Goal: Task Accomplishment & Management: Complete application form

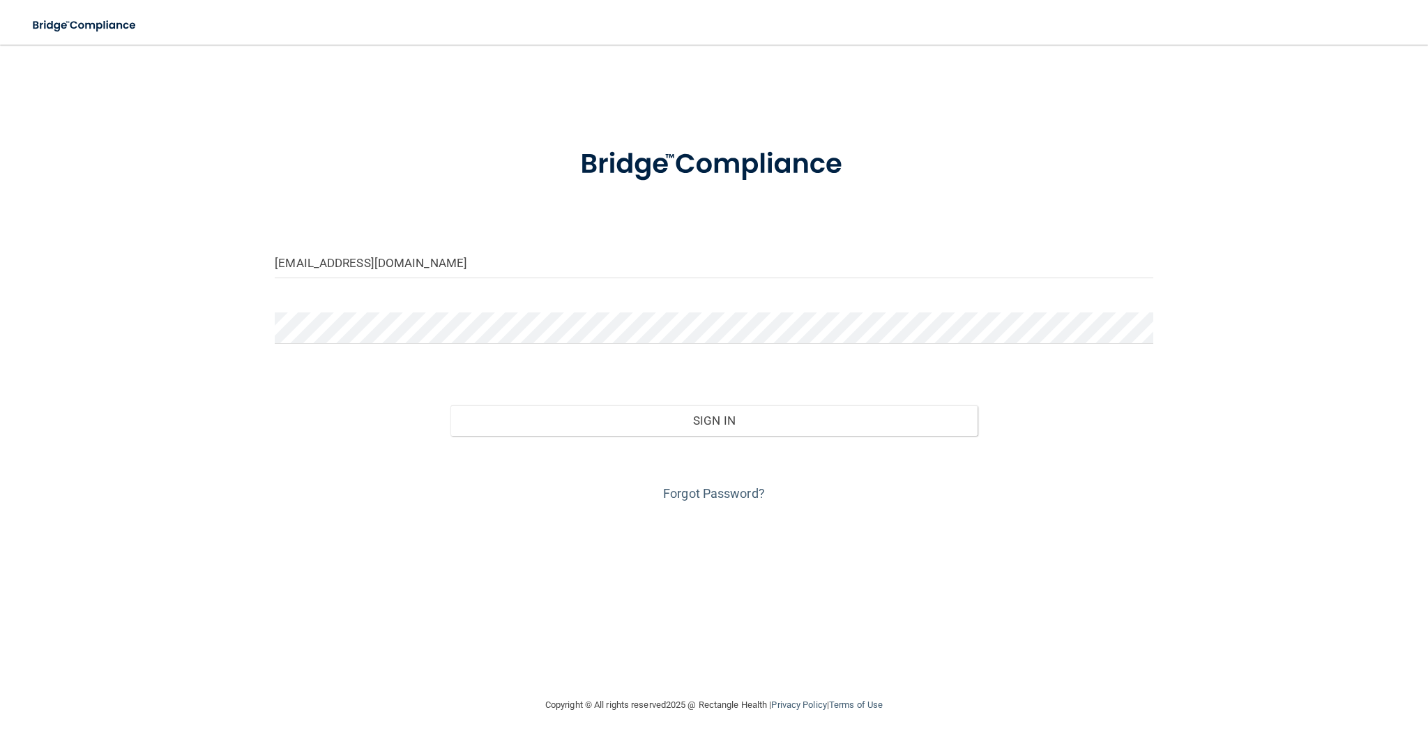
click at [450, 405] on button "Sign In" at bounding box center [713, 420] width 527 height 31
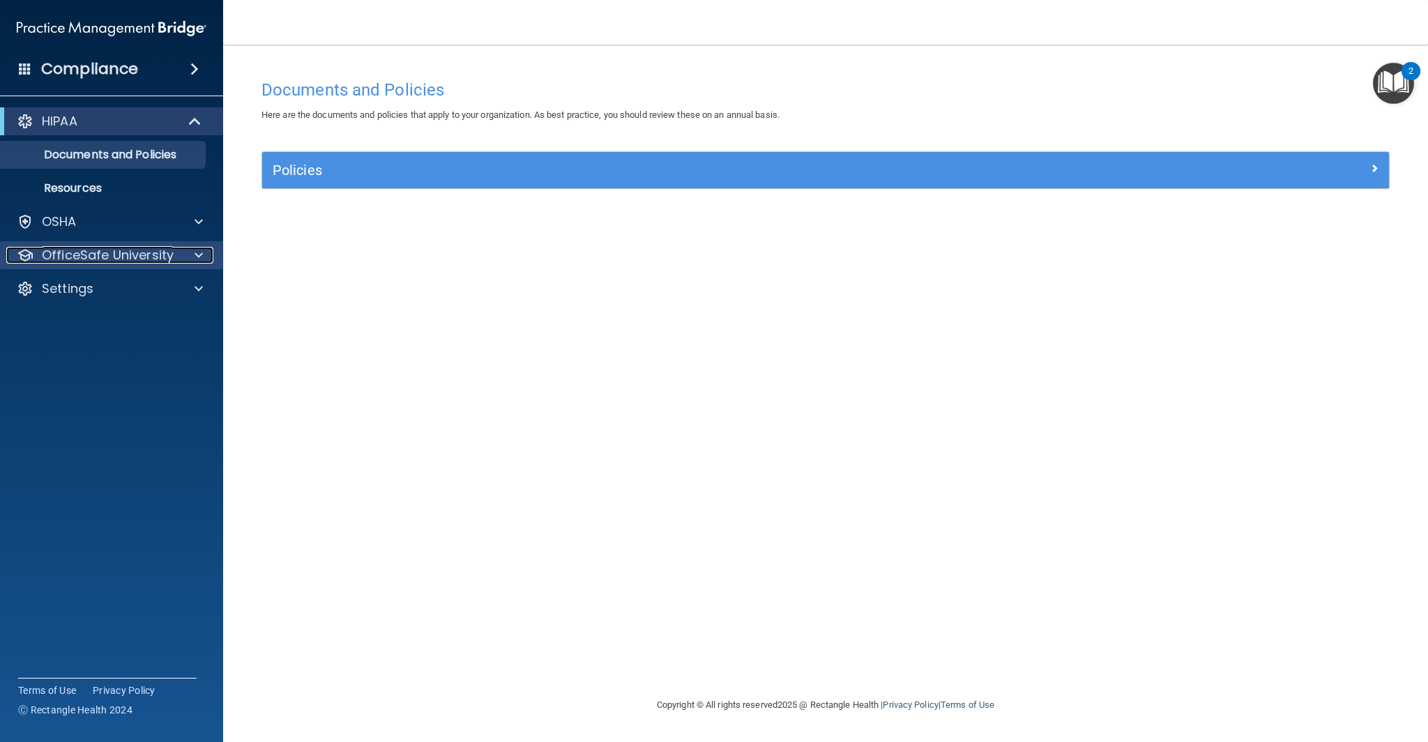
click at [200, 252] on span at bounding box center [199, 255] width 8 height 17
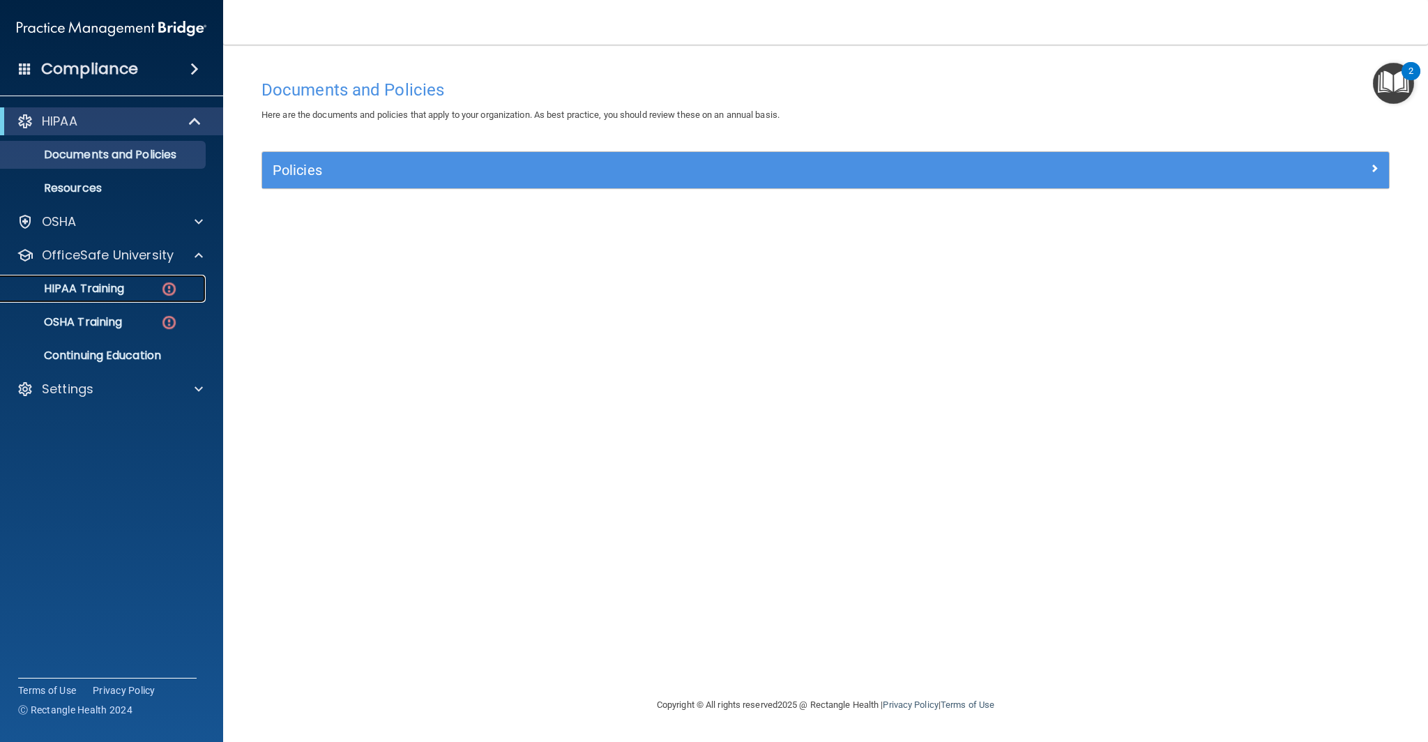
click at [144, 286] on div "HIPAA Training" at bounding box center [104, 289] width 190 height 14
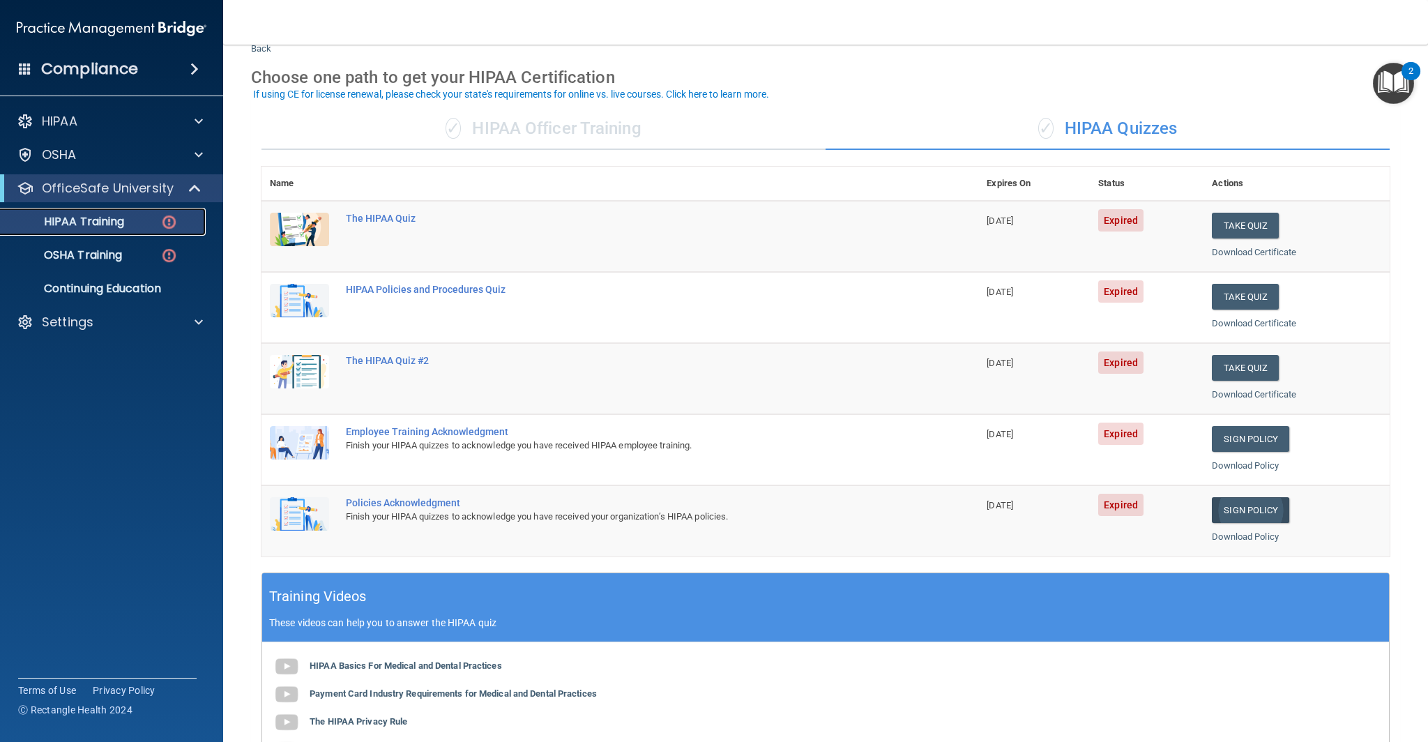
scroll to position [47, 0]
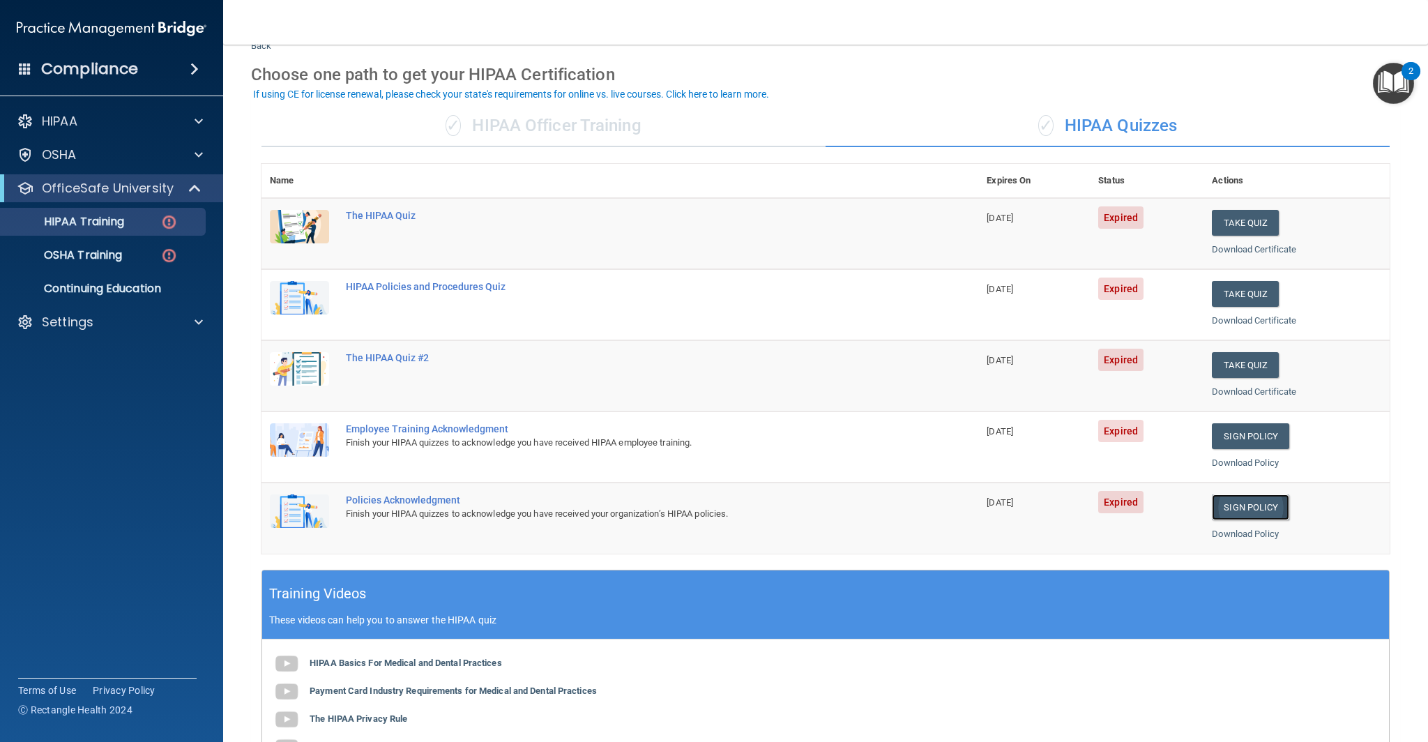
click at [1272, 506] on link "Sign Policy" at bounding box center [1250, 507] width 77 height 26
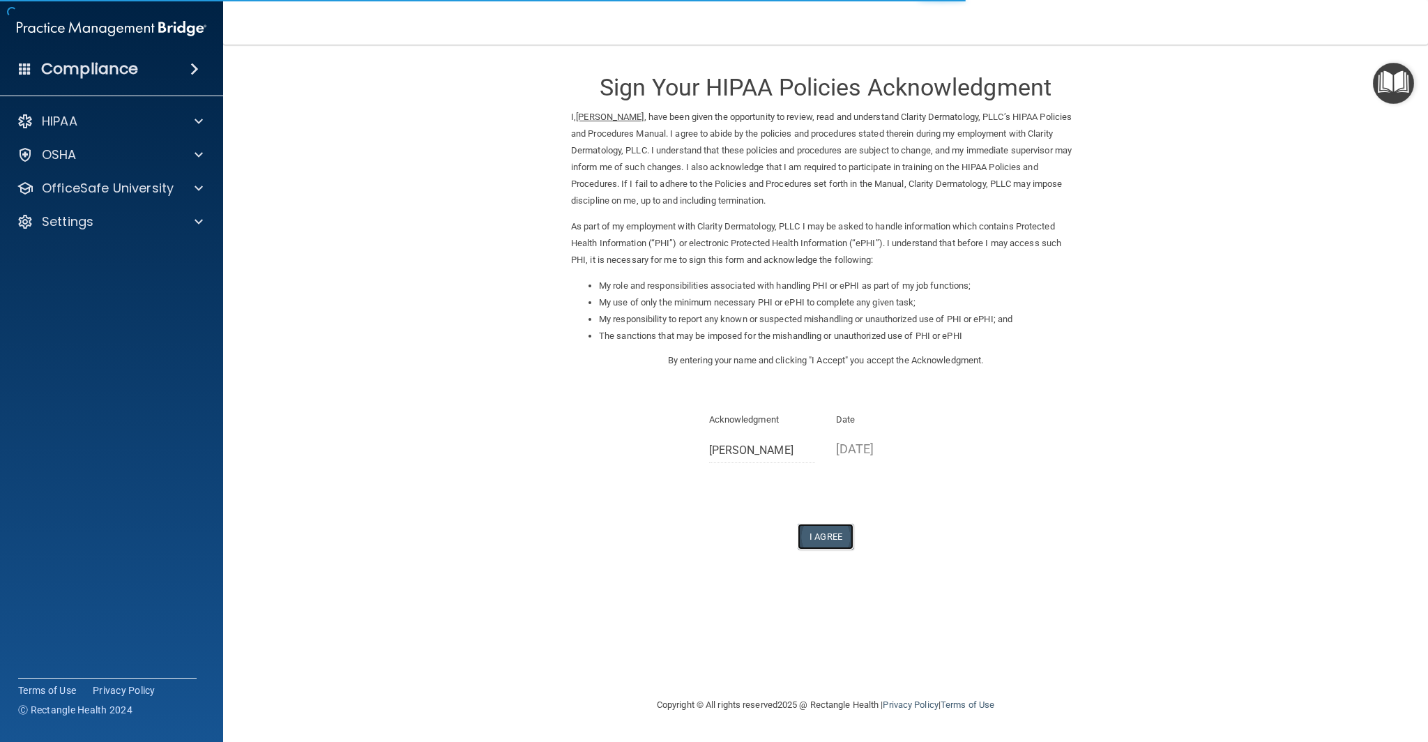
click at [825, 543] on button "I Agree" at bounding box center [826, 537] width 56 height 26
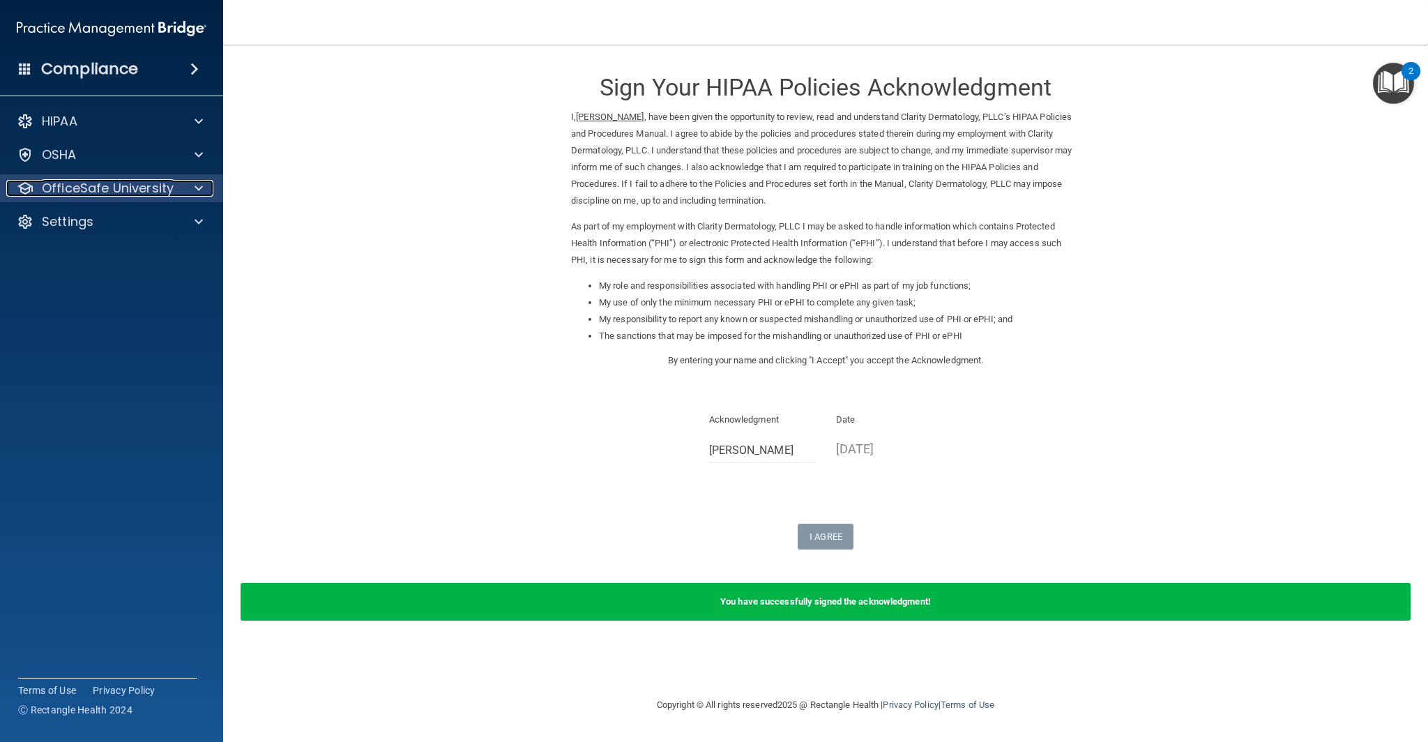
click at [191, 182] on div at bounding box center [196, 188] width 35 height 17
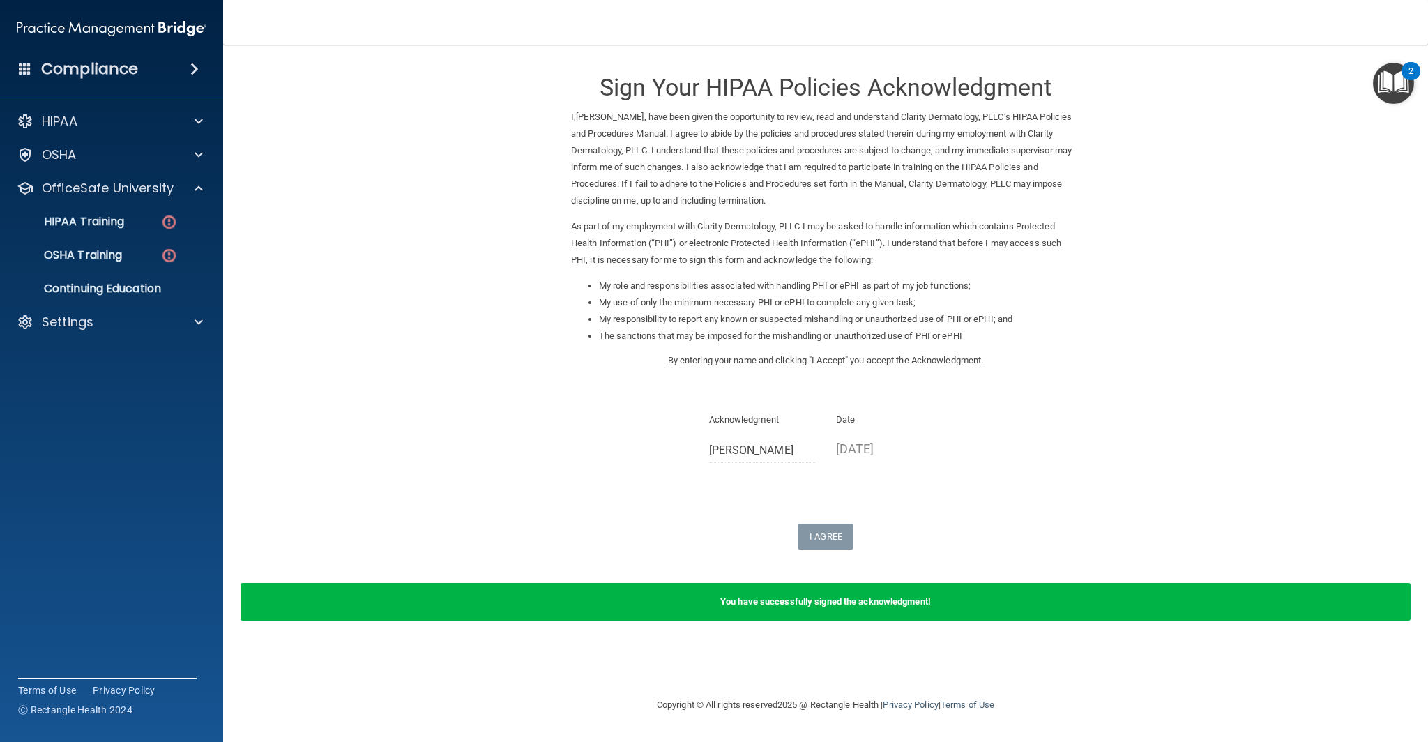
click at [132, 238] on ul "HIPAA Training OSHA Training Continuing Education" at bounding box center [112, 252] width 252 height 100
click at [135, 229] on link "HIPAA Training" at bounding box center [96, 222] width 220 height 28
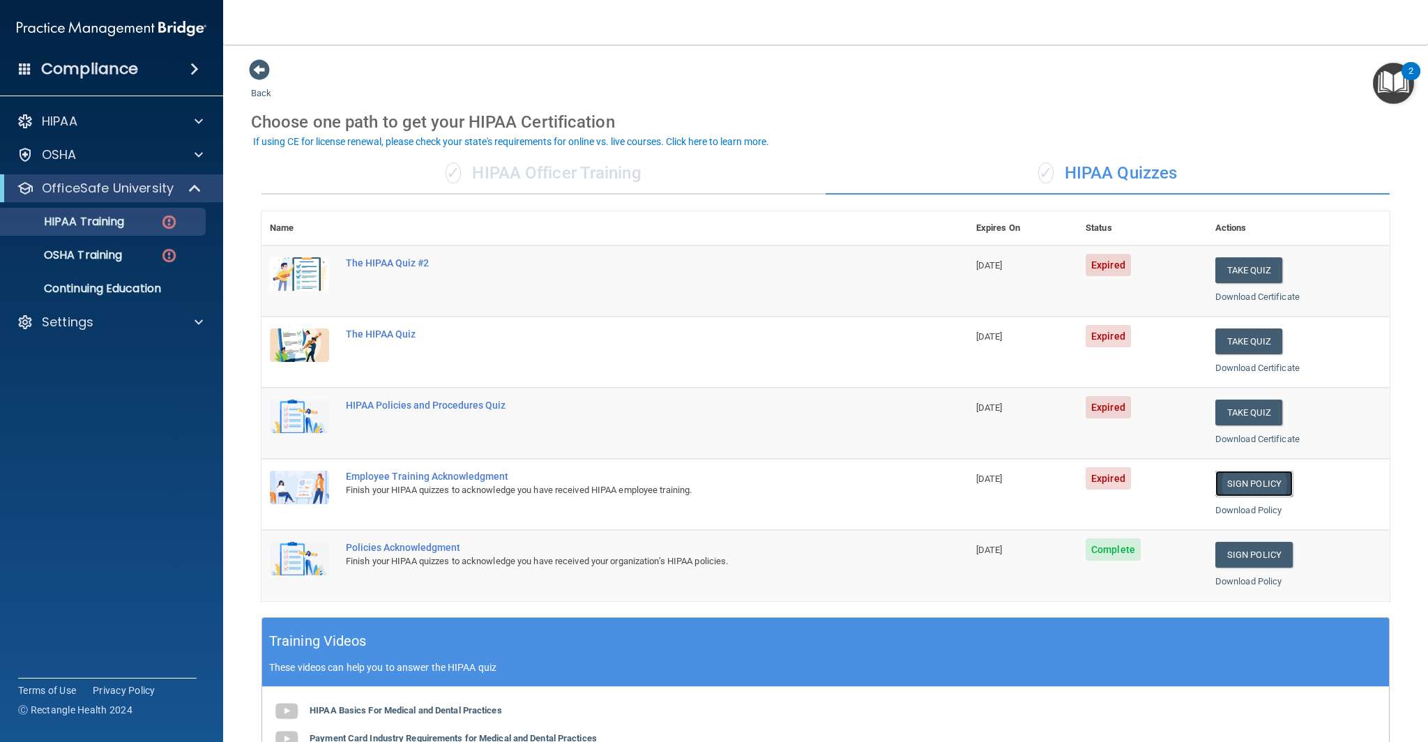
click at [1272, 480] on link "Sign Policy" at bounding box center [1253, 484] width 77 height 26
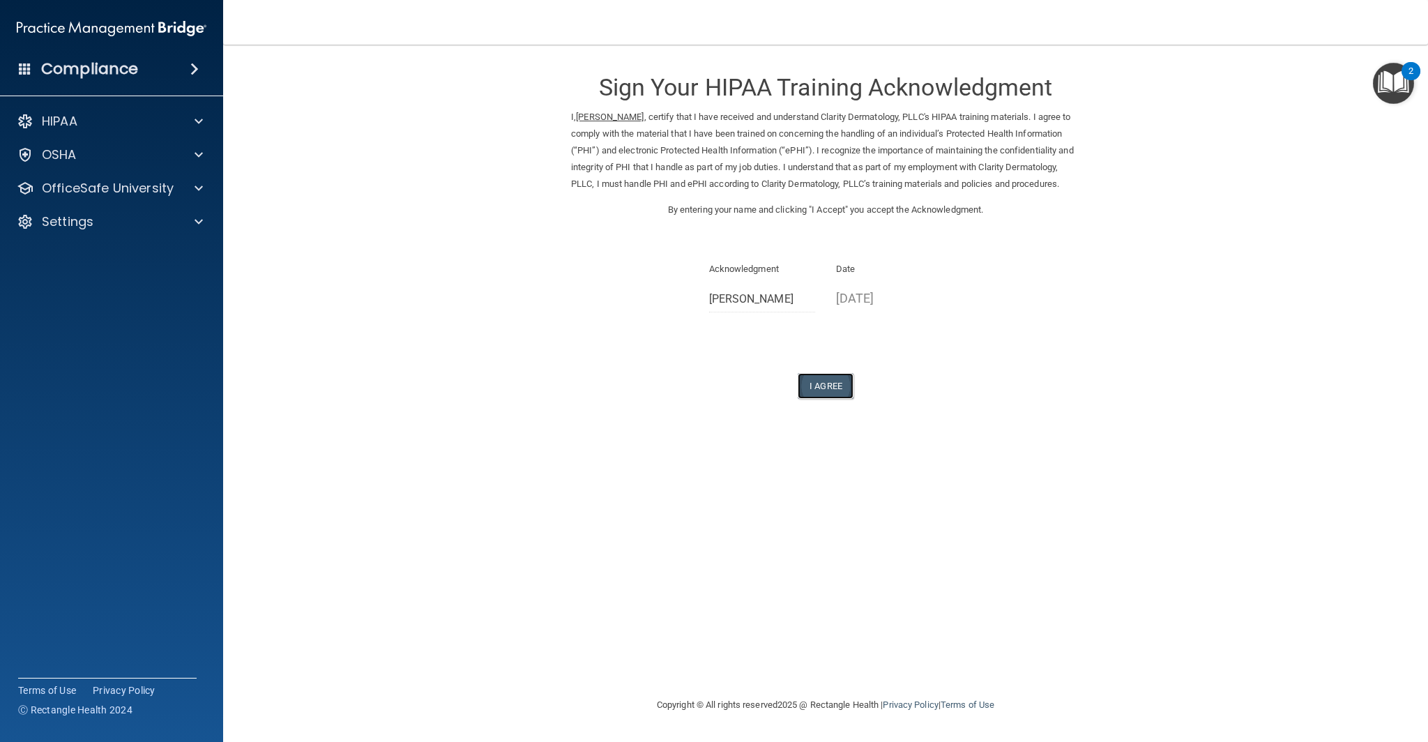
click at [825, 399] on button "I Agree" at bounding box center [826, 386] width 56 height 26
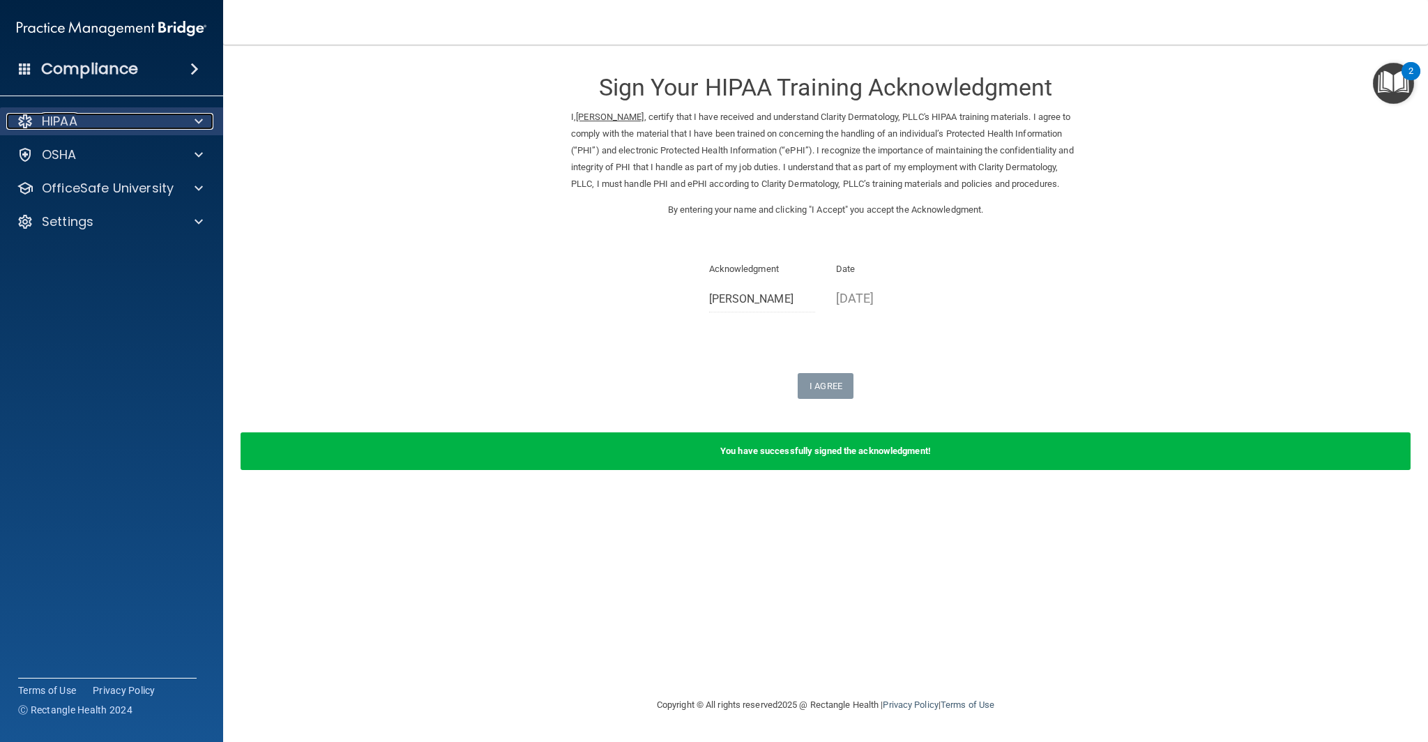
click at [202, 124] on span at bounding box center [199, 121] width 8 height 17
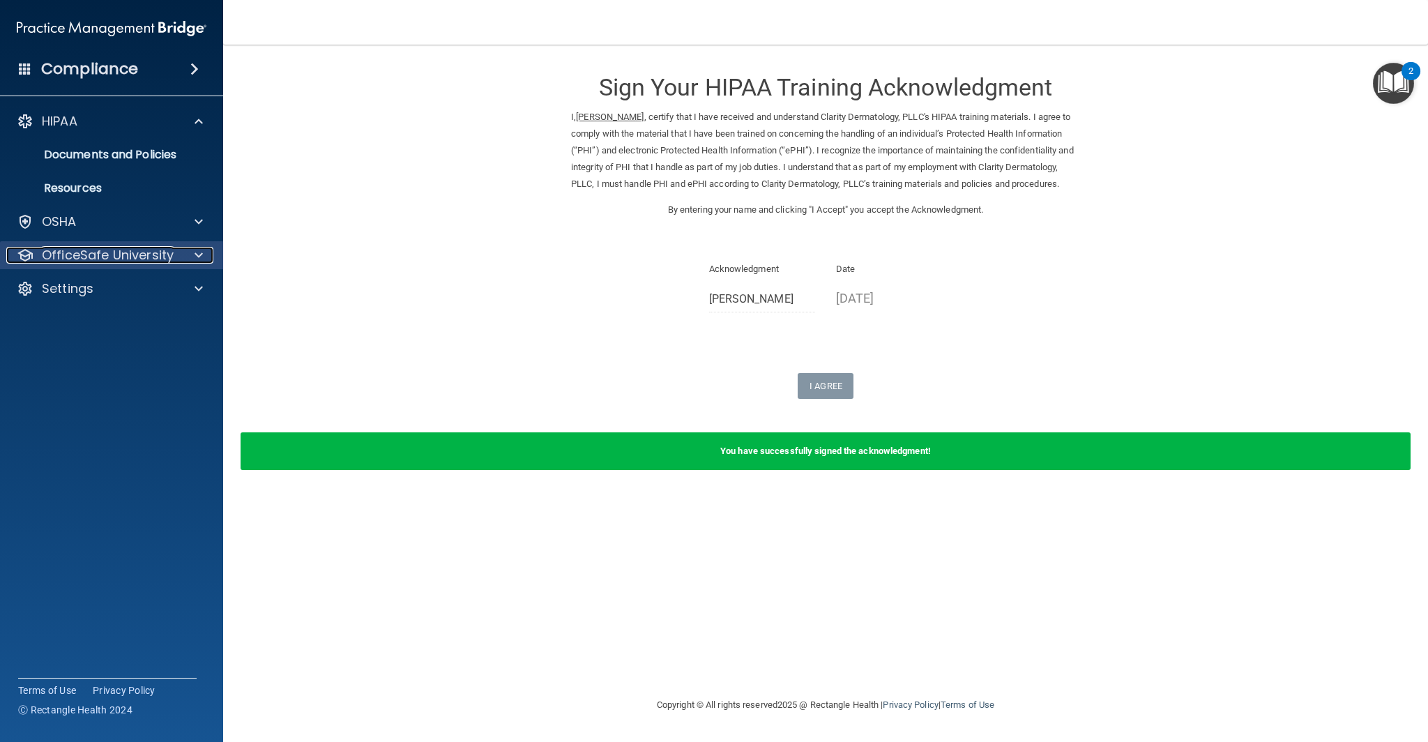
click at [198, 254] on span at bounding box center [199, 255] width 8 height 17
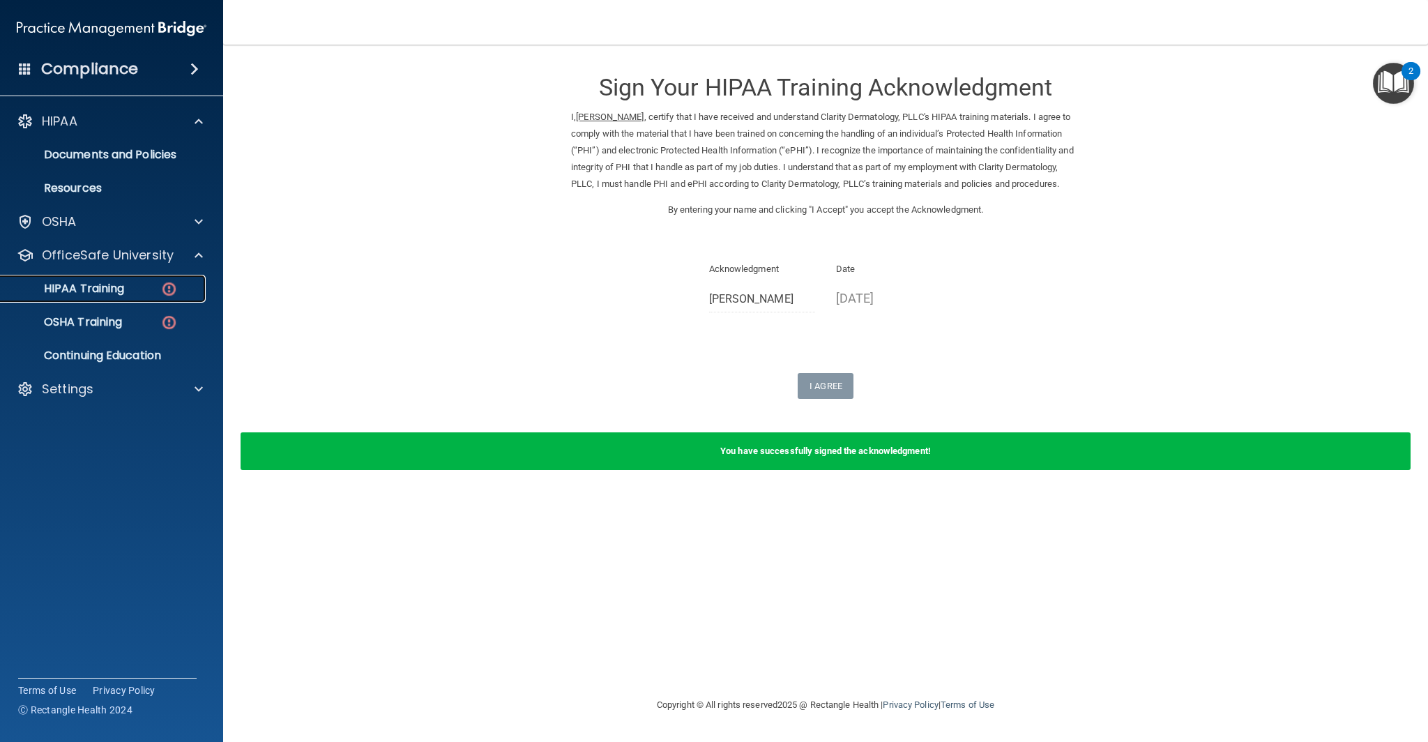
click at [159, 286] on div "HIPAA Training" at bounding box center [104, 289] width 190 height 14
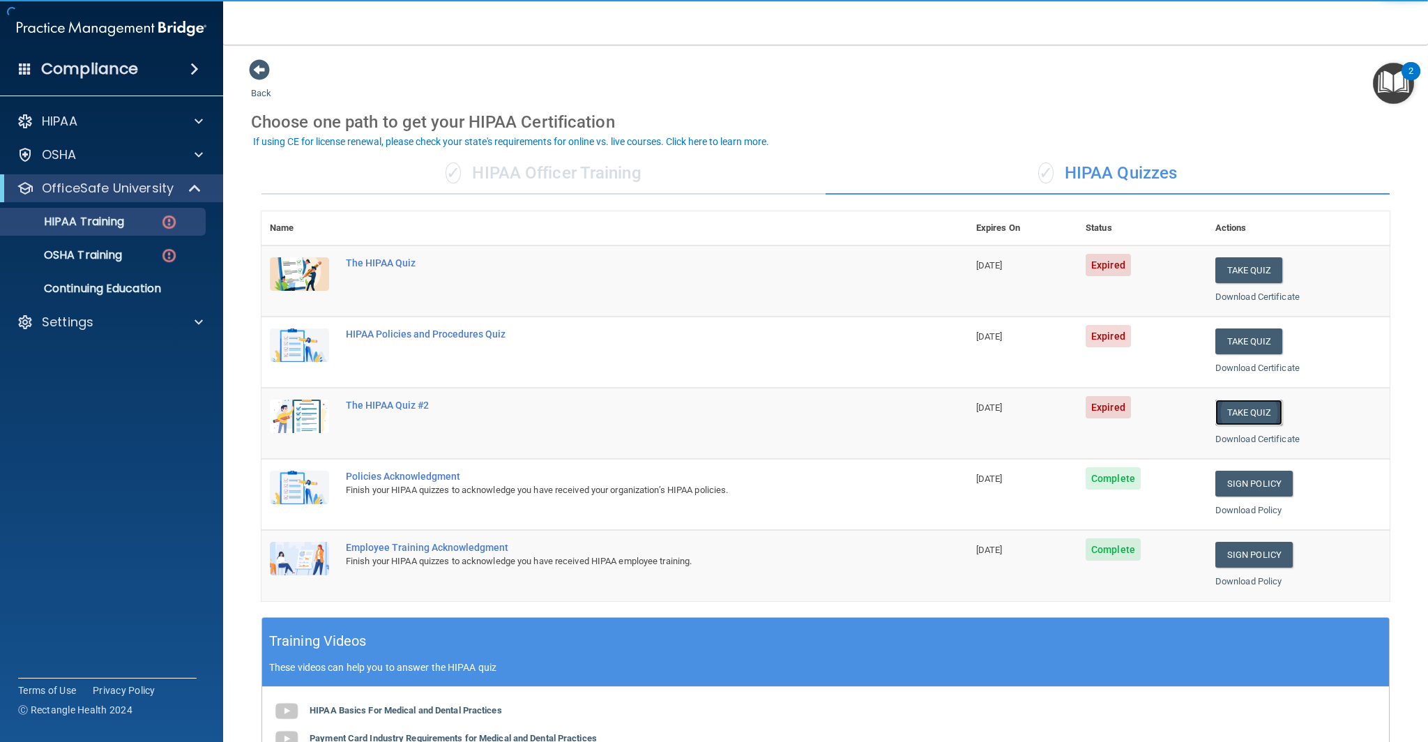
click at [1244, 413] on button "Take Quiz" at bounding box center [1248, 412] width 67 height 26
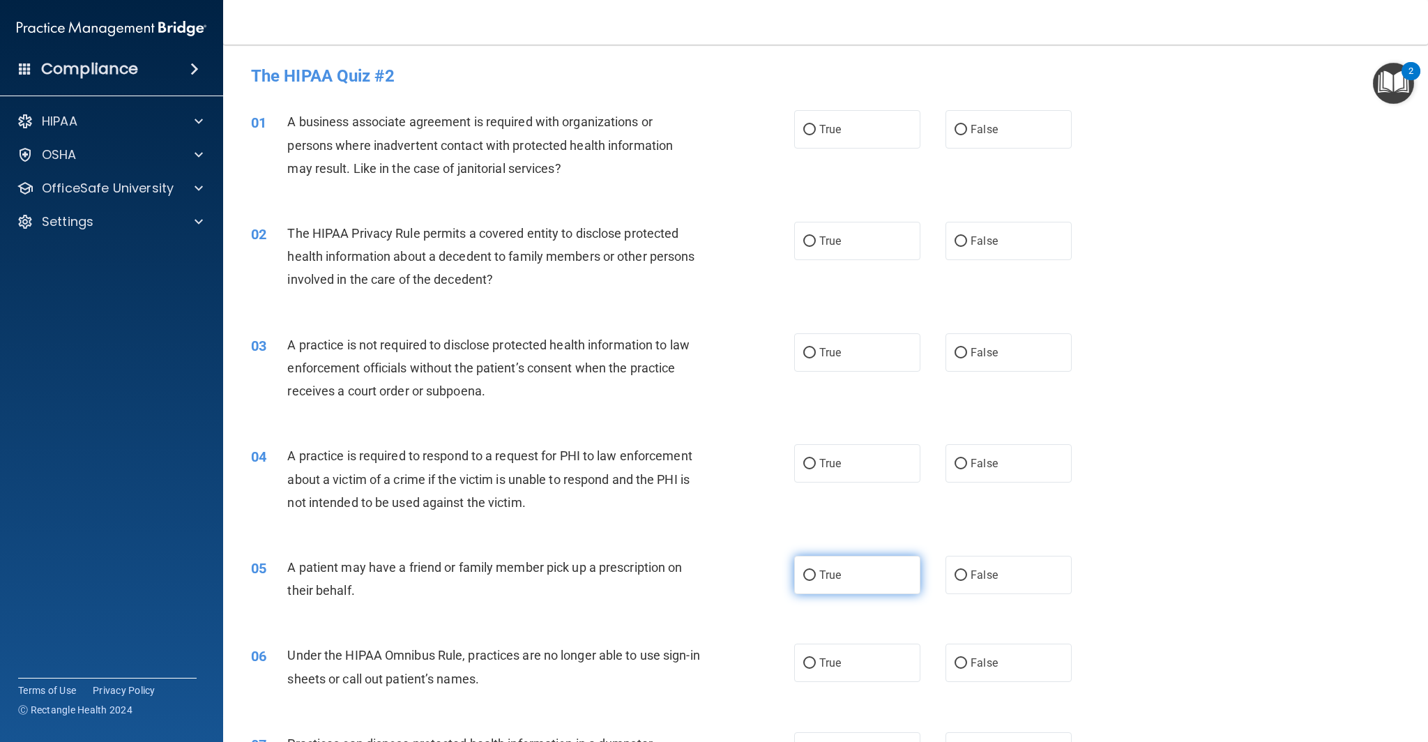
click at [842, 572] on label "True" at bounding box center [857, 575] width 126 height 38
click at [816, 572] on input "True" at bounding box center [809, 575] width 13 height 10
radio input "true"
click at [962, 669] on label "False" at bounding box center [1008, 663] width 126 height 38
click at [962, 669] on input "False" at bounding box center [960, 663] width 13 height 10
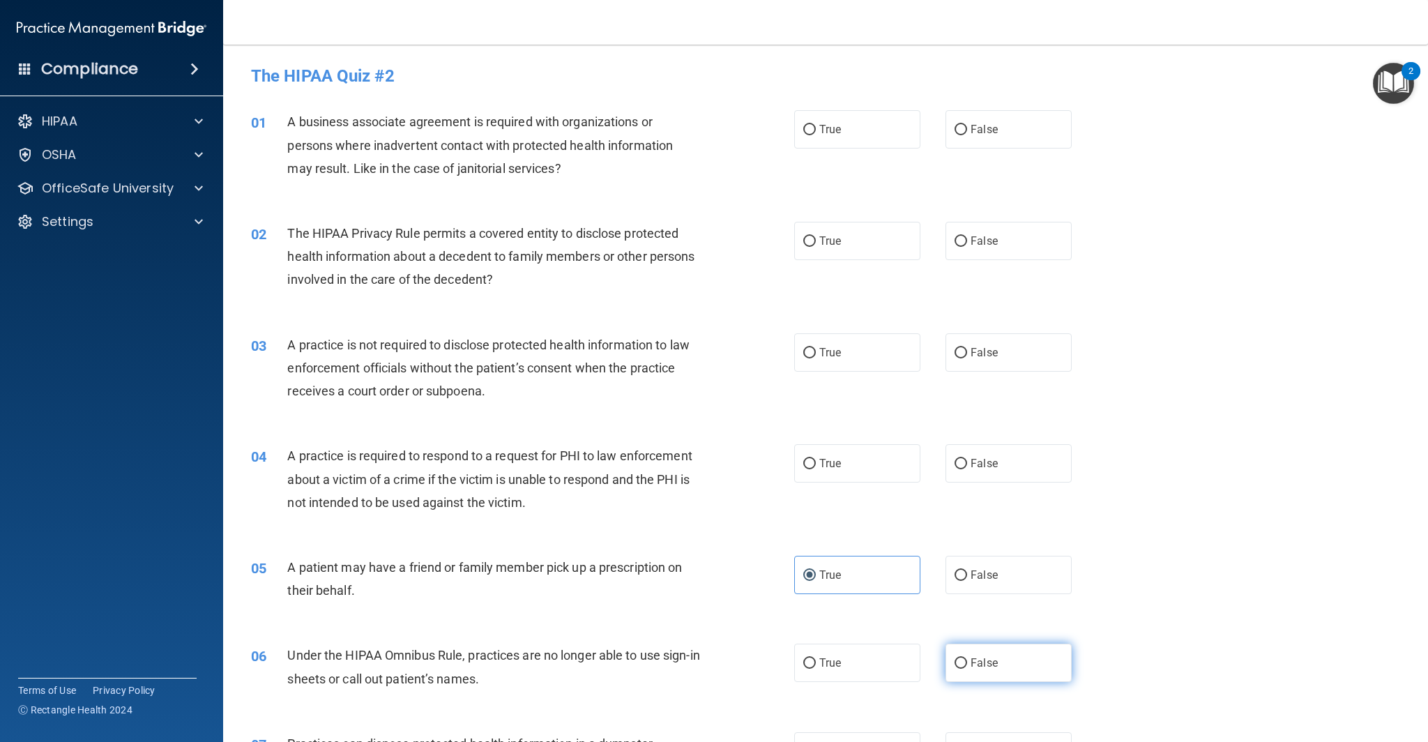
radio input "true"
click at [1030, 473] on label "False" at bounding box center [1008, 463] width 126 height 38
click at [967, 469] on input "False" at bounding box center [960, 464] width 13 height 10
radio input "true"
click at [833, 355] on span "True" at bounding box center [830, 352] width 22 height 13
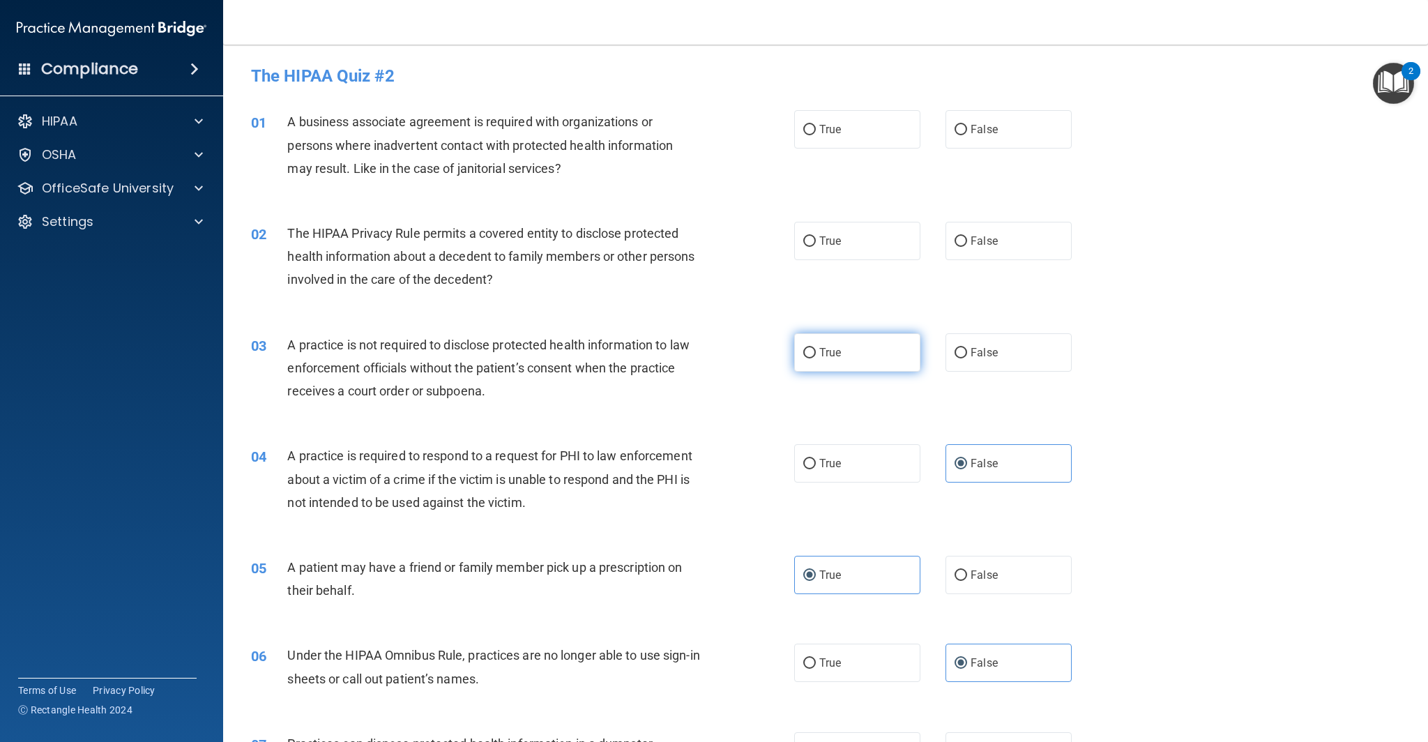
click at [816, 355] on input "True" at bounding box center [809, 353] width 13 height 10
radio input "true"
click at [867, 242] on label "True" at bounding box center [857, 241] width 126 height 38
click at [816, 242] on input "True" at bounding box center [809, 241] width 13 height 10
radio input "true"
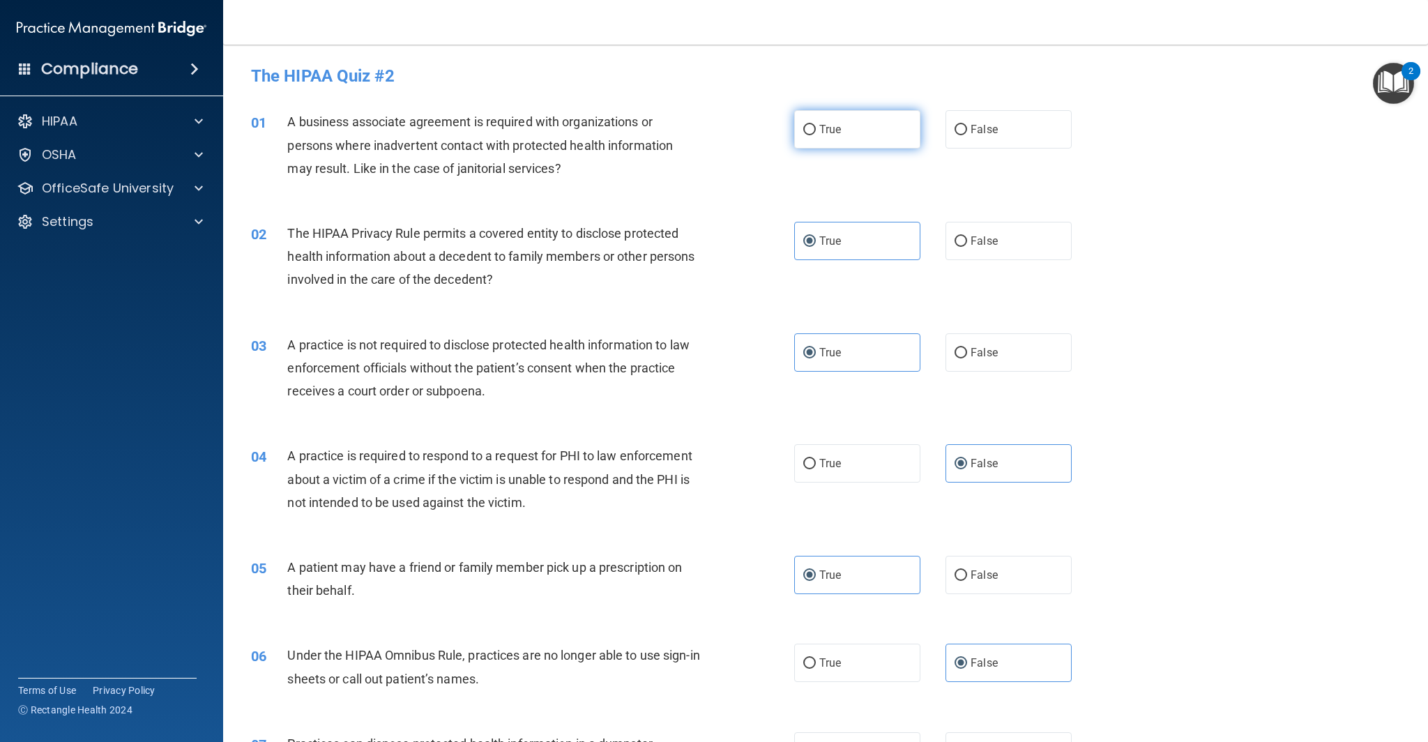
click at [898, 128] on label "True" at bounding box center [857, 129] width 126 height 38
click at [816, 128] on input "True" at bounding box center [809, 130] width 13 height 10
radio input "true"
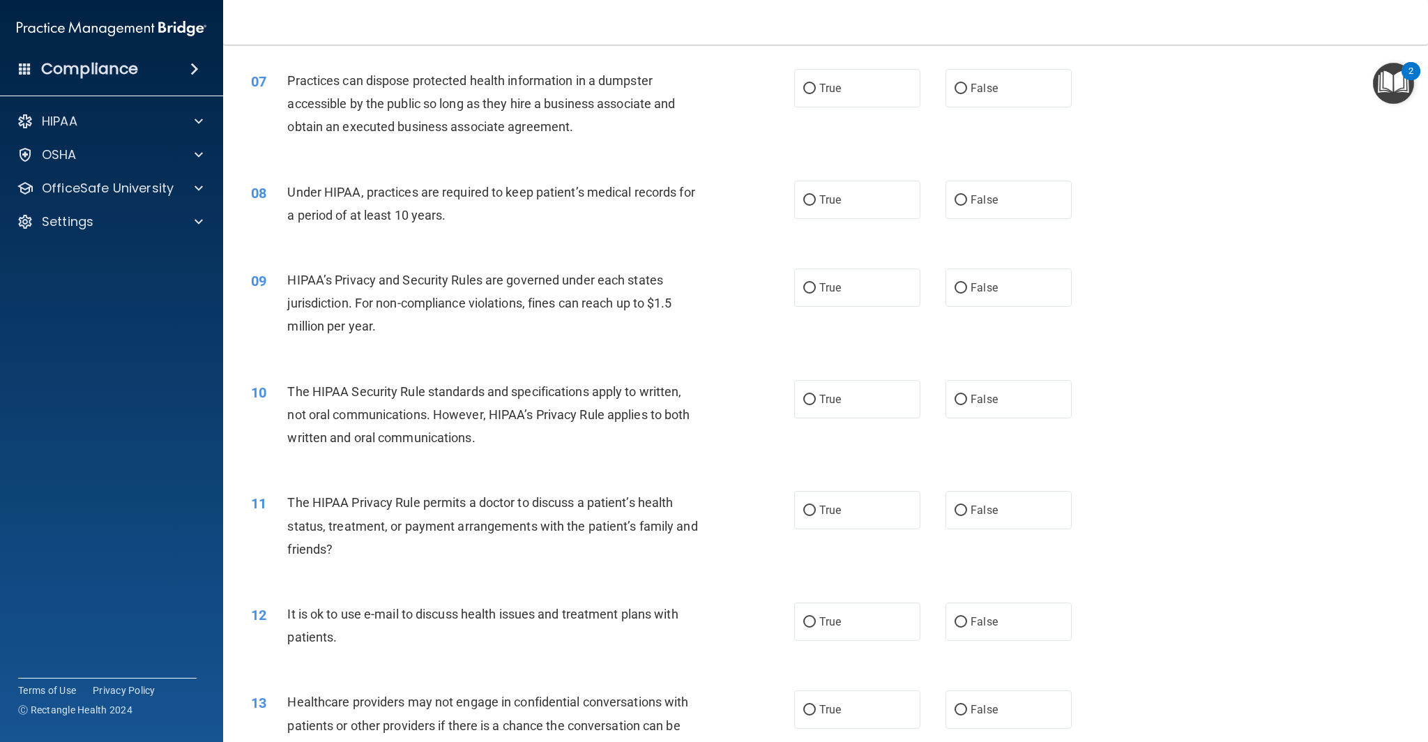
scroll to position [665, 0]
click at [1002, 79] on label "False" at bounding box center [1008, 86] width 126 height 38
click at [967, 82] on input "False" at bounding box center [960, 87] width 13 height 10
radio input "true"
click at [839, 190] on label "True" at bounding box center [857, 197] width 126 height 38
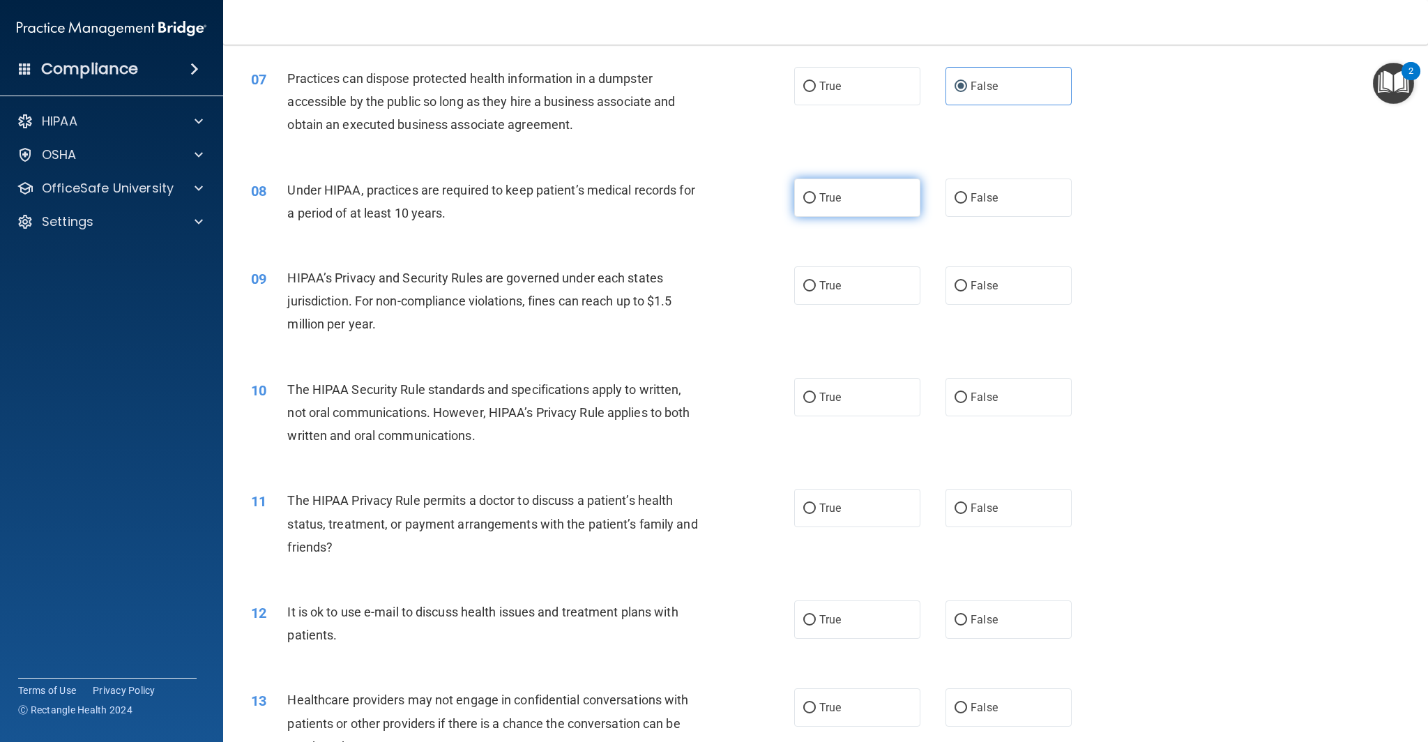
click at [816, 193] on input "True" at bounding box center [809, 198] width 13 height 10
radio input "true"
click at [840, 279] on span "True" at bounding box center [830, 285] width 22 height 13
click at [816, 281] on input "True" at bounding box center [809, 286] width 13 height 10
radio input "true"
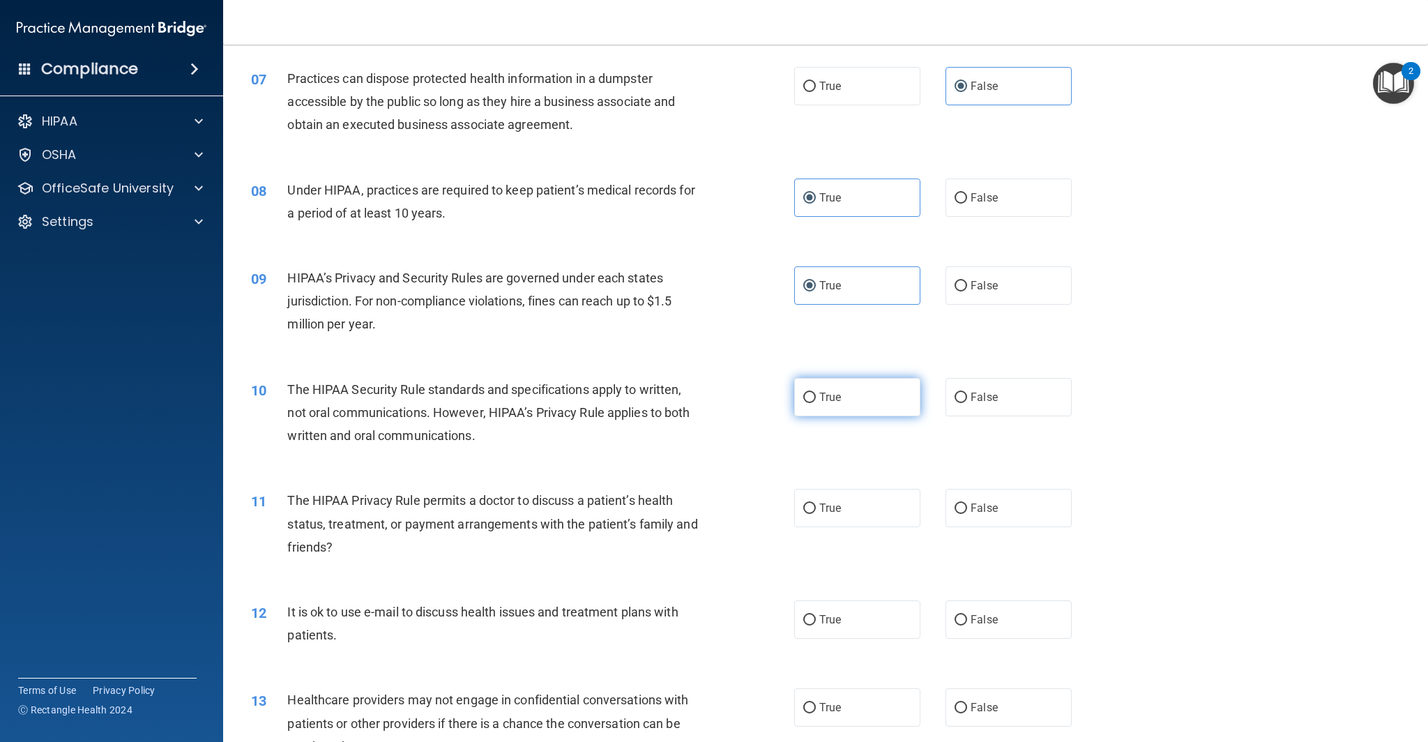
click at [841, 409] on label "True" at bounding box center [857, 397] width 126 height 38
click at [816, 403] on input "True" at bounding box center [809, 398] width 13 height 10
radio input "true"
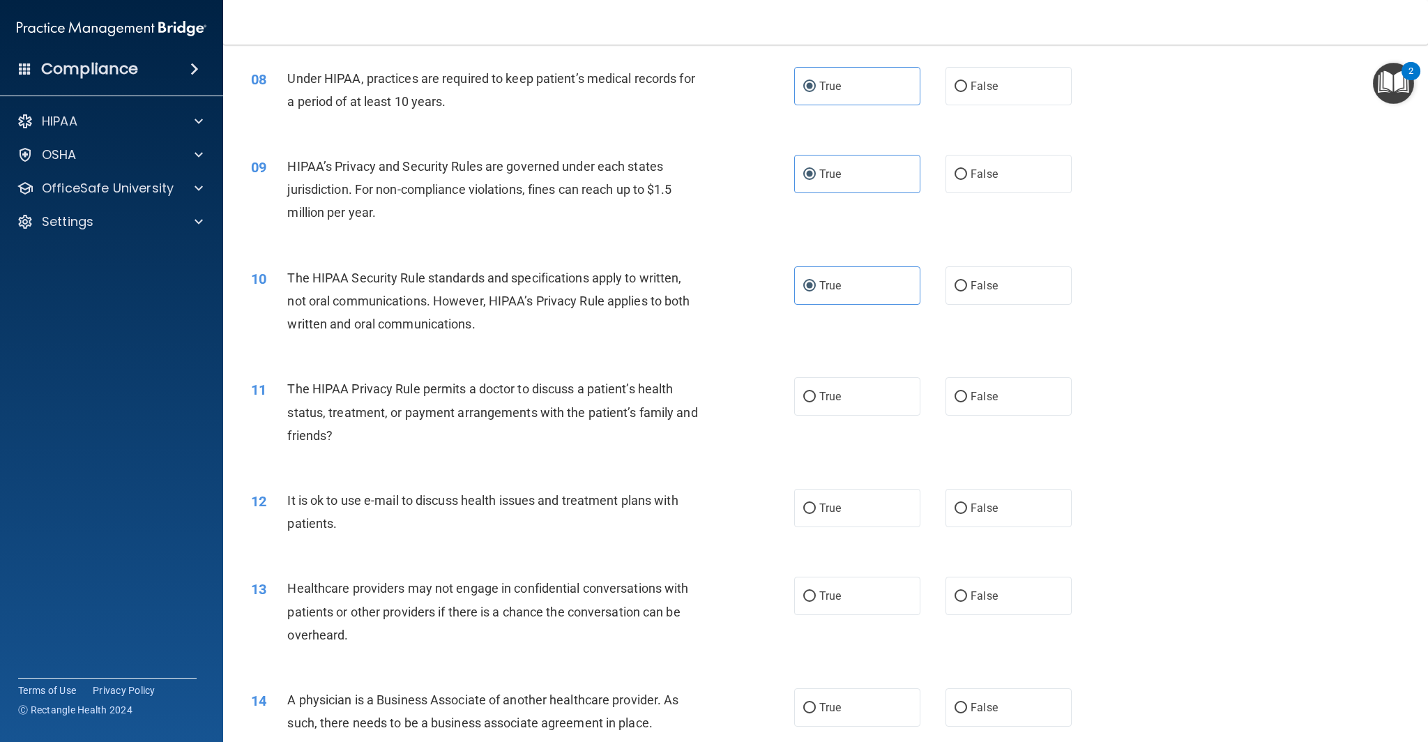
scroll to position [777, 0]
click at [1033, 506] on label "False" at bounding box center [1008, 507] width 126 height 38
click at [967, 506] on input "False" at bounding box center [960, 508] width 13 height 10
radio input "true"
click at [987, 404] on label "False" at bounding box center [1008, 395] width 126 height 38
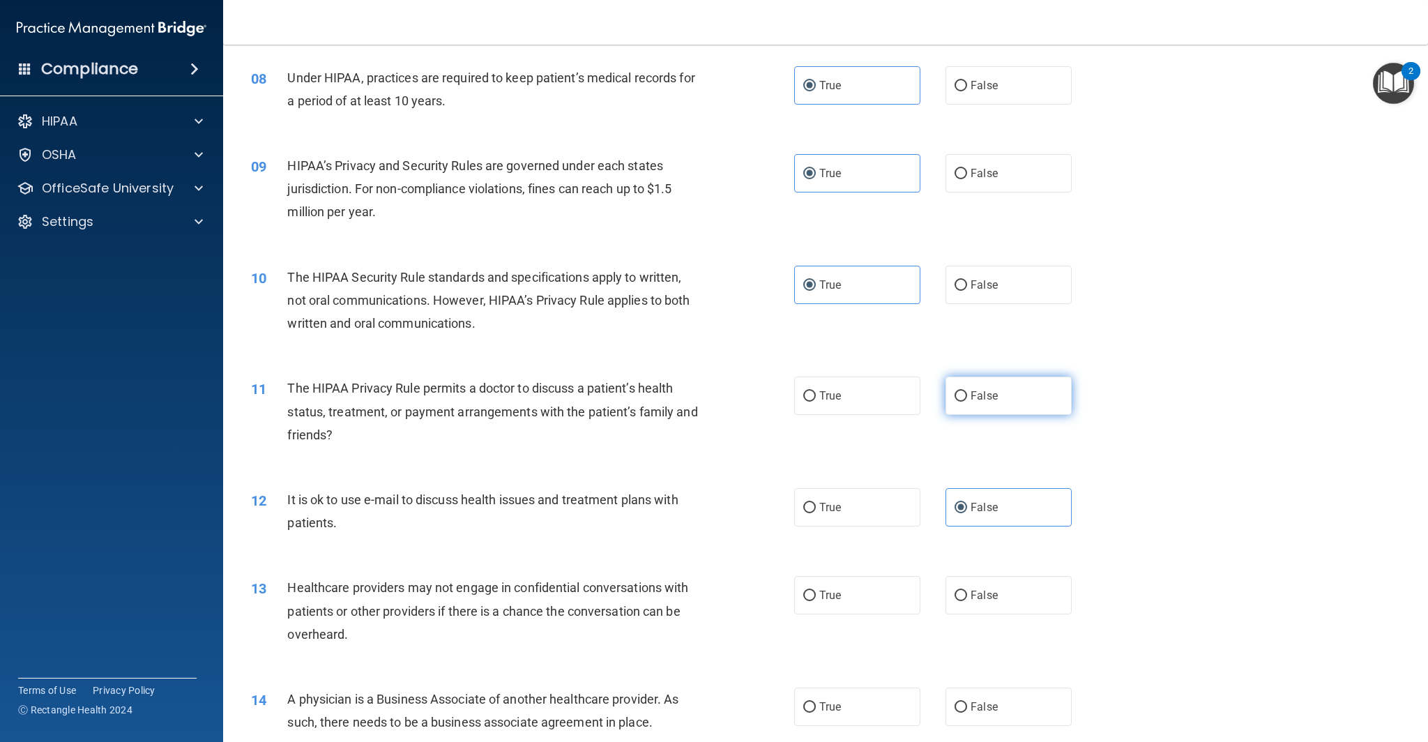
click at [967, 402] on input "False" at bounding box center [960, 396] width 13 height 10
radio input "true"
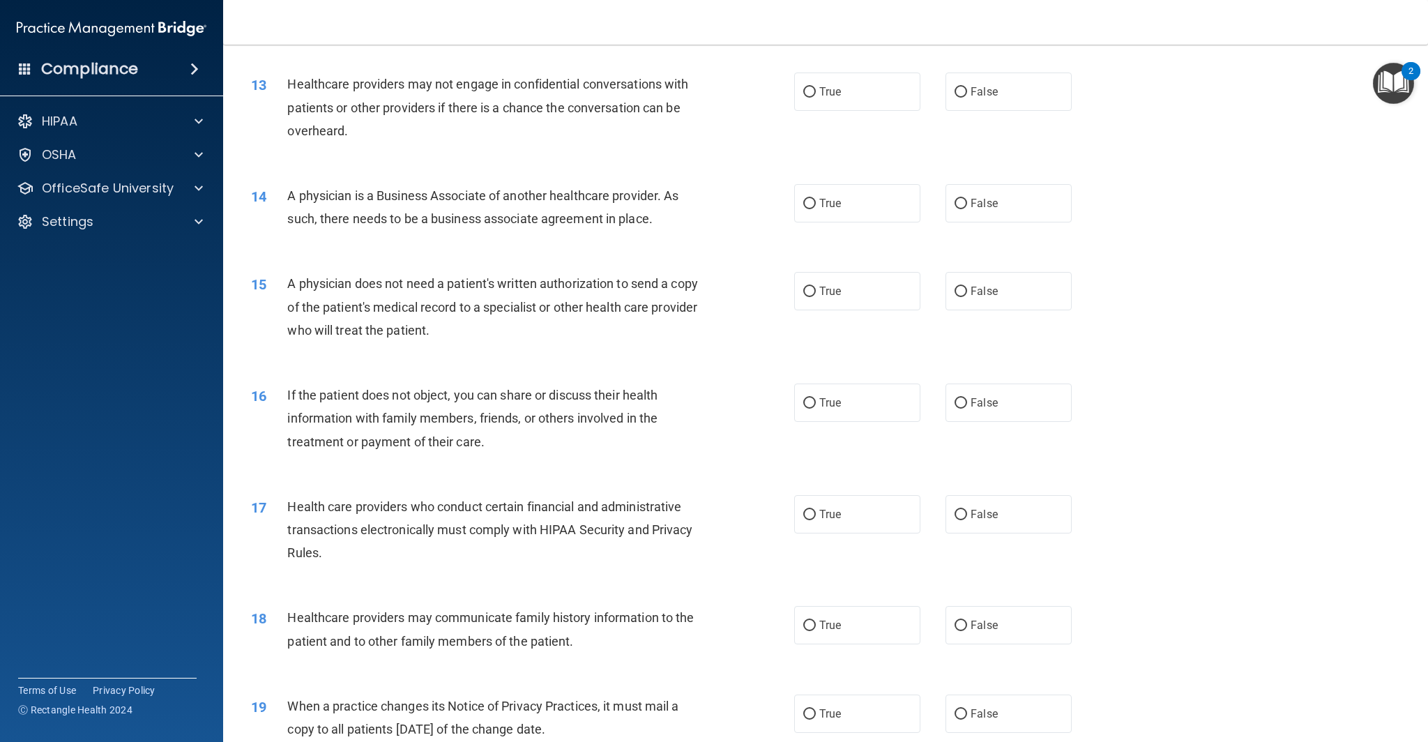
scroll to position [1280, 0]
click at [883, 102] on label "True" at bounding box center [857, 92] width 126 height 38
click at [816, 98] on input "True" at bounding box center [809, 93] width 13 height 10
radio input "true"
click at [1008, 204] on label "False" at bounding box center [1008, 204] width 126 height 38
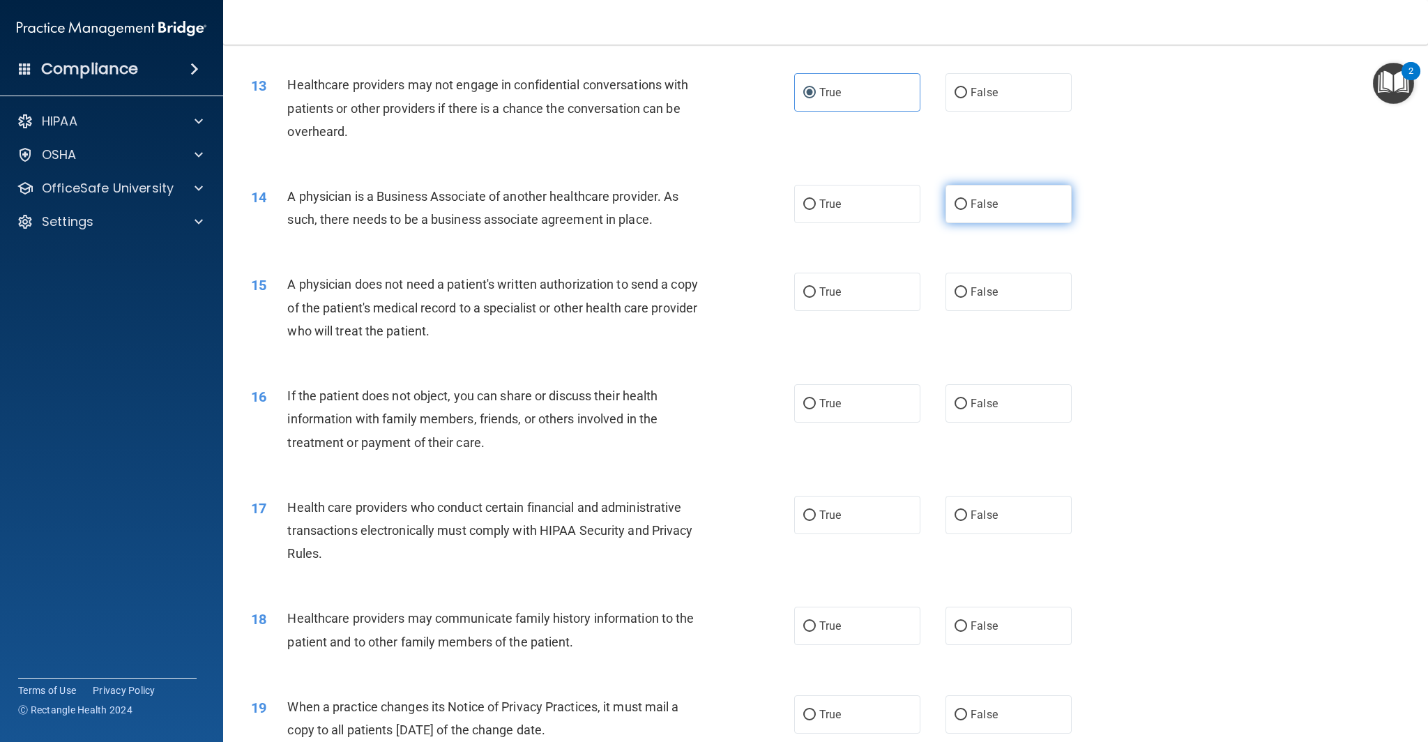
click at [967, 204] on input "False" at bounding box center [960, 204] width 13 height 10
radio input "true"
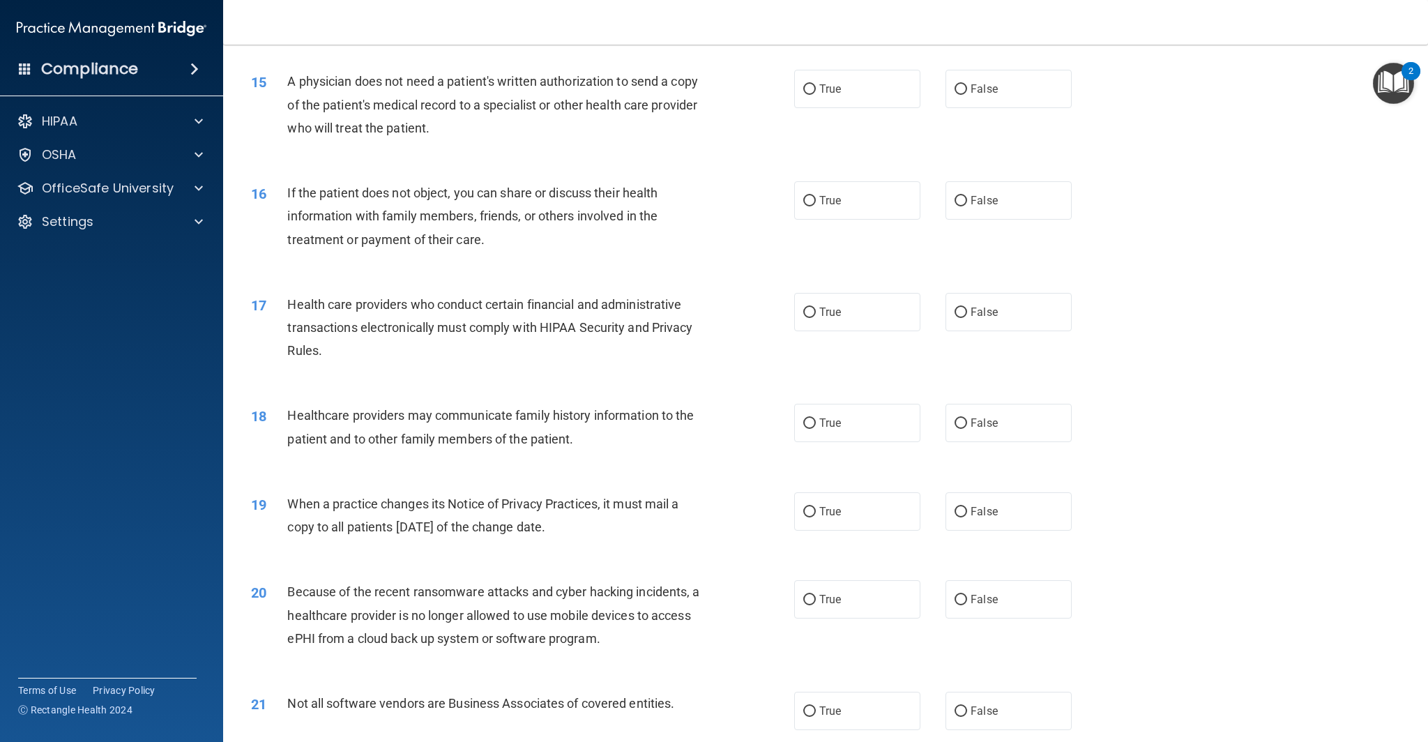
scroll to position [1484, 0]
click at [978, 99] on label "False" at bounding box center [1008, 88] width 126 height 38
click at [967, 94] on input "False" at bounding box center [960, 89] width 13 height 10
radio input "true"
click at [1019, 204] on label "False" at bounding box center [1008, 200] width 126 height 38
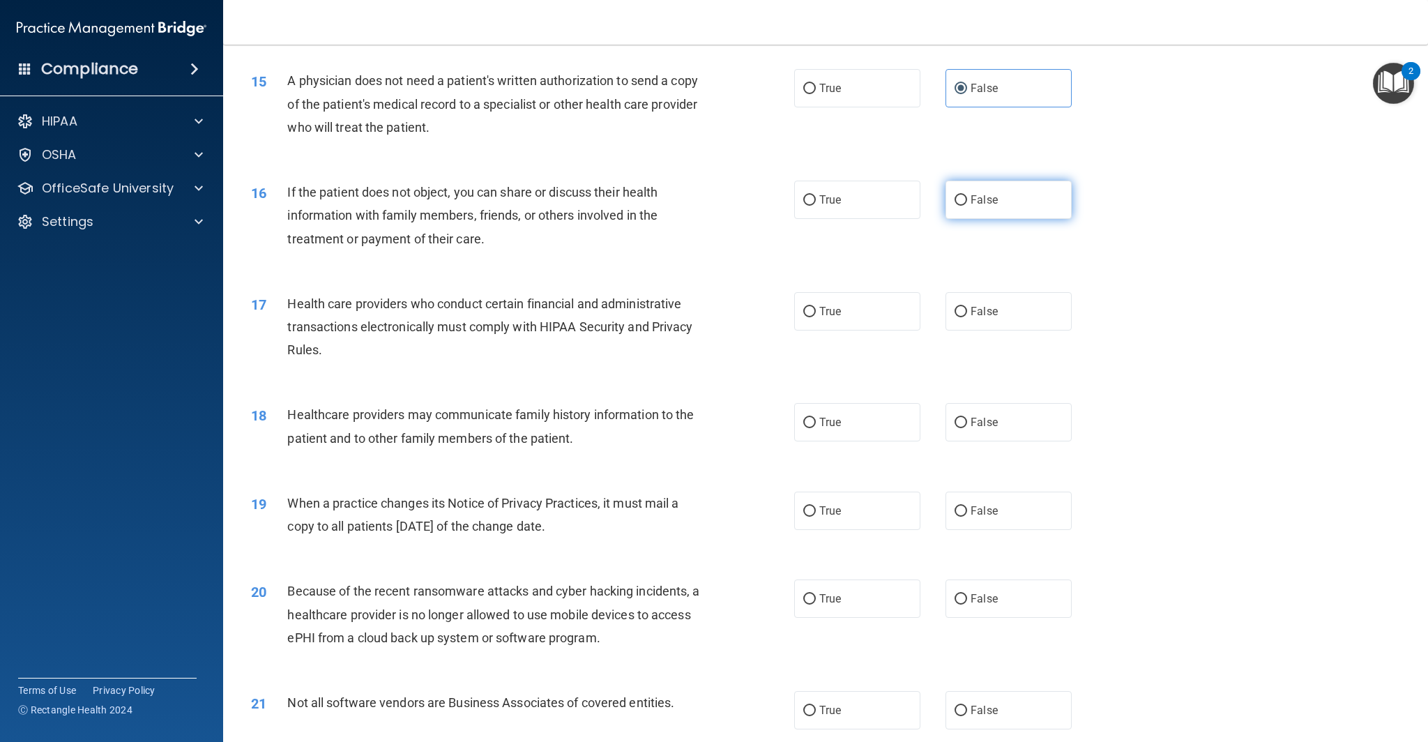
click at [967, 204] on input "False" at bounding box center [960, 200] width 13 height 10
radio input "true"
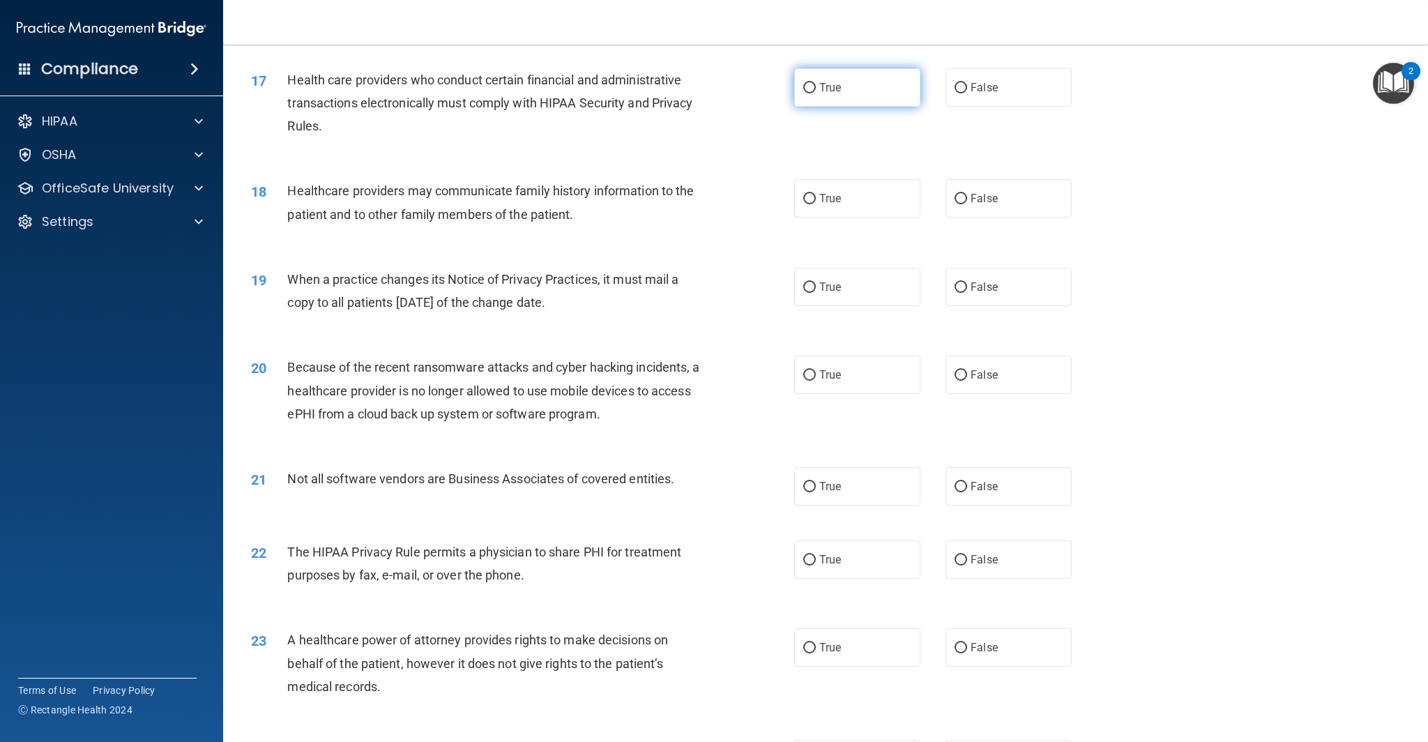
scroll to position [1706, 0]
click at [818, 86] on label "True" at bounding box center [857, 89] width 126 height 38
click at [816, 86] on input "True" at bounding box center [809, 89] width 13 height 10
radio input "true"
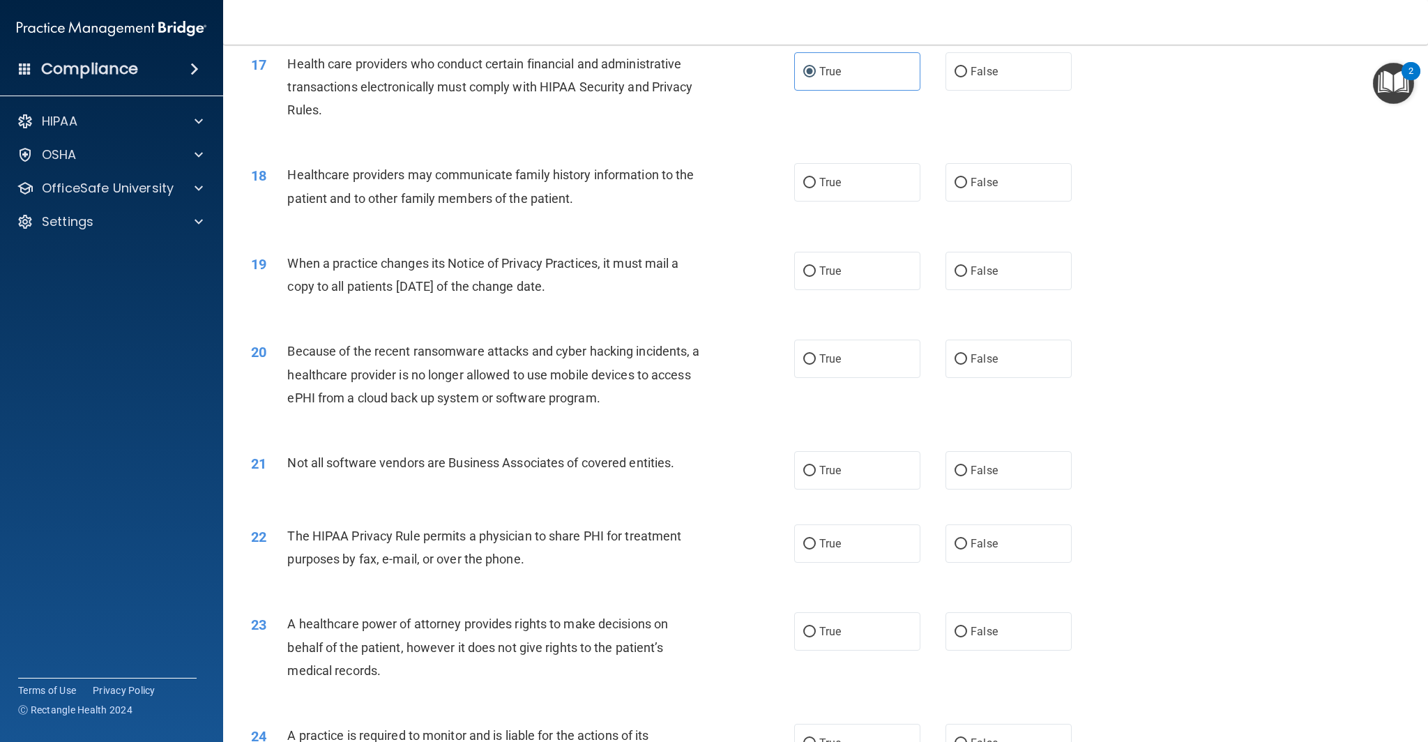
scroll to position [1735, 0]
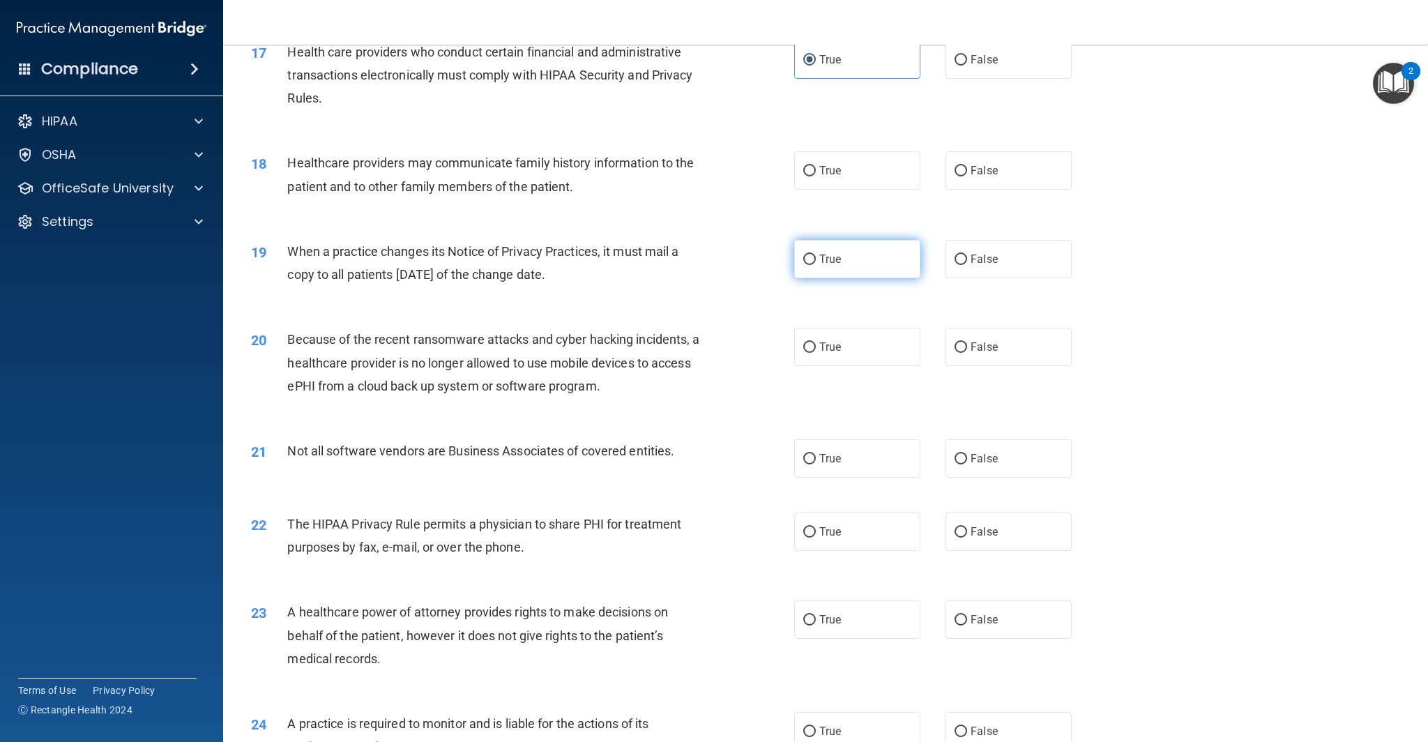
click at [868, 261] on label "True" at bounding box center [857, 259] width 126 height 38
click at [816, 261] on input "True" at bounding box center [809, 259] width 13 height 10
radio input "true"
click at [1033, 181] on label "False" at bounding box center [1008, 170] width 126 height 38
click at [967, 176] on input "False" at bounding box center [960, 171] width 13 height 10
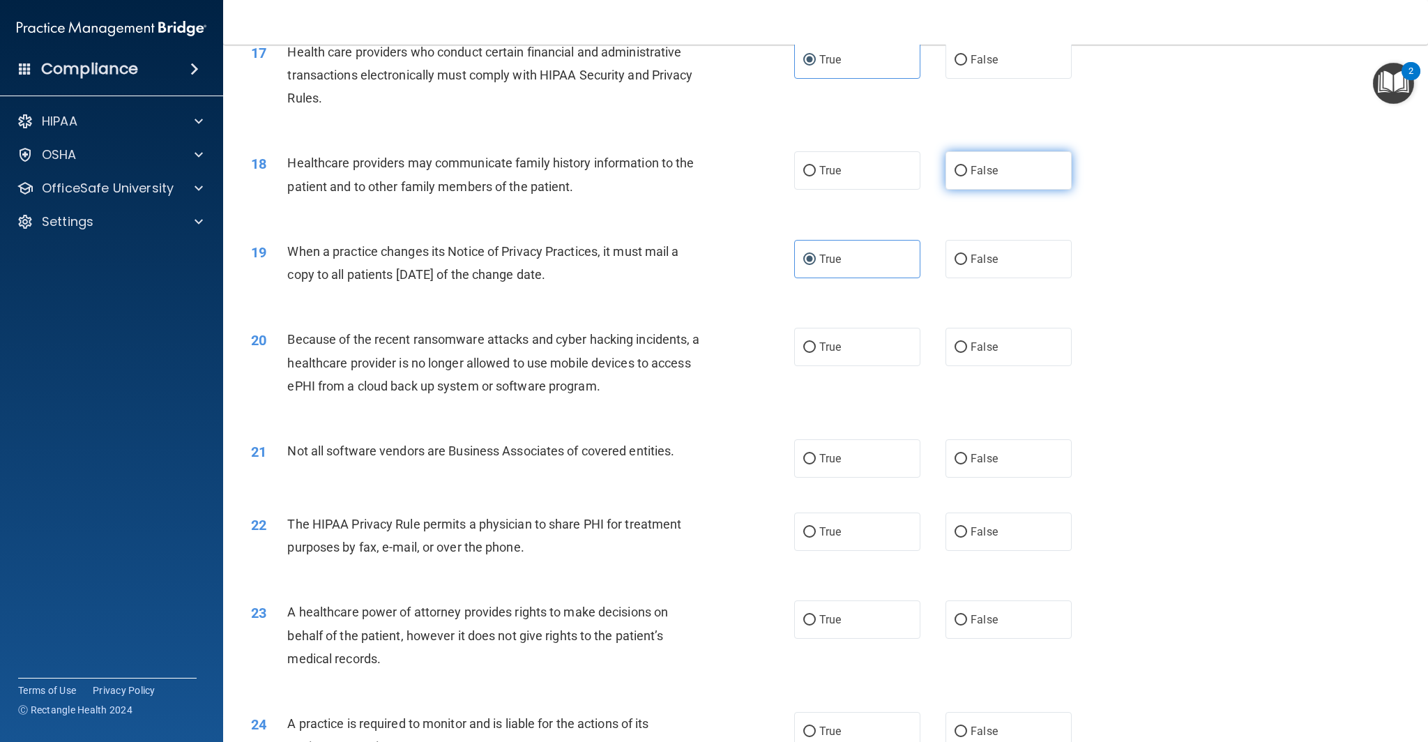
radio input "true"
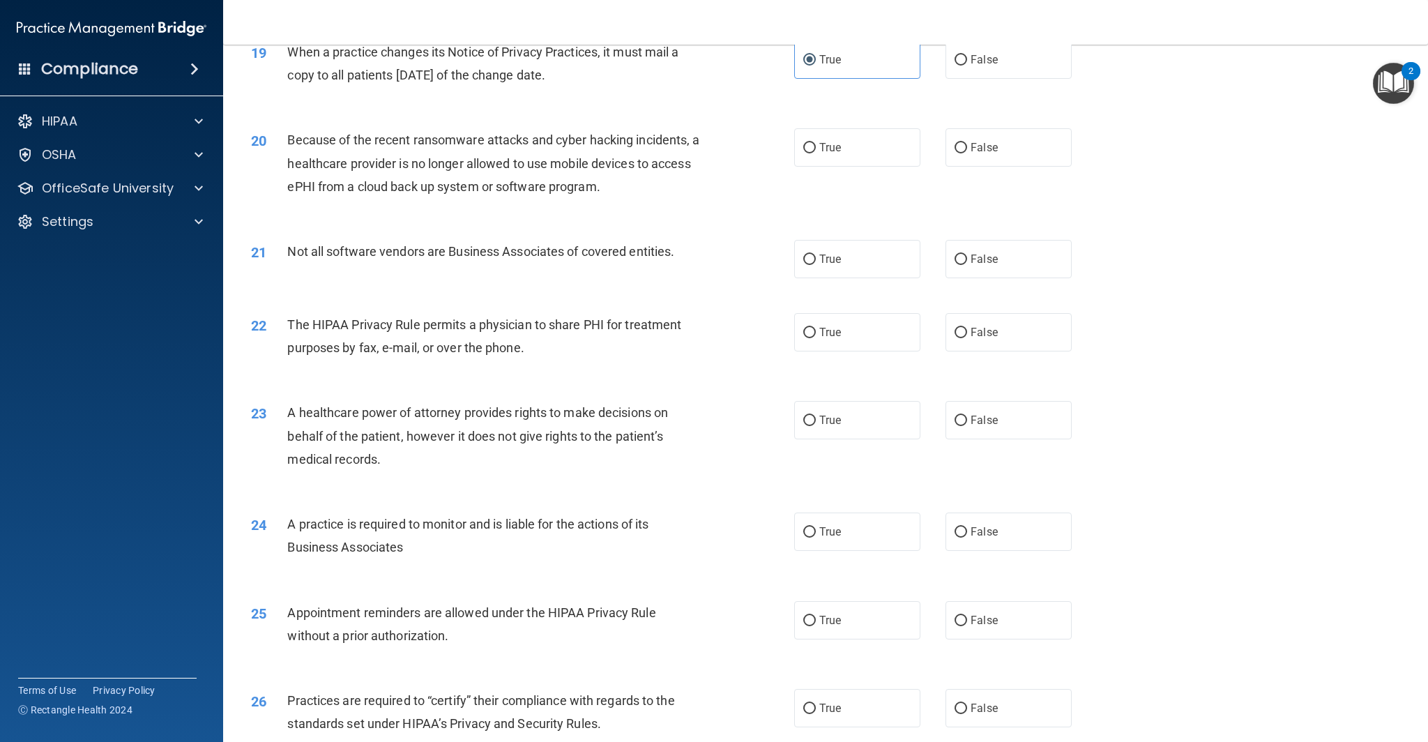
scroll to position [1941, 0]
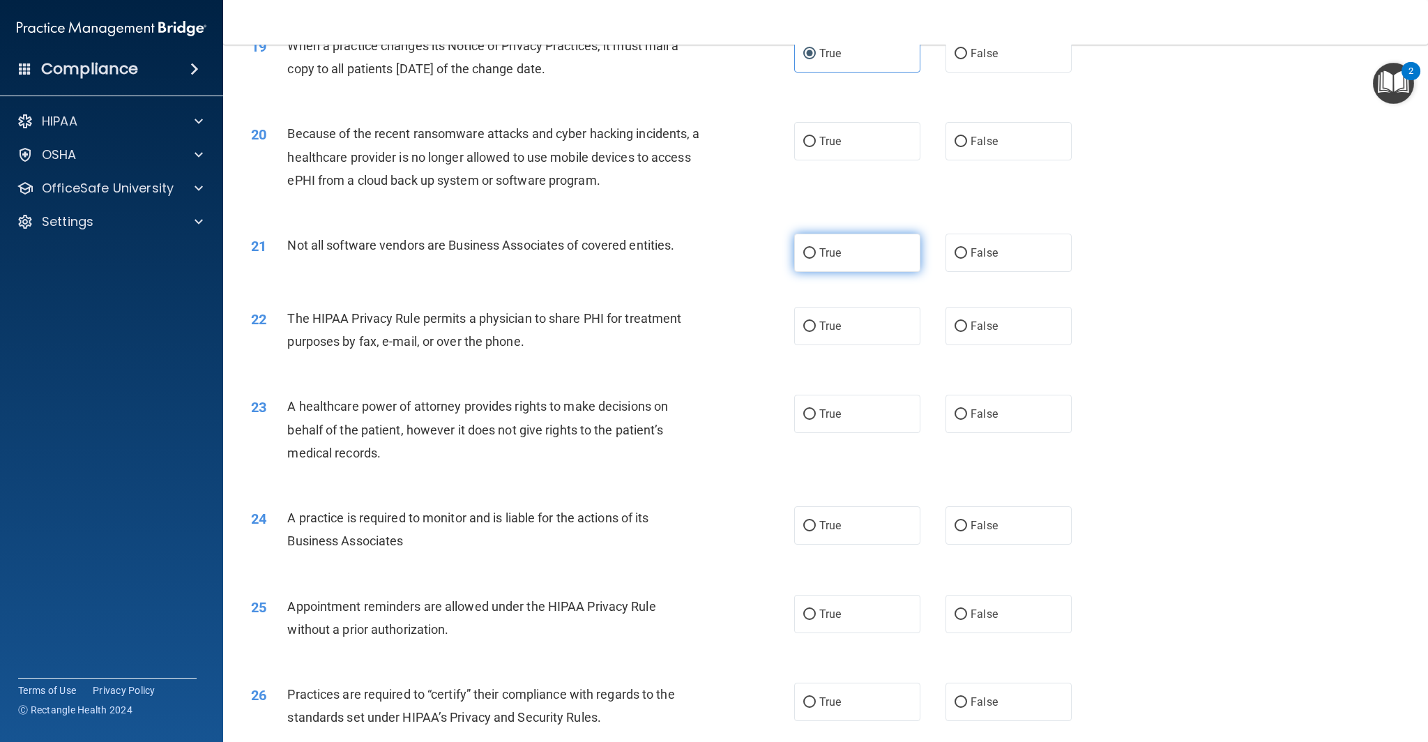
drag, startPoint x: 823, startPoint y: 250, endPoint x: 816, endPoint y: 249, distance: 7.0
click at [823, 250] on span "True" at bounding box center [830, 252] width 22 height 13
click at [816, 250] on input "True" at bounding box center [809, 253] width 13 height 10
radio input "true"
click at [971, 145] on span "False" at bounding box center [984, 141] width 27 height 13
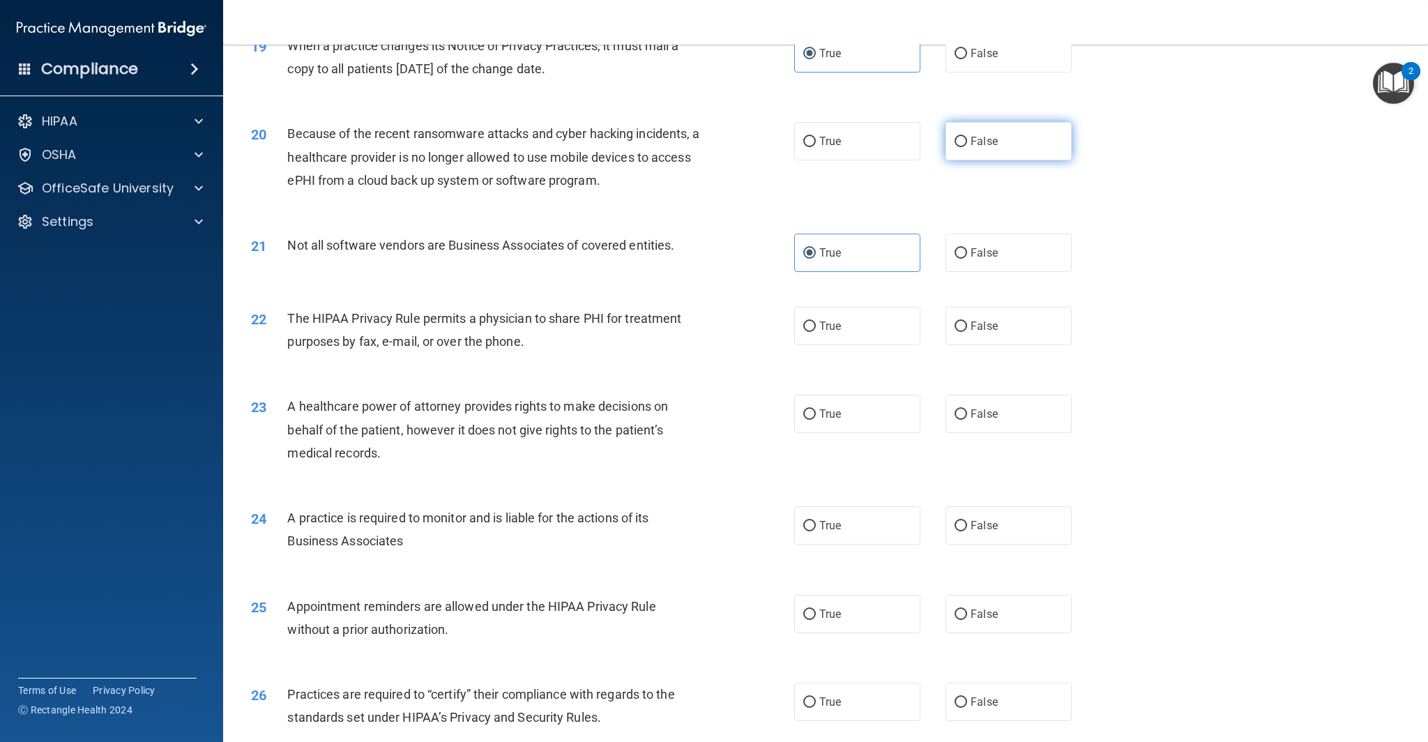
click at [967, 145] on input "False" at bounding box center [960, 142] width 13 height 10
radio input "true"
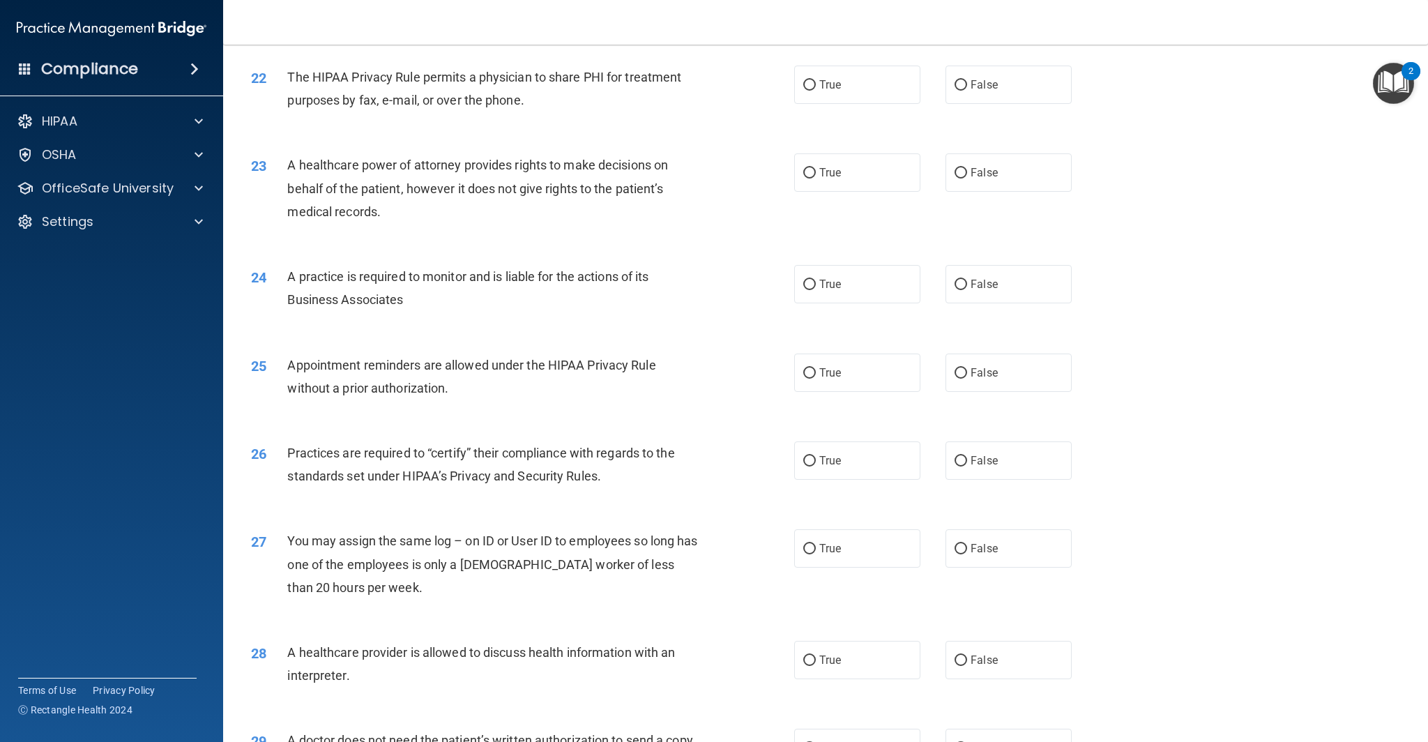
scroll to position [2189, 0]
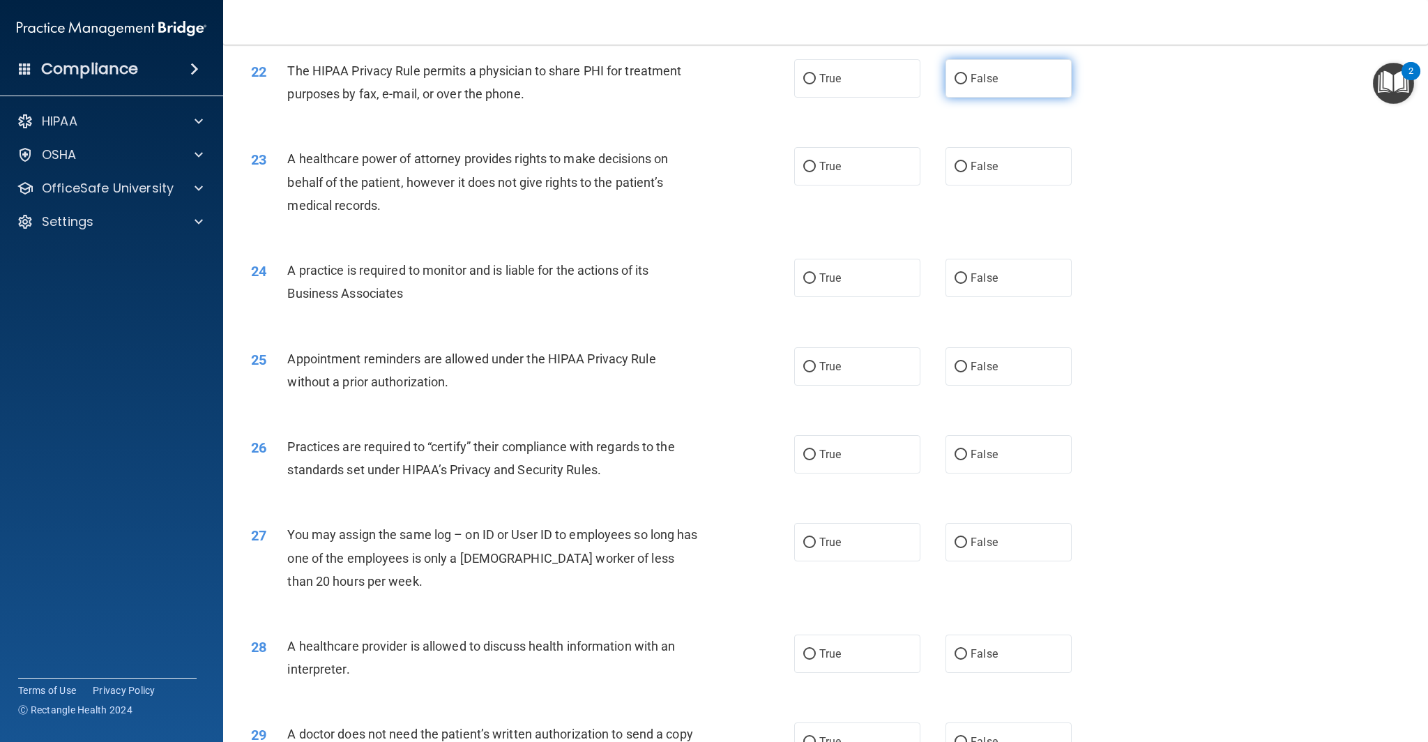
click at [1032, 94] on label "False" at bounding box center [1008, 78] width 126 height 38
click at [967, 84] on input "False" at bounding box center [960, 79] width 13 height 10
radio input "true"
click at [826, 286] on label "True" at bounding box center [857, 278] width 126 height 38
click at [816, 284] on input "True" at bounding box center [809, 278] width 13 height 10
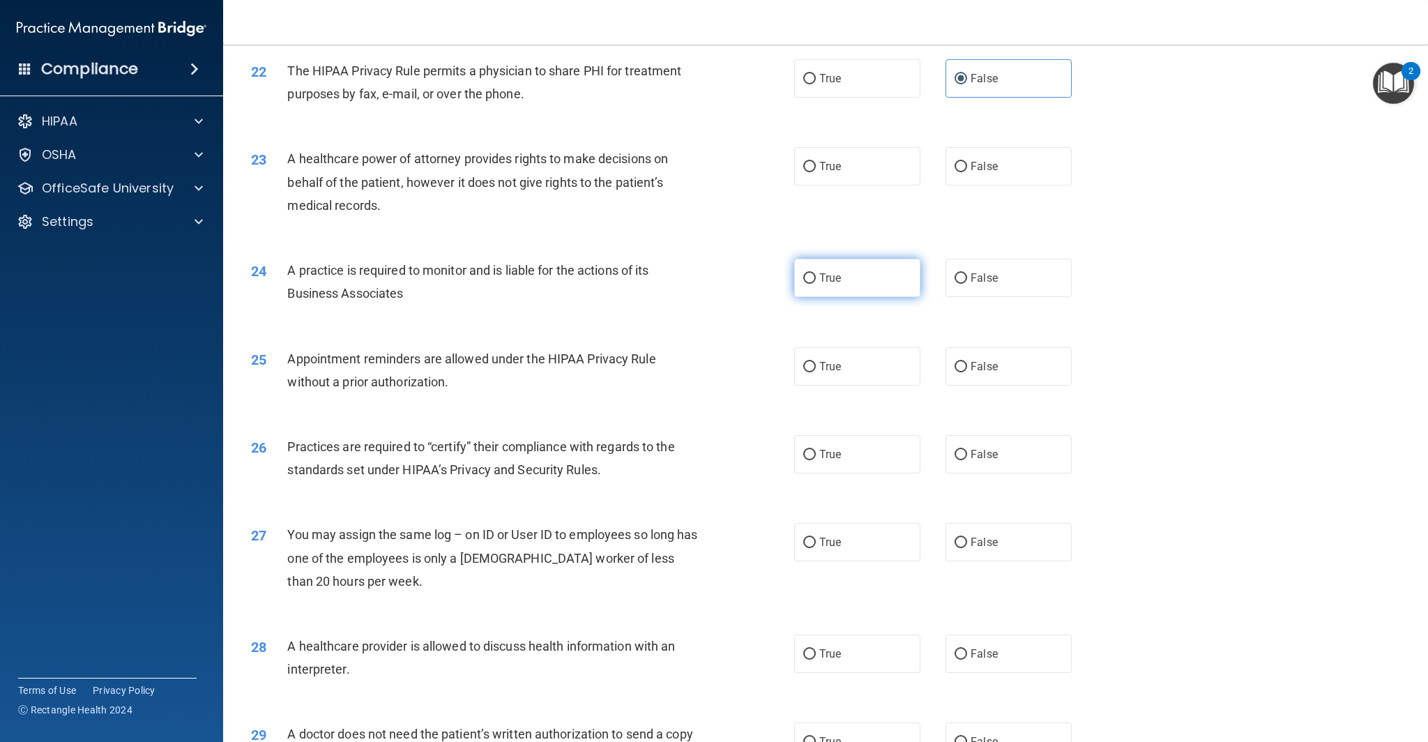
radio input "true"
click at [1014, 176] on label "False" at bounding box center [1008, 166] width 126 height 38
click at [967, 172] on input "False" at bounding box center [960, 167] width 13 height 10
radio input "true"
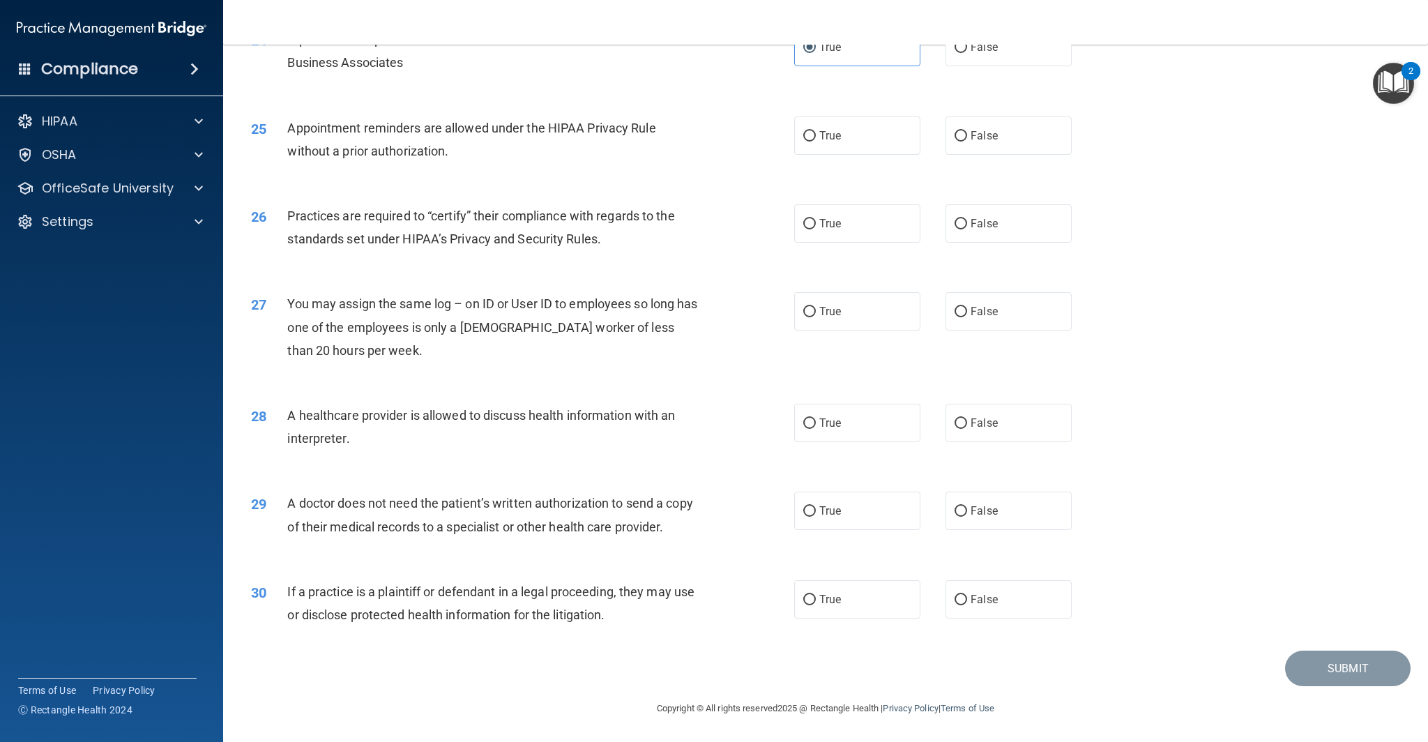
scroll to position [2411, 0]
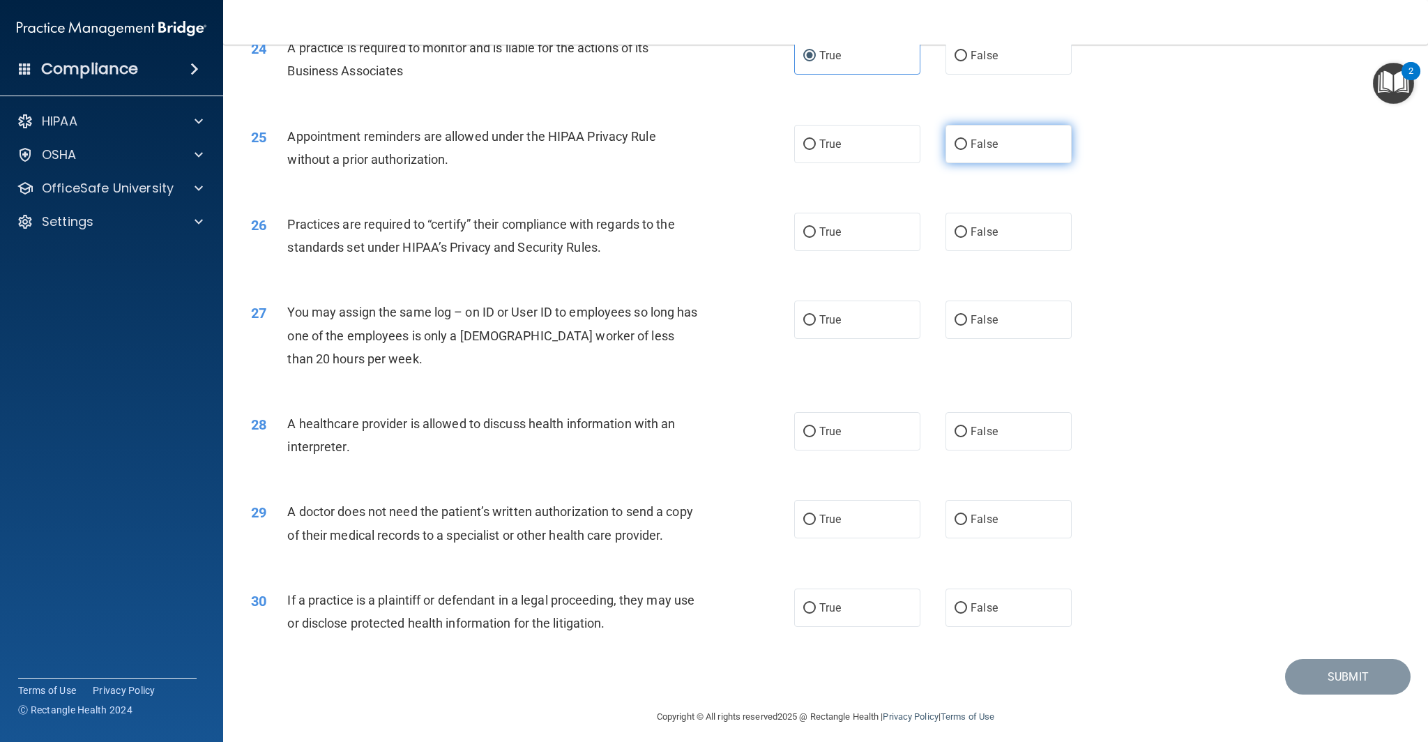
click at [1007, 151] on label "False" at bounding box center [1008, 144] width 126 height 38
click at [967, 150] on input "False" at bounding box center [960, 144] width 13 height 10
radio input "true"
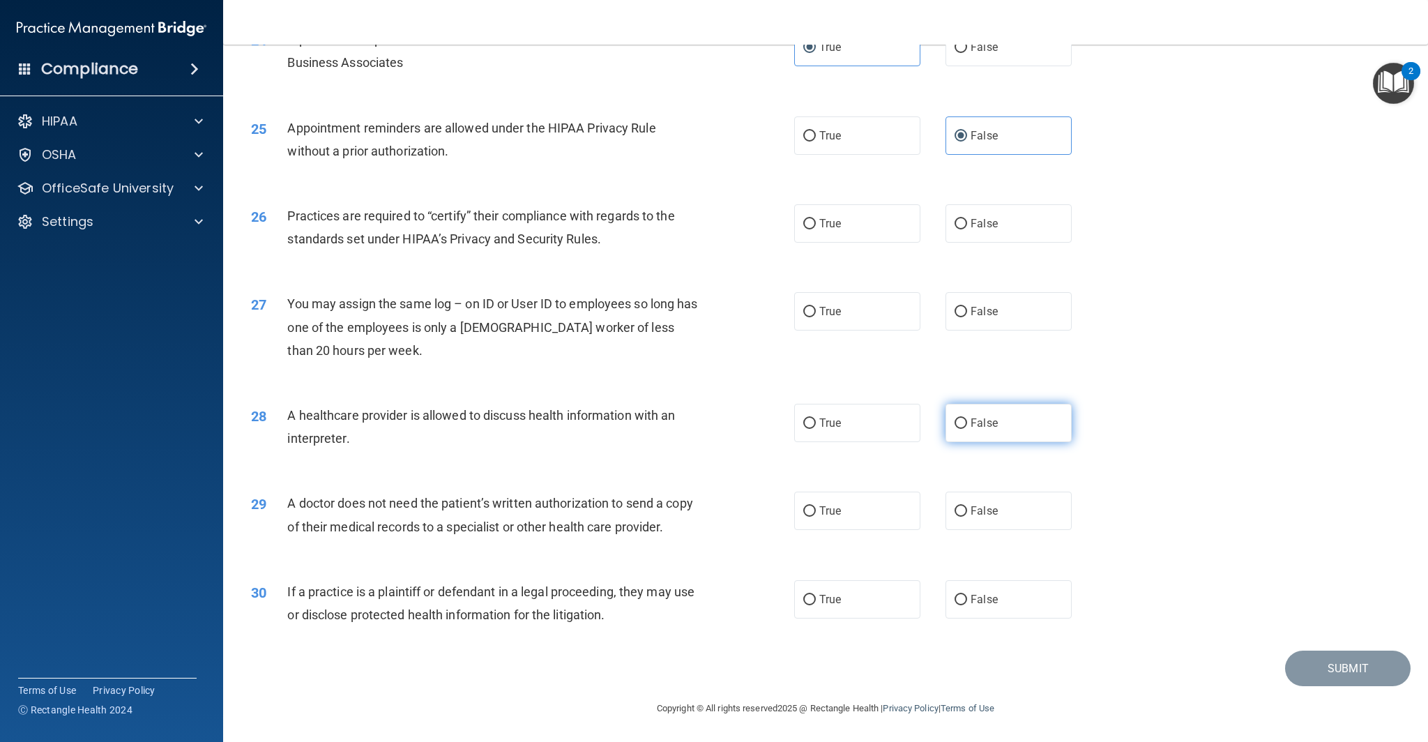
click at [998, 432] on label "False" at bounding box center [1008, 423] width 126 height 38
click at [967, 429] on input "False" at bounding box center [960, 423] width 13 height 10
radio input "true"
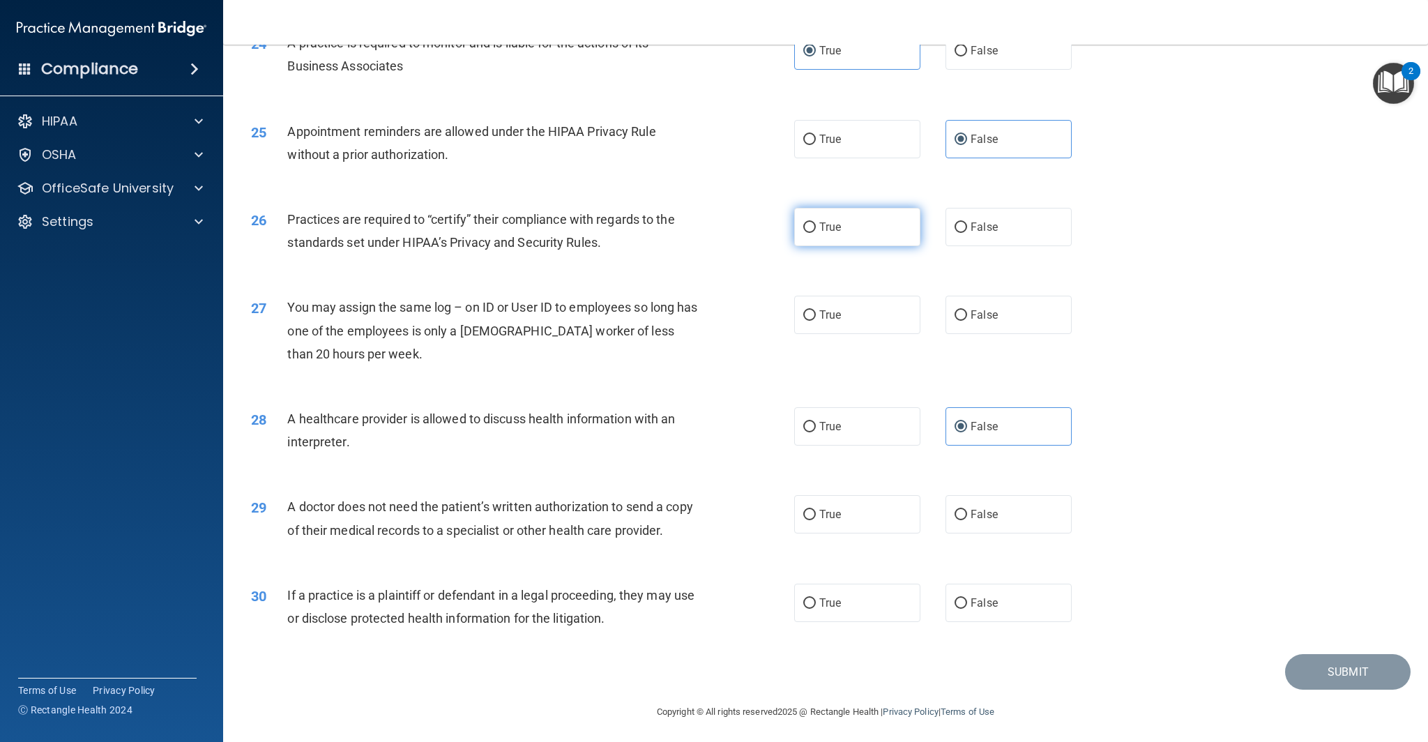
click at [862, 234] on label "True" at bounding box center [857, 227] width 126 height 38
click at [816, 233] on input "True" at bounding box center [809, 227] width 13 height 10
radio input "true"
click at [1011, 317] on label "False" at bounding box center [1008, 315] width 126 height 38
click at [967, 317] on input "False" at bounding box center [960, 315] width 13 height 10
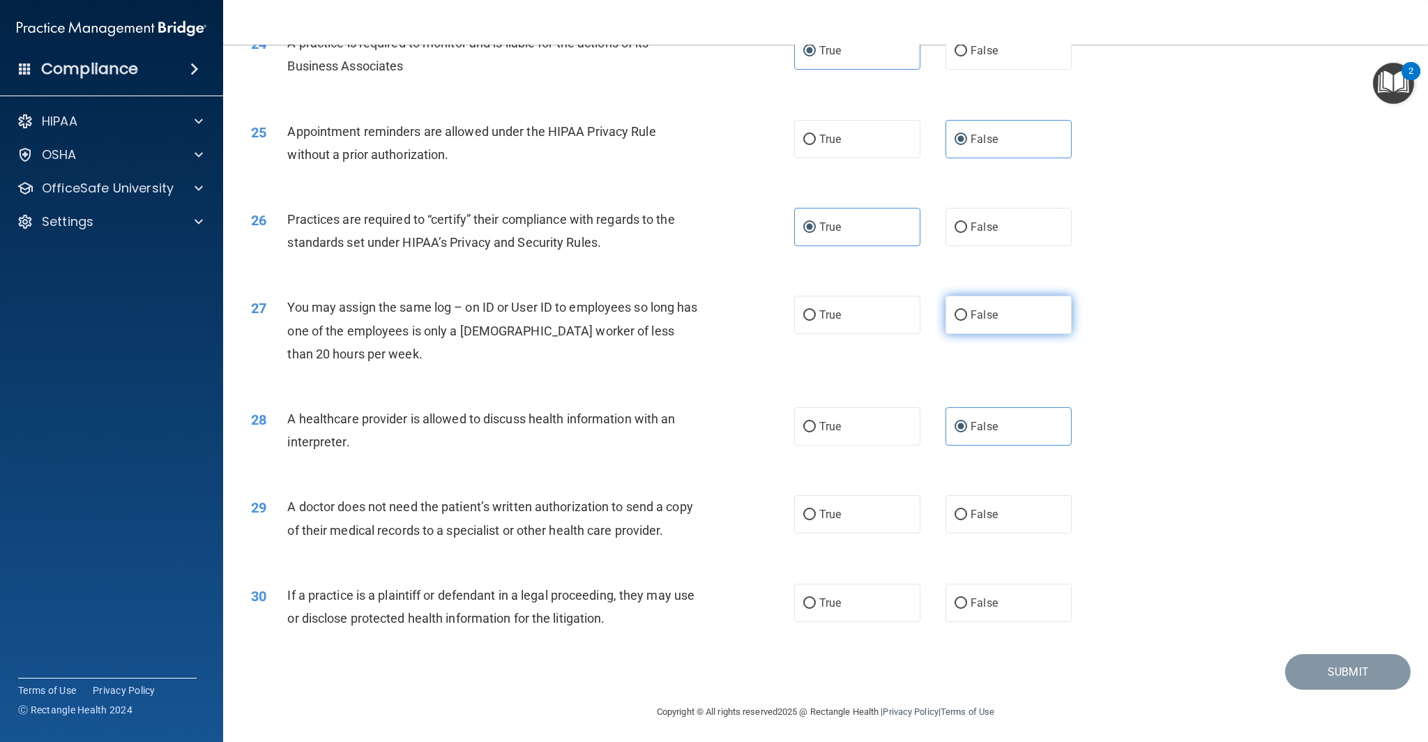
radio input "true"
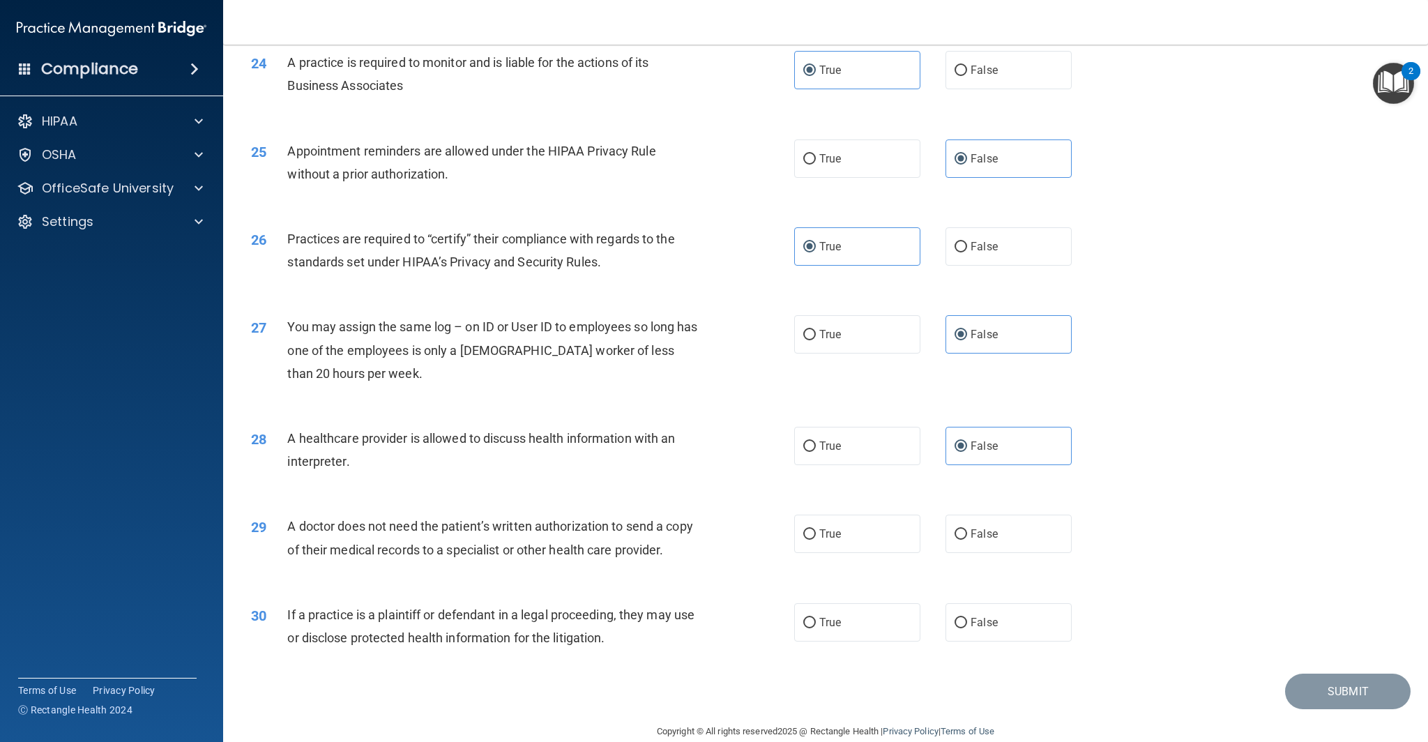
scroll to position [2419, 0]
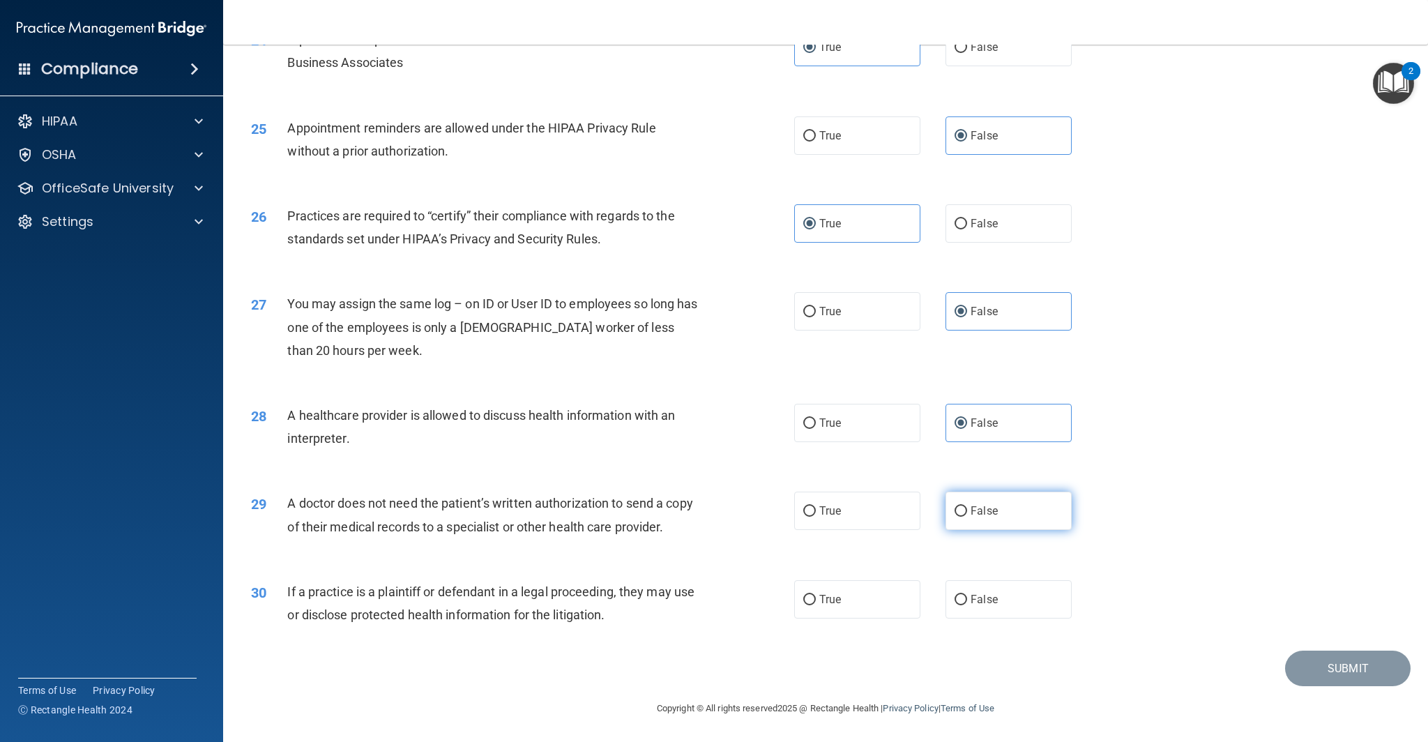
drag, startPoint x: 998, startPoint y: 515, endPoint x: 1002, endPoint y: 524, distance: 9.7
click at [998, 515] on label "False" at bounding box center [1008, 511] width 126 height 38
click at [967, 515] on input "False" at bounding box center [960, 511] width 13 height 10
radio input "true"
click at [983, 601] on span "False" at bounding box center [984, 599] width 27 height 13
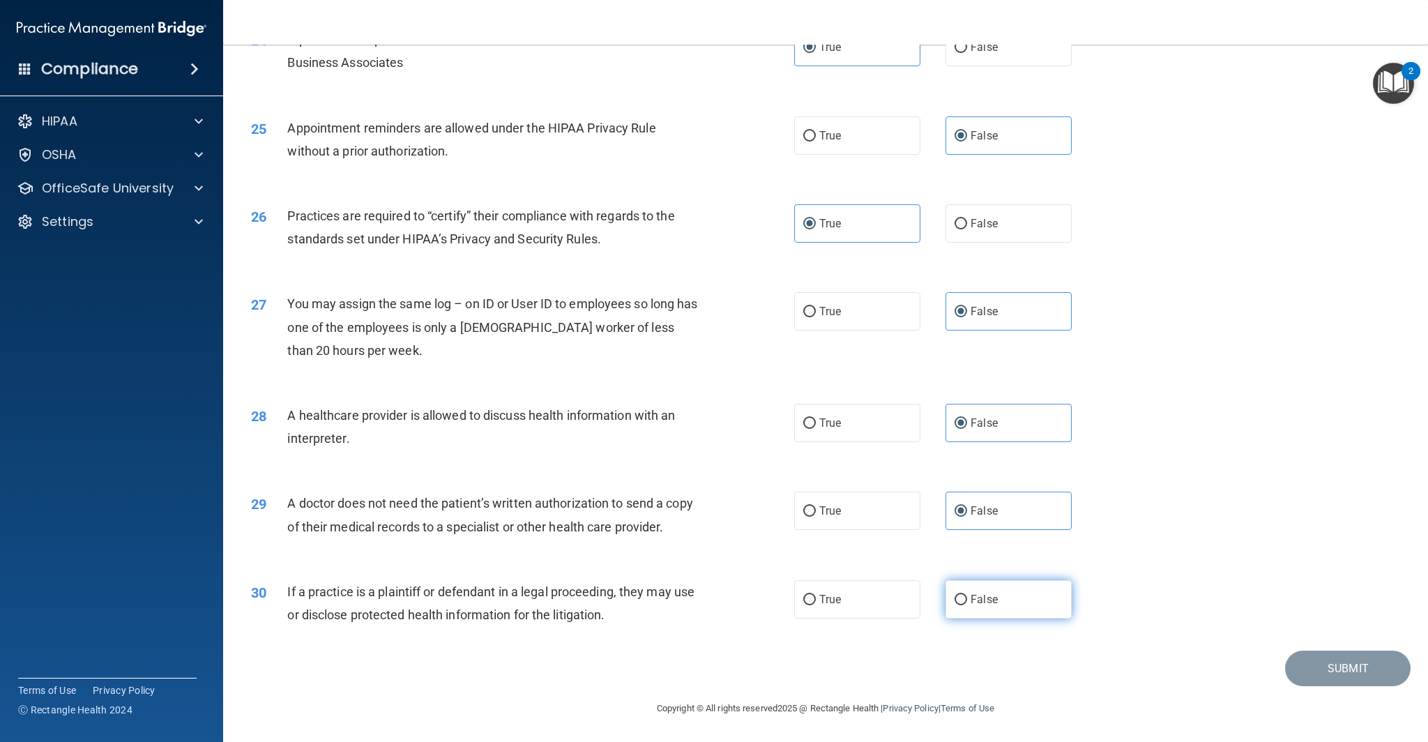
click at [967, 601] on input "False" at bounding box center [960, 600] width 13 height 10
radio input "true"
click at [1329, 663] on button "Submit" at bounding box center [1347, 668] width 125 height 36
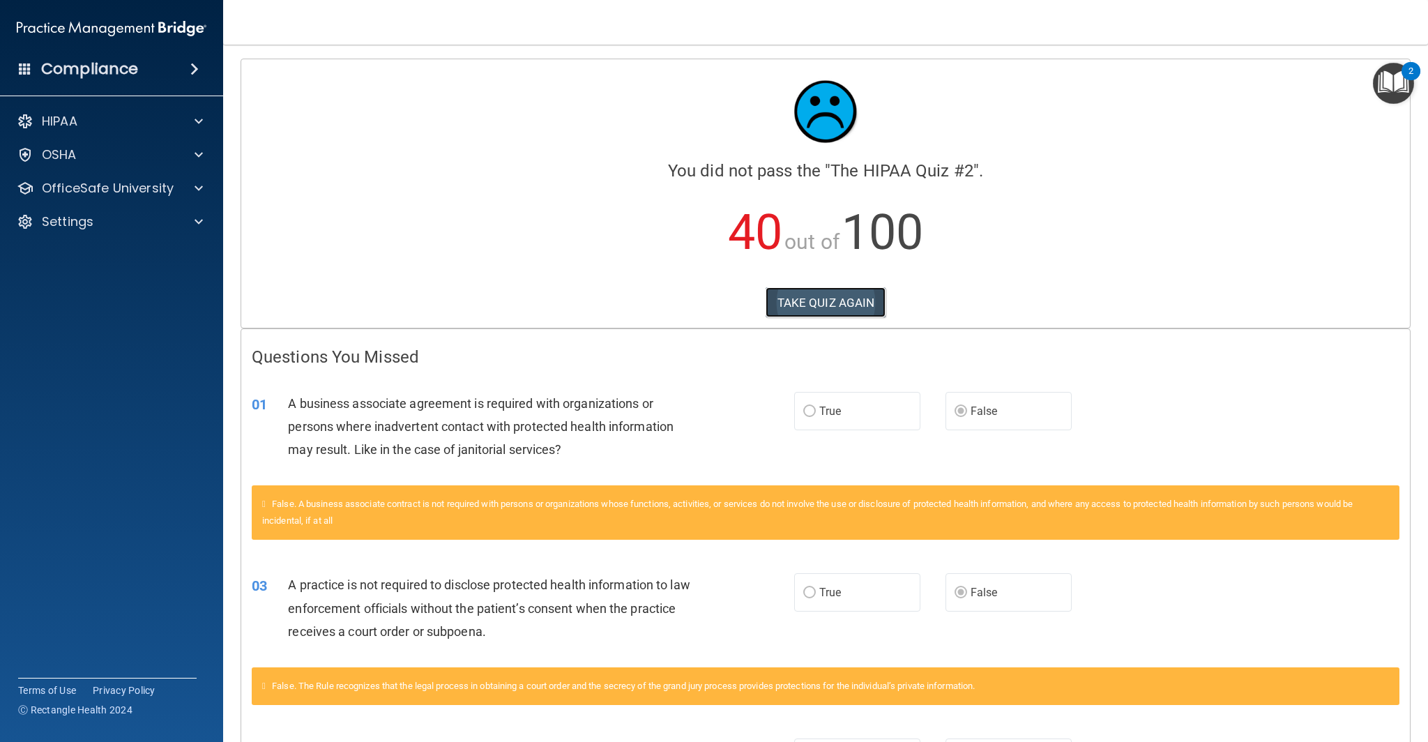
click at [837, 303] on button "TAKE QUIZ AGAIN" at bounding box center [826, 302] width 121 height 31
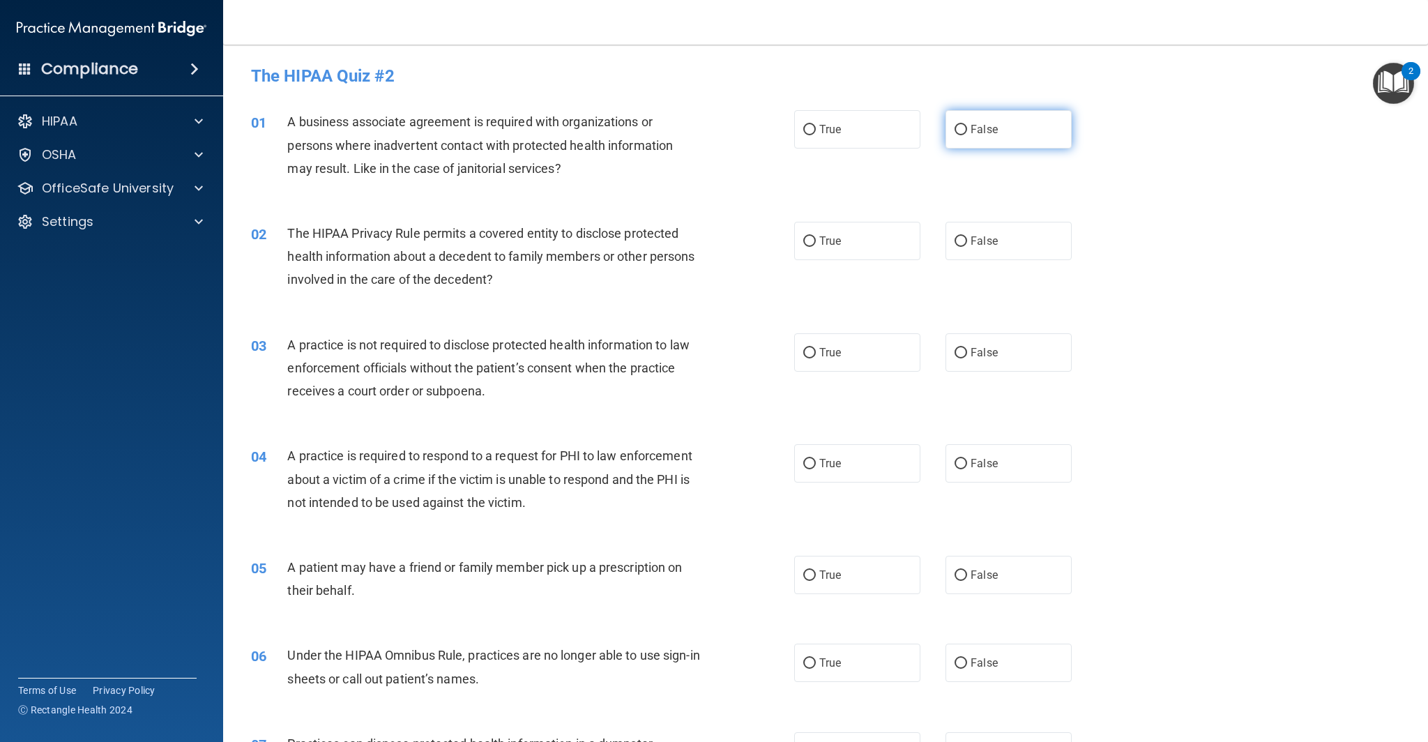
click at [1003, 121] on label "False" at bounding box center [1008, 129] width 126 height 38
click at [967, 125] on input "False" at bounding box center [960, 130] width 13 height 10
radio input "true"
click at [984, 241] on span "False" at bounding box center [984, 240] width 27 height 13
click at [967, 241] on input "False" at bounding box center [960, 241] width 13 height 10
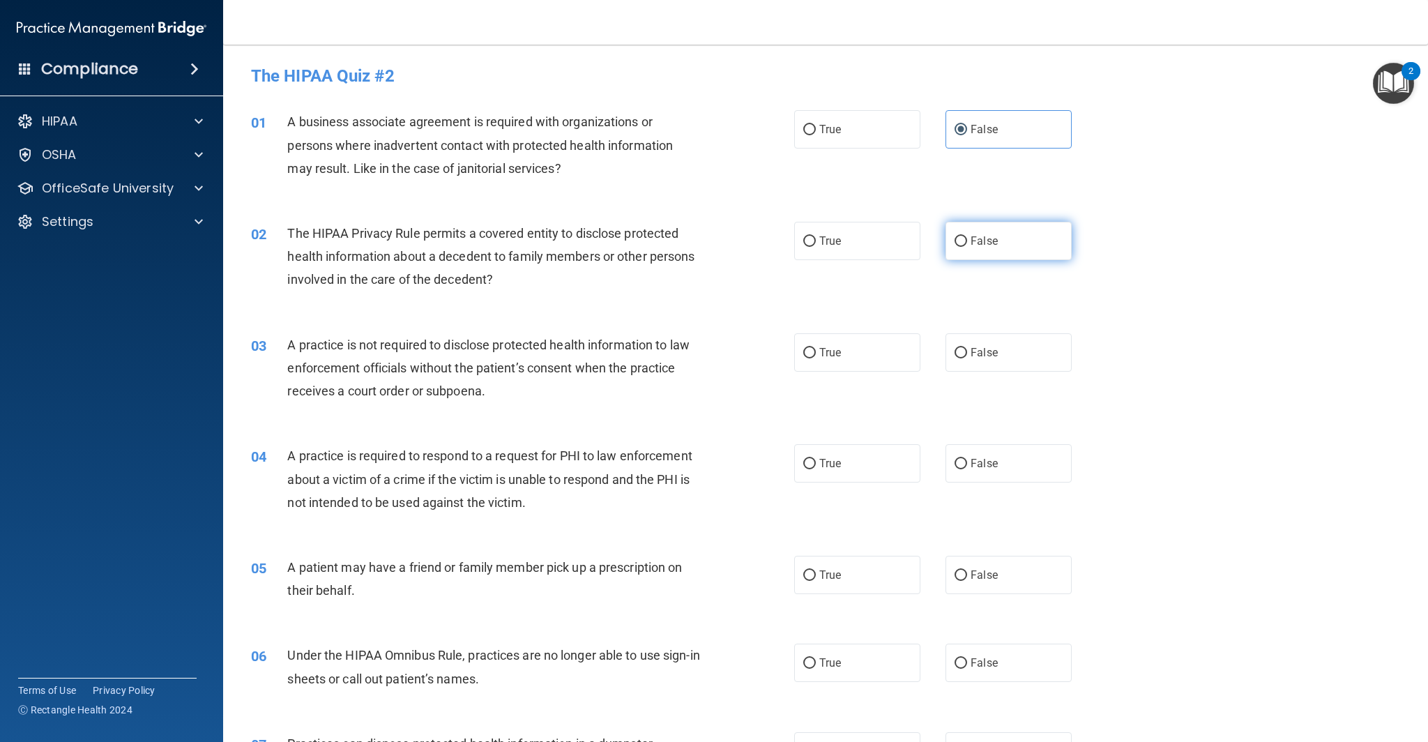
radio input "true"
click at [973, 351] on span "False" at bounding box center [984, 352] width 27 height 13
click at [967, 351] on input "False" at bounding box center [960, 353] width 13 height 10
radio input "true"
click at [807, 466] on input "True" at bounding box center [809, 464] width 13 height 10
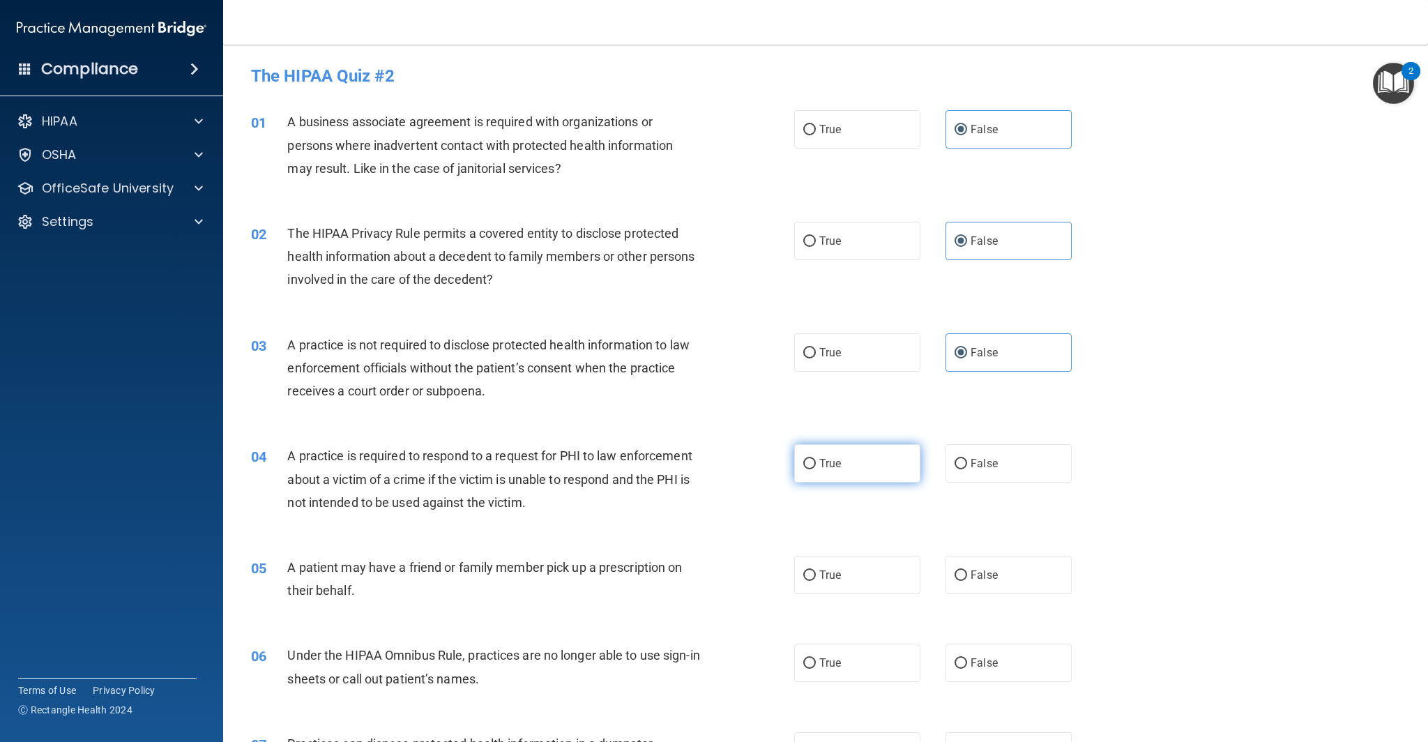
radio input "true"
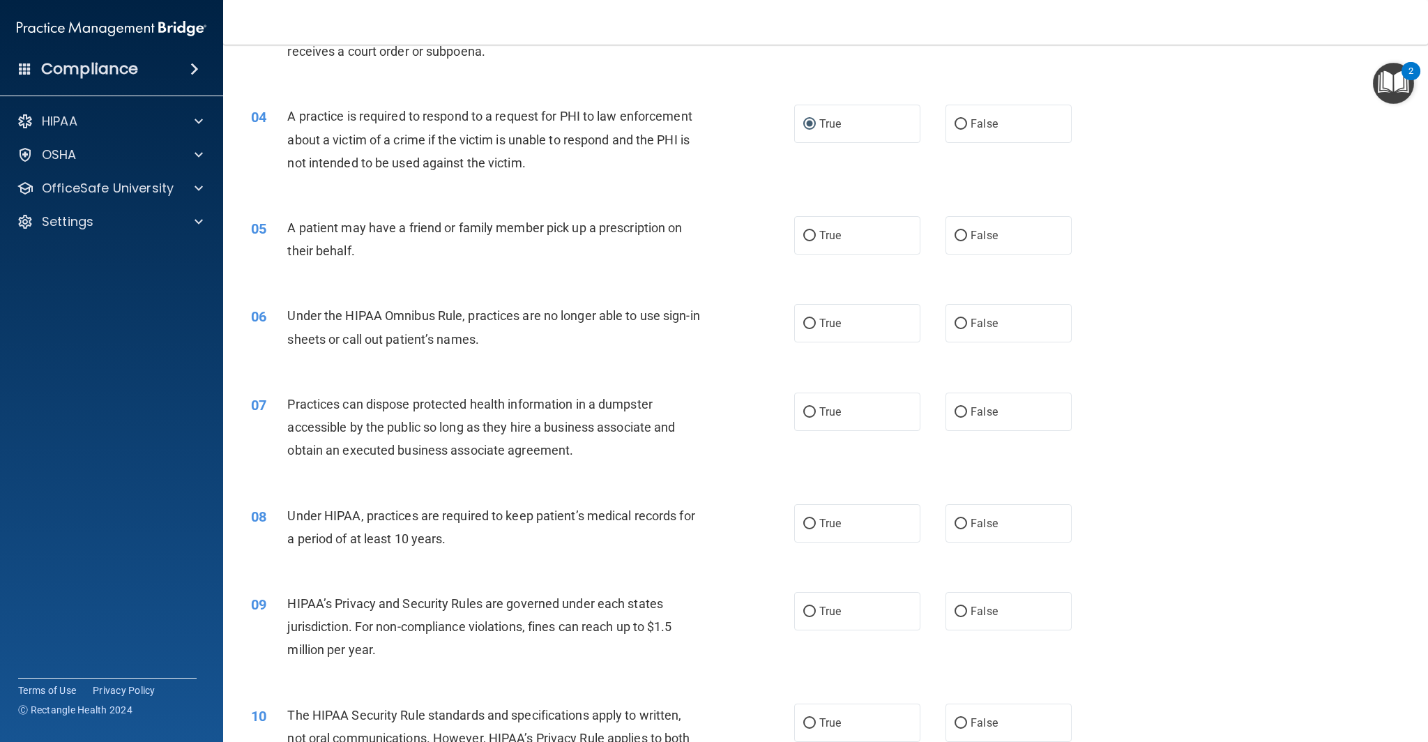
scroll to position [369, 0]
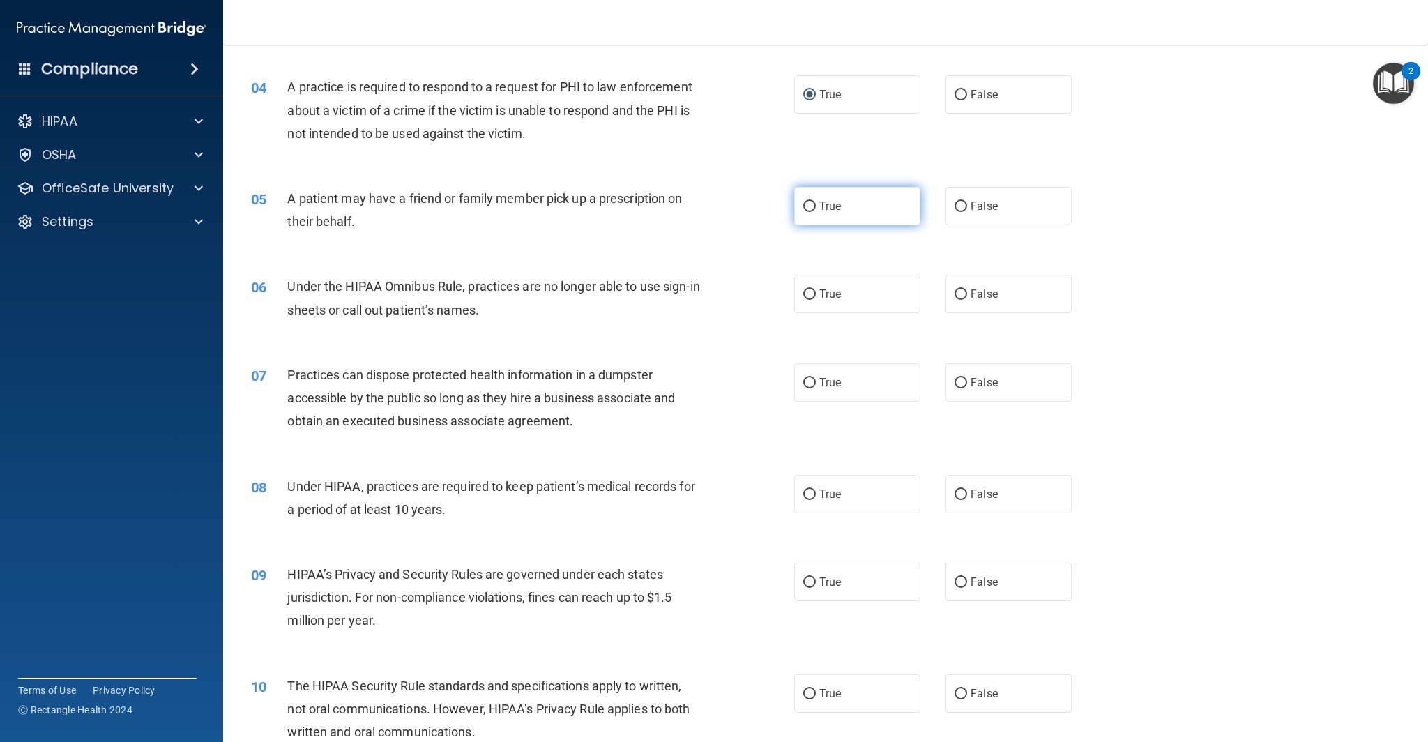
click at [846, 211] on label "True" at bounding box center [857, 206] width 126 height 38
click at [816, 211] on input "True" at bounding box center [809, 206] width 13 height 10
radio input "true"
click at [999, 294] on label "False" at bounding box center [1008, 294] width 126 height 38
click at [967, 294] on input "False" at bounding box center [960, 294] width 13 height 10
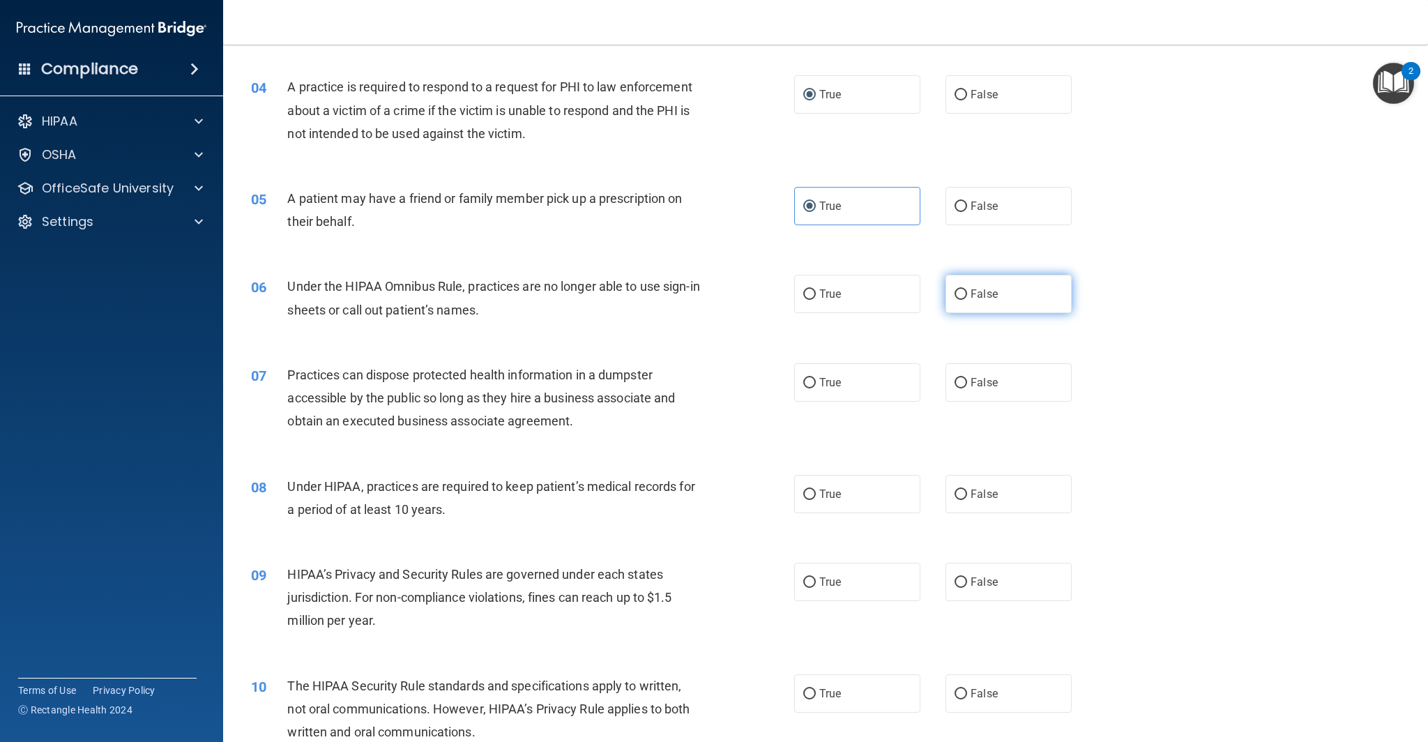
radio input "true"
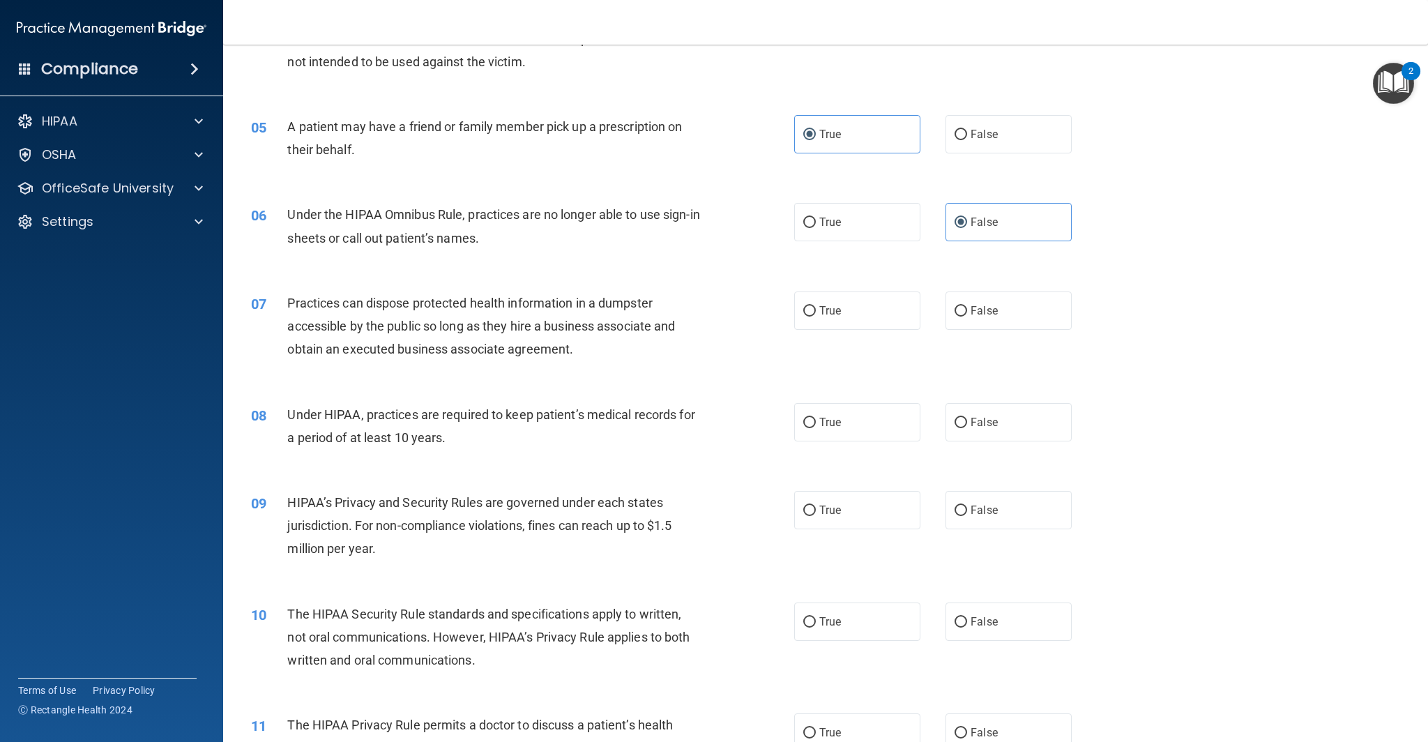
scroll to position [499, 0]
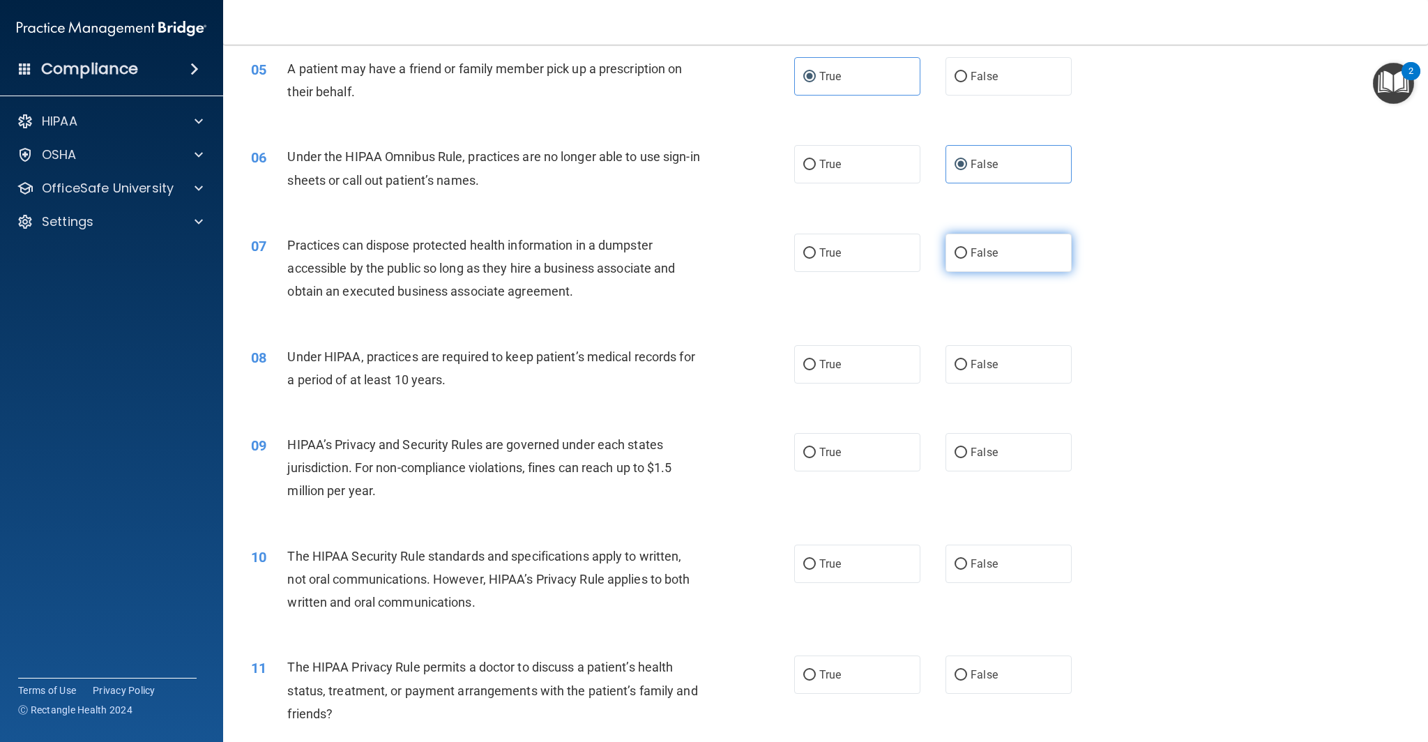
click at [965, 250] on input "False" at bounding box center [960, 253] width 13 height 10
radio input "true"
click at [968, 362] on label "False" at bounding box center [1008, 364] width 126 height 38
click at [967, 362] on input "False" at bounding box center [960, 365] width 13 height 10
radio input "true"
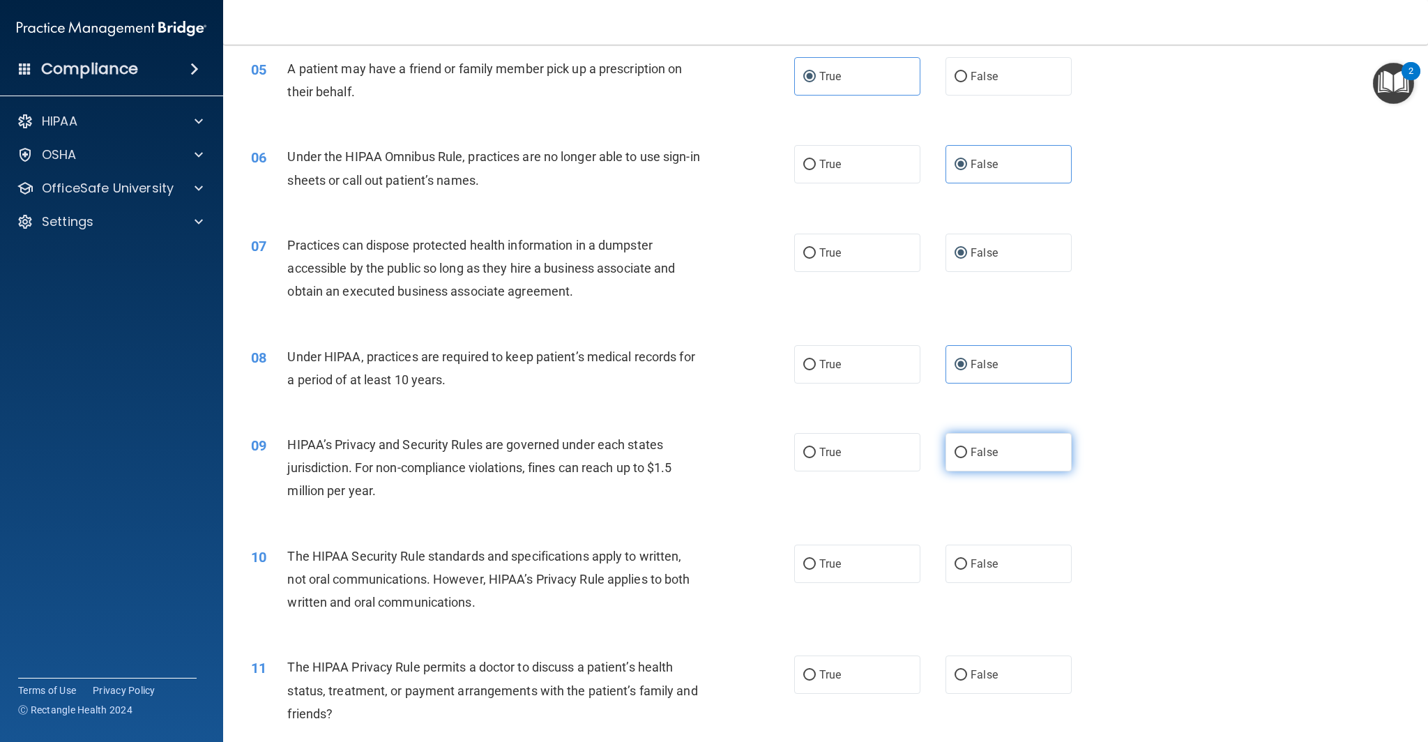
click at [1001, 460] on label "False" at bounding box center [1008, 452] width 126 height 38
click at [967, 458] on input "False" at bounding box center [960, 453] width 13 height 10
radio input "true"
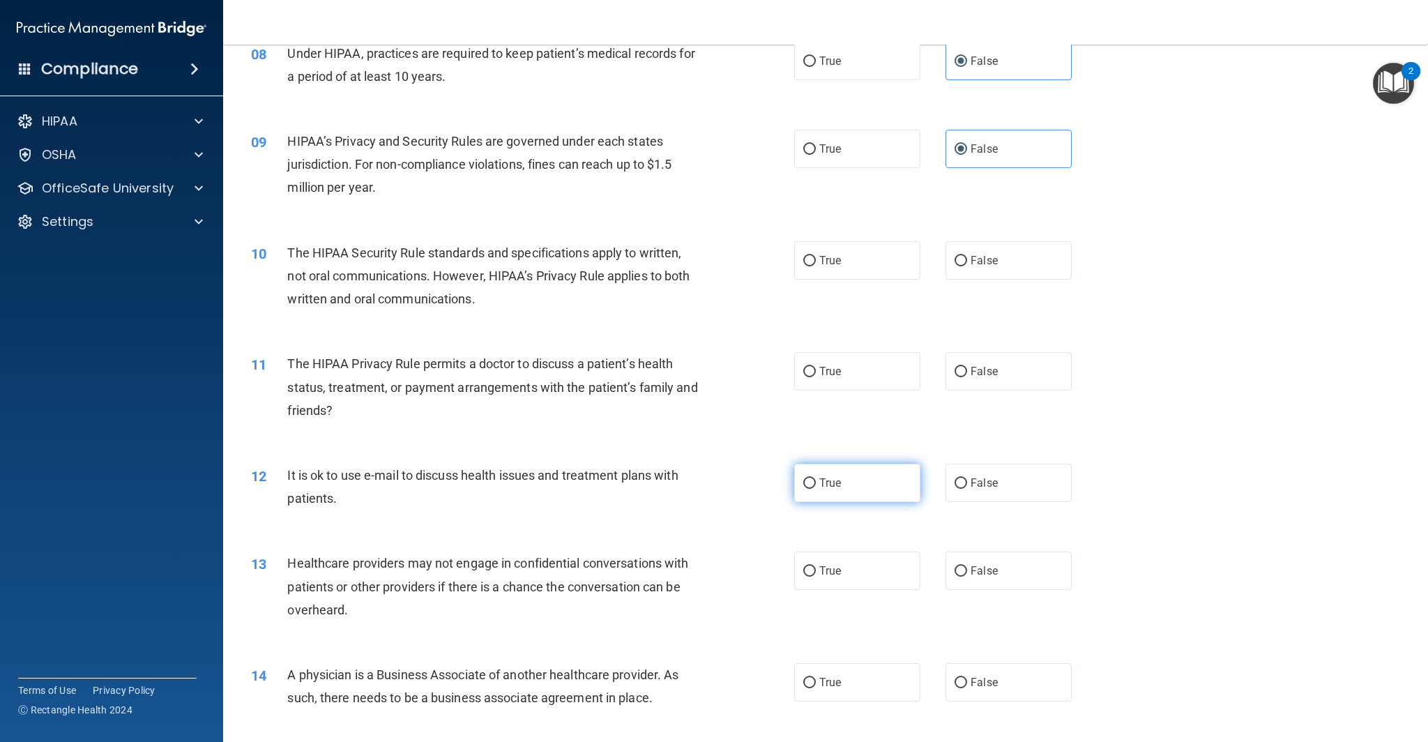
scroll to position [814, 0]
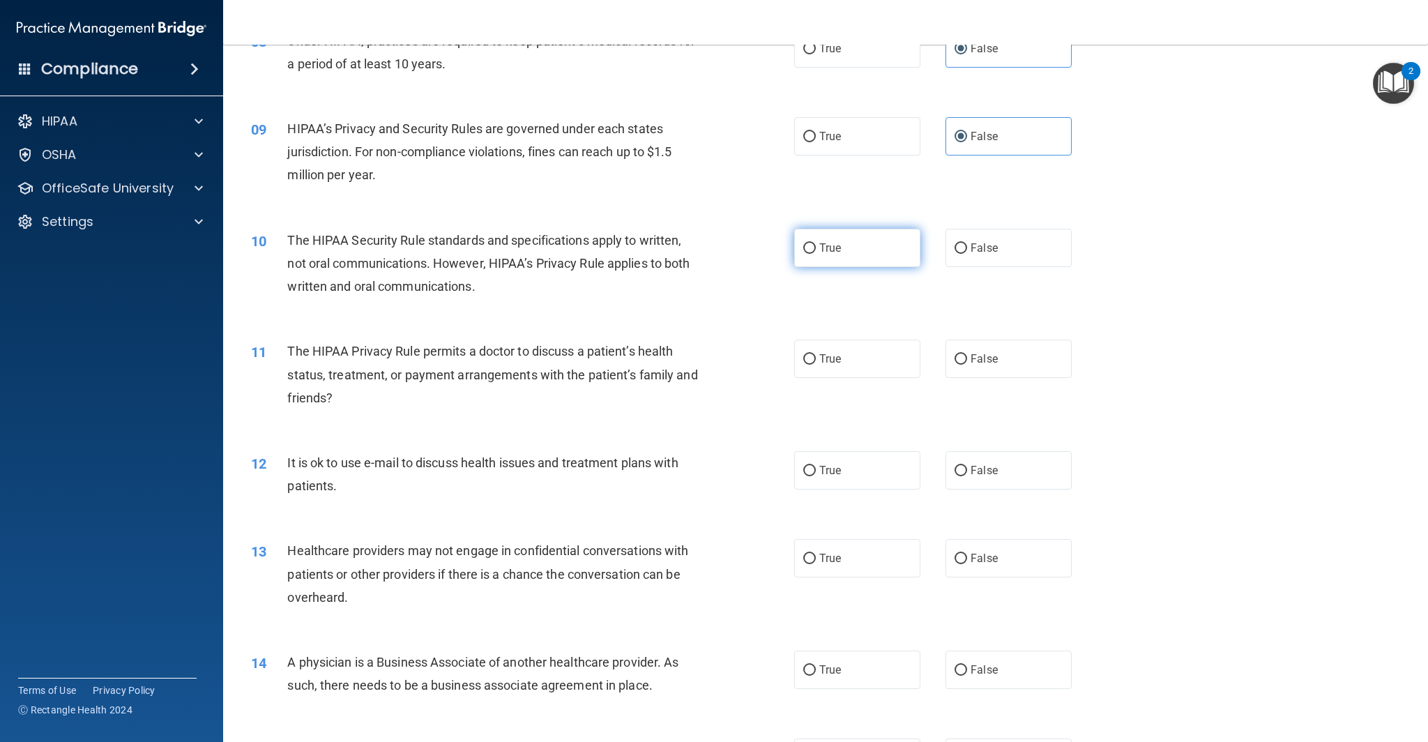
click at [888, 261] on label "True" at bounding box center [857, 248] width 126 height 38
click at [816, 254] on input "True" at bounding box center [809, 248] width 13 height 10
radio input "true"
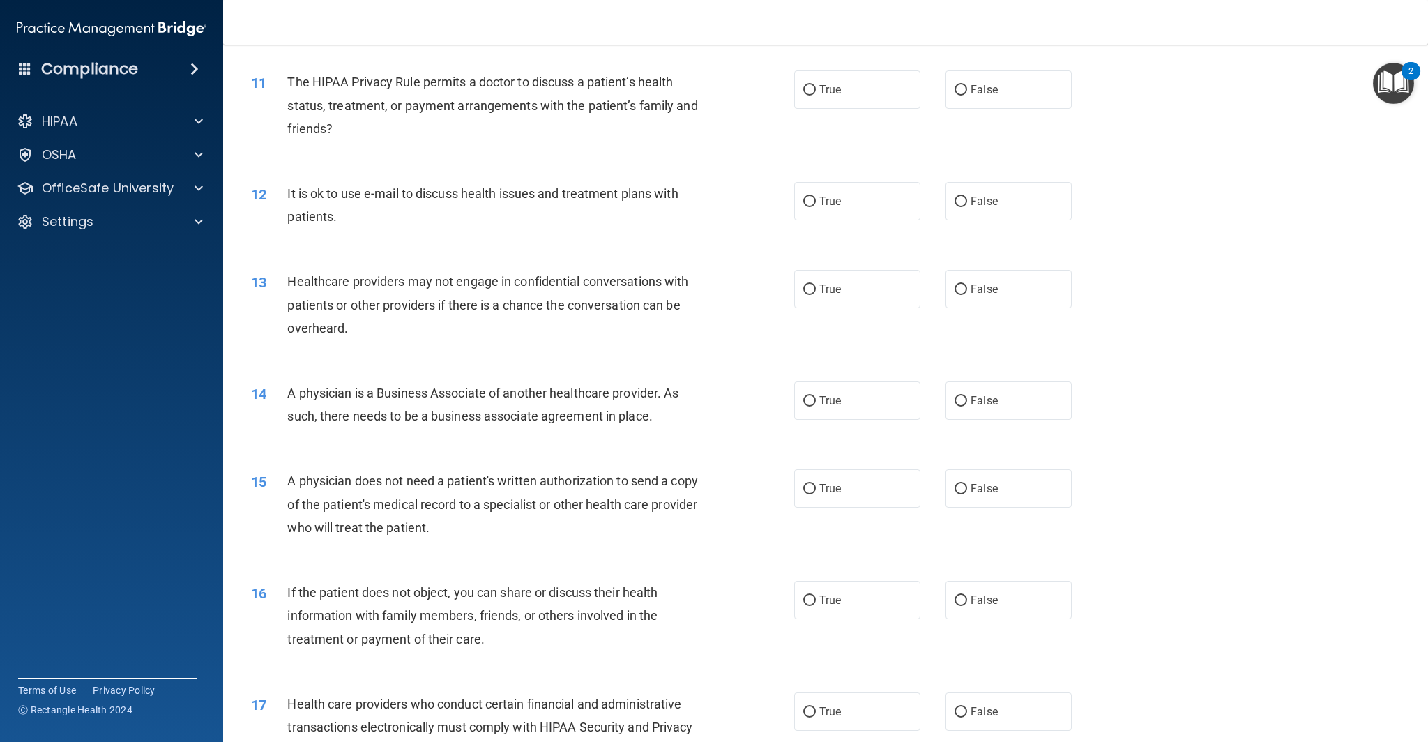
scroll to position [1090, 0]
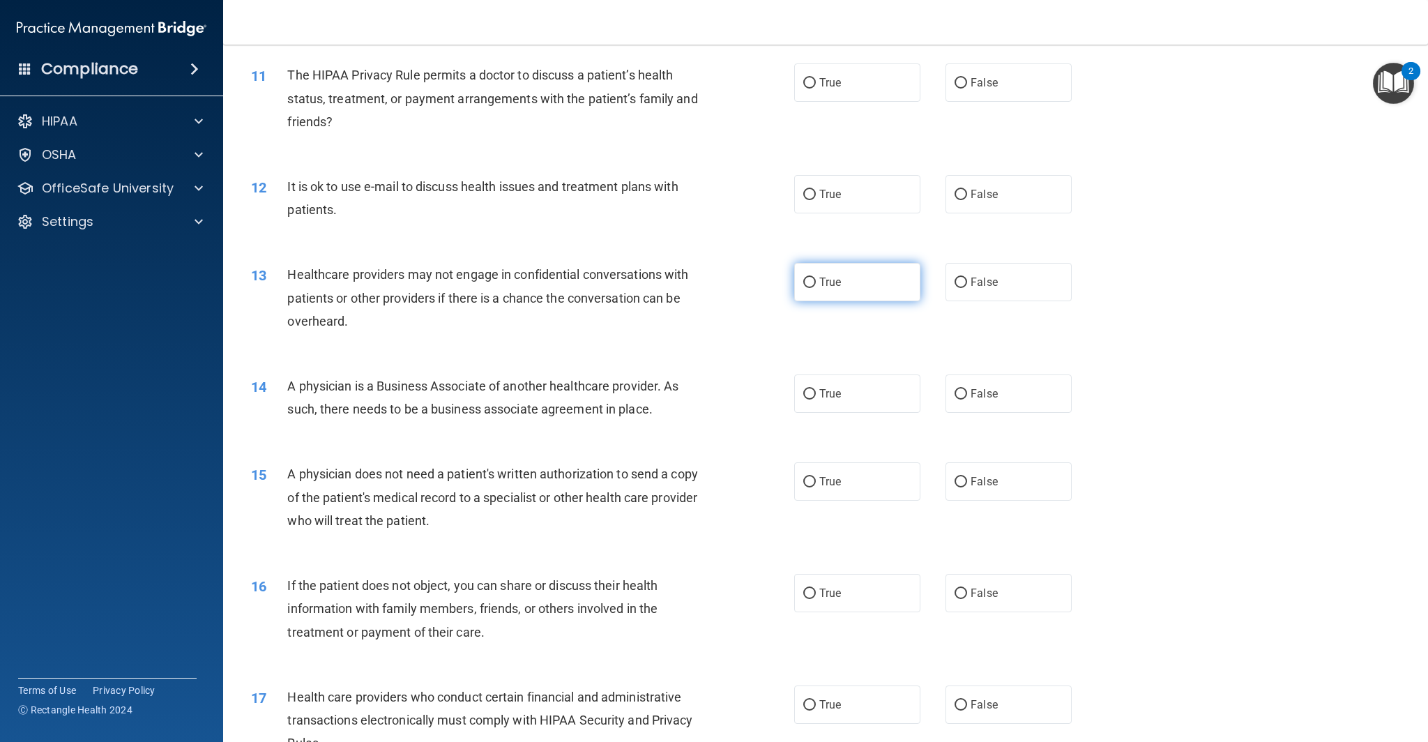
click at [851, 278] on label "True" at bounding box center [857, 282] width 126 height 38
click at [816, 278] on input "True" at bounding box center [809, 282] width 13 height 10
radio input "true"
click at [840, 91] on label "True" at bounding box center [857, 82] width 126 height 38
click at [816, 89] on input "True" at bounding box center [809, 83] width 13 height 10
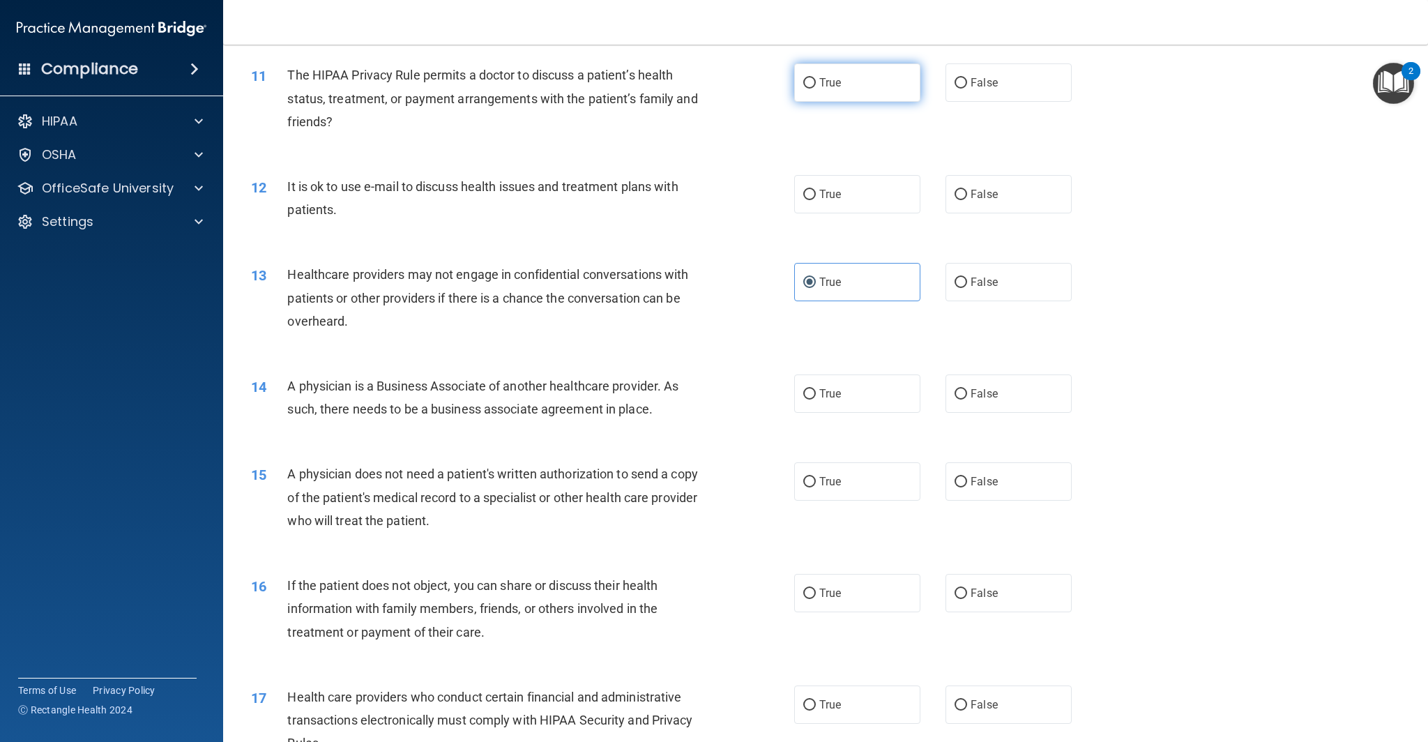
radio input "true"
click at [875, 189] on label "True" at bounding box center [857, 194] width 126 height 38
click at [816, 190] on input "True" at bounding box center [809, 195] width 13 height 10
radio input "true"
click at [1014, 291] on label "False" at bounding box center [1008, 282] width 126 height 38
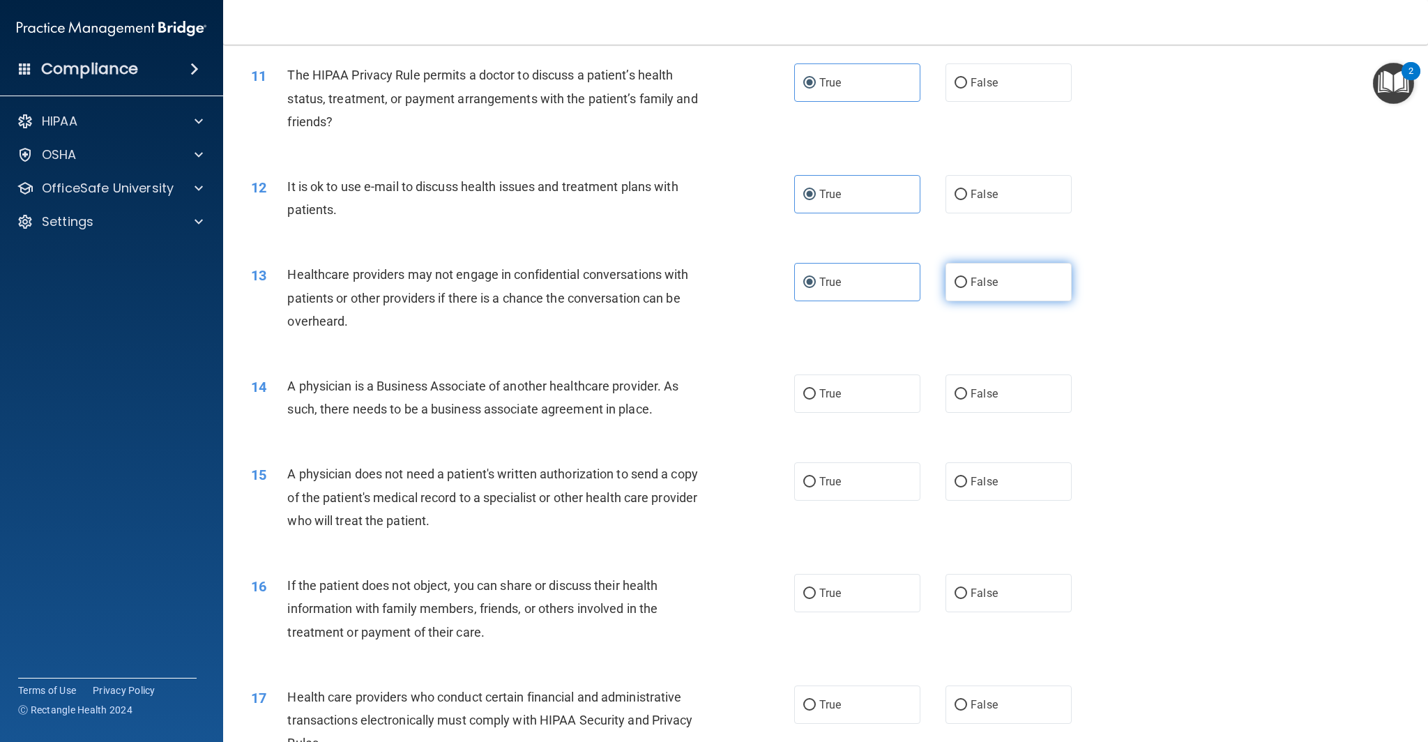
click at [967, 288] on input "False" at bounding box center [960, 282] width 13 height 10
radio input "true"
radio input "false"
click at [820, 485] on span "True" at bounding box center [830, 481] width 22 height 13
click at [816, 485] on input "True" at bounding box center [809, 482] width 13 height 10
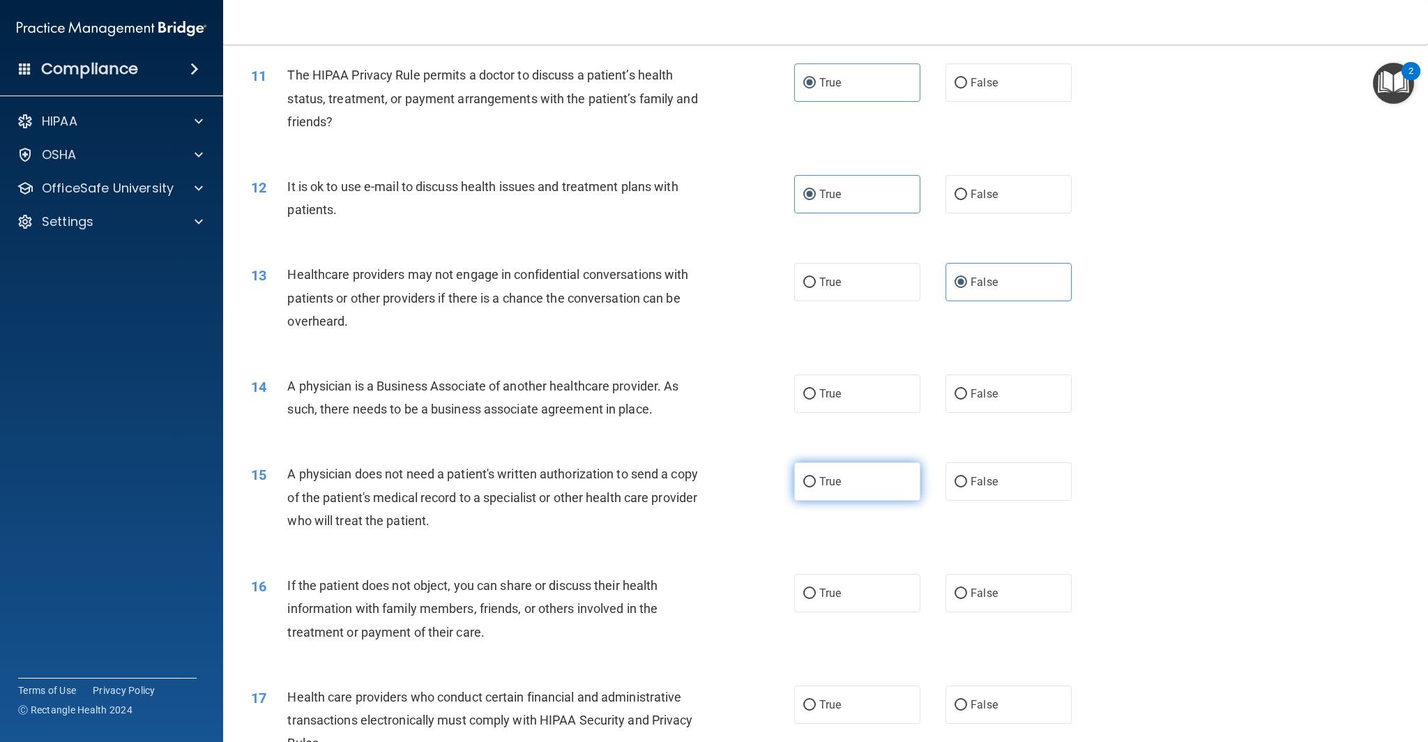
radio input "true"
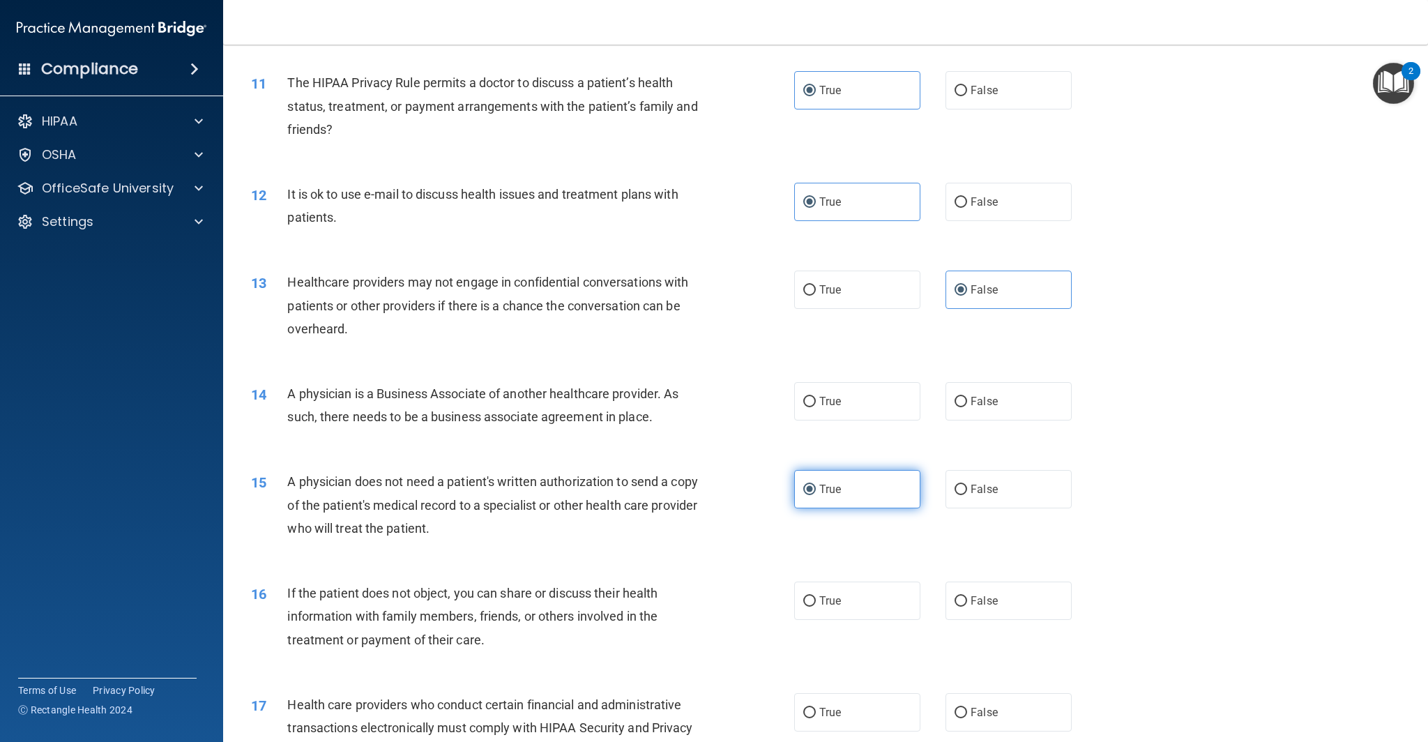
scroll to position [1079, 0]
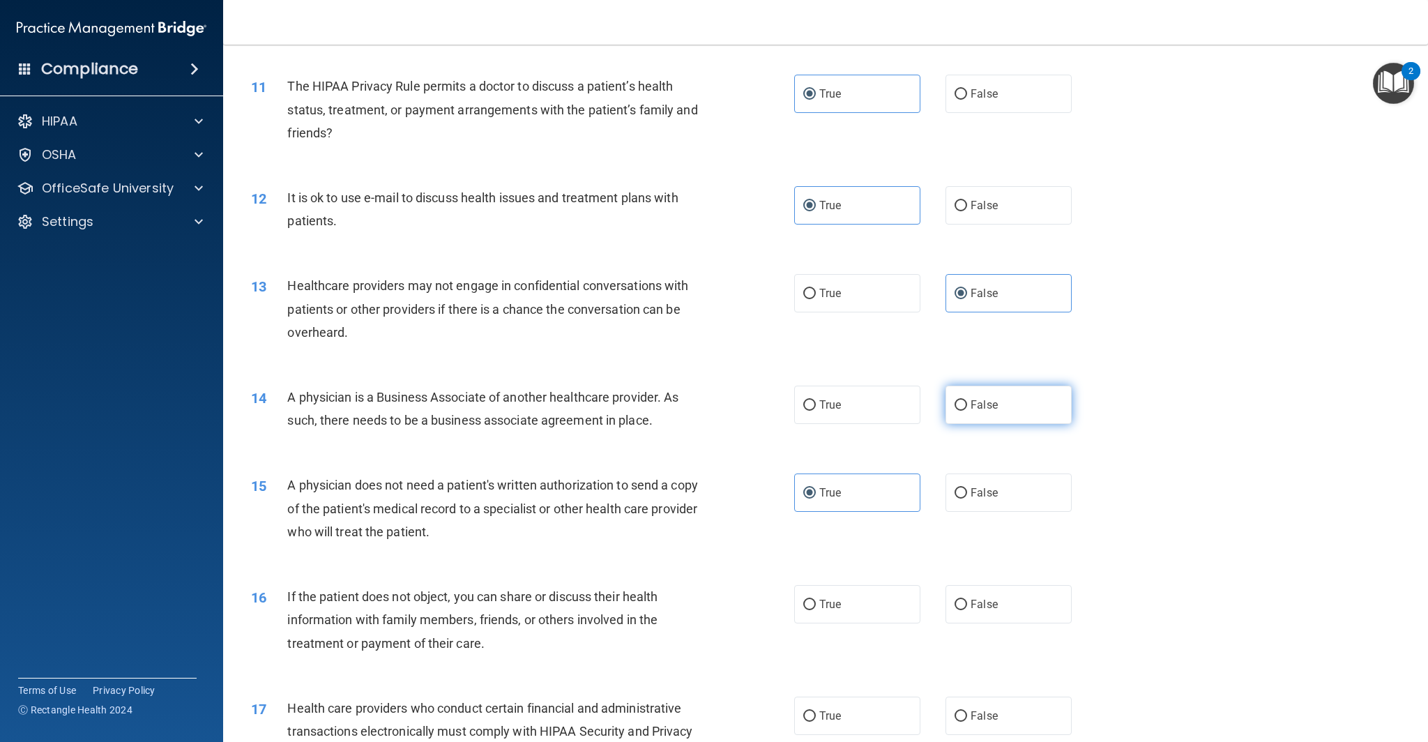
click at [1010, 394] on label "False" at bounding box center [1008, 405] width 126 height 38
click at [967, 400] on input "False" at bounding box center [960, 405] width 13 height 10
radio input "true"
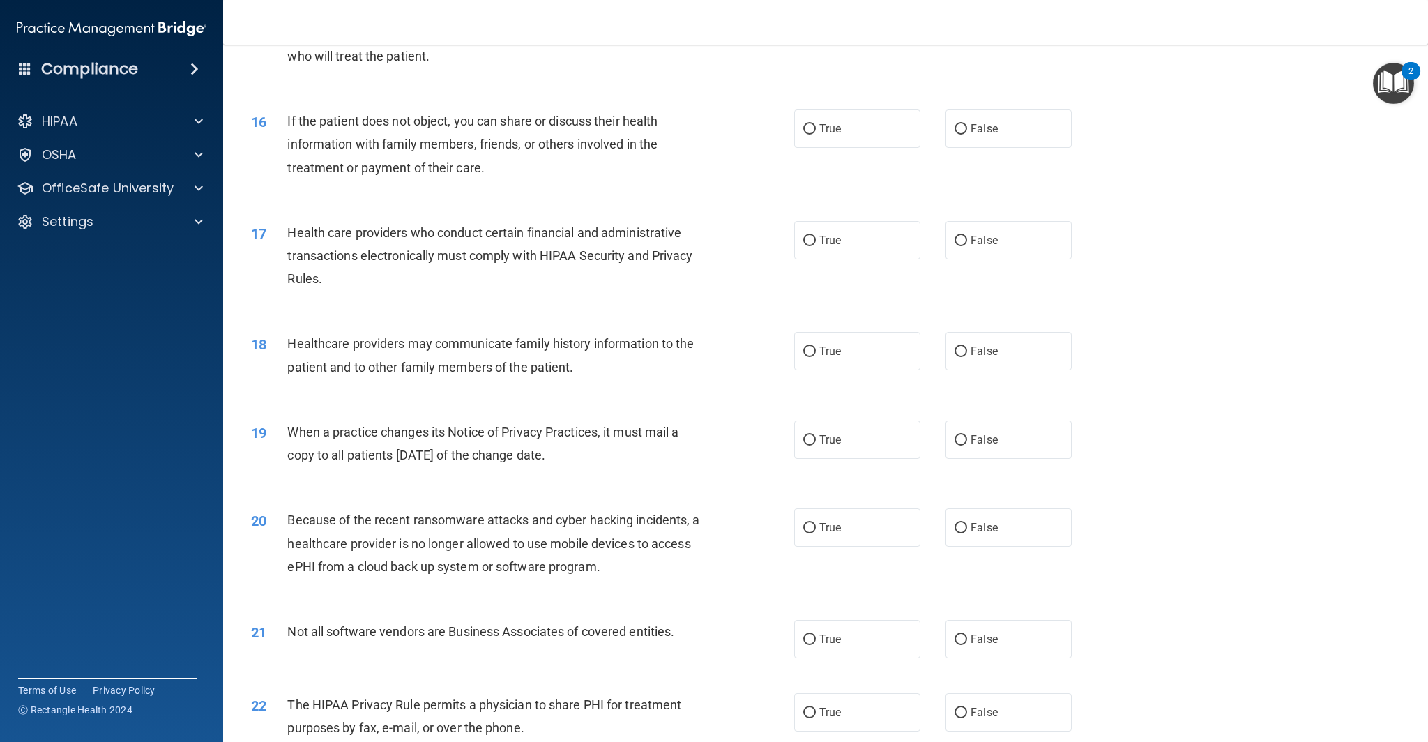
scroll to position [1558, 0]
click at [876, 131] on label "True" at bounding box center [857, 126] width 126 height 38
click at [816, 131] on input "True" at bounding box center [809, 126] width 13 height 10
radio input "true"
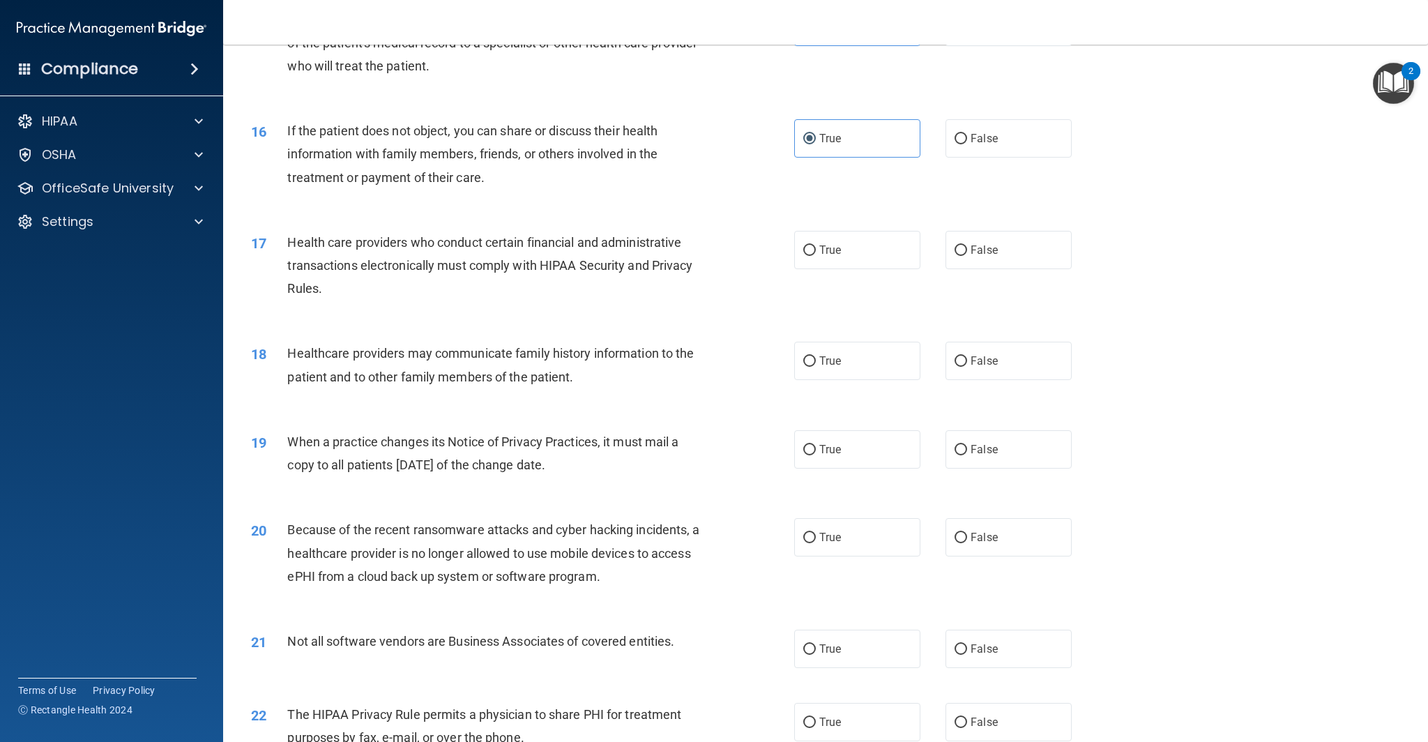
scroll to position [1546, 0]
click at [839, 250] on span "True" at bounding box center [830, 249] width 22 height 13
click at [816, 250] on input "True" at bounding box center [809, 250] width 13 height 10
radio input "true"
click at [996, 363] on span "False" at bounding box center [984, 359] width 27 height 13
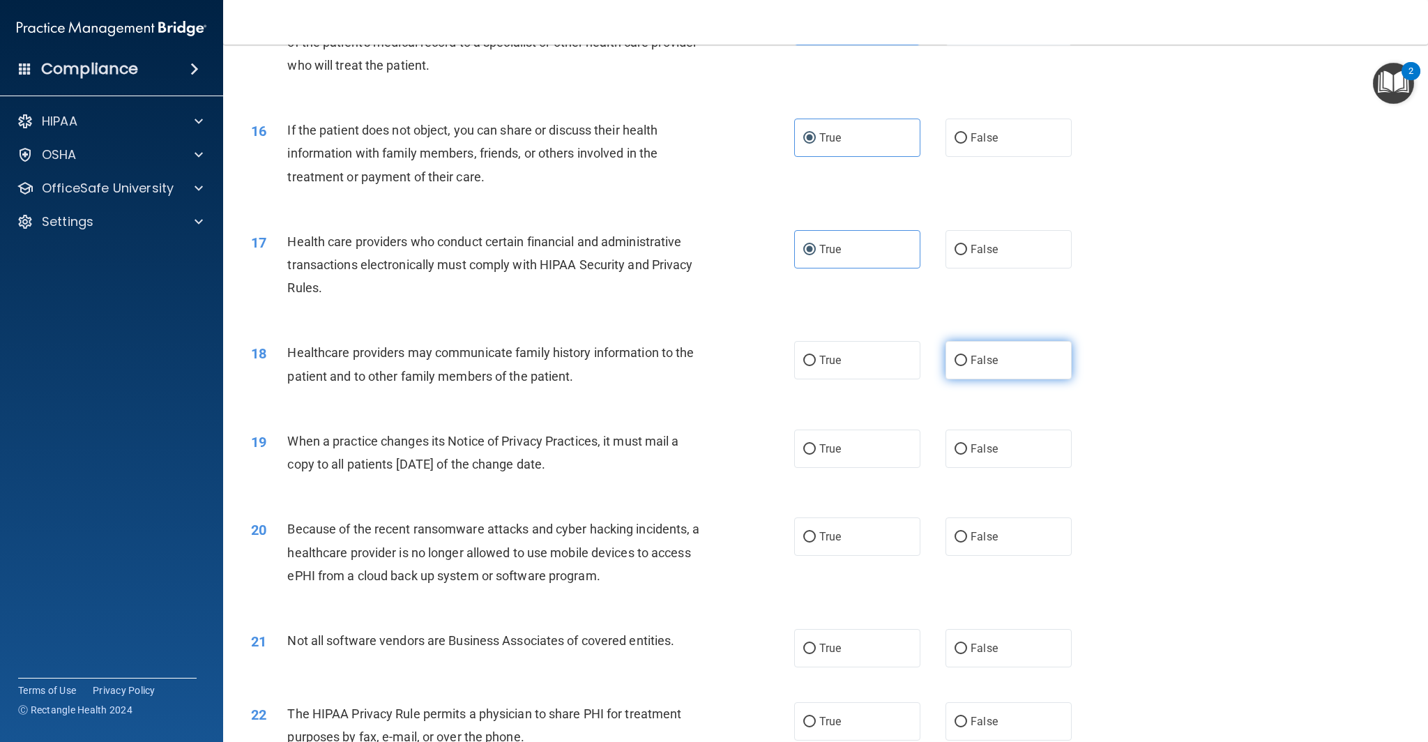
click at [967, 363] on input "False" at bounding box center [960, 361] width 13 height 10
radio input "true"
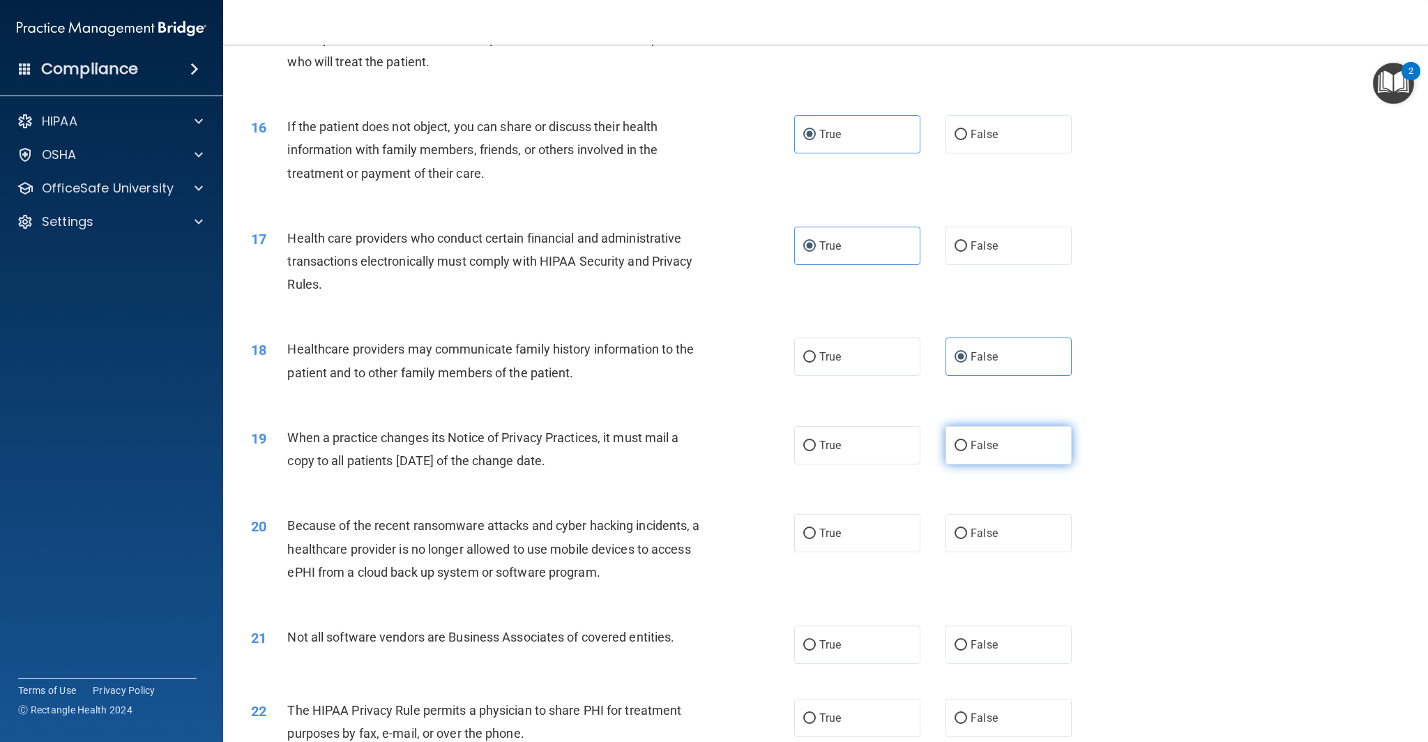
click at [1007, 446] on label "False" at bounding box center [1008, 445] width 126 height 38
click at [967, 446] on input "False" at bounding box center [960, 446] width 13 height 10
radio input "true"
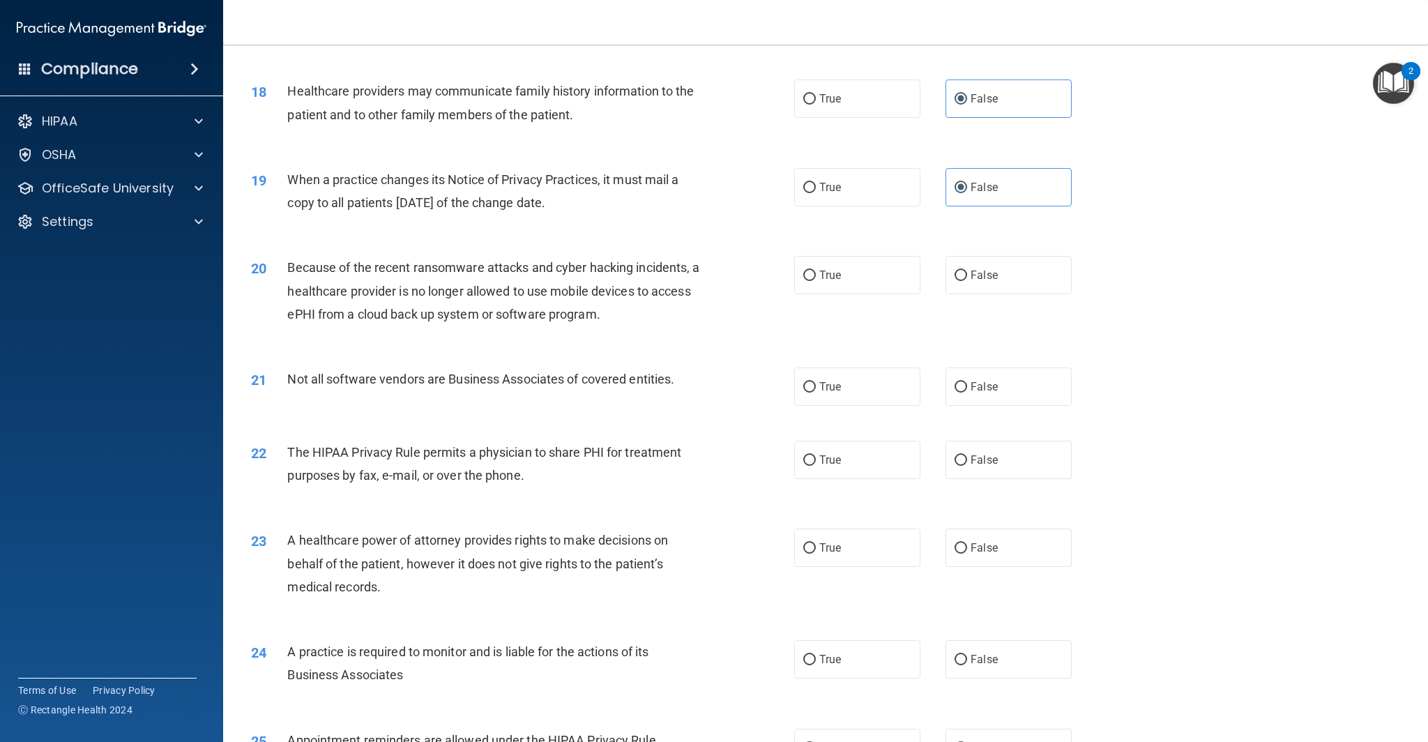
scroll to position [1816, 0]
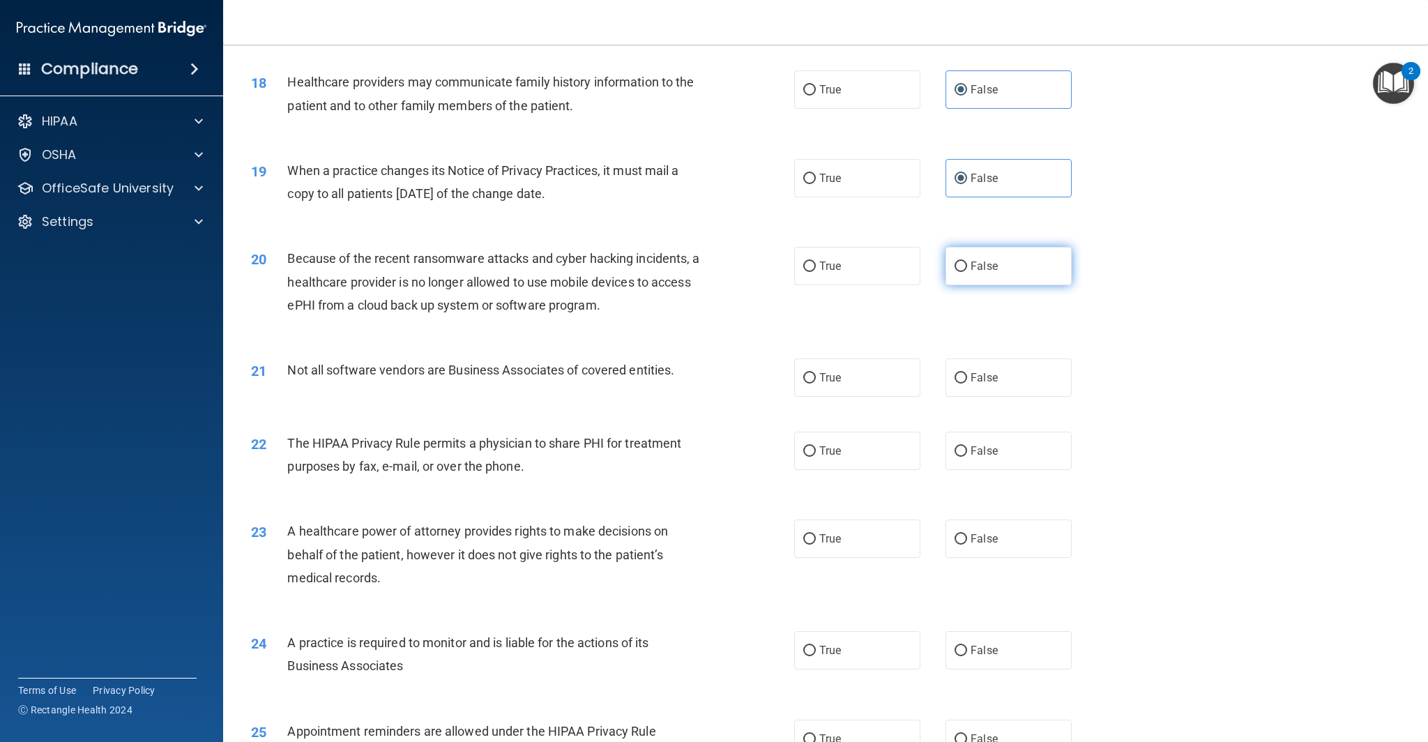
click at [998, 265] on label "False" at bounding box center [1008, 266] width 126 height 38
click at [967, 265] on input "False" at bounding box center [960, 266] width 13 height 10
radio input "true"
click at [839, 372] on span "True" at bounding box center [830, 377] width 22 height 13
click at [816, 373] on input "True" at bounding box center [809, 378] width 13 height 10
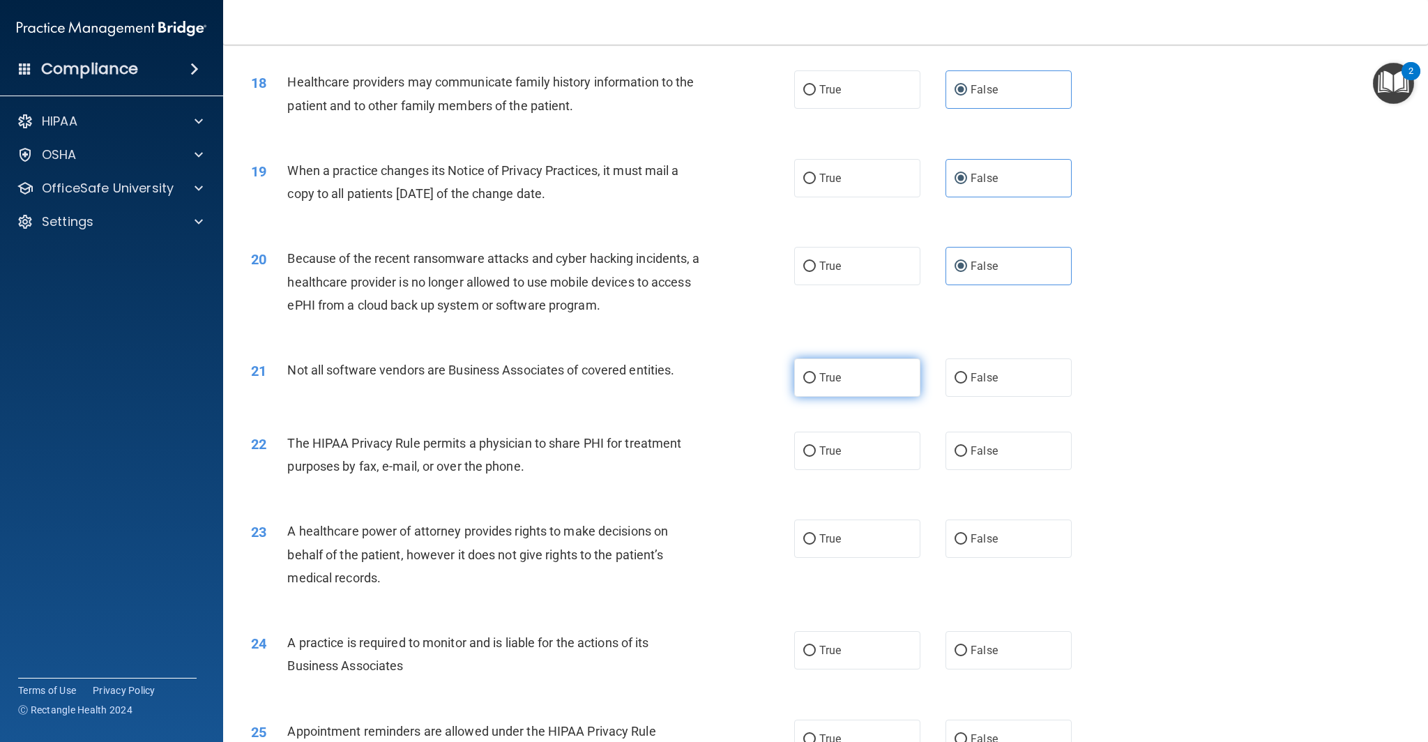
radio input "true"
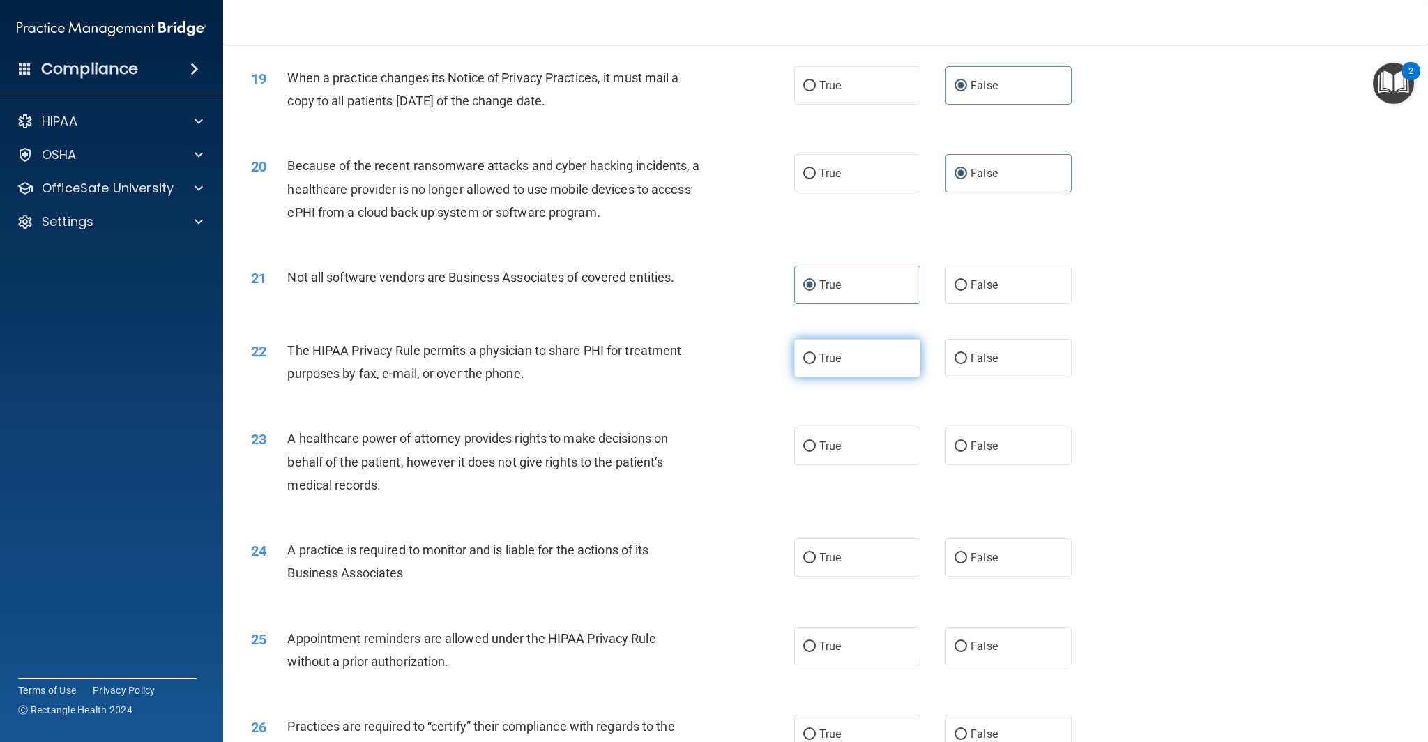
scroll to position [1921, 0]
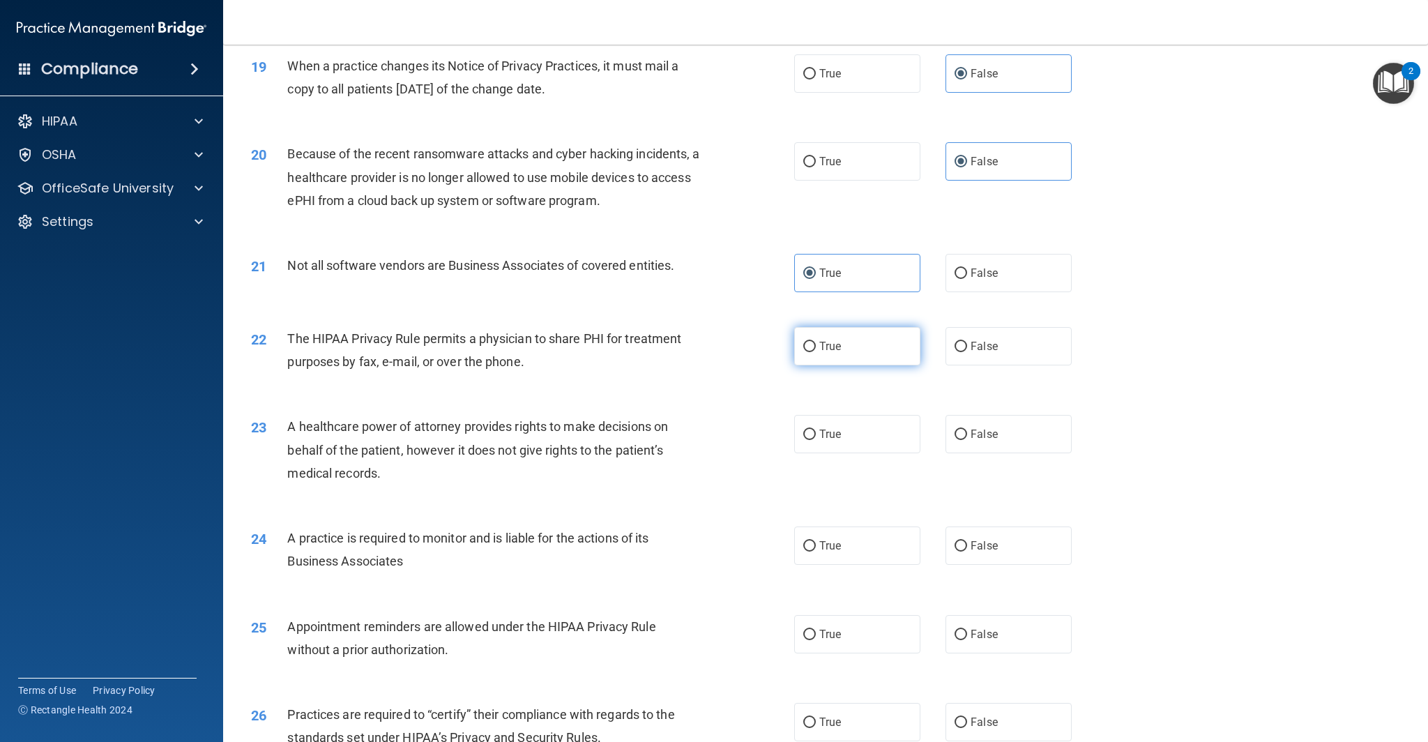
click at [862, 351] on label "True" at bounding box center [857, 346] width 126 height 38
click at [816, 351] on input "True" at bounding box center [809, 347] width 13 height 10
radio input "true"
click at [977, 434] on span "False" at bounding box center [984, 433] width 27 height 13
click at [967, 434] on input "False" at bounding box center [960, 434] width 13 height 10
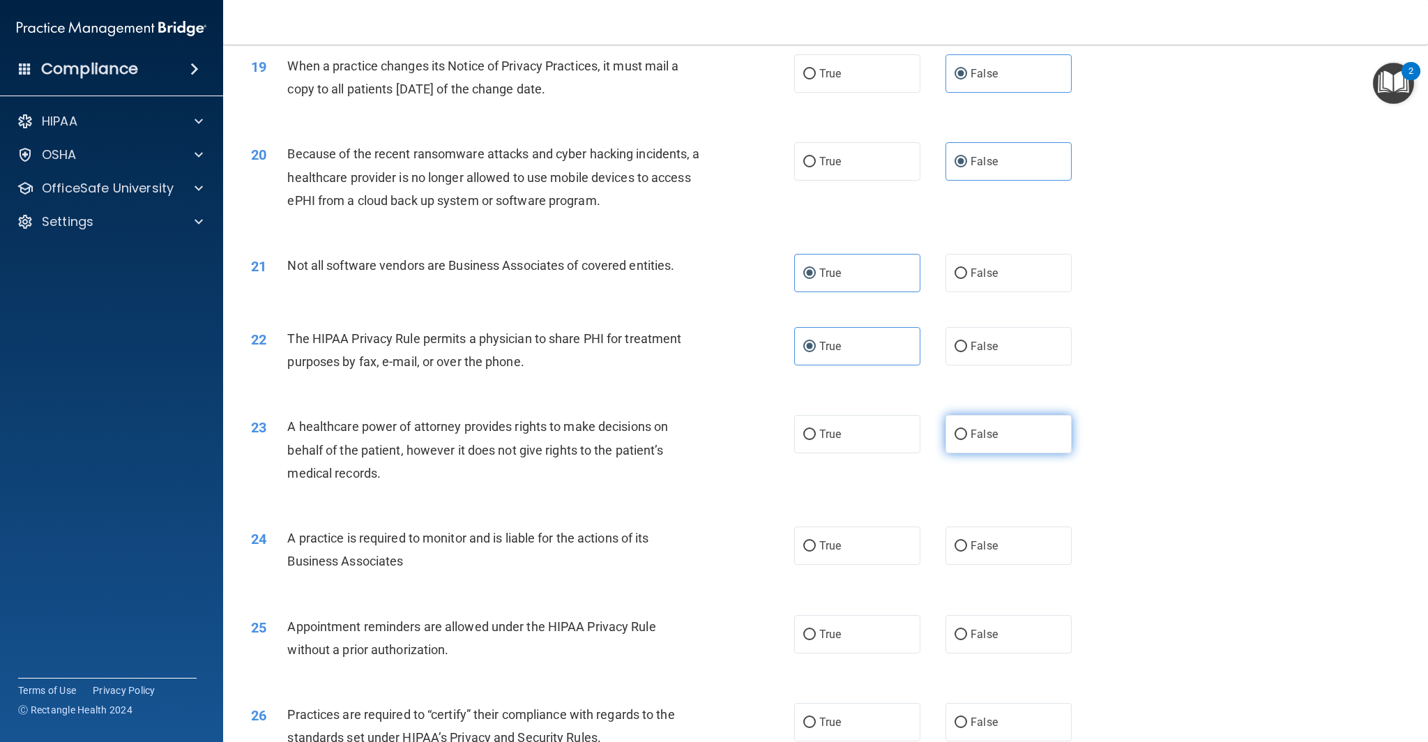
radio input "true"
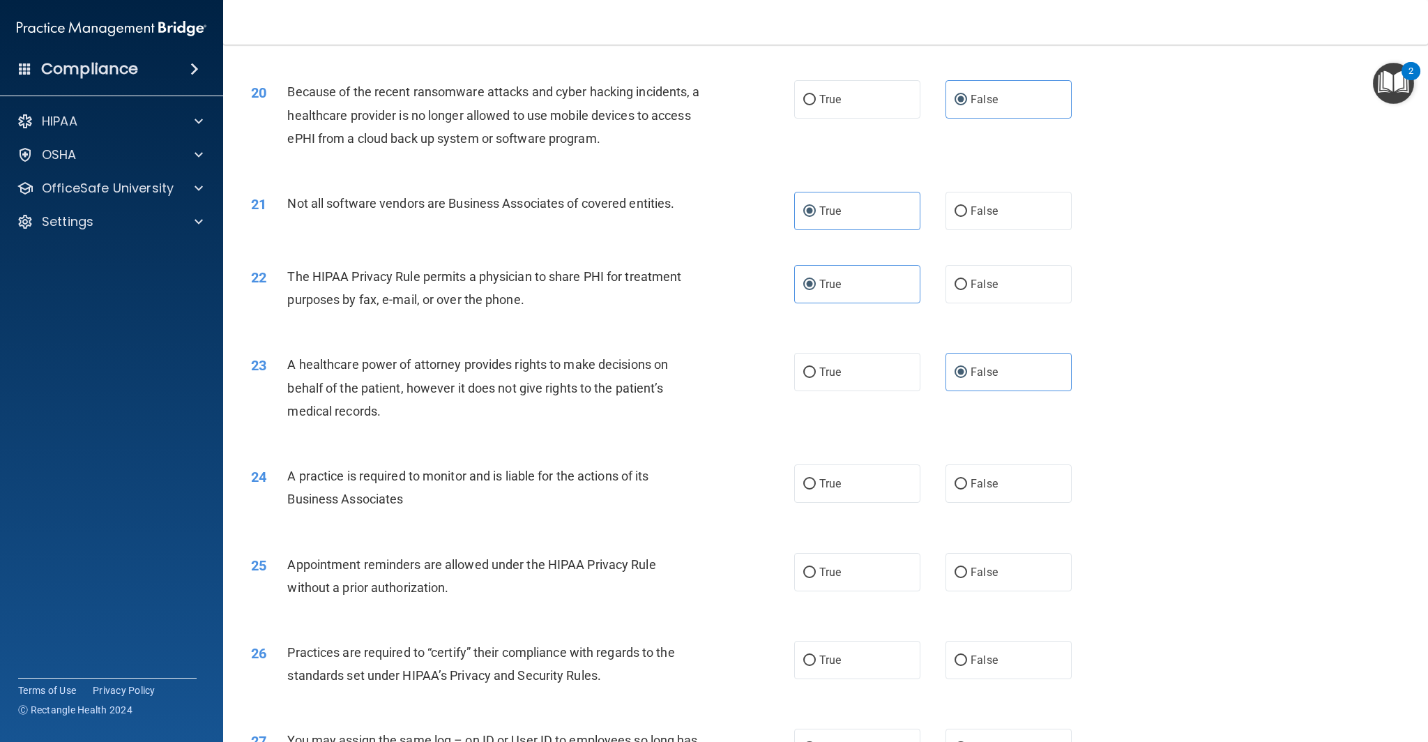
scroll to position [1984, 0]
click at [987, 475] on span "False" at bounding box center [984, 481] width 27 height 13
click at [967, 478] on input "False" at bounding box center [960, 483] width 13 height 10
radio input "true"
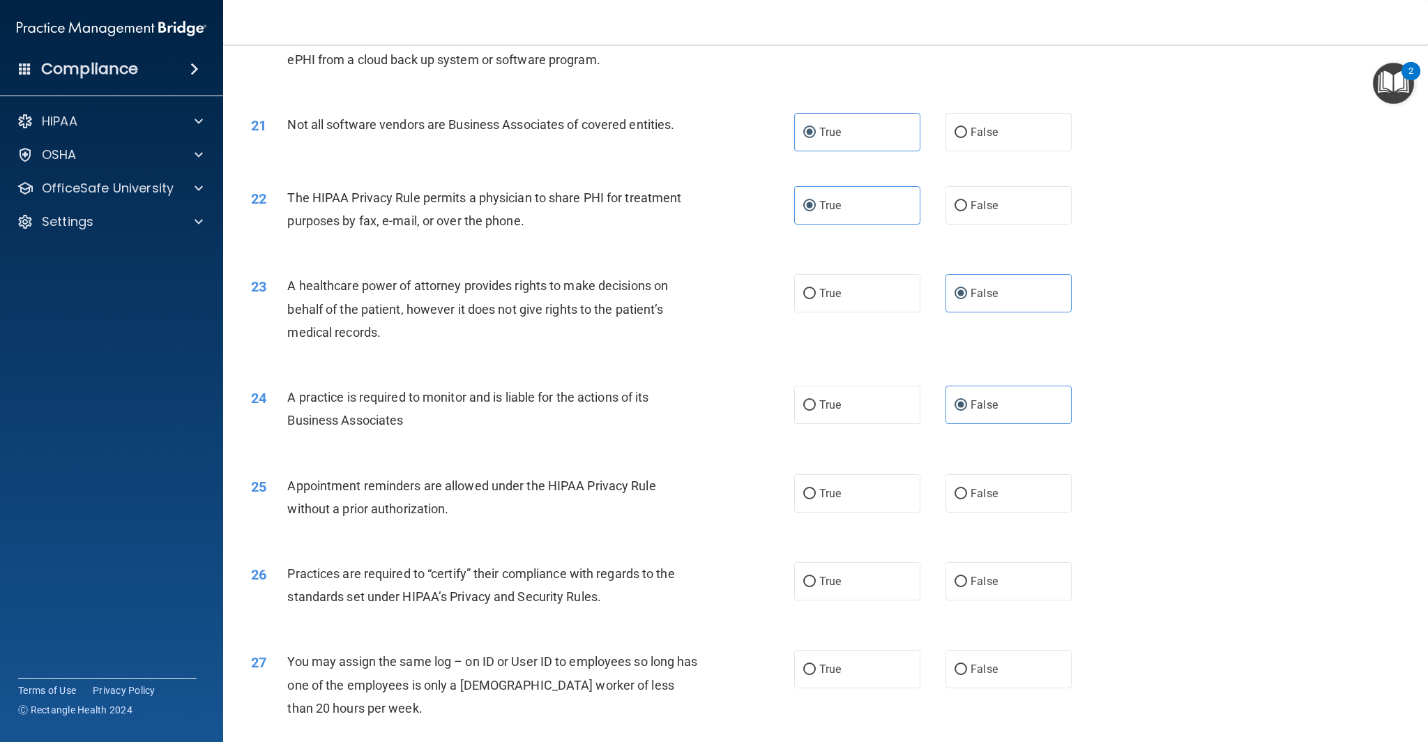
scroll to position [2063, 0]
click at [841, 490] on span "True" at bounding box center [830, 491] width 22 height 13
click at [816, 490] on input "True" at bounding box center [809, 492] width 13 height 10
radio input "true"
drag, startPoint x: 1021, startPoint y: 588, endPoint x: 1063, endPoint y: 605, distance: 45.1
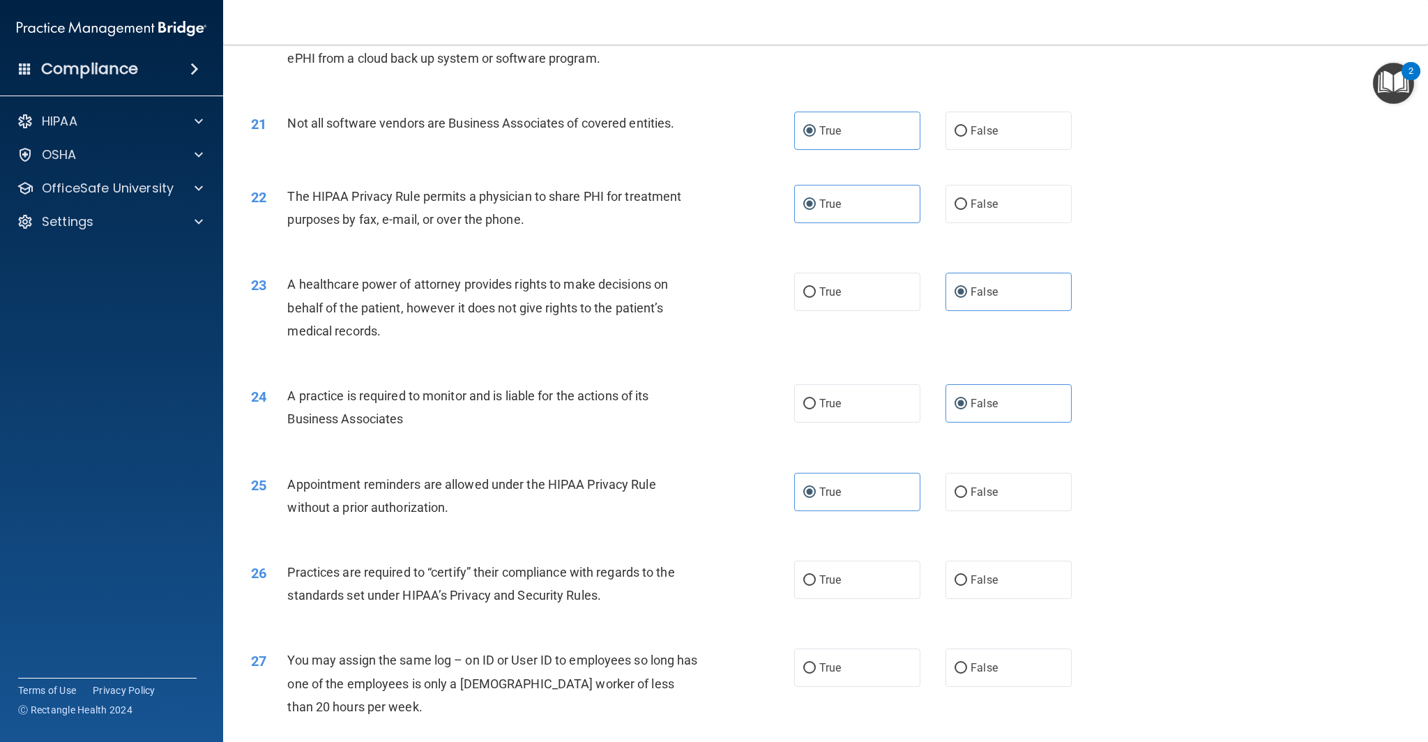
click at [1021, 588] on label "False" at bounding box center [1008, 580] width 126 height 38
click at [967, 586] on input "False" at bounding box center [960, 580] width 13 height 10
radio input "true"
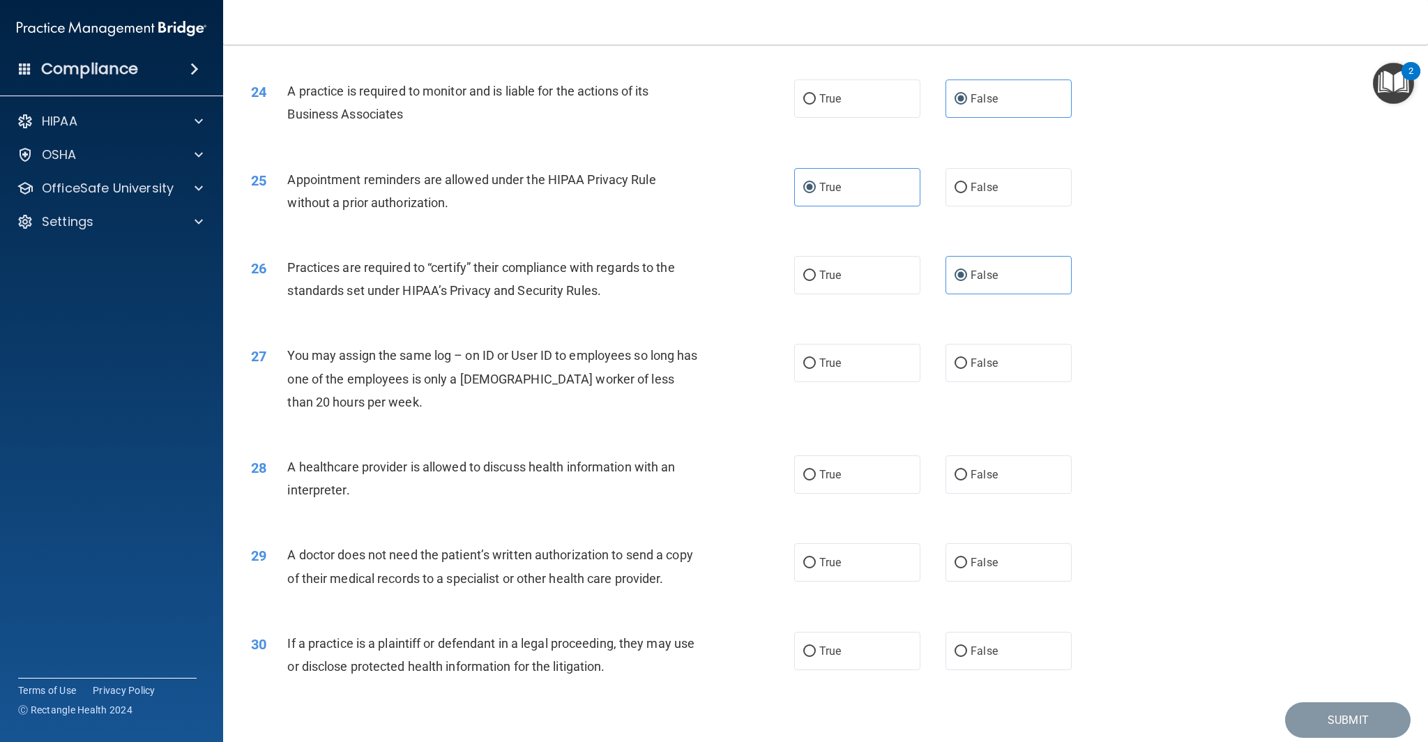
scroll to position [2419, 0]
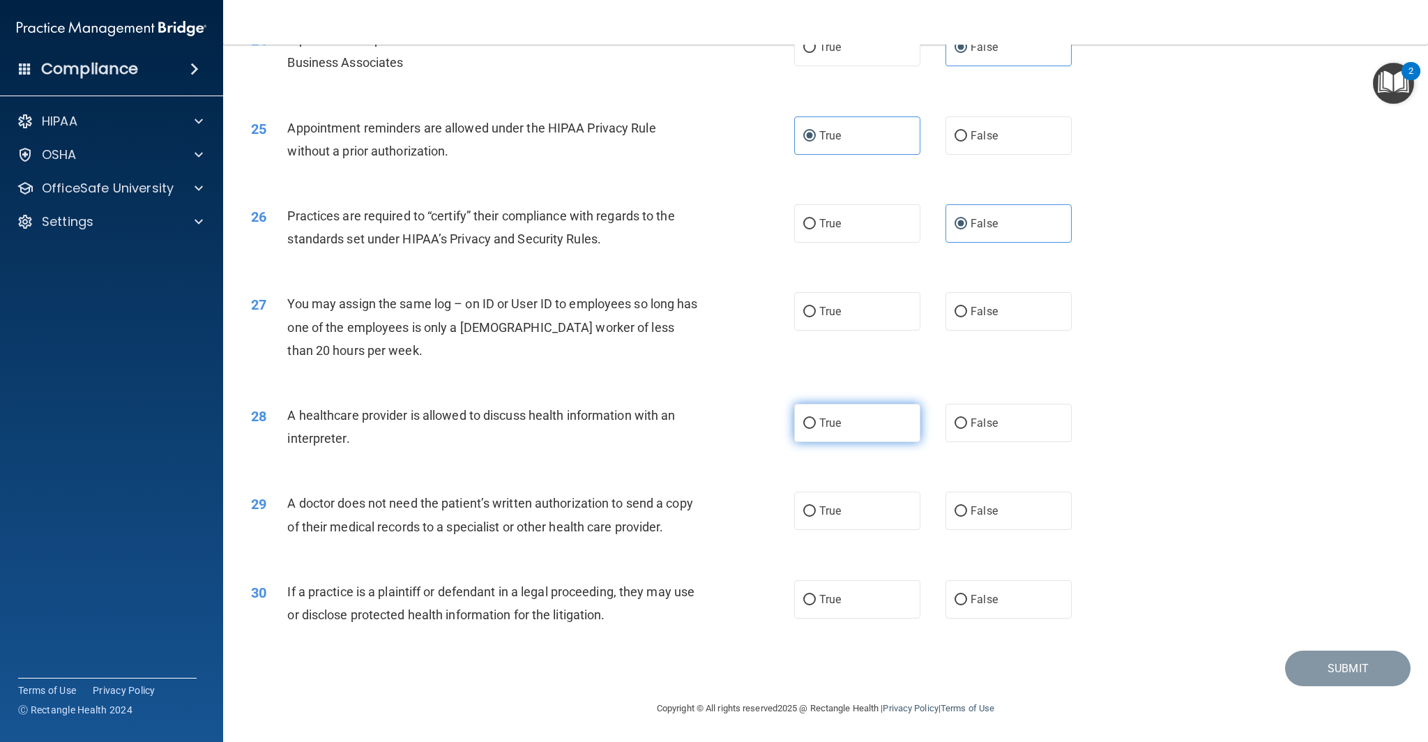
click at [818, 429] on label "True" at bounding box center [857, 423] width 126 height 38
click at [816, 429] on input "True" at bounding box center [809, 423] width 13 height 10
radio input "true"
click at [819, 524] on label "True" at bounding box center [857, 511] width 126 height 38
click at [816, 517] on input "True" at bounding box center [809, 511] width 13 height 10
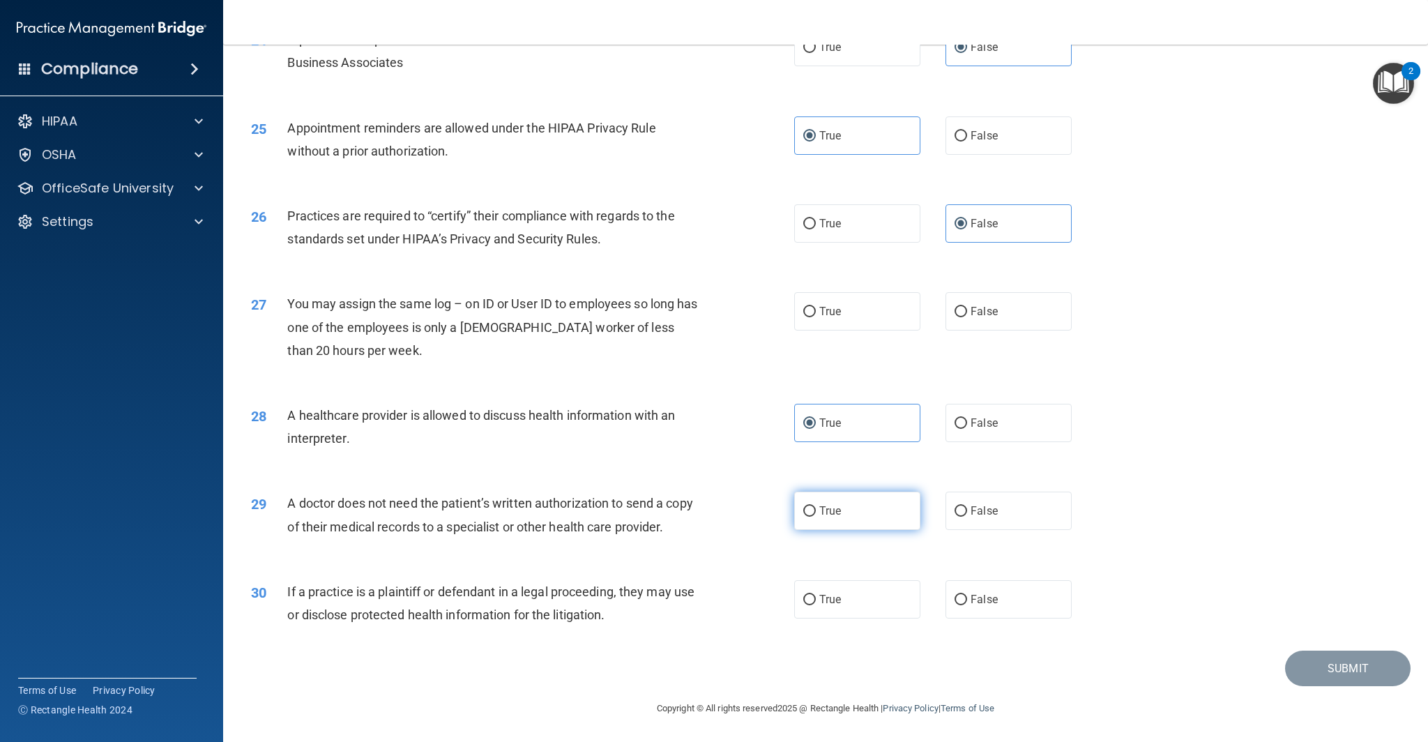
radio input "true"
drag, startPoint x: 977, startPoint y: 310, endPoint x: 978, endPoint y: 367, distance: 57.2
click at [977, 310] on span "False" at bounding box center [984, 311] width 27 height 13
click at [967, 310] on input "False" at bounding box center [960, 312] width 13 height 10
radio input "true"
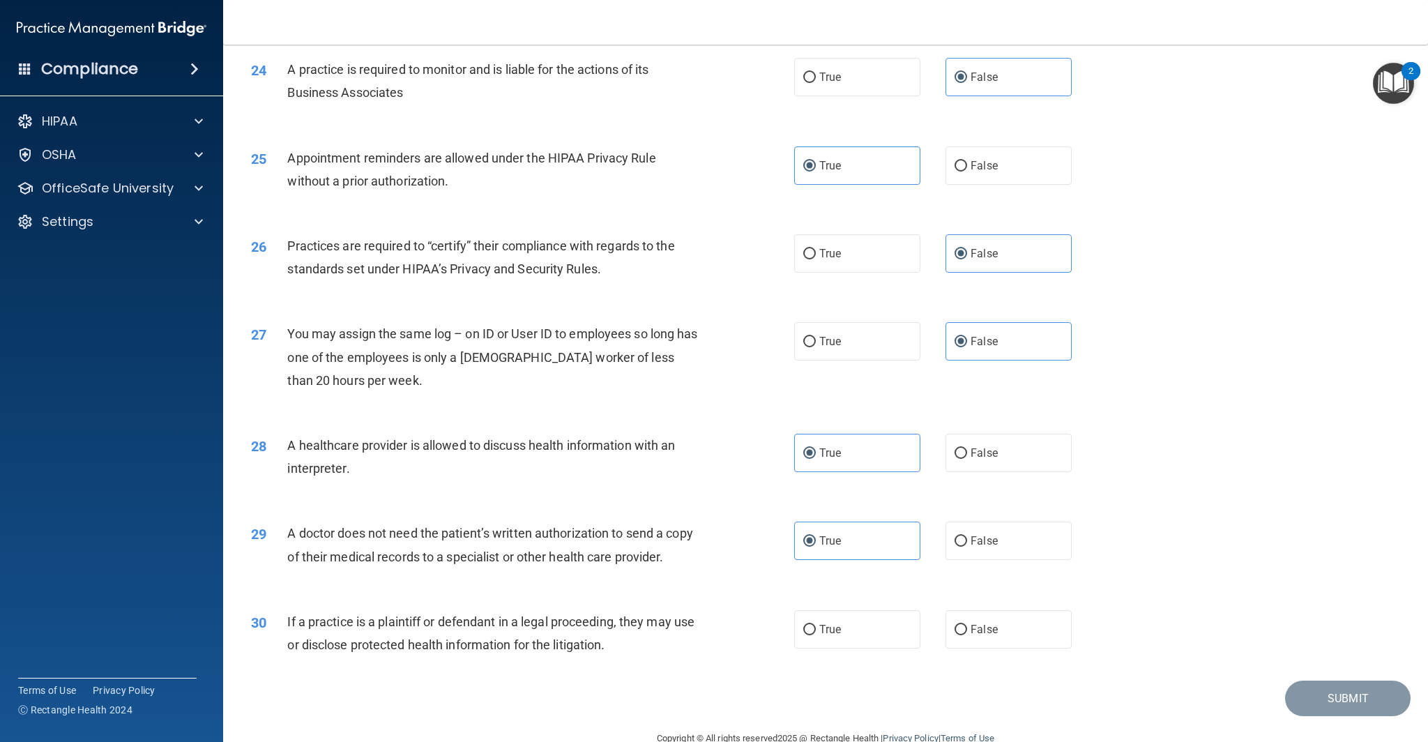
scroll to position [2387, 0]
click at [1013, 637] on label "False" at bounding box center [1008, 631] width 126 height 38
click at [967, 637] on input "False" at bounding box center [960, 632] width 13 height 10
radio input "true"
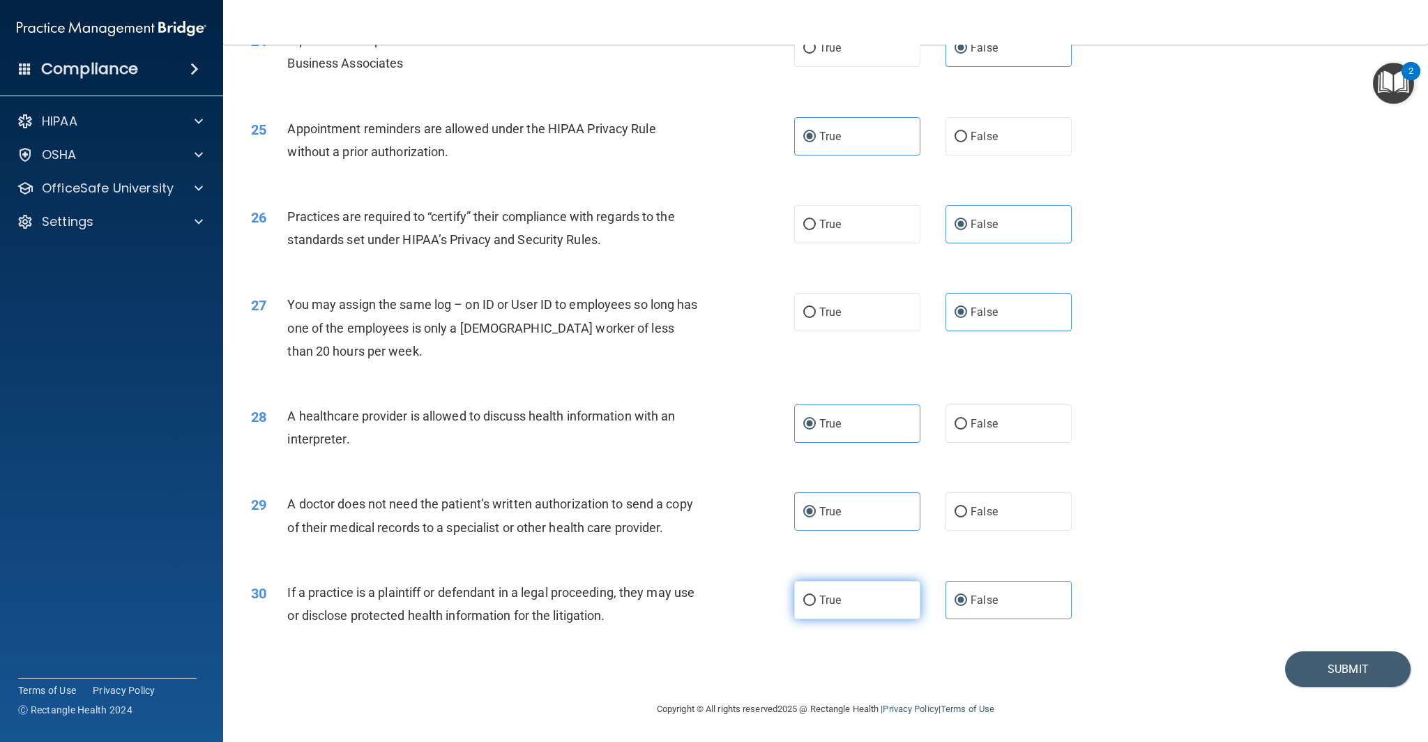
click at [829, 595] on span "True" at bounding box center [830, 599] width 22 height 13
click at [816, 595] on input "True" at bounding box center [809, 600] width 13 height 10
radio input "true"
radio input "false"
click at [1379, 676] on button "Submit" at bounding box center [1347, 668] width 125 height 36
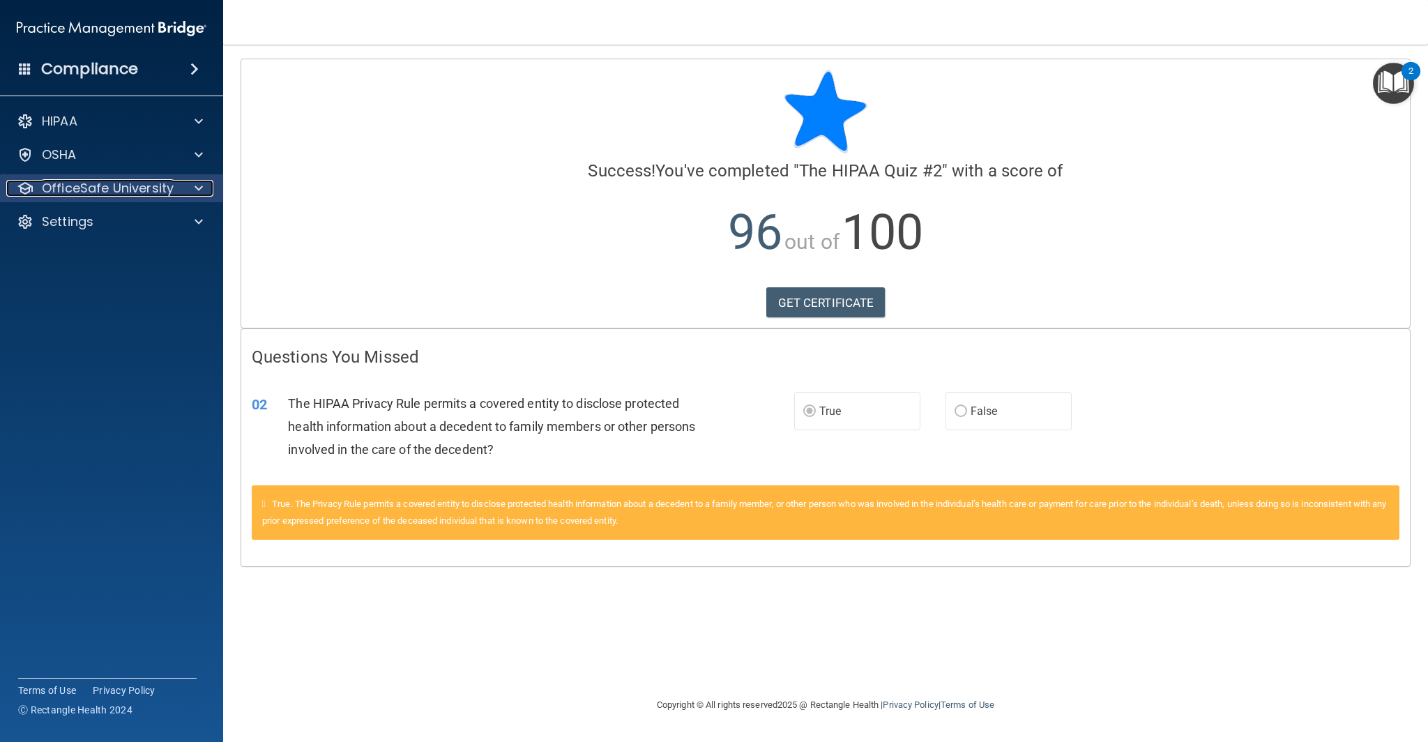
click at [187, 191] on div at bounding box center [196, 188] width 35 height 17
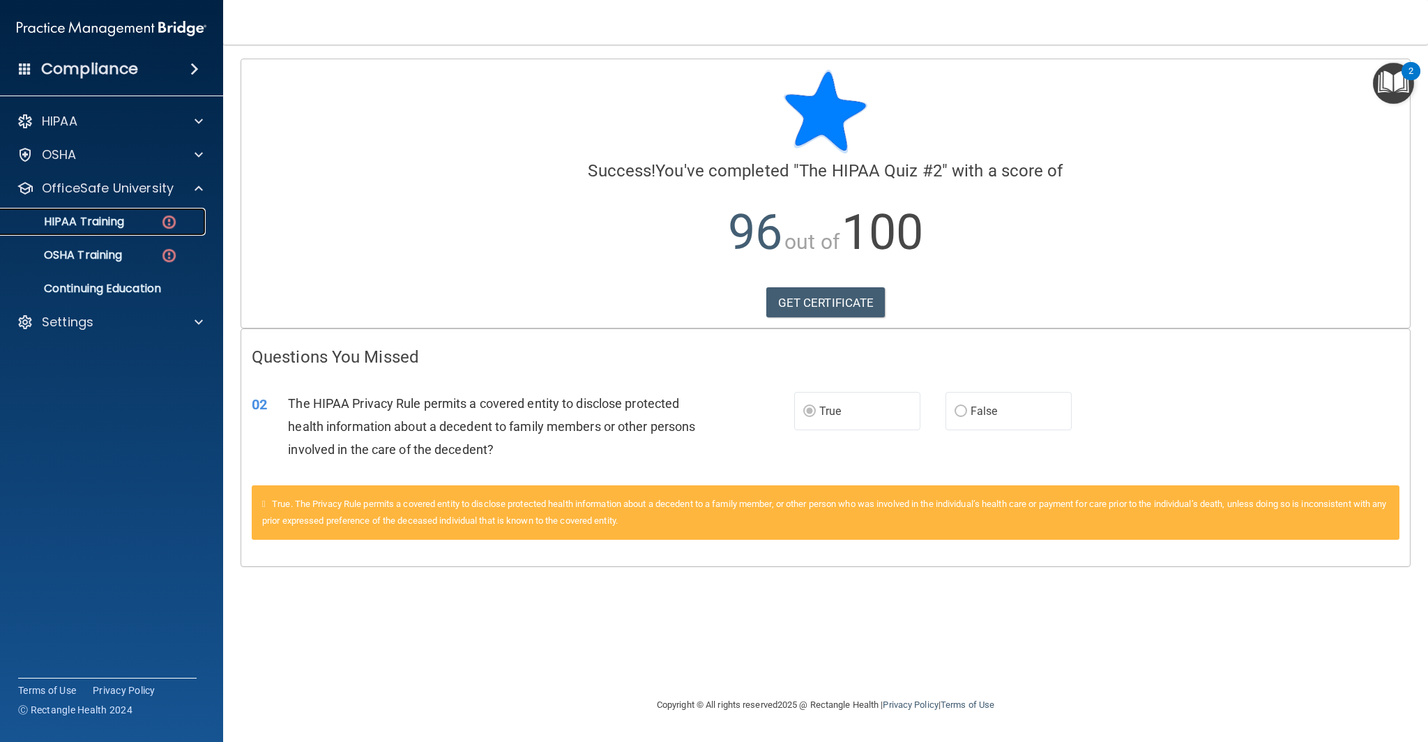
click at [137, 227] on div "HIPAA Training" at bounding box center [104, 222] width 190 height 14
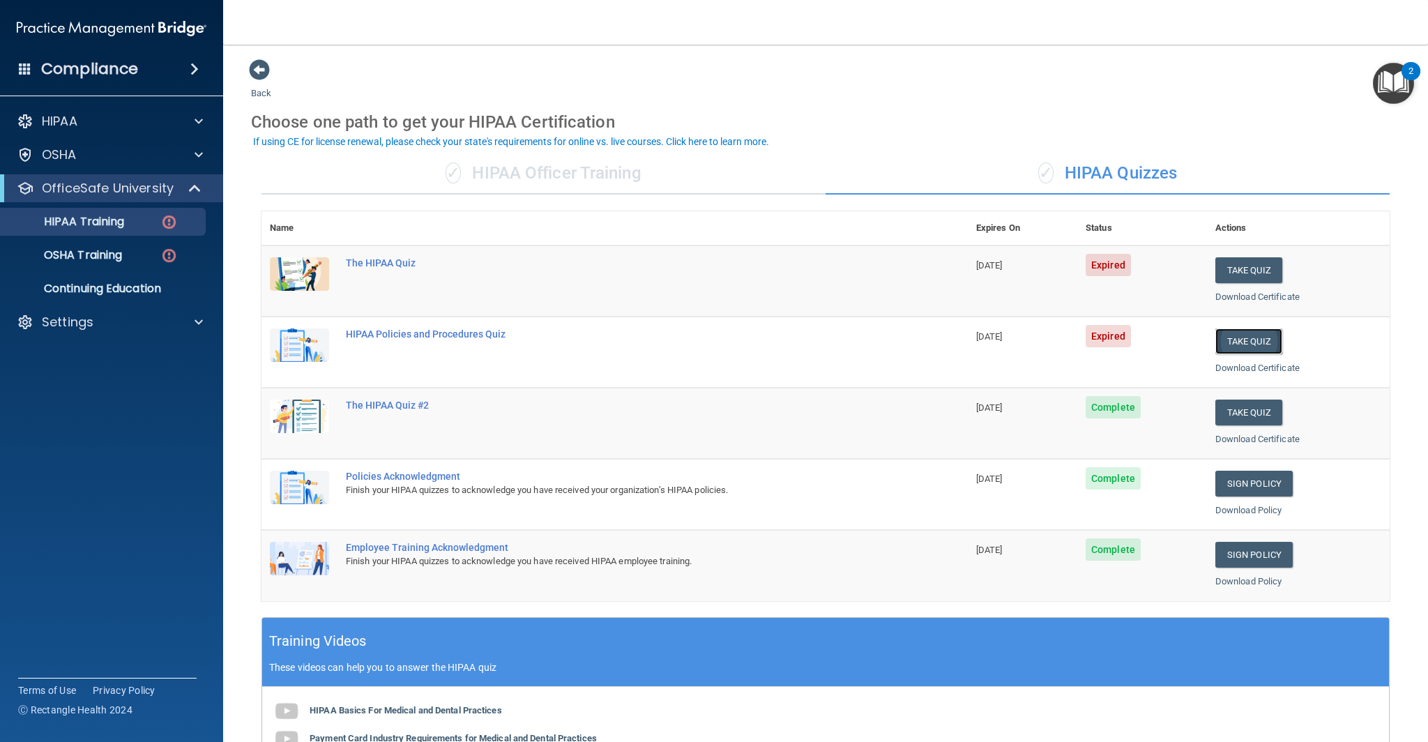
click at [1248, 340] on button "Take Quiz" at bounding box center [1248, 341] width 67 height 26
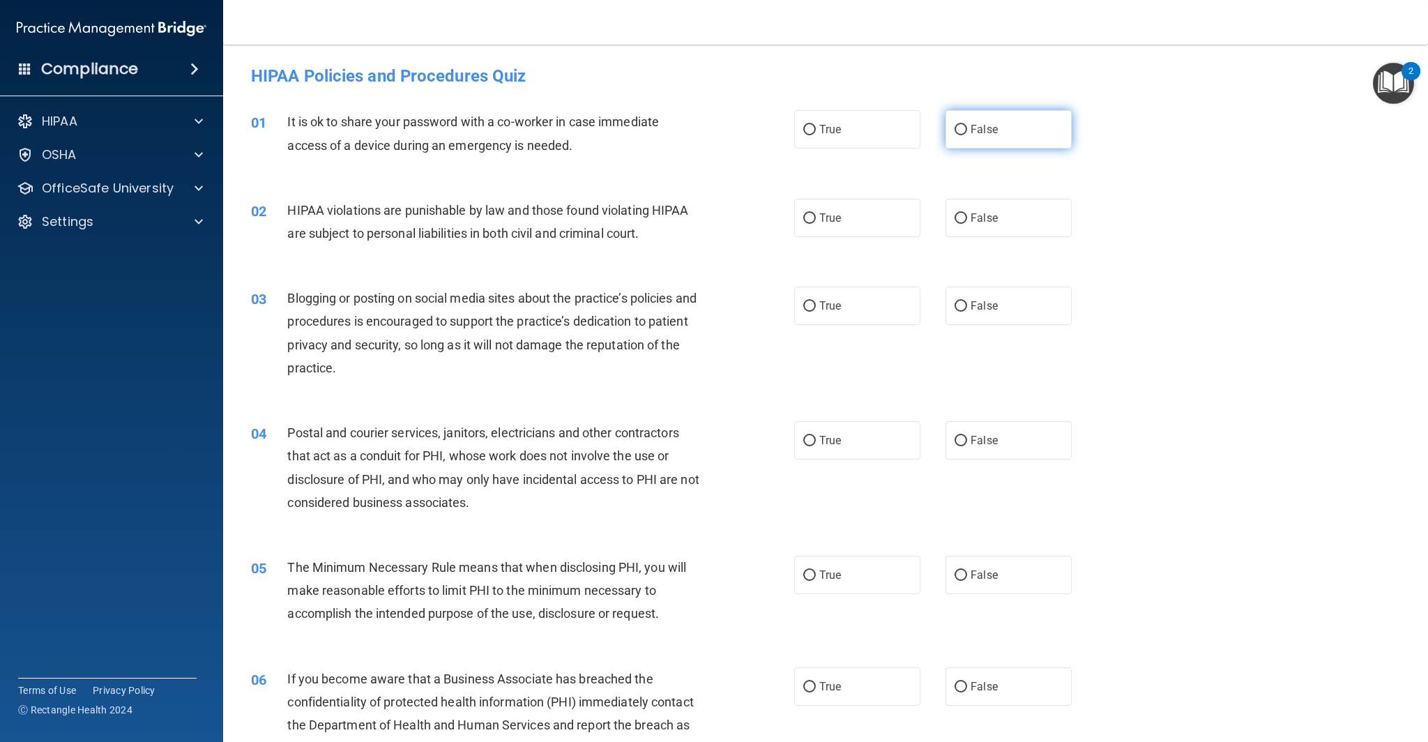
click at [1000, 126] on label "False" at bounding box center [1008, 129] width 126 height 38
click at [967, 126] on input "False" at bounding box center [960, 130] width 13 height 10
radio input "true"
click at [851, 215] on label "True" at bounding box center [857, 218] width 126 height 38
click at [816, 215] on input "True" at bounding box center [809, 218] width 13 height 10
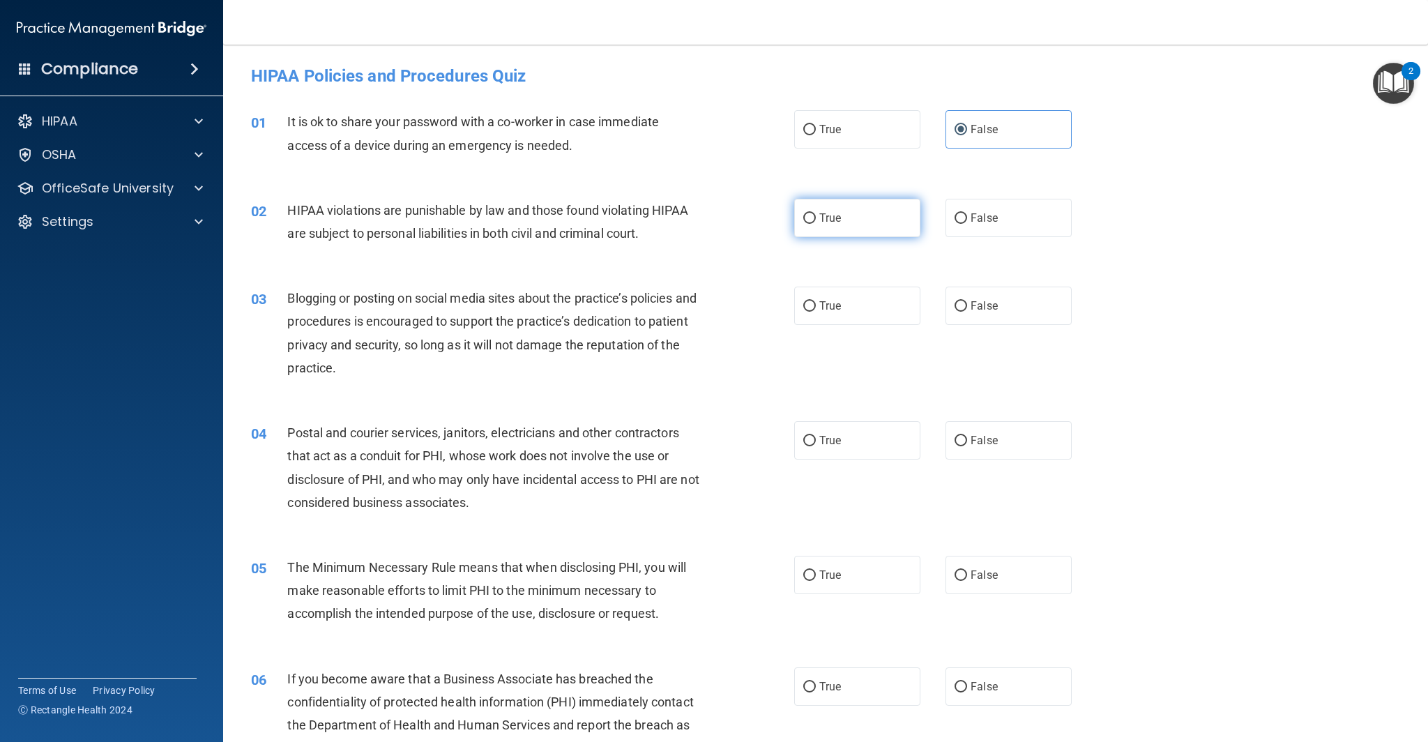
radio input "true"
click at [1000, 307] on label "False" at bounding box center [1008, 306] width 126 height 38
click at [967, 307] on input "False" at bounding box center [960, 306] width 13 height 10
radio input "true"
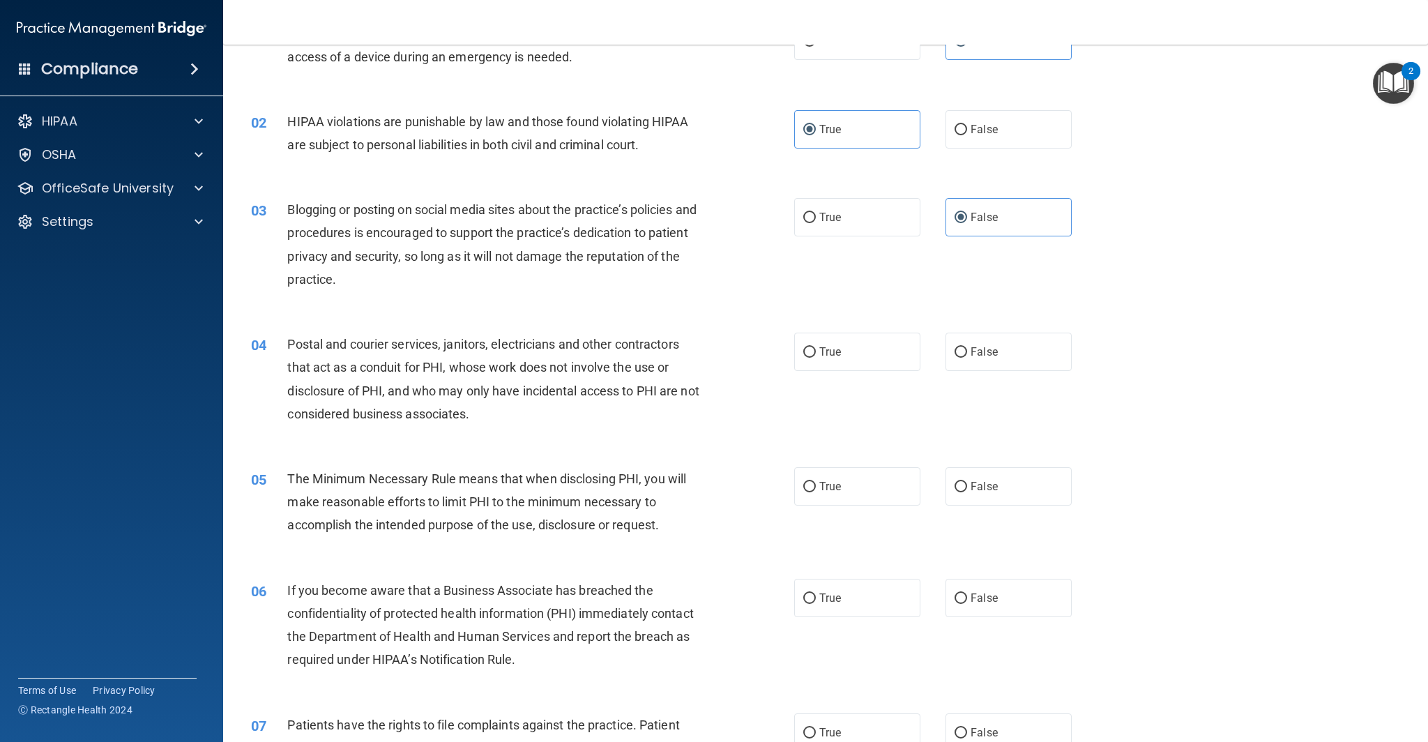
scroll to position [89, 0]
click at [837, 354] on span "True" at bounding box center [830, 350] width 22 height 13
click at [816, 354] on input "True" at bounding box center [809, 352] width 13 height 10
radio input "true"
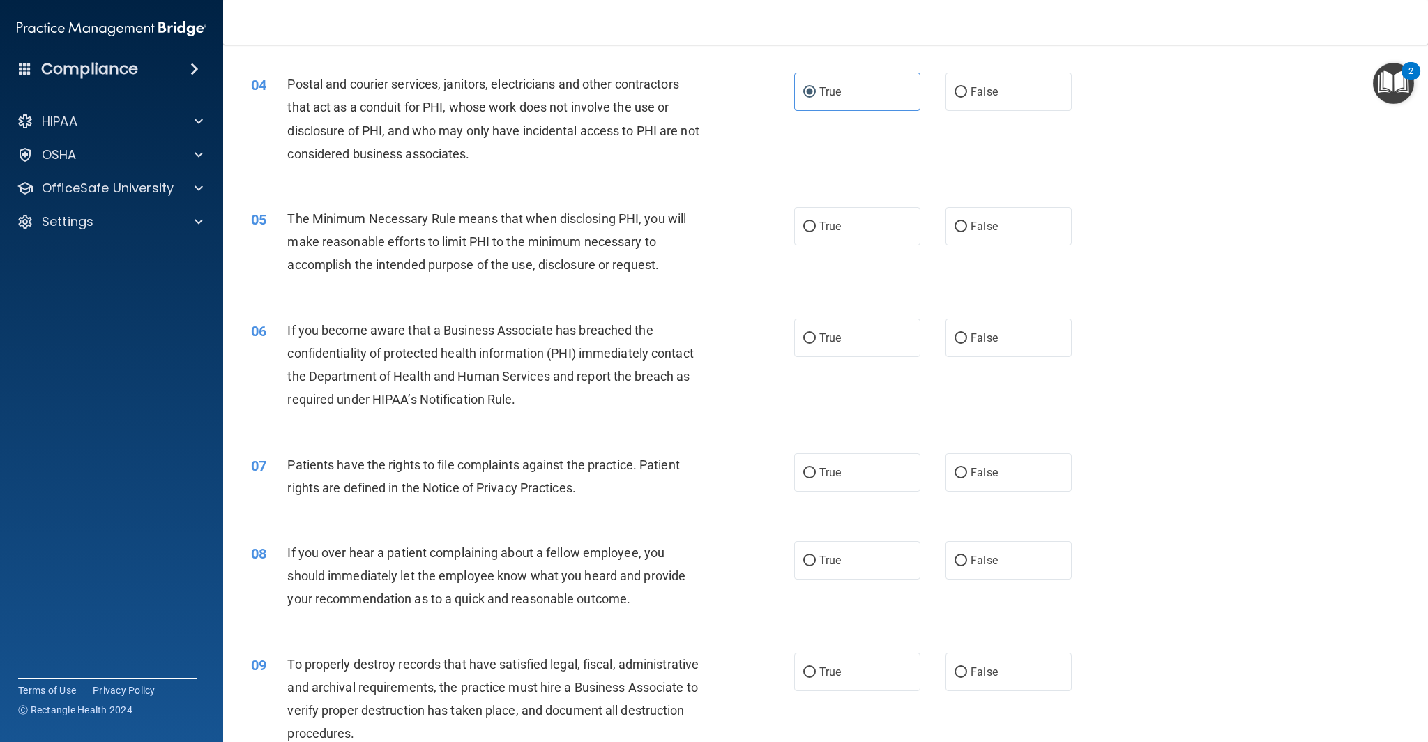
scroll to position [361, 0]
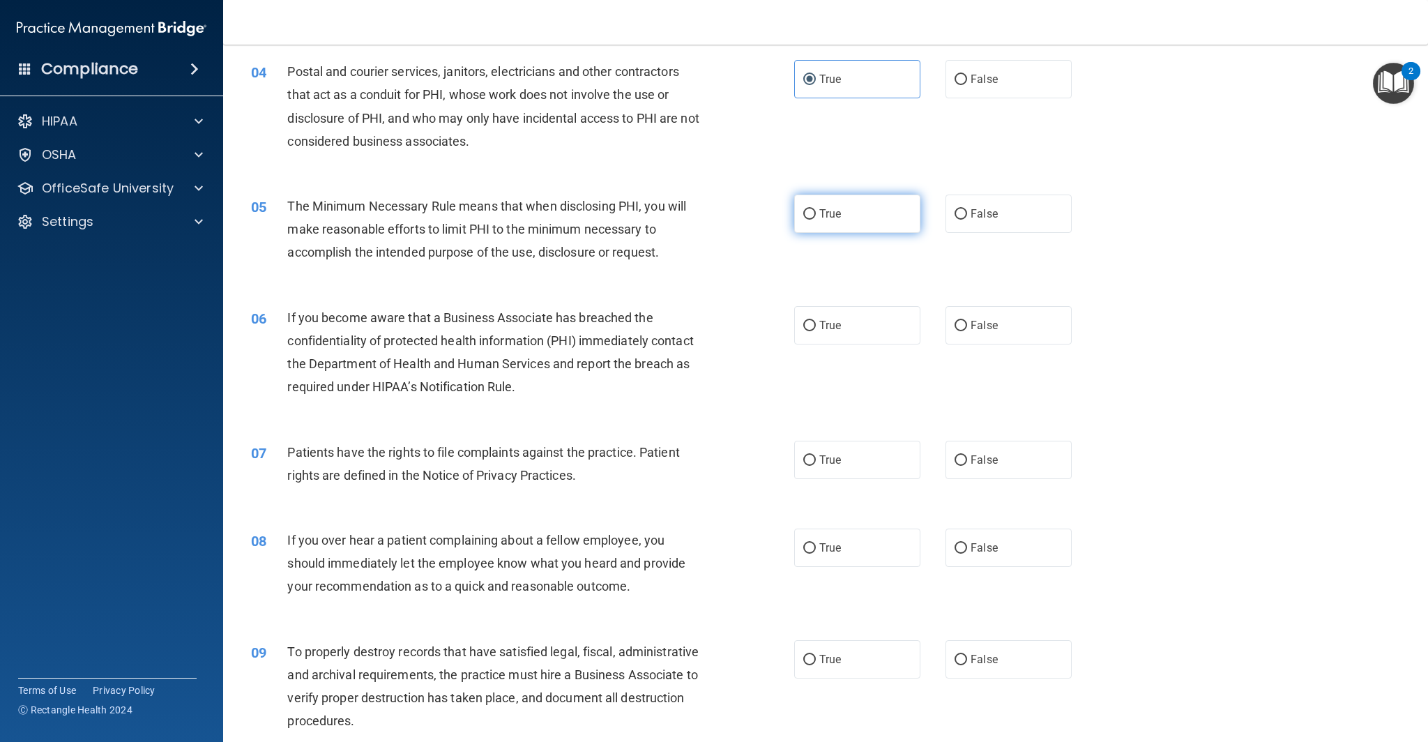
click at [823, 218] on span "True" at bounding box center [830, 213] width 22 height 13
click at [816, 218] on input "True" at bounding box center [809, 214] width 13 height 10
radio input "true"
click at [844, 326] on label "True" at bounding box center [857, 325] width 126 height 38
click at [816, 326] on input "True" at bounding box center [809, 326] width 13 height 10
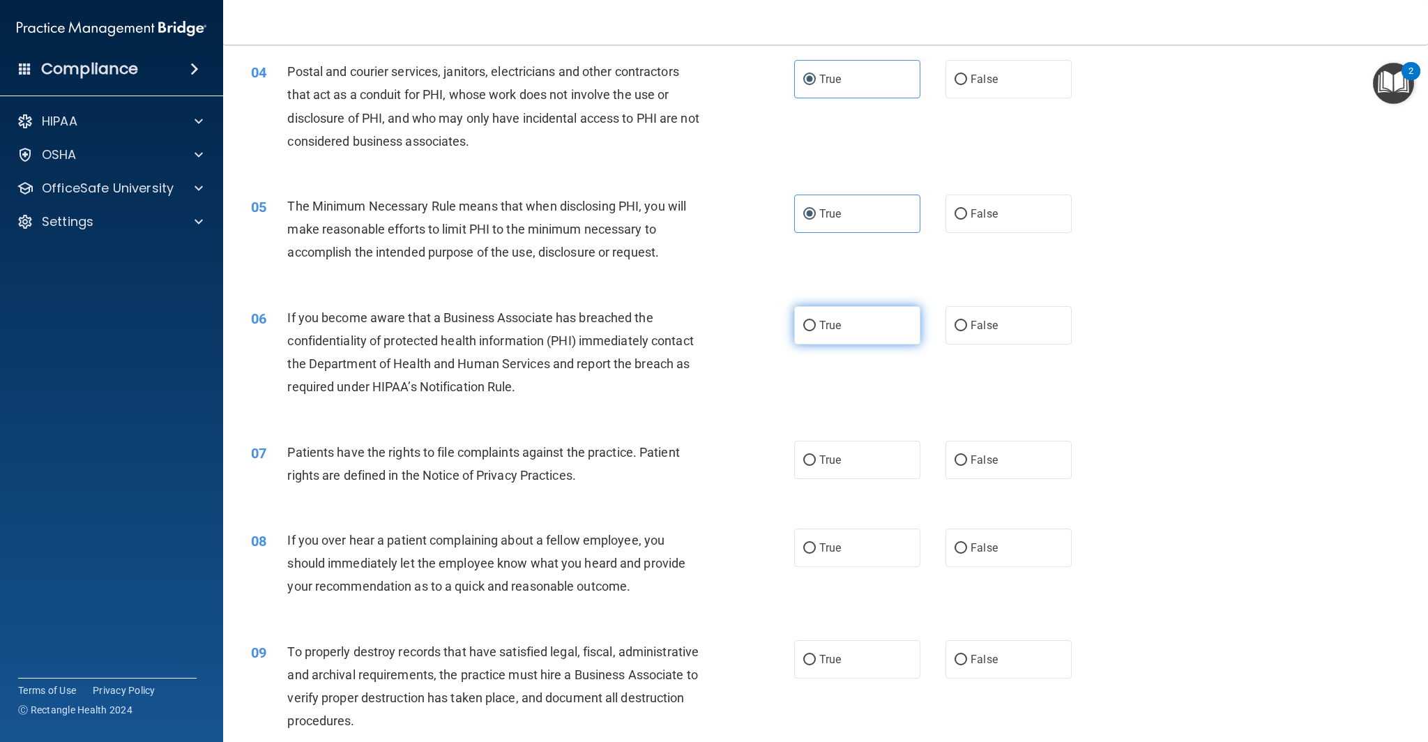
radio input "true"
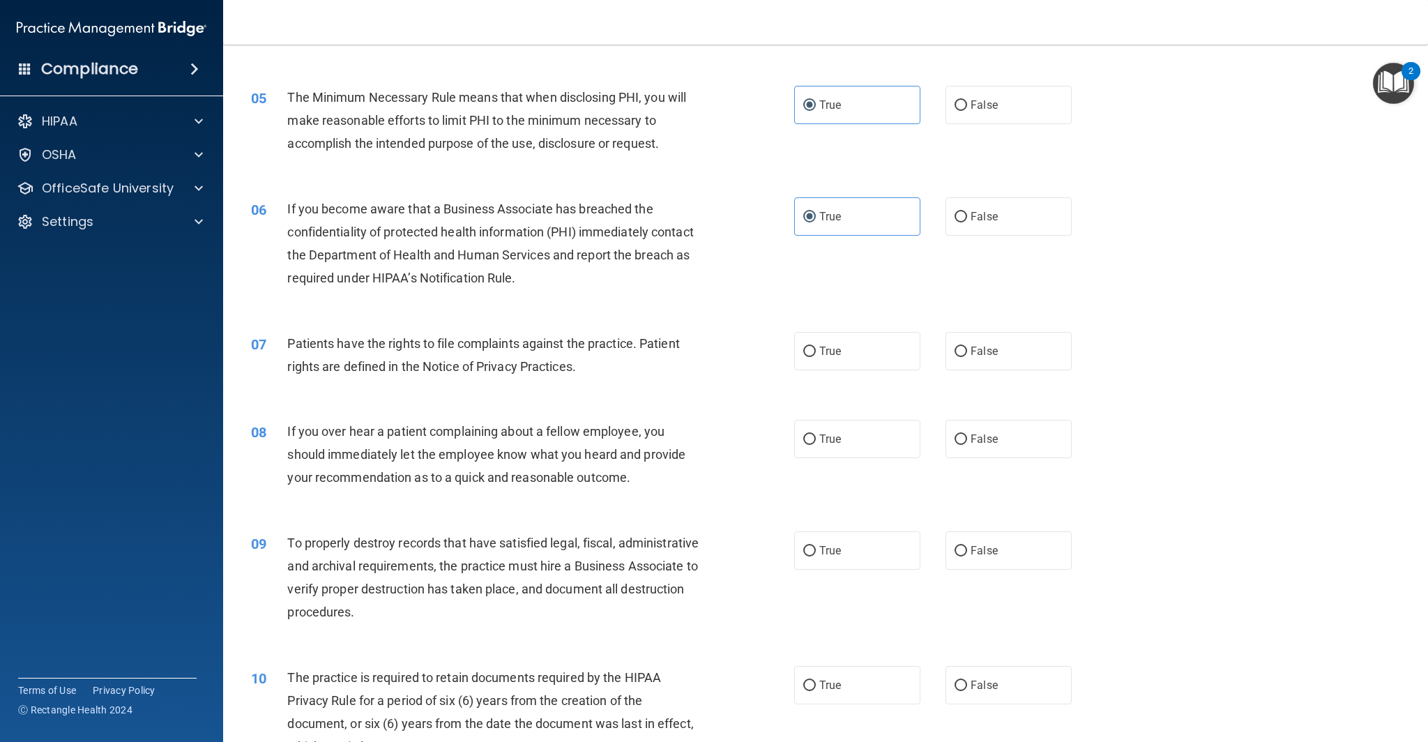
scroll to position [471, 0]
click at [832, 366] on label "True" at bounding box center [857, 350] width 126 height 38
click at [816, 356] on input "True" at bounding box center [809, 351] width 13 height 10
radio input "true"
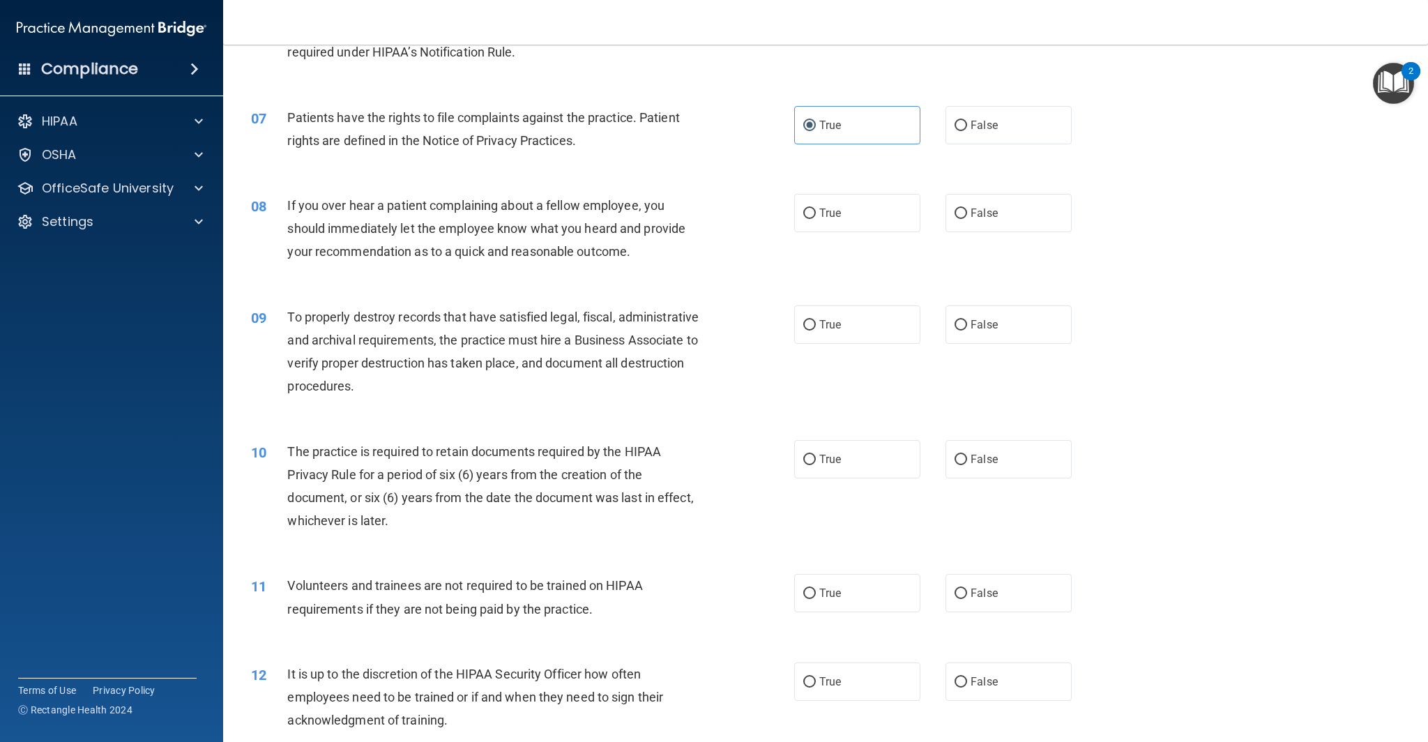
scroll to position [710, 0]
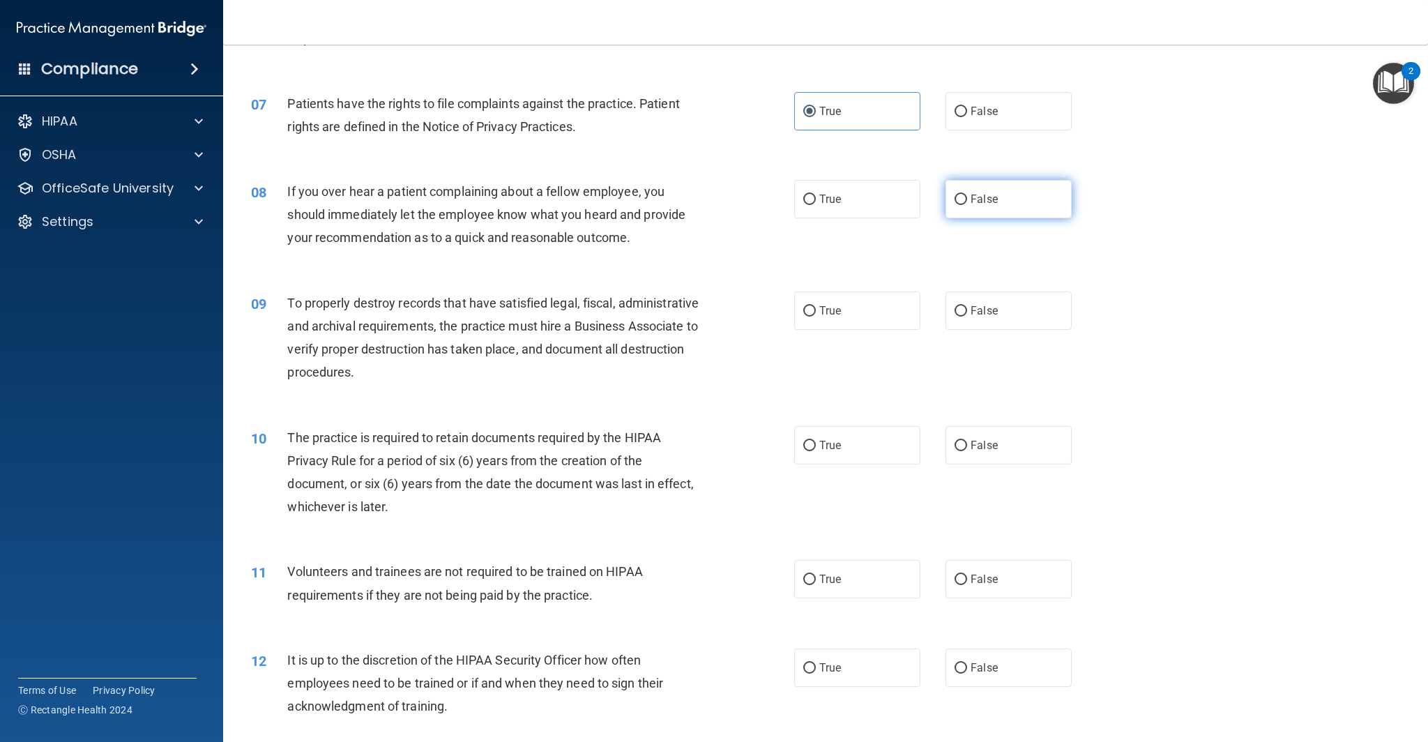
click at [994, 206] on label "False" at bounding box center [1008, 199] width 126 height 38
click at [967, 205] on input "False" at bounding box center [960, 200] width 13 height 10
radio input "true"
click at [867, 327] on label "True" at bounding box center [857, 310] width 126 height 38
click at [816, 317] on input "True" at bounding box center [809, 311] width 13 height 10
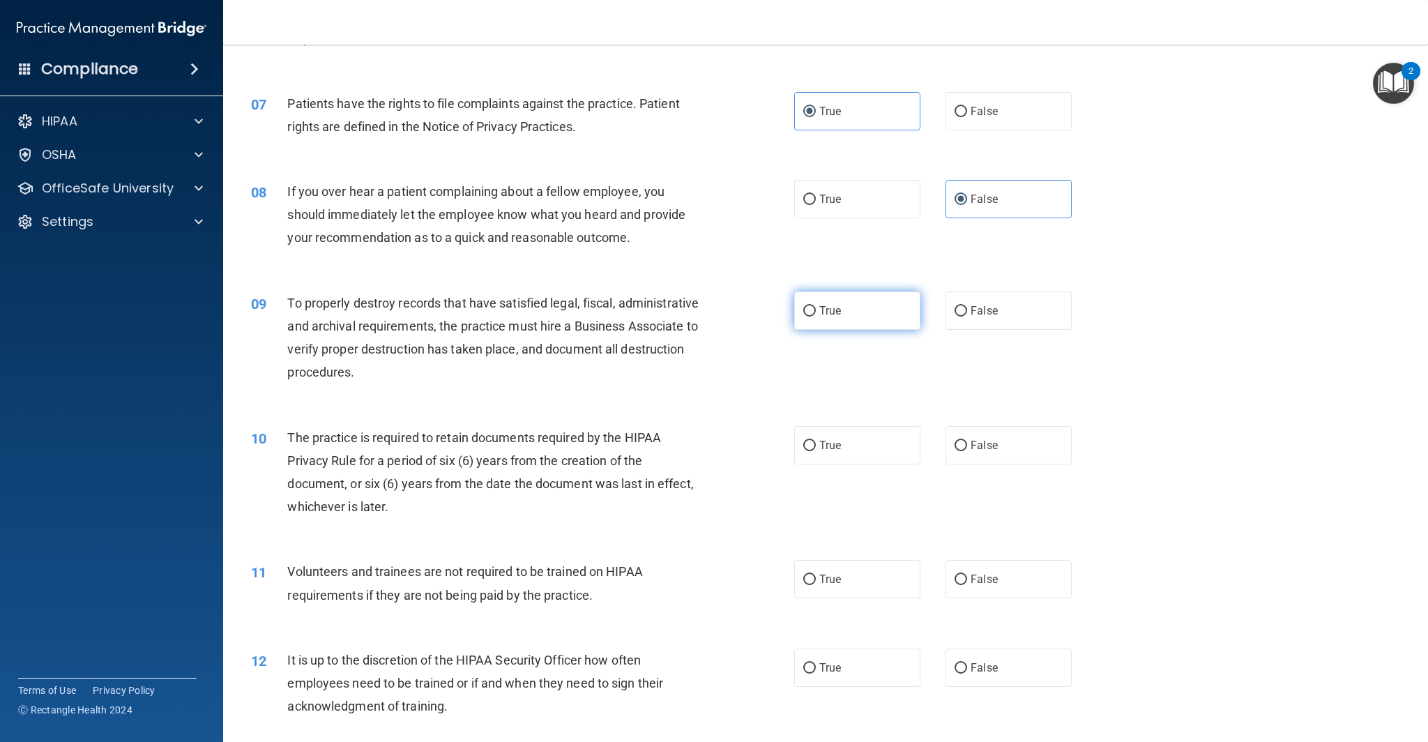
radio input "true"
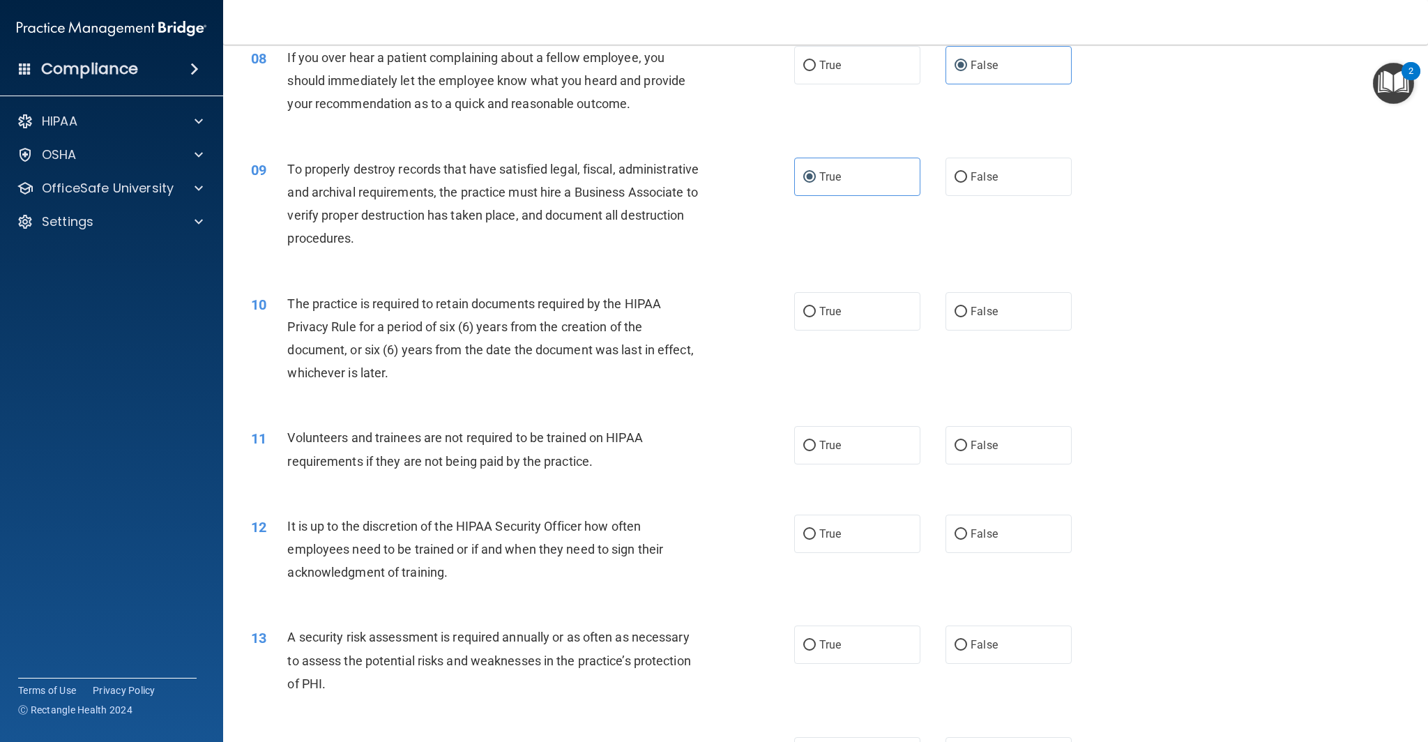
scroll to position [862, 0]
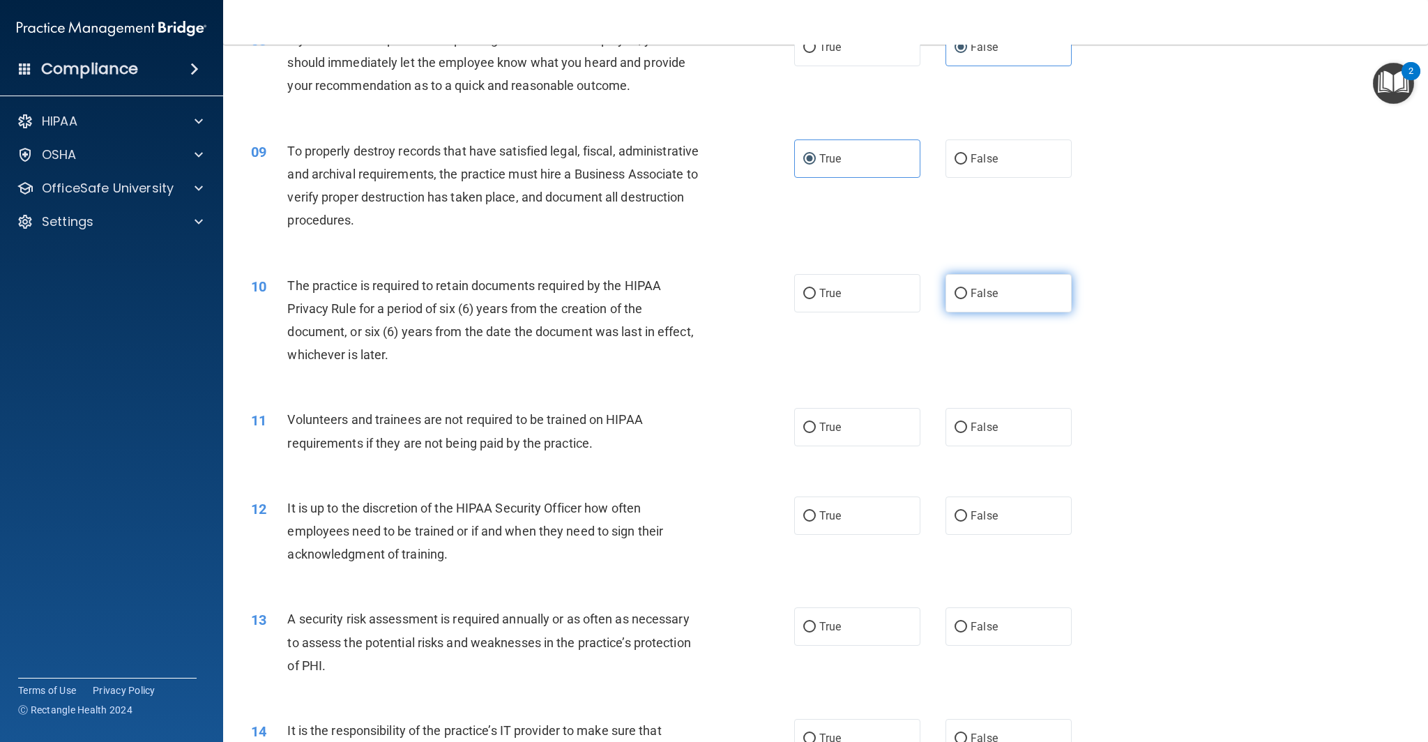
click at [1001, 305] on label "False" at bounding box center [1008, 293] width 126 height 38
click at [967, 299] on input "False" at bounding box center [960, 294] width 13 height 10
radio input "true"
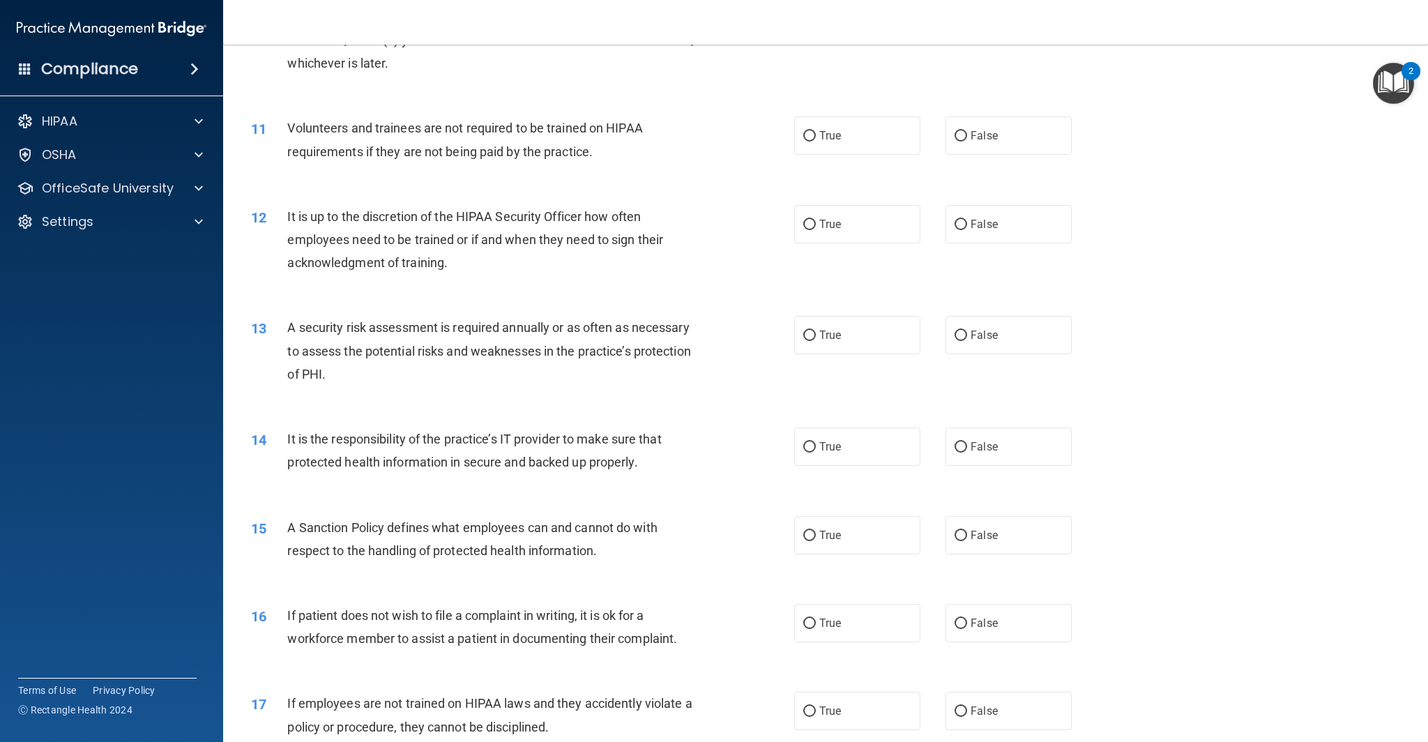
scroll to position [1166, 0]
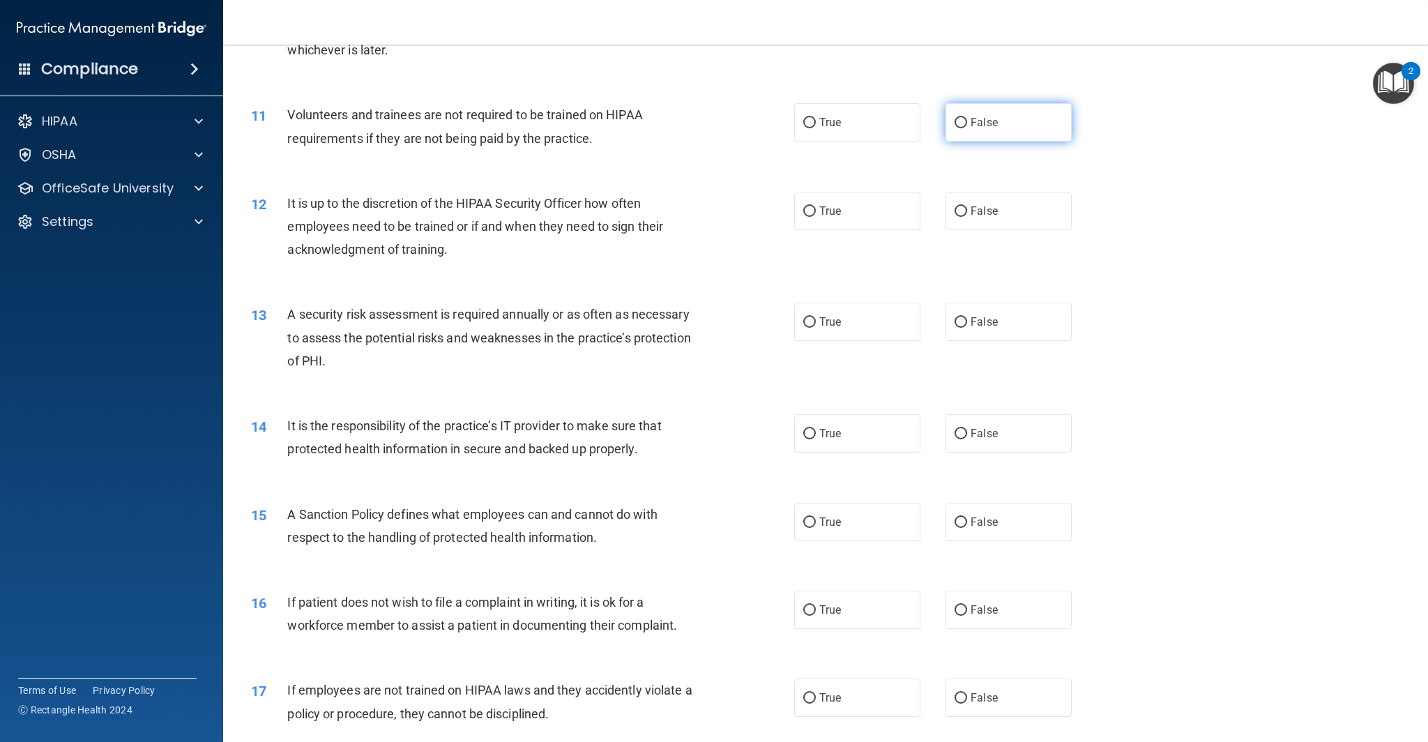
click at [1047, 135] on label "False" at bounding box center [1008, 122] width 126 height 38
click at [967, 128] on input "False" at bounding box center [960, 123] width 13 height 10
radio input "true"
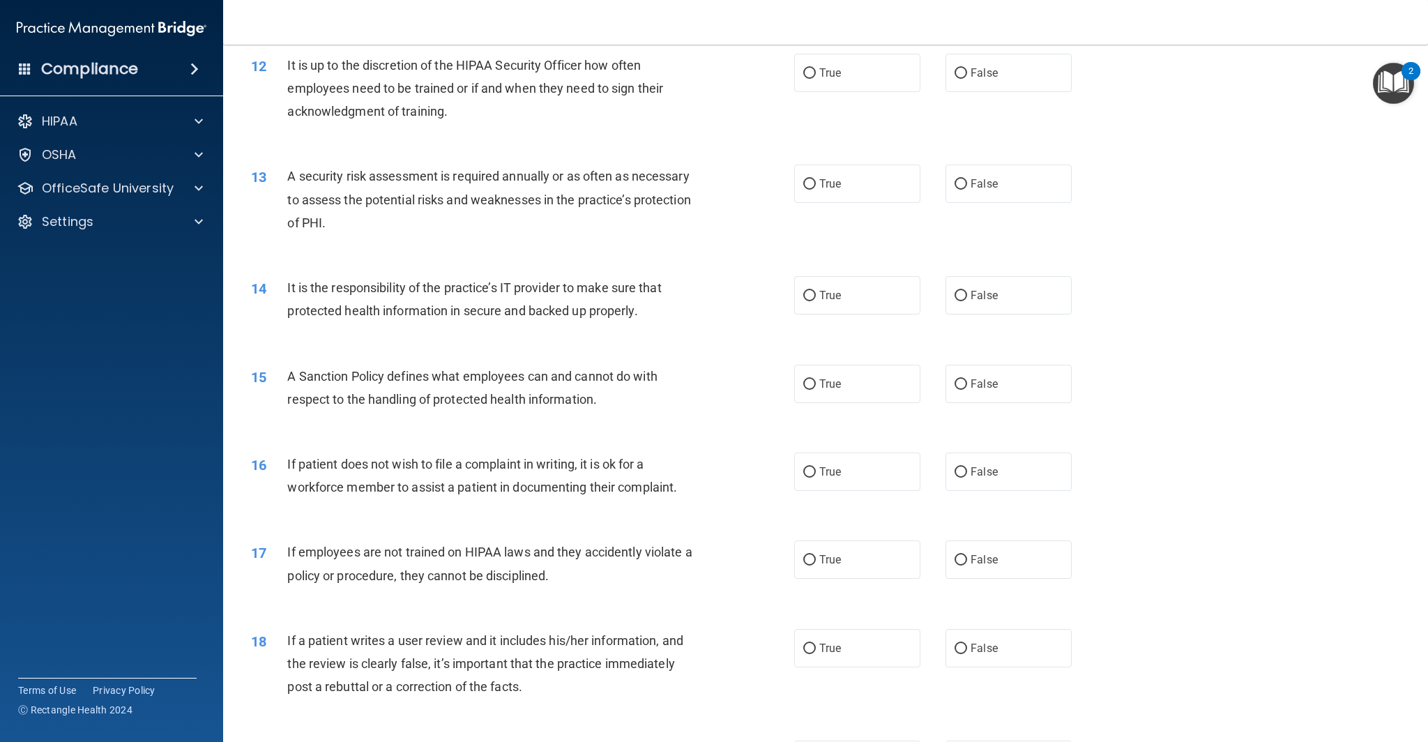
scroll to position [1309, 0]
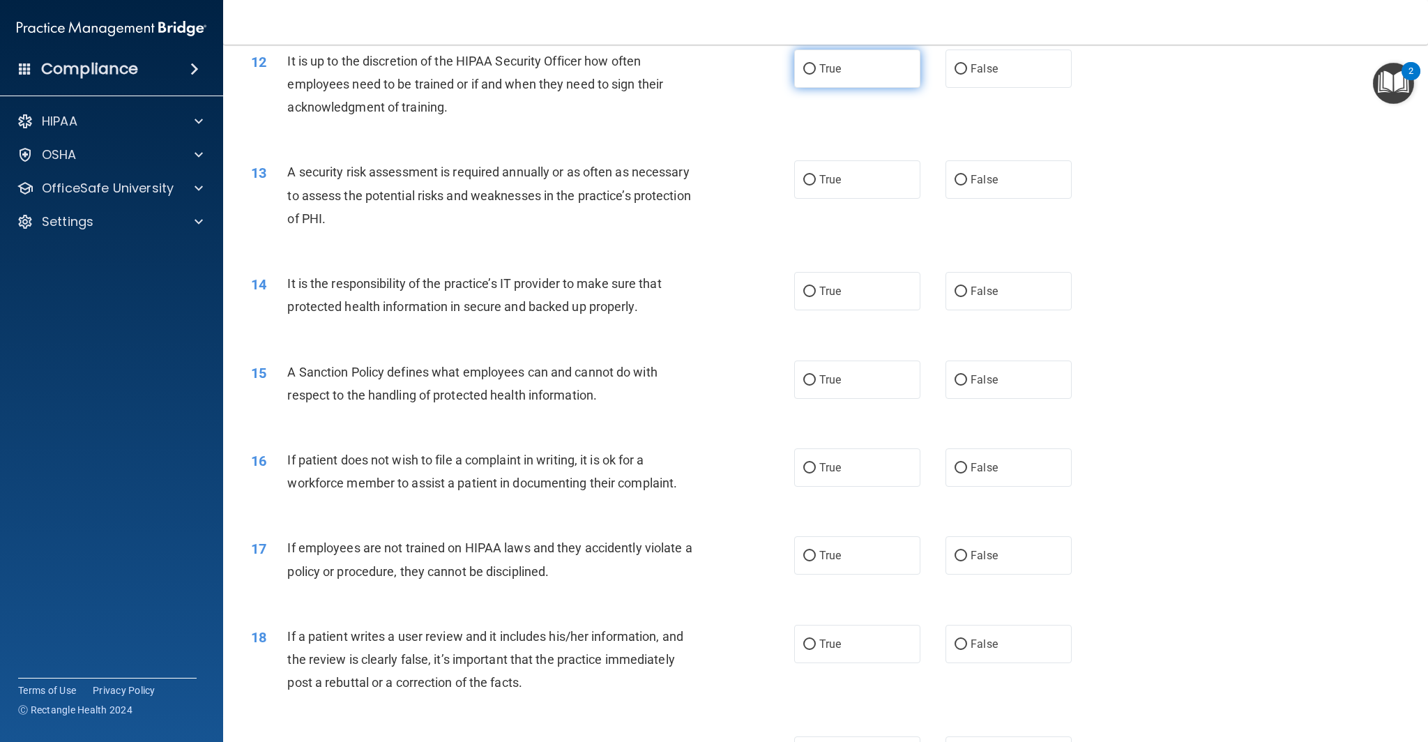
click at [863, 72] on label "True" at bounding box center [857, 69] width 126 height 38
click at [816, 72] on input "True" at bounding box center [809, 69] width 13 height 10
radio input "true"
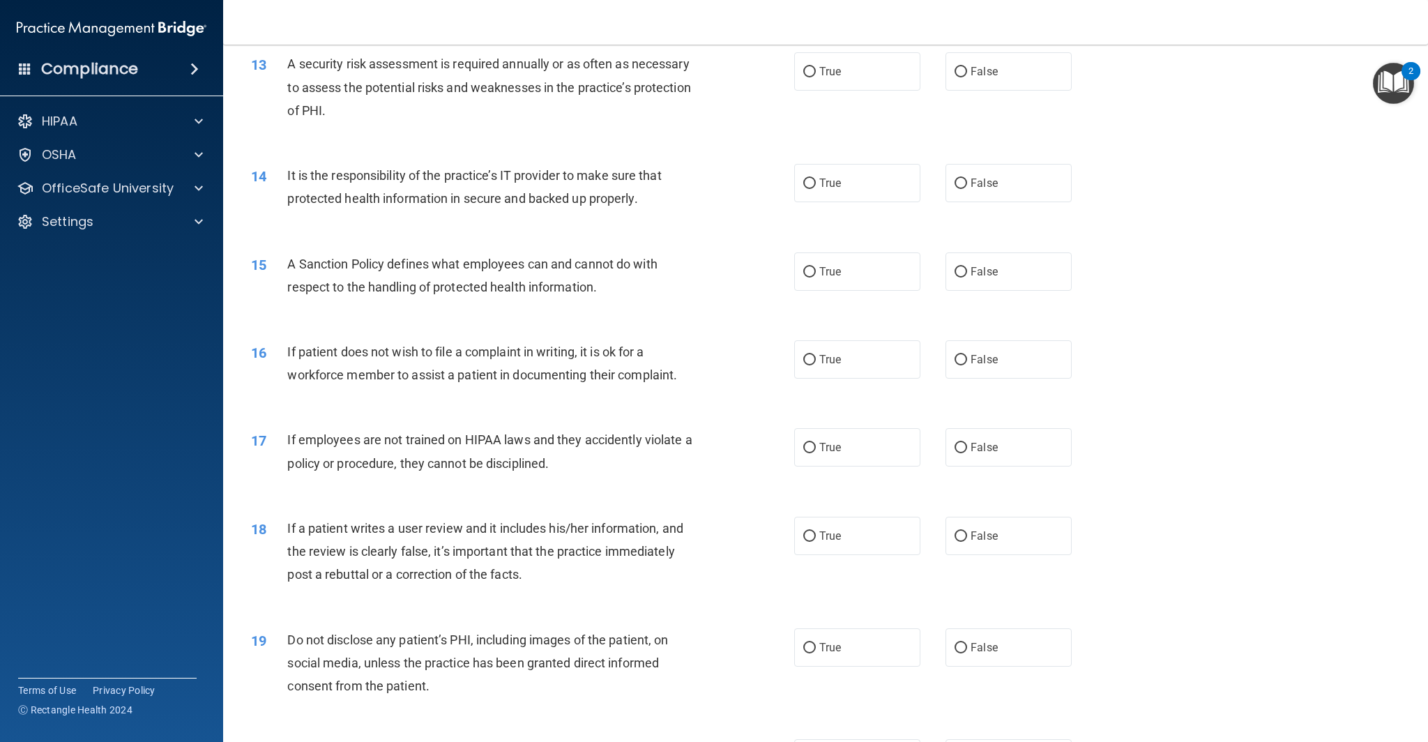
scroll to position [1422, 0]
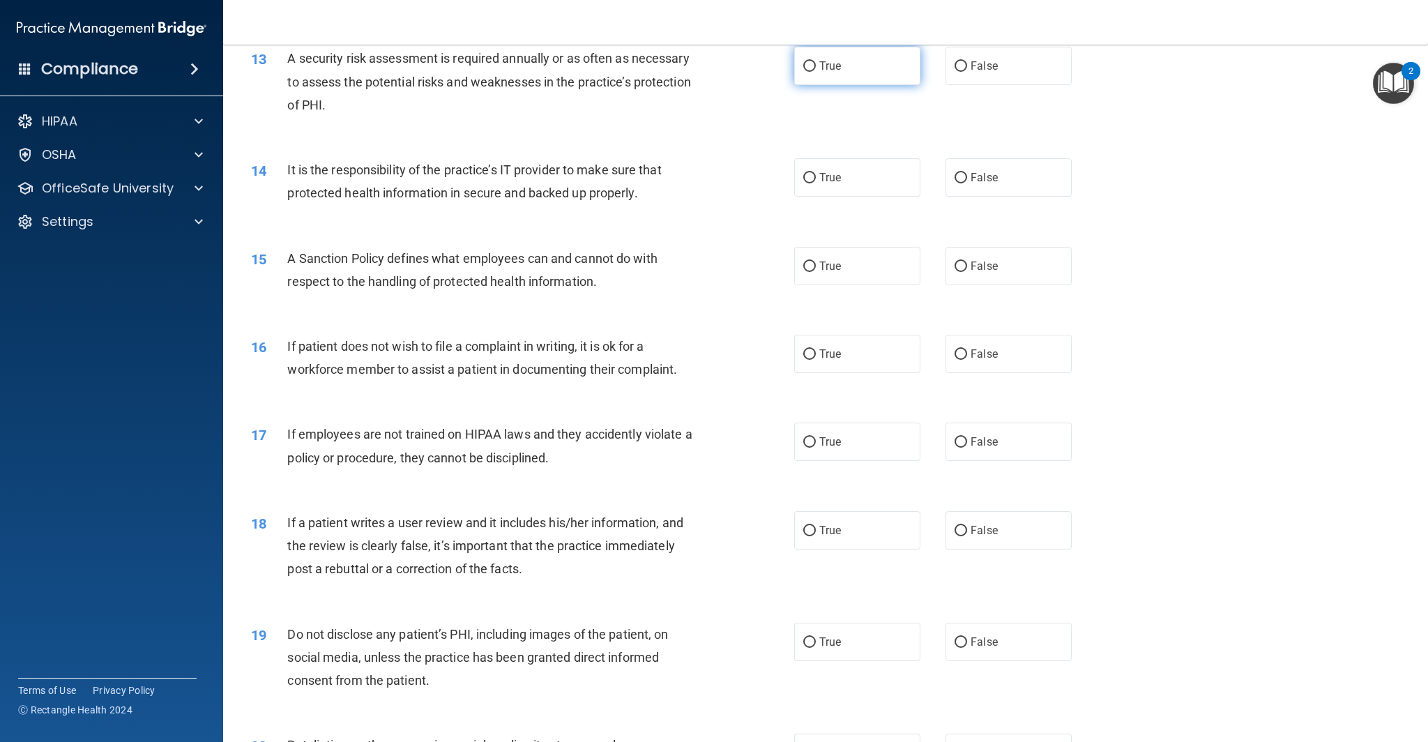
click at [835, 71] on span "True" at bounding box center [830, 65] width 22 height 13
click at [816, 71] on input "True" at bounding box center [809, 66] width 13 height 10
radio input "true"
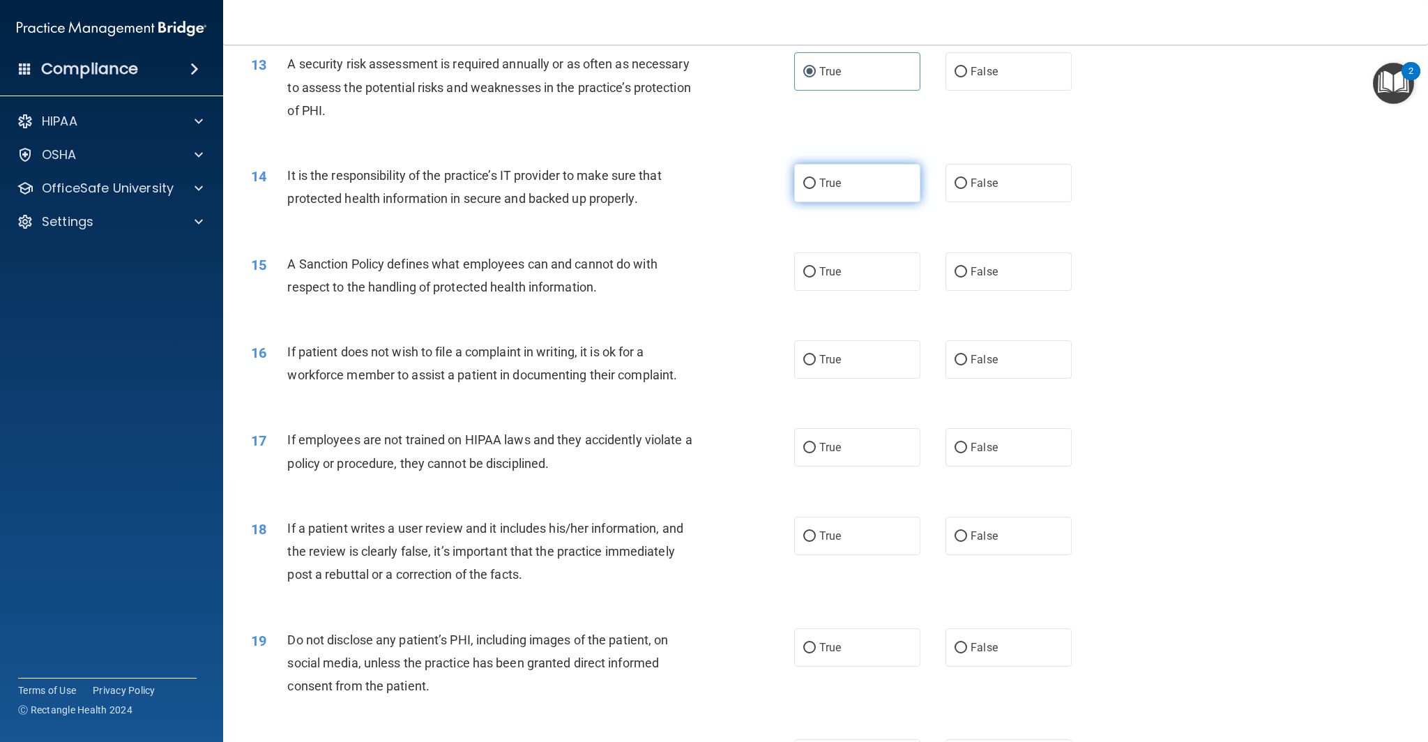
click at [837, 197] on label "True" at bounding box center [857, 183] width 126 height 38
click at [816, 189] on input "True" at bounding box center [809, 183] width 13 height 10
radio input "true"
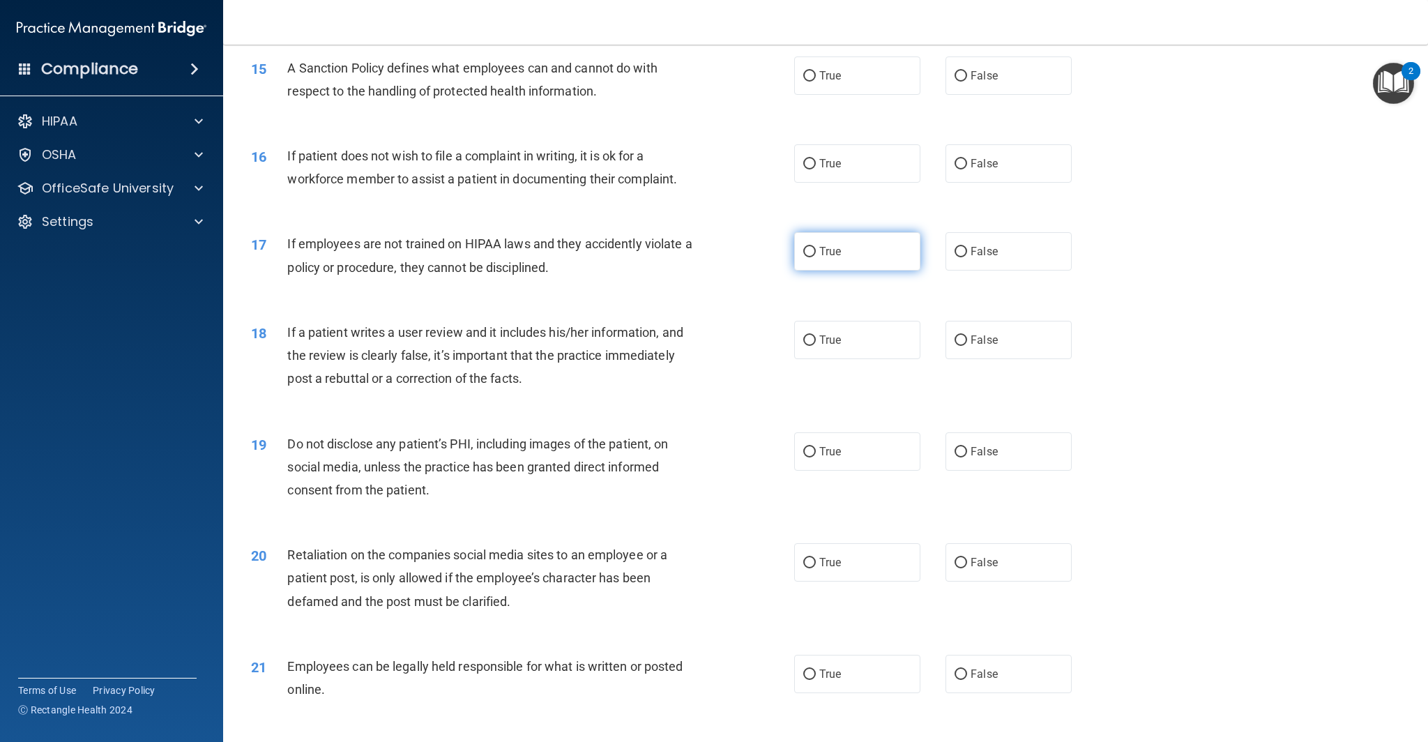
scroll to position [1620, 0]
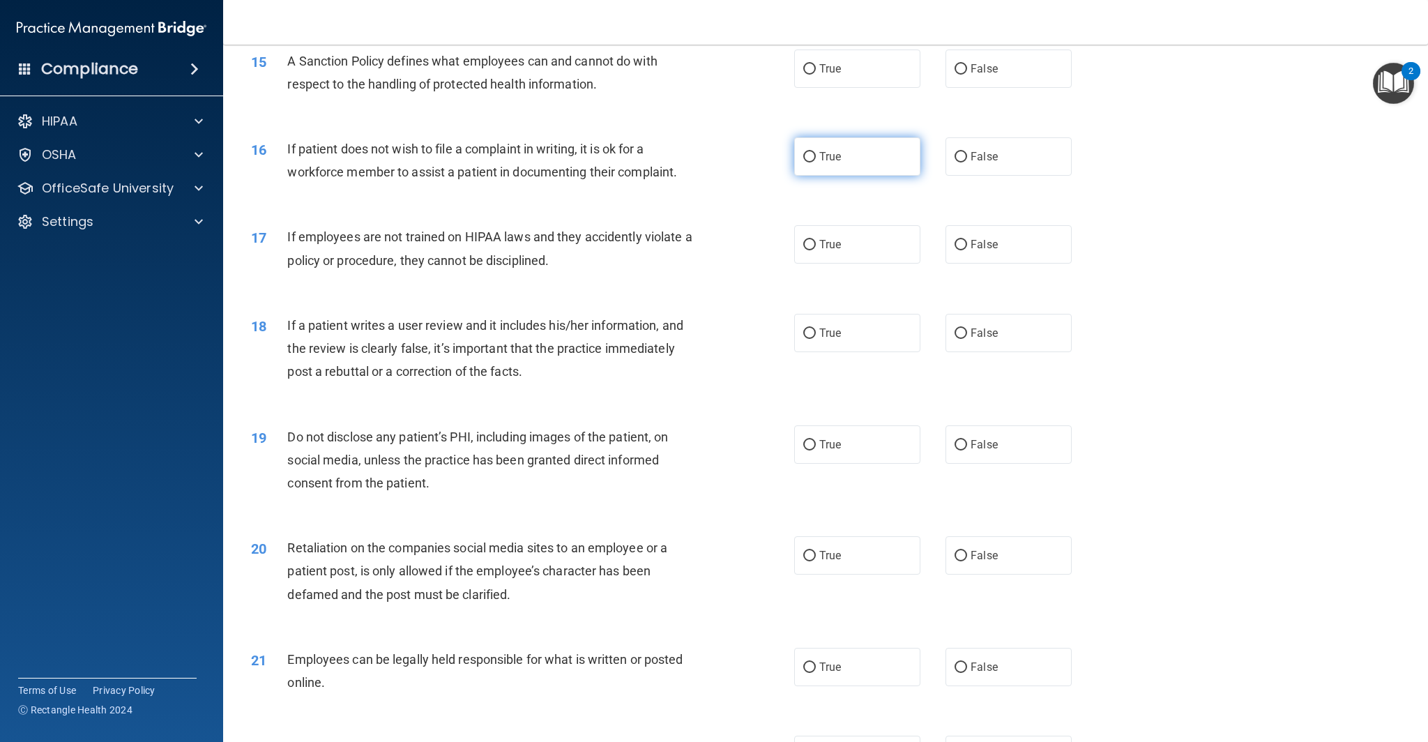
click at [827, 149] on label "True" at bounding box center [857, 156] width 126 height 38
click at [816, 152] on input "True" at bounding box center [809, 157] width 13 height 10
radio input "true"
click at [887, 74] on label "True" at bounding box center [857, 69] width 126 height 38
click at [816, 74] on input "True" at bounding box center [809, 69] width 13 height 10
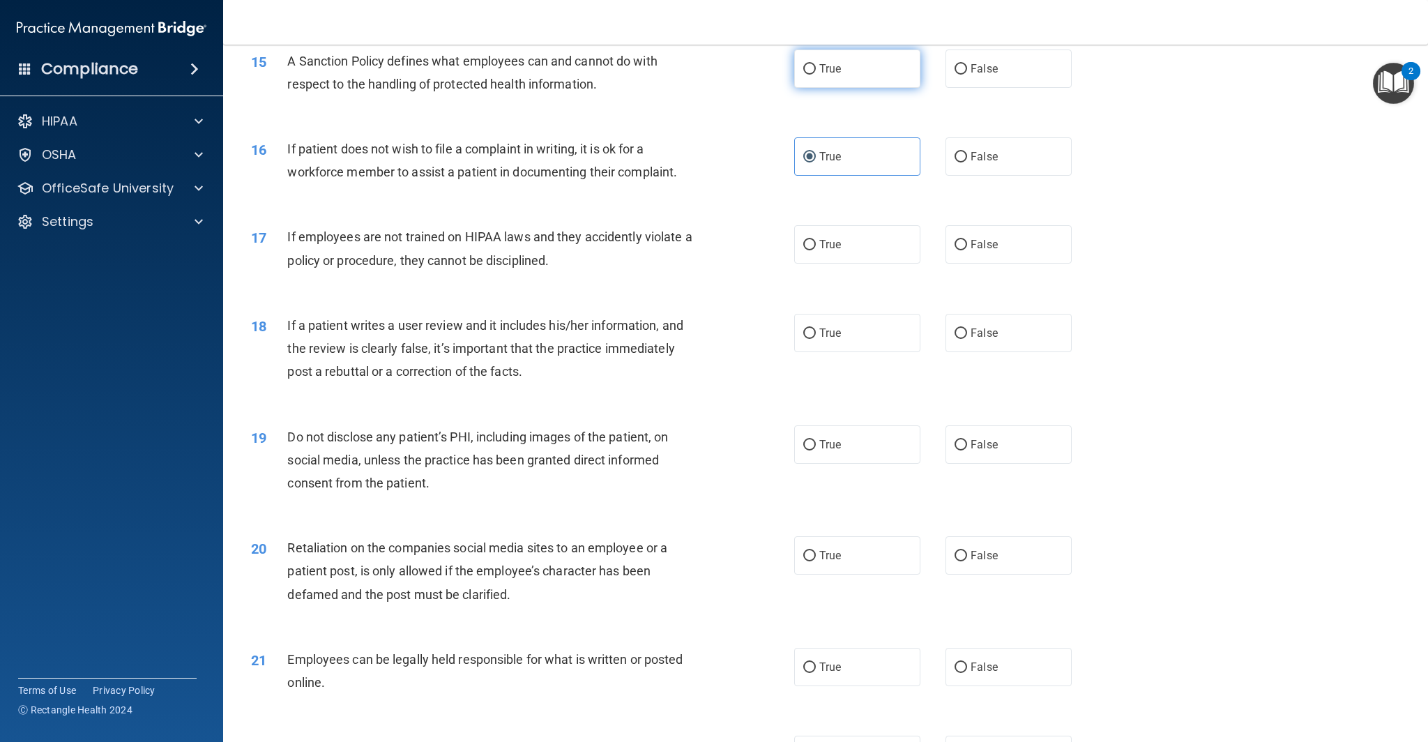
radio input "true"
drag, startPoint x: 959, startPoint y: 74, endPoint x: 966, endPoint y: 80, distance: 9.4
click at [959, 74] on input "False" at bounding box center [960, 69] width 13 height 10
radio input "true"
radio input "false"
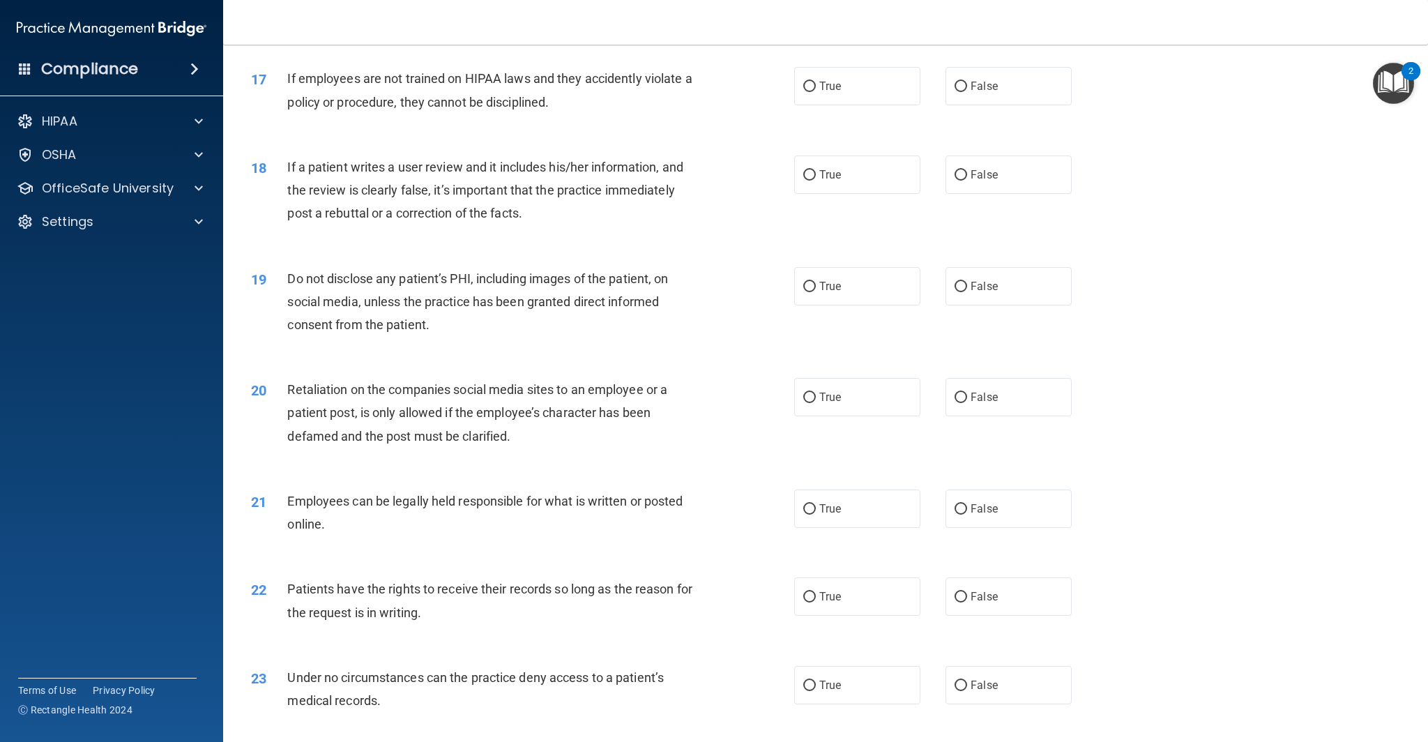
scroll to position [1781, 0]
click at [1013, 89] on label "False" at bounding box center [1008, 83] width 126 height 38
click at [967, 89] on input "False" at bounding box center [960, 84] width 13 height 10
radio input "true"
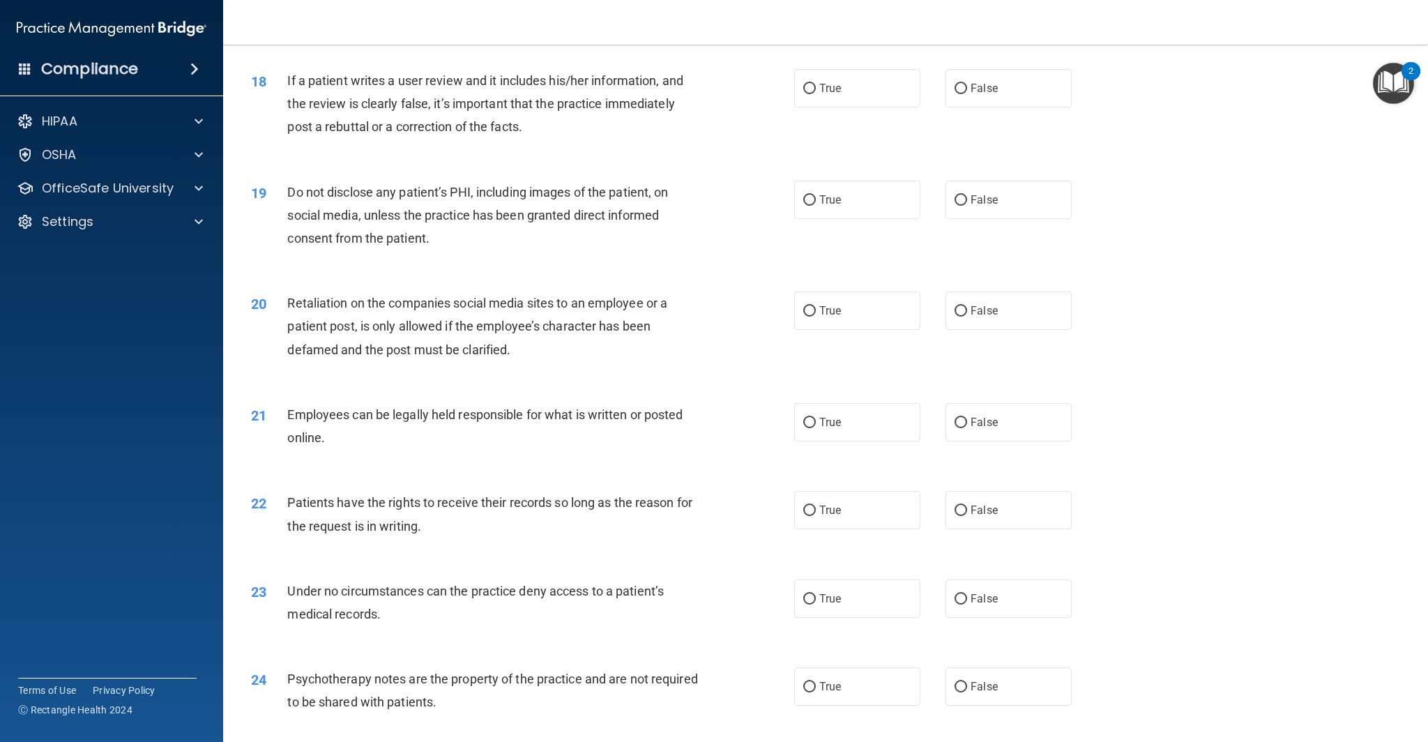
scroll to position [1867, 0]
click at [970, 94] on label "False" at bounding box center [1008, 85] width 126 height 38
click at [967, 91] on input "False" at bounding box center [960, 86] width 13 height 10
radio input "true"
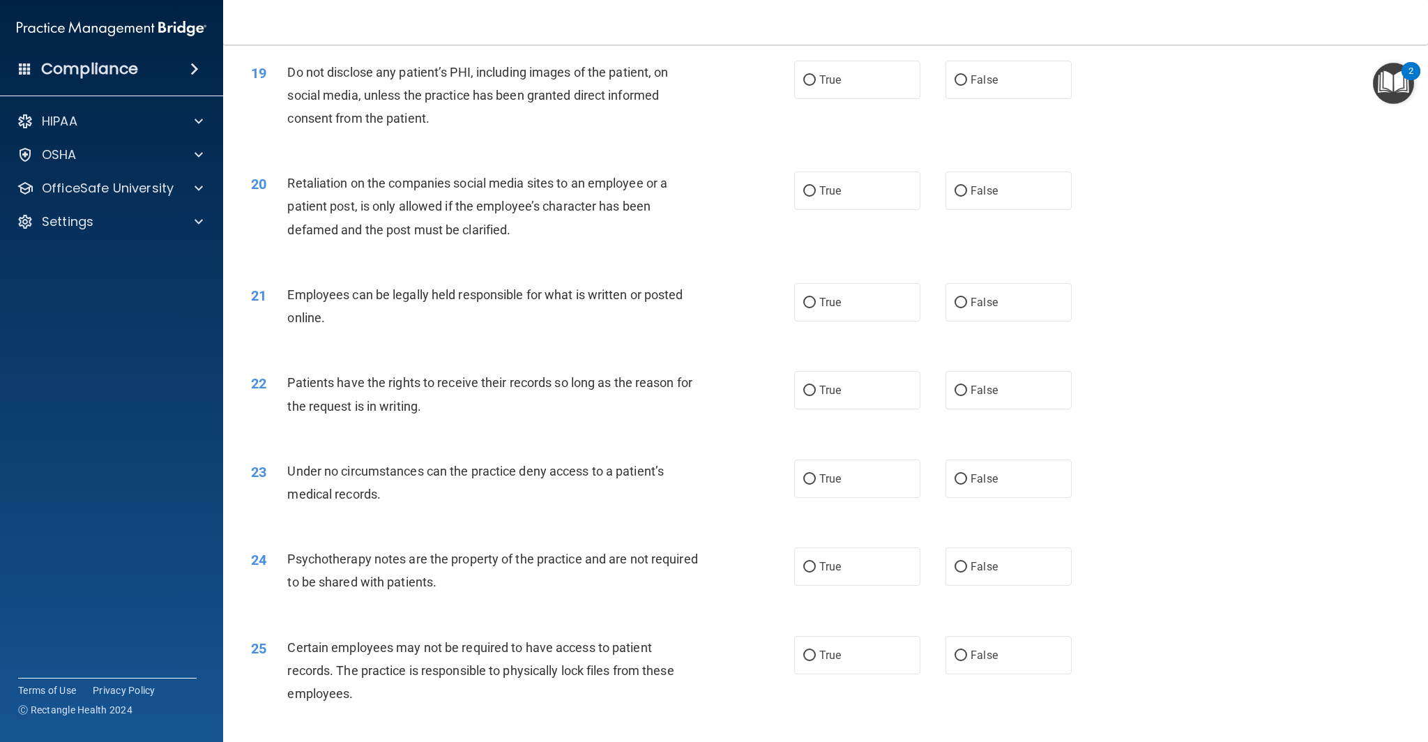
scroll to position [1986, 0]
click at [854, 75] on label "True" at bounding box center [857, 78] width 126 height 38
click at [816, 75] on input "True" at bounding box center [809, 79] width 13 height 10
radio input "true"
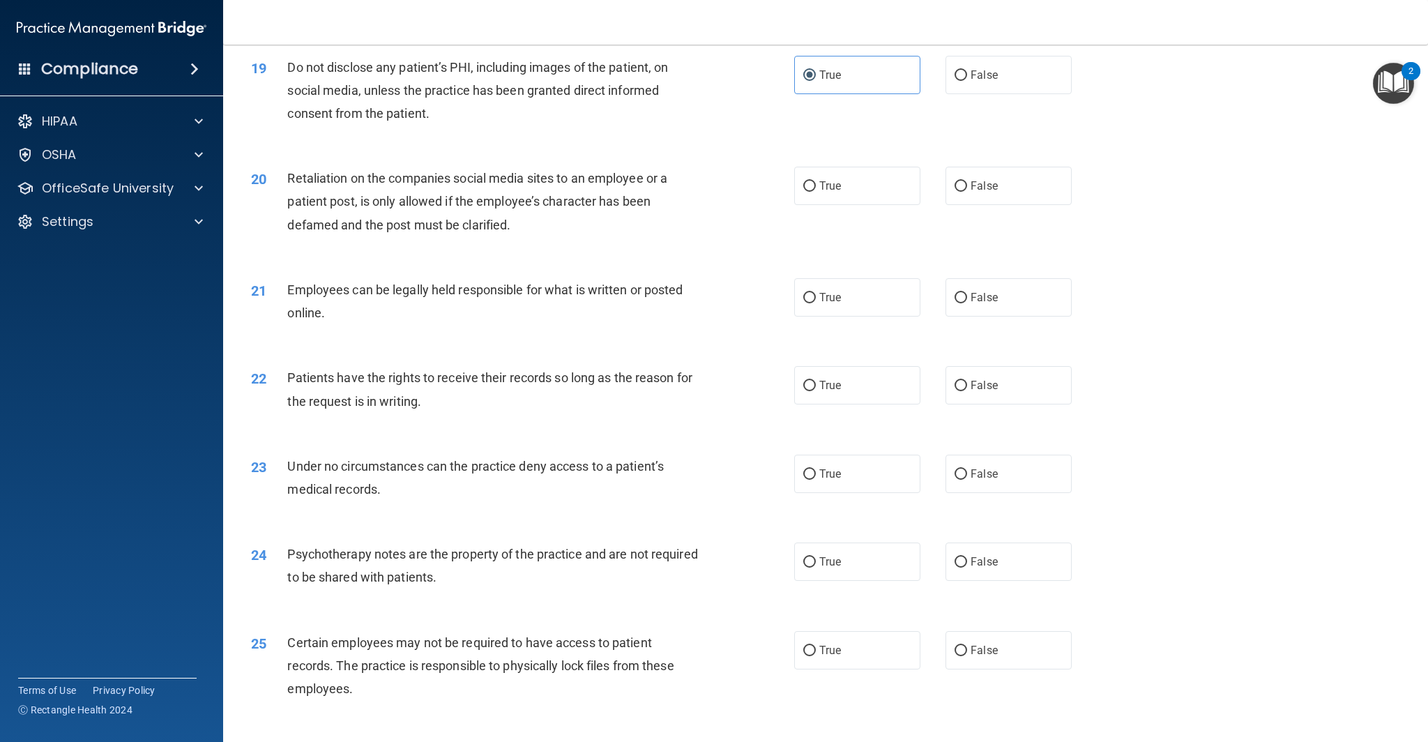
scroll to position [1984, 0]
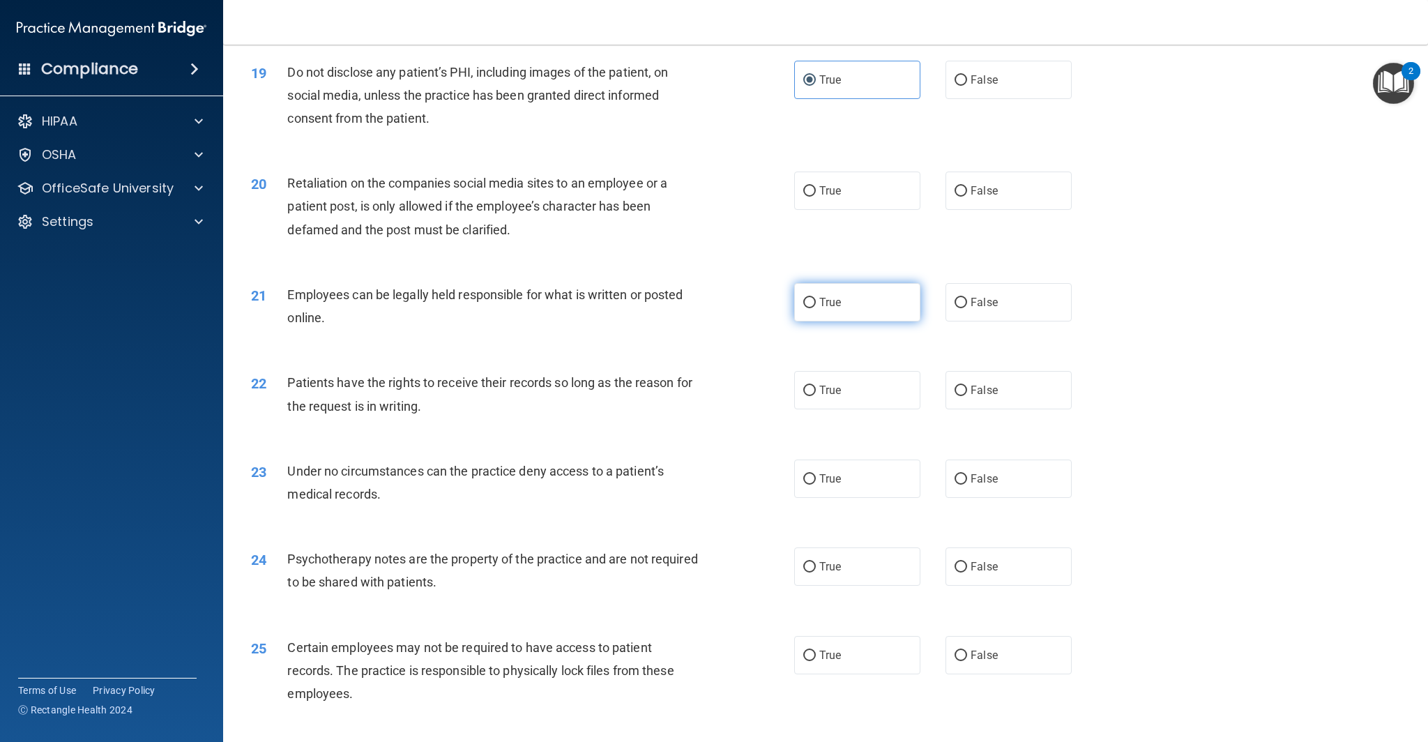
click at [872, 305] on label "True" at bounding box center [857, 302] width 126 height 38
click at [816, 305] on input "True" at bounding box center [809, 303] width 13 height 10
radio input "true"
click at [977, 192] on span "False" at bounding box center [984, 191] width 27 height 13
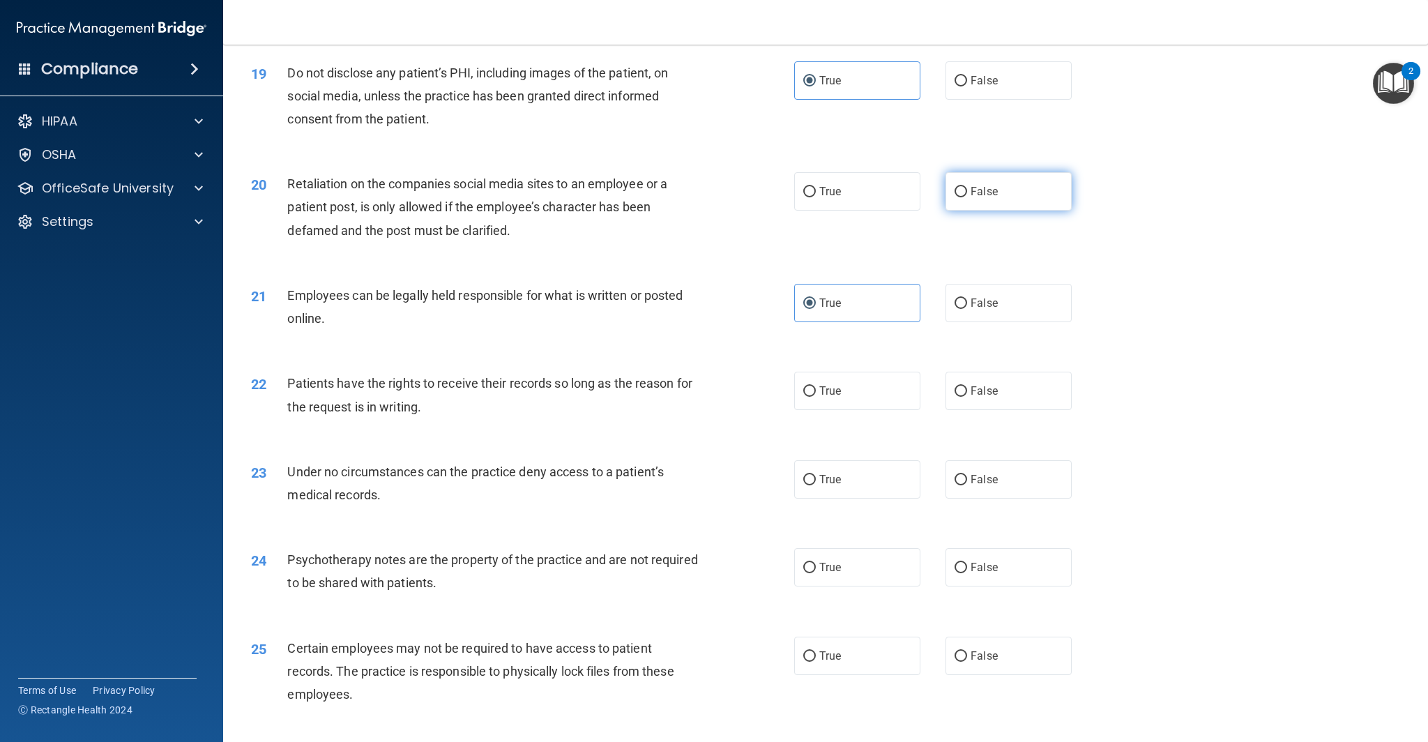
click at [967, 192] on input "False" at bounding box center [960, 192] width 13 height 10
radio input "true"
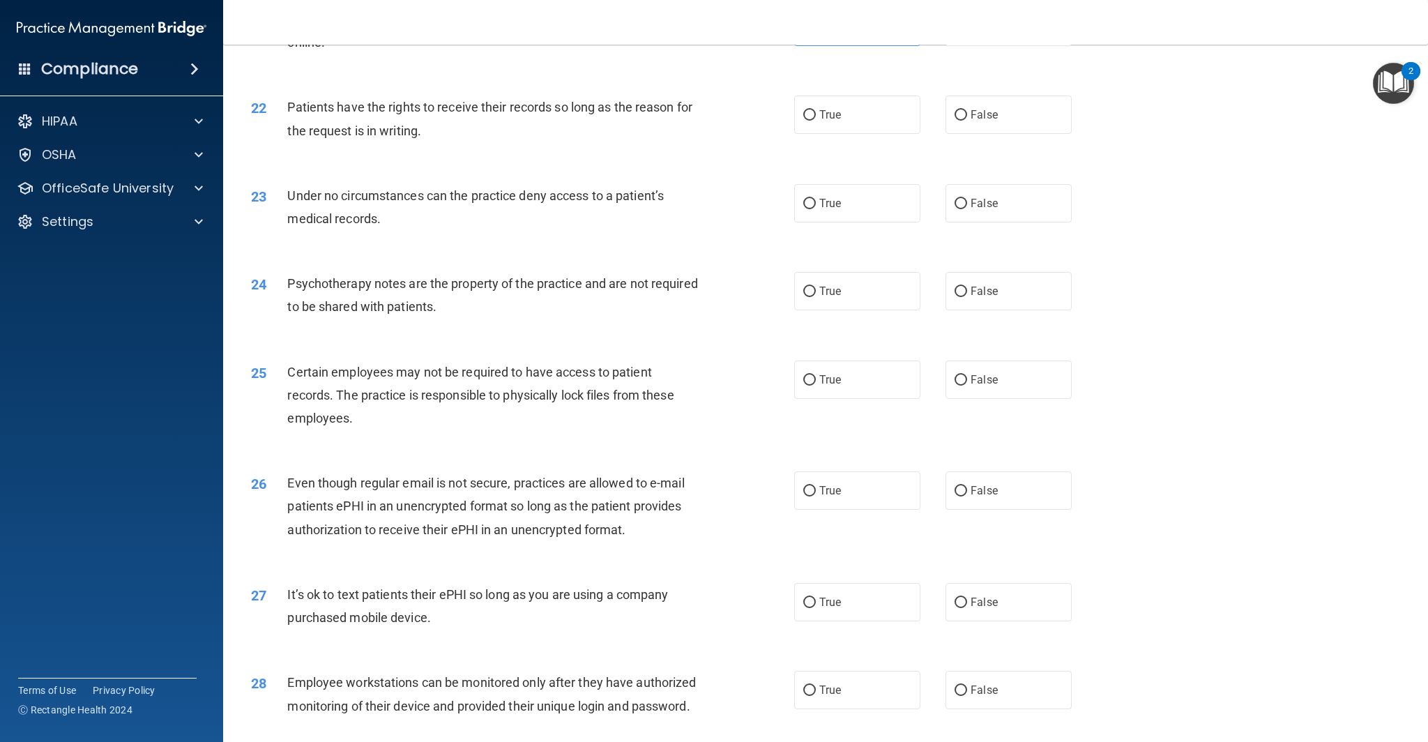
scroll to position [2274, 0]
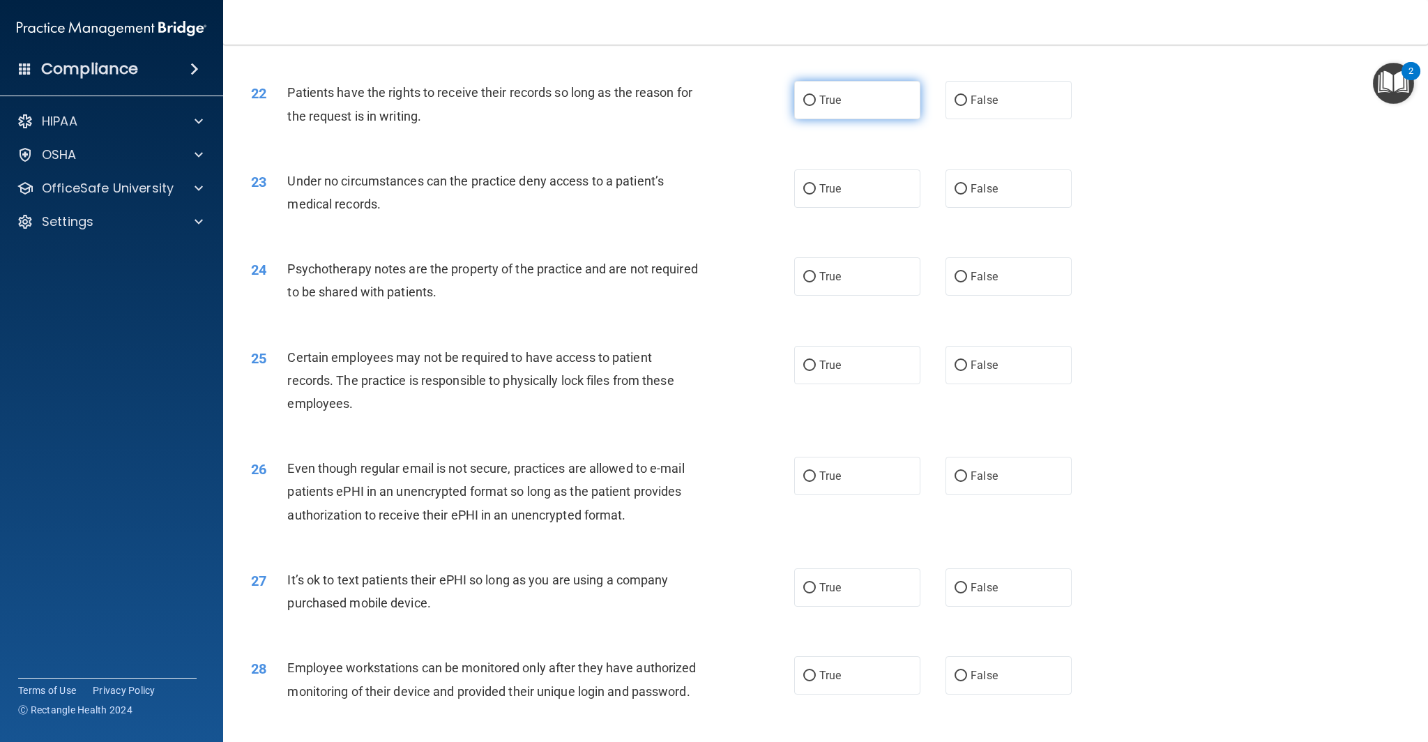
click at [853, 102] on label "True" at bounding box center [857, 100] width 126 height 38
click at [816, 102] on input "True" at bounding box center [809, 101] width 13 height 10
radio input "true"
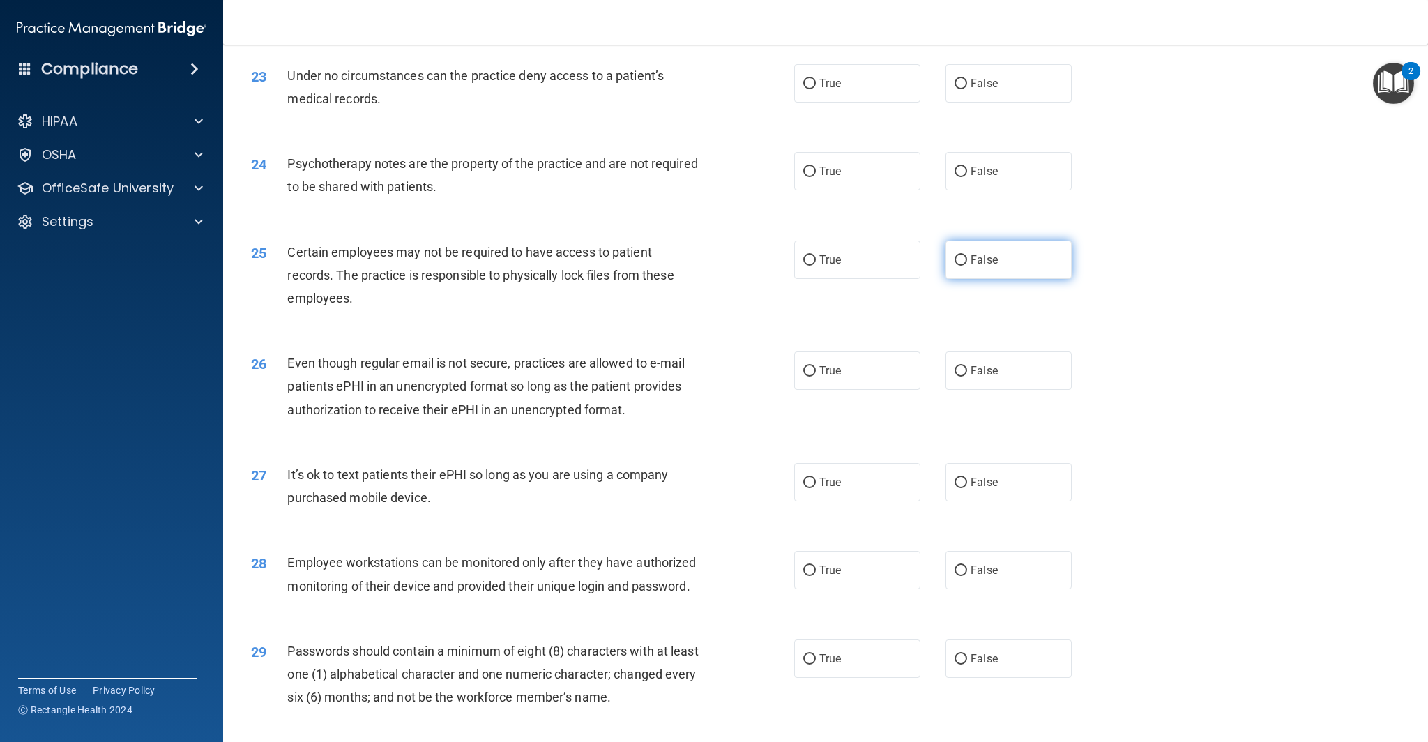
scroll to position [2380, 0]
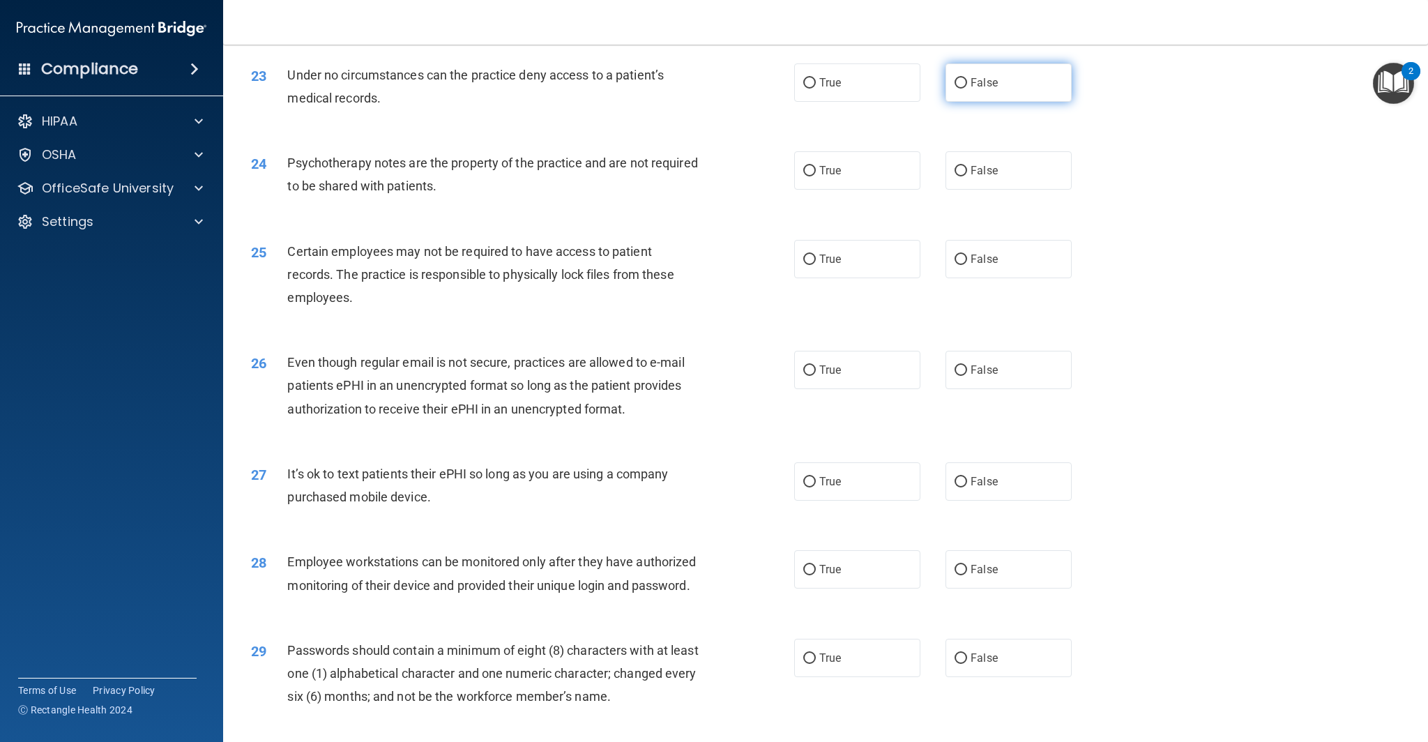
click at [998, 88] on label "False" at bounding box center [1008, 82] width 126 height 38
click at [967, 88] on input "False" at bounding box center [960, 83] width 13 height 10
radio input "true"
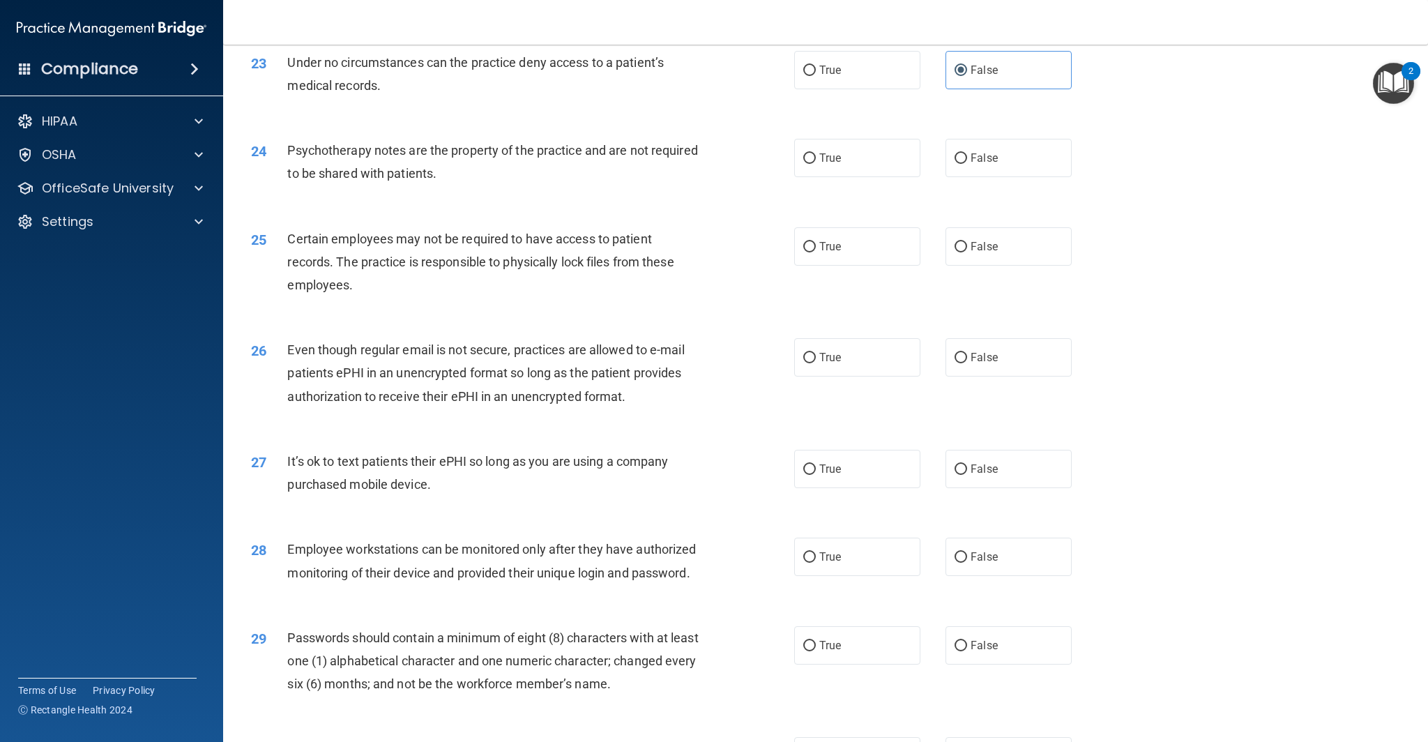
drag, startPoint x: 839, startPoint y: 153, endPoint x: 977, endPoint y: 178, distance: 140.3
click at [839, 153] on span "True" at bounding box center [830, 157] width 22 height 13
click at [816, 153] on input "True" at bounding box center [809, 158] width 13 height 10
radio input "true"
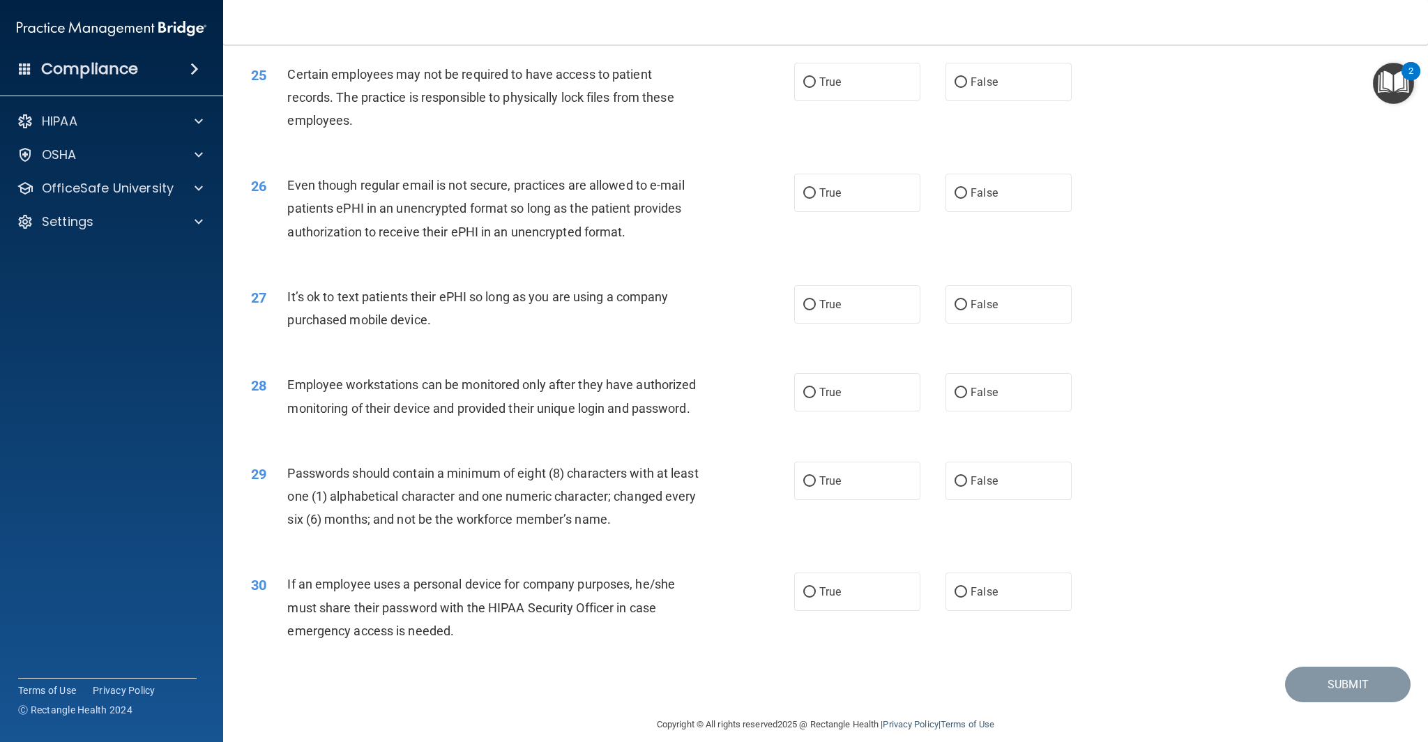
scroll to position [2556, 0]
click at [850, 78] on label "True" at bounding box center [857, 83] width 126 height 38
click at [816, 79] on input "True" at bounding box center [809, 84] width 13 height 10
radio input "true"
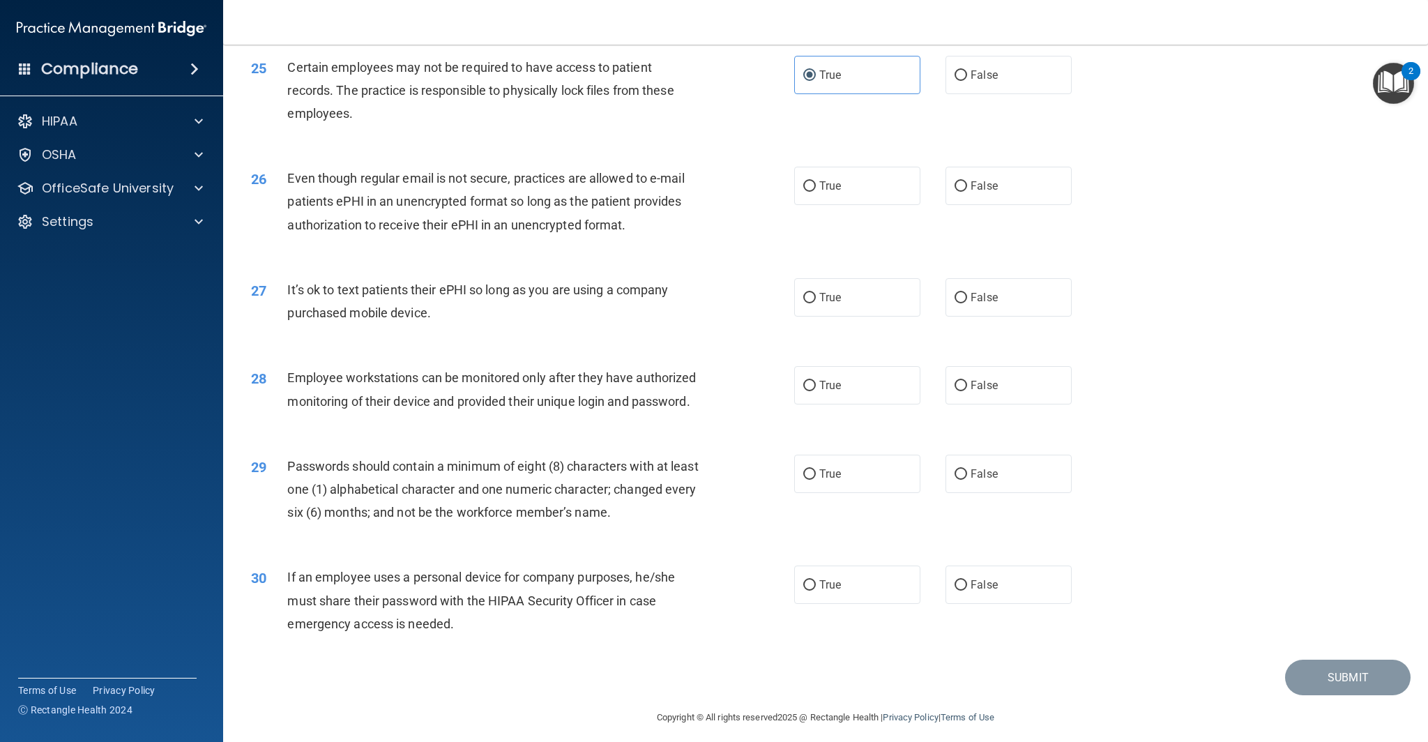
scroll to position [2573, 0]
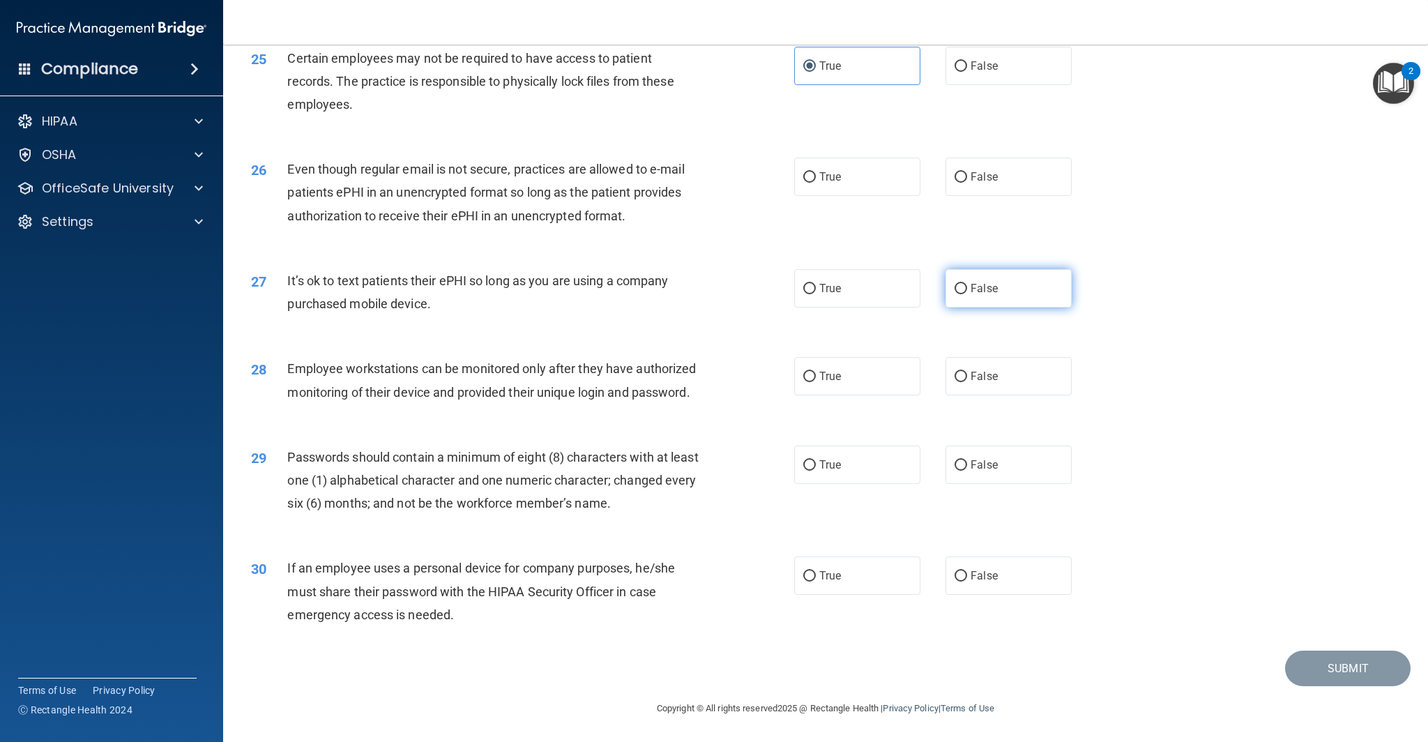
click at [994, 291] on span "False" at bounding box center [984, 288] width 27 height 13
click at [967, 291] on input "False" at bounding box center [960, 289] width 13 height 10
radio input "true"
click at [874, 178] on label "True" at bounding box center [857, 177] width 126 height 38
click at [816, 178] on input "True" at bounding box center [809, 177] width 13 height 10
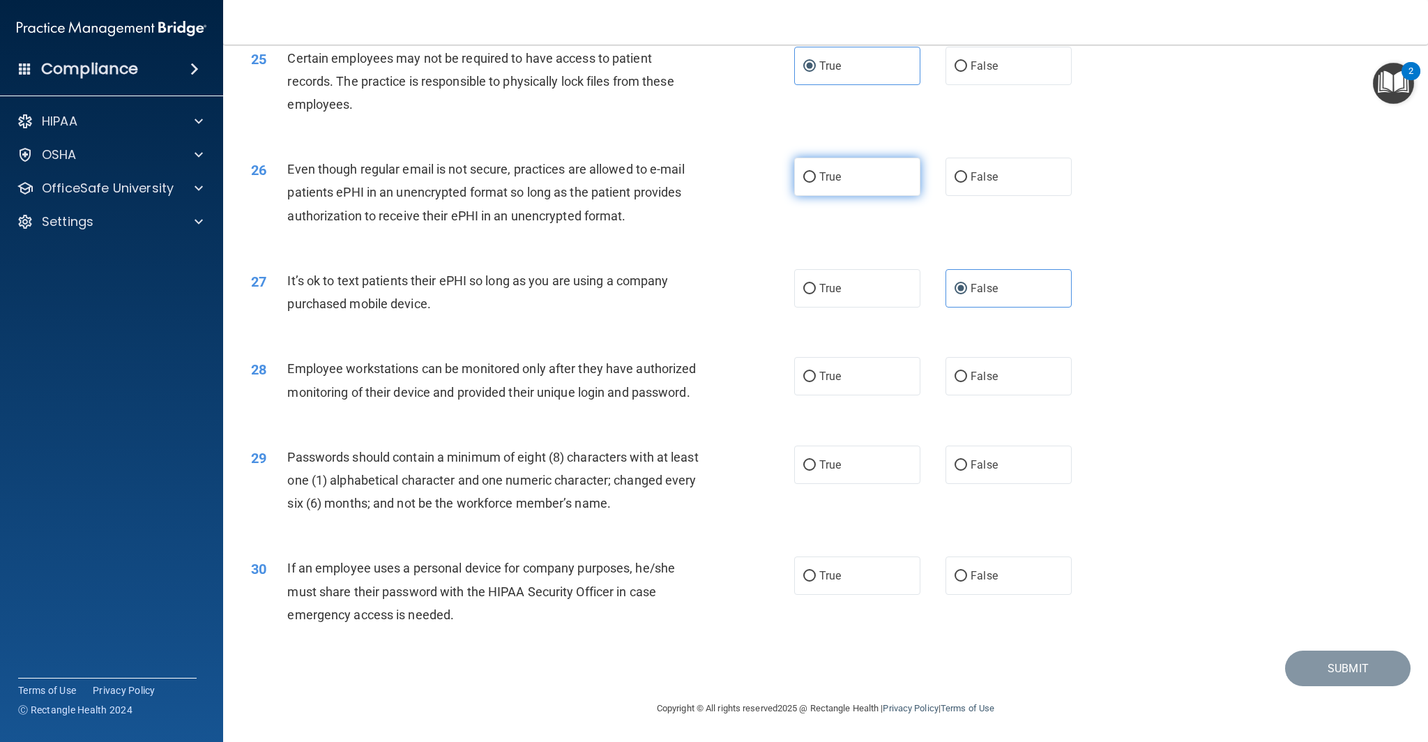
radio input "true"
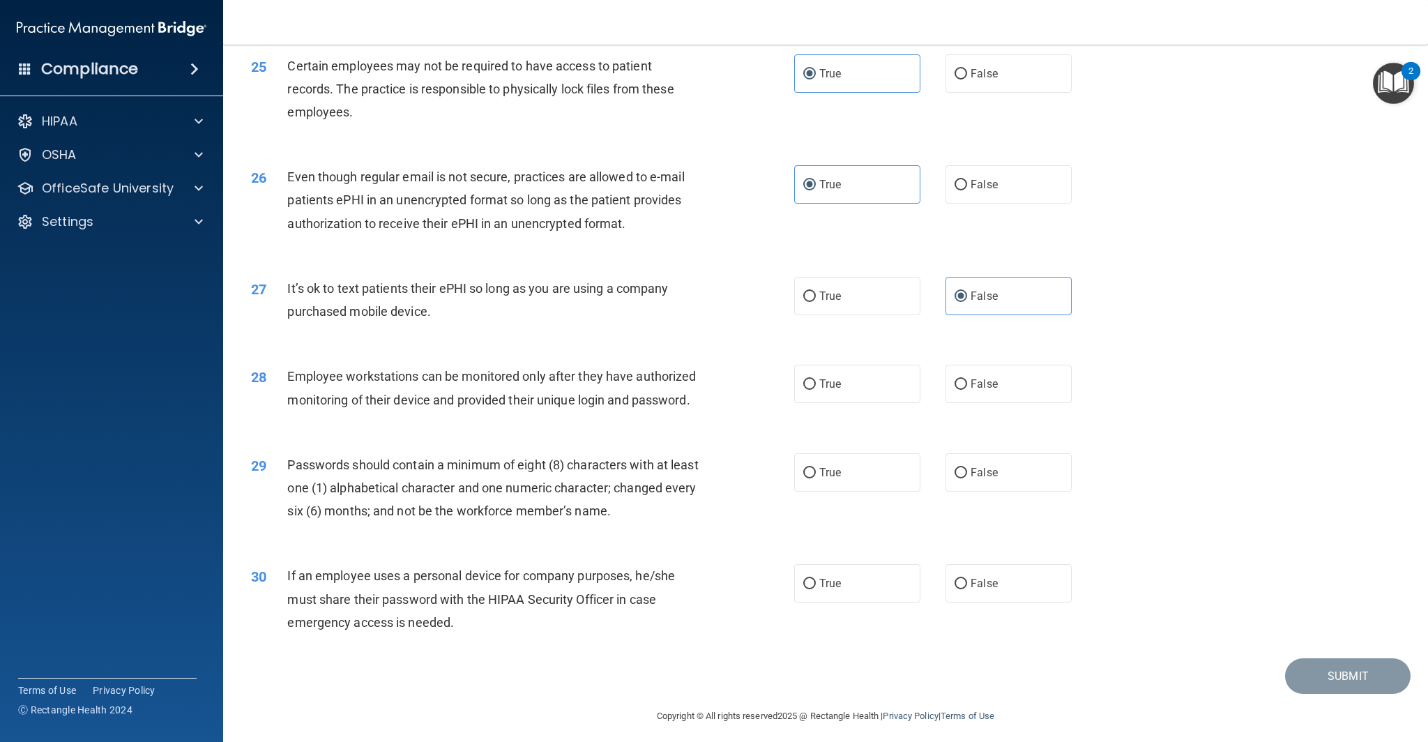
scroll to position [2564, 0]
click at [826, 473] on span "True" at bounding box center [830, 473] width 22 height 13
click at [816, 473] on input "True" at bounding box center [809, 474] width 13 height 10
radio input "true"
click at [1022, 393] on label "False" at bounding box center [1008, 385] width 126 height 38
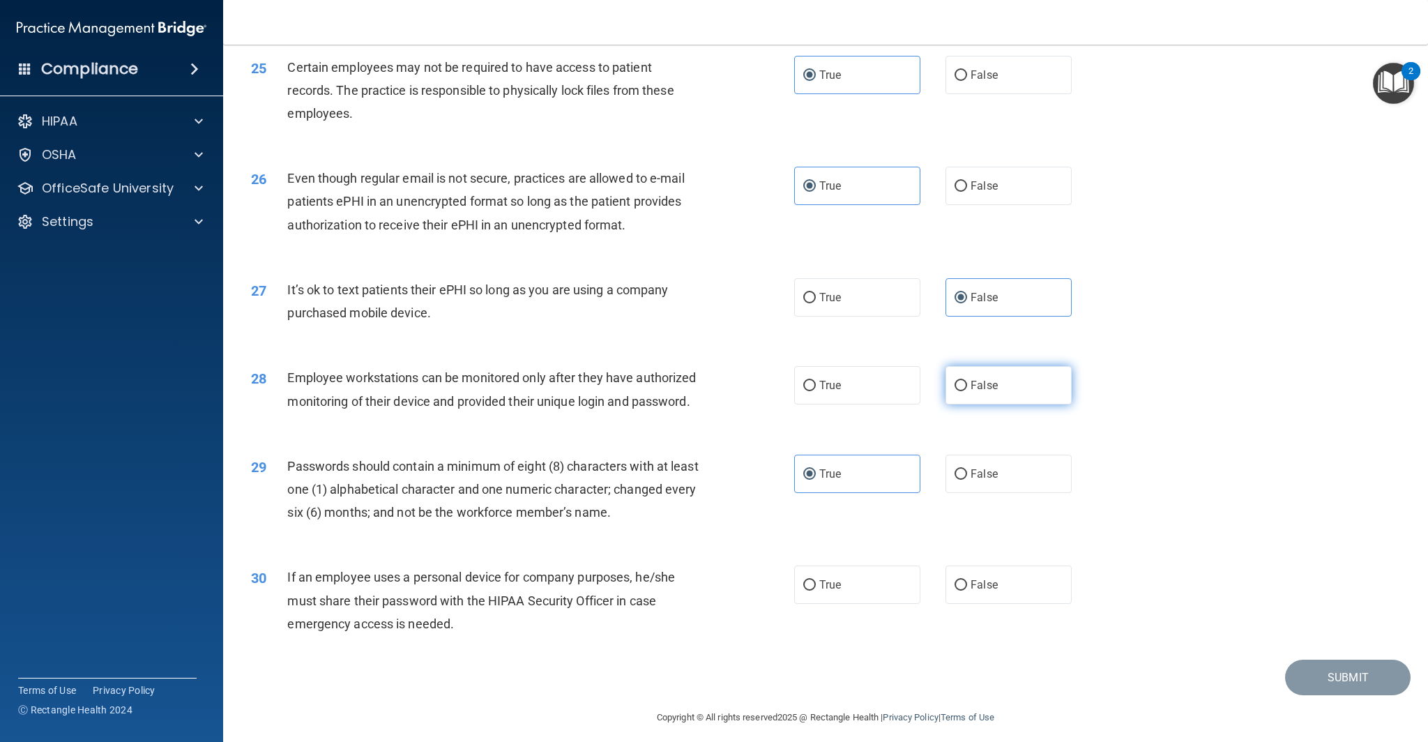
click at [967, 391] on input "False" at bounding box center [960, 386] width 13 height 10
radio input "true"
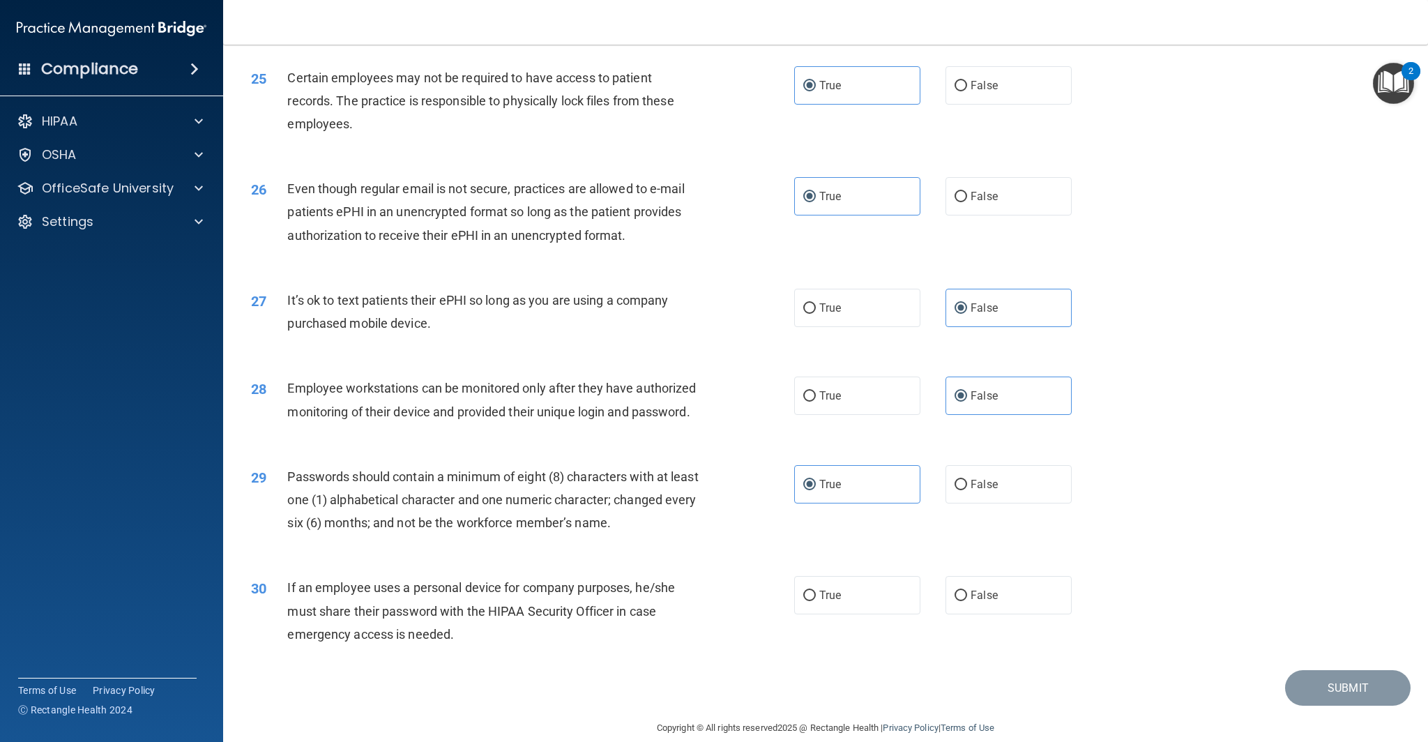
scroll to position [2573, 0]
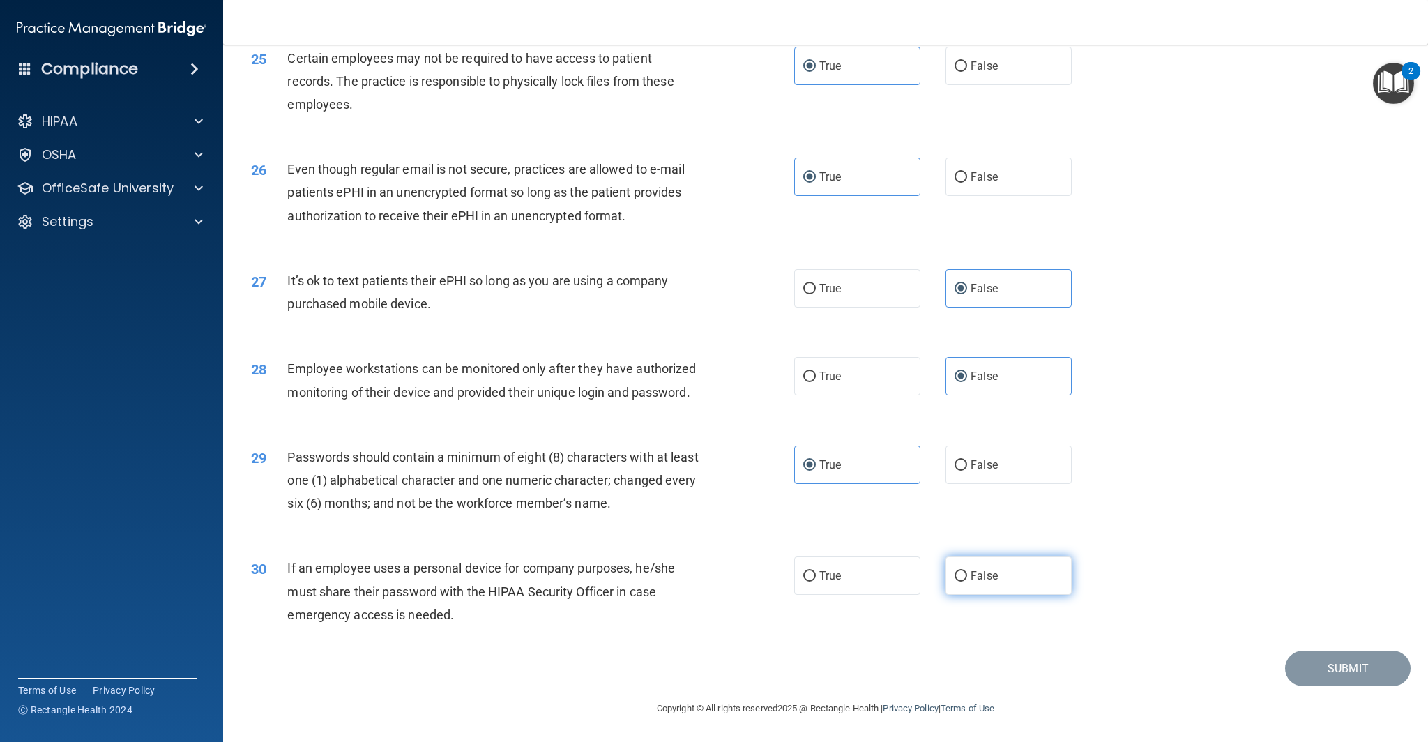
click at [1000, 584] on label "False" at bounding box center [1008, 575] width 126 height 38
click at [967, 581] on input "False" at bounding box center [960, 576] width 13 height 10
radio input "true"
click at [1365, 654] on button "Submit" at bounding box center [1347, 668] width 125 height 36
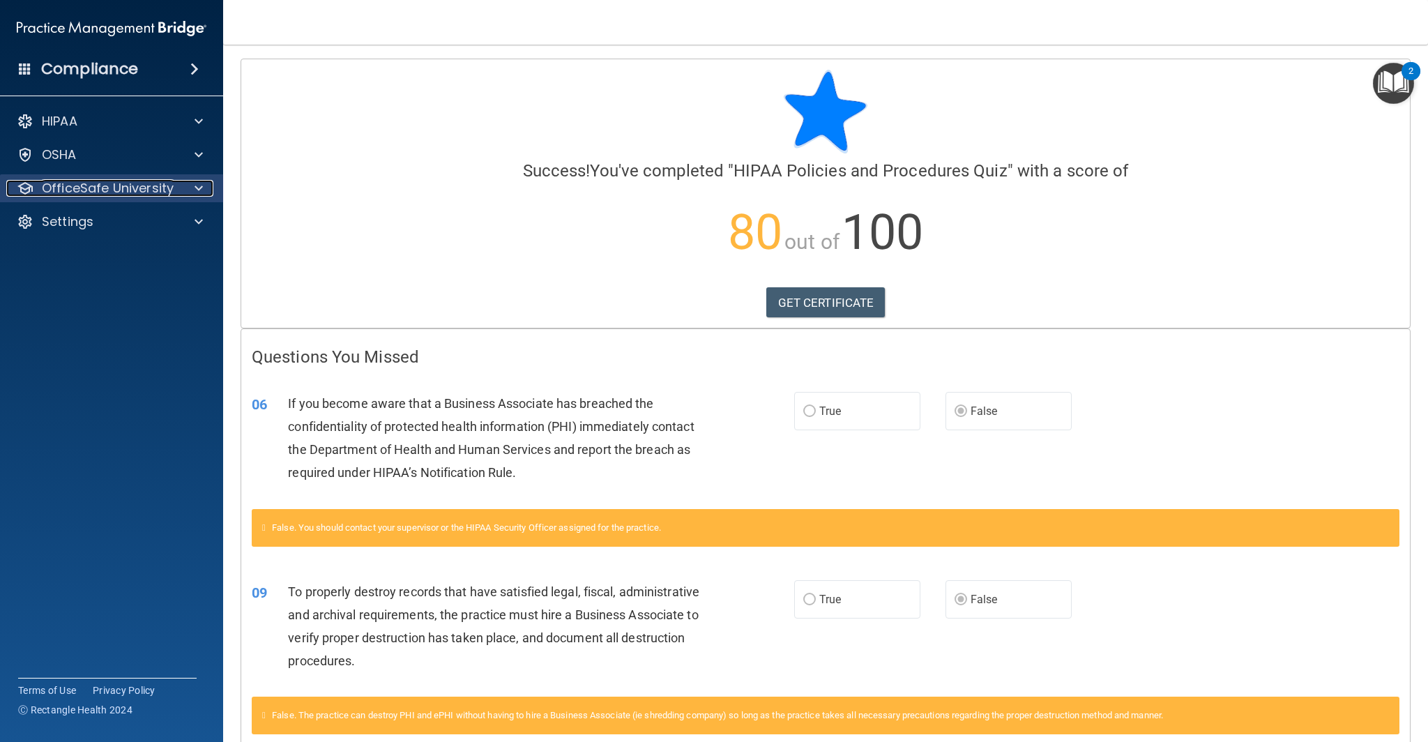
click at [195, 183] on span at bounding box center [199, 188] width 8 height 17
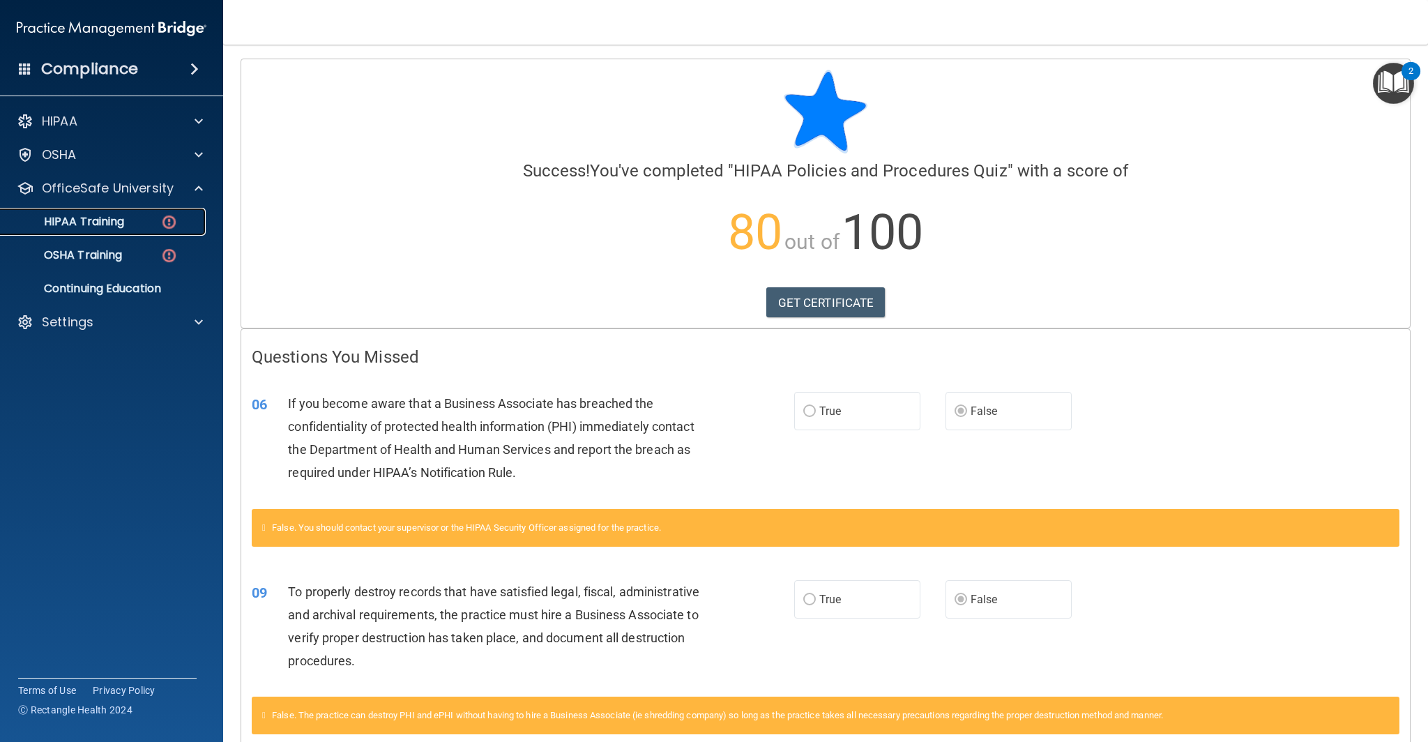
click at [140, 227] on div "HIPAA Training" at bounding box center [104, 222] width 190 height 14
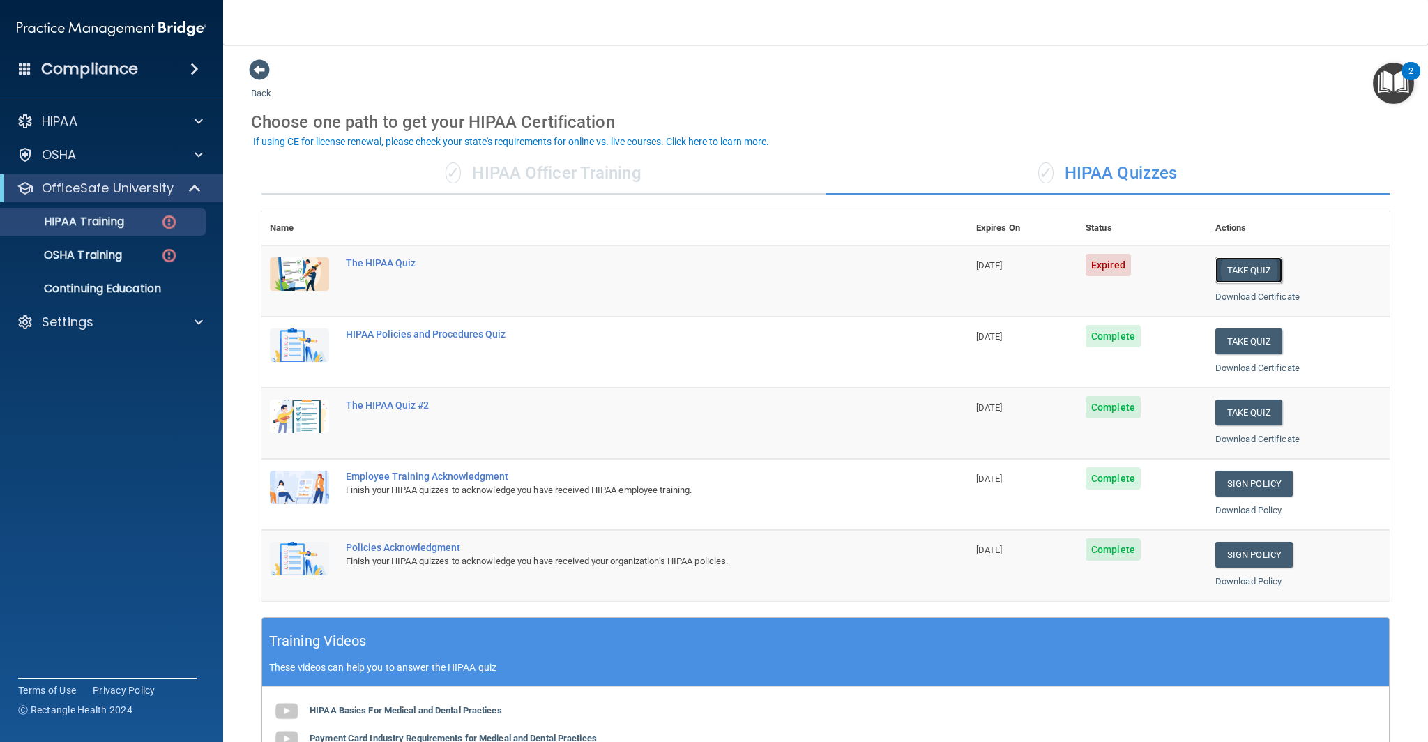
click at [1261, 270] on button "Take Quiz" at bounding box center [1248, 270] width 67 height 26
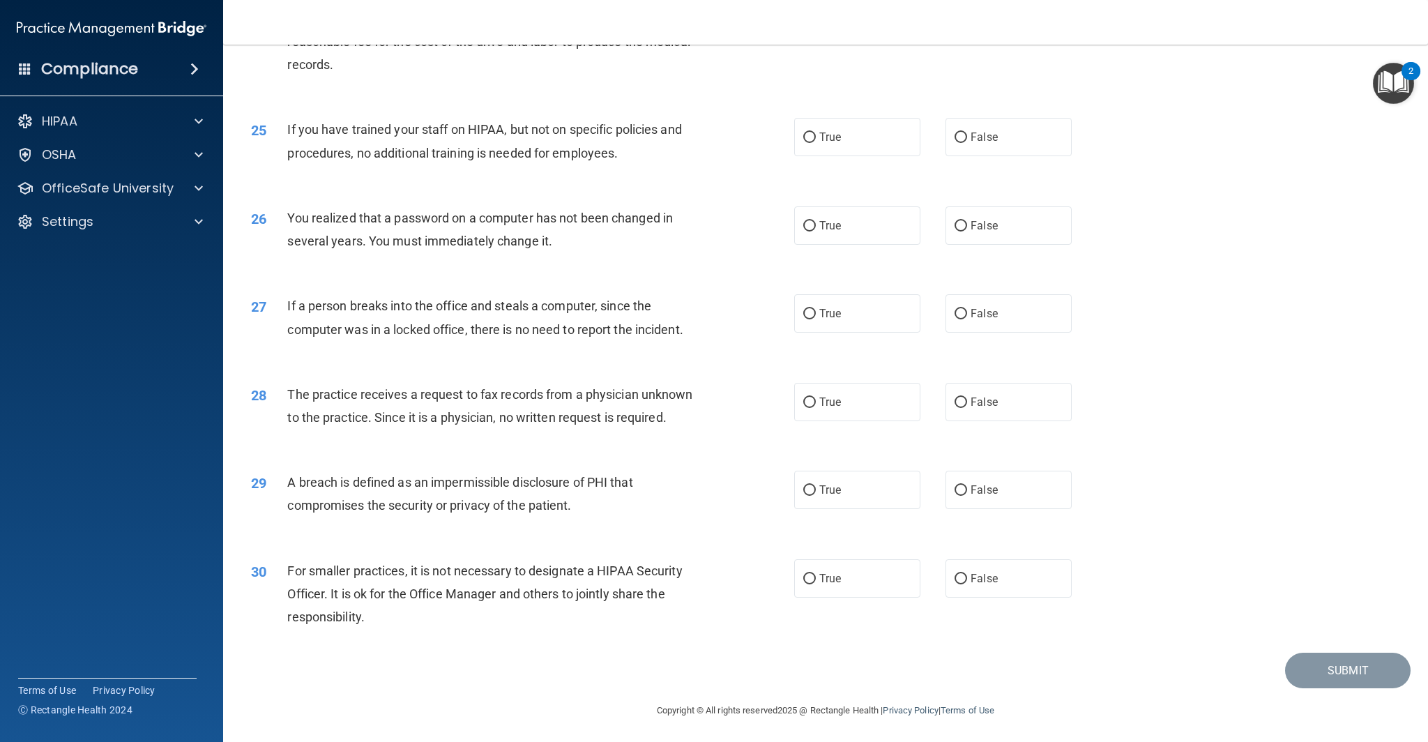
scroll to position [2335, 0]
click at [823, 577] on span "True" at bounding box center [830, 576] width 22 height 13
click at [816, 577] on input "True" at bounding box center [809, 577] width 13 height 10
radio input "true"
click at [846, 480] on label "True" at bounding box center [857, 488] width 126 height 38
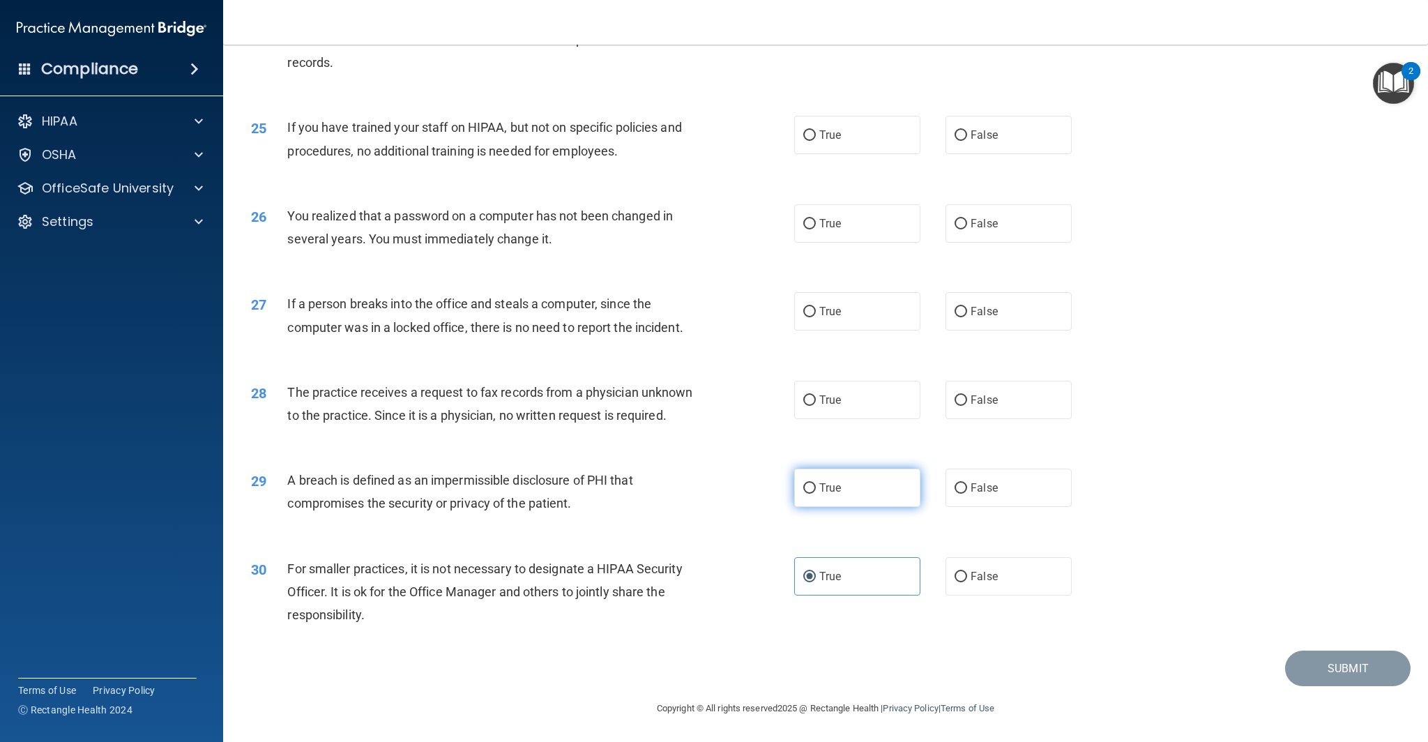
click at [816, 483] on input "True" at bounding box center [809, 488] width 13 height 10
radio input "true"
click at [980, 407] on label "False" at bounding box center [1008, 400] width 126 height 38
click at [967, 406] on input "False" at bounding box center [960, 400] width 13 height 10
radio input "true"
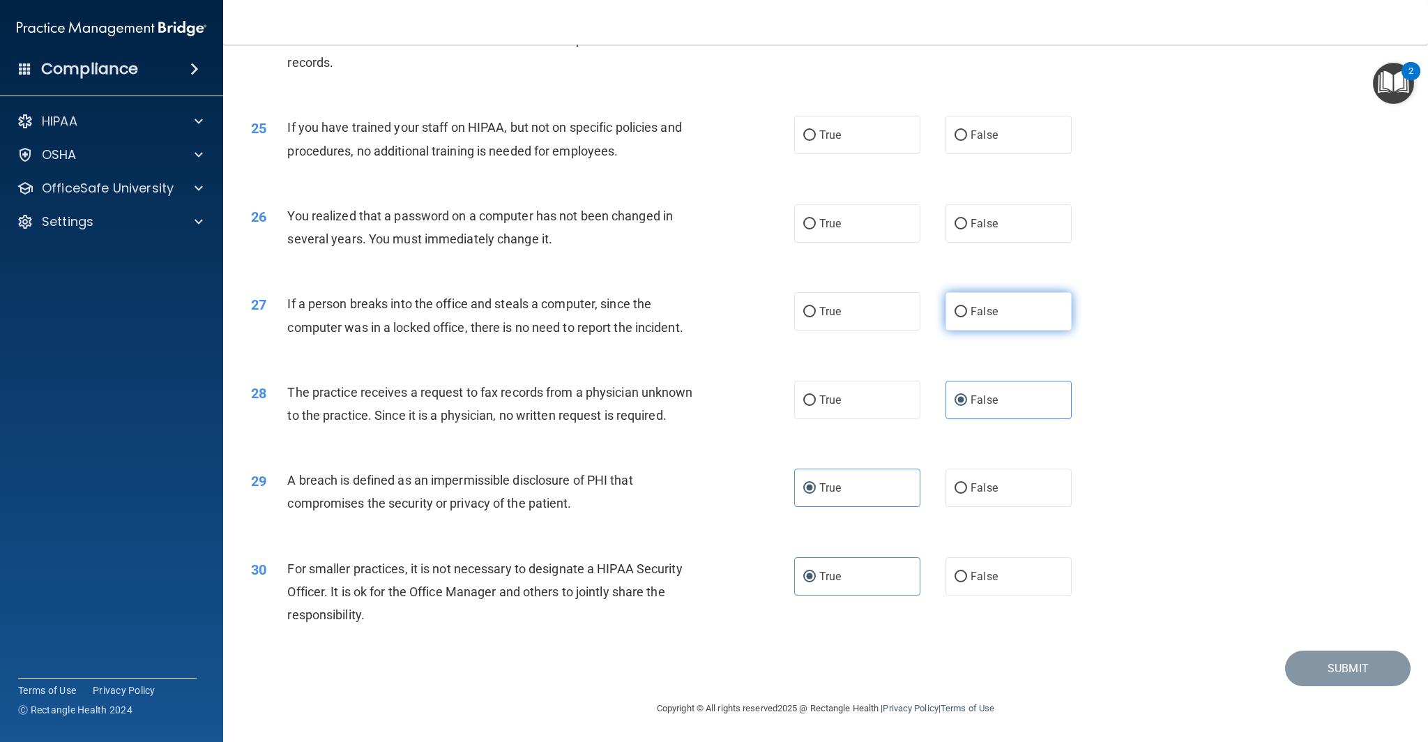
click at [1005, 312] on label "False" at bounding box center [1008, 311] width 126 height 38
click at [967, 312] on input "False" at bounding box center [960, 312] width 13 height 10
radio input "true"
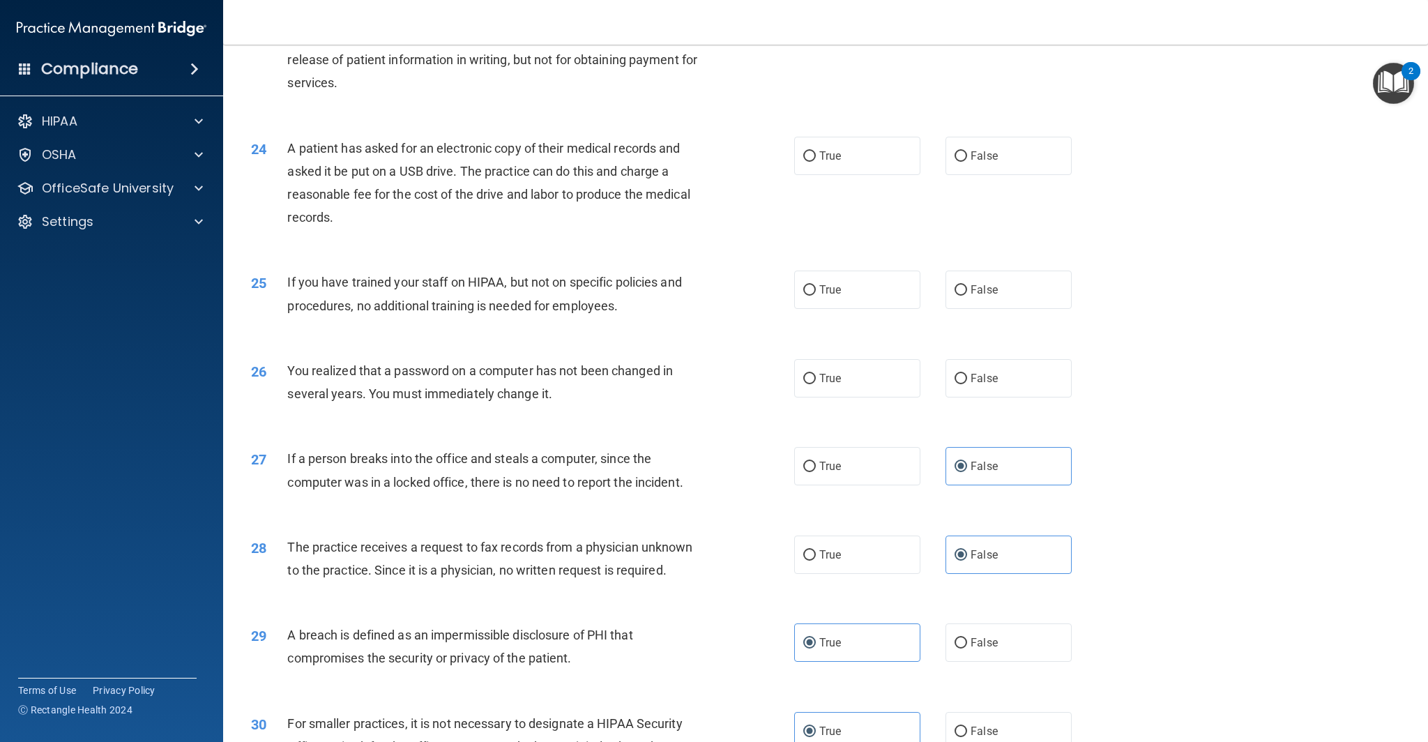
scroll to position [2179, 0]
click at [830, 378] on span "True" at bounding box center [830, 379] width 22 height 13
click at [816, 378] on input "True" at bounding box center [809, 380] width 13 height 10
radio input "true"
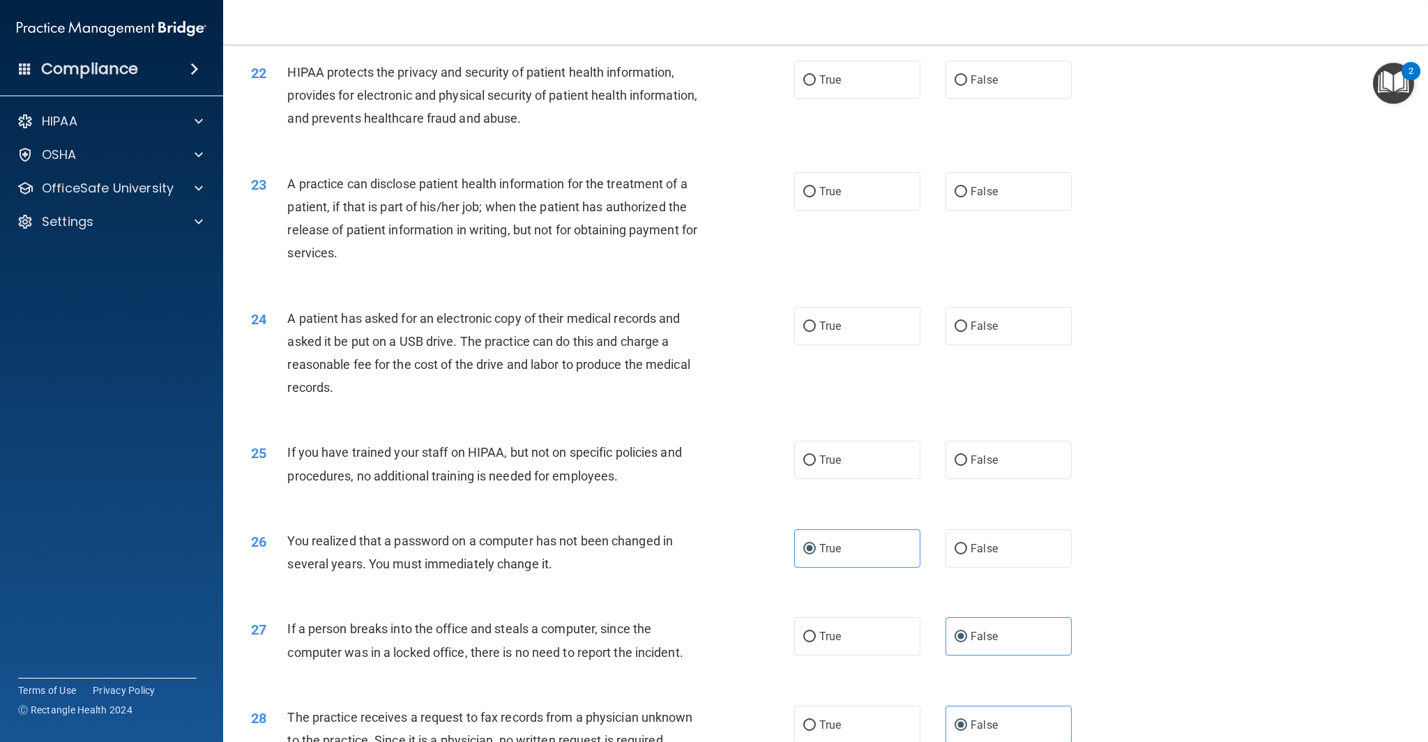
scroll to position [1998, 0]
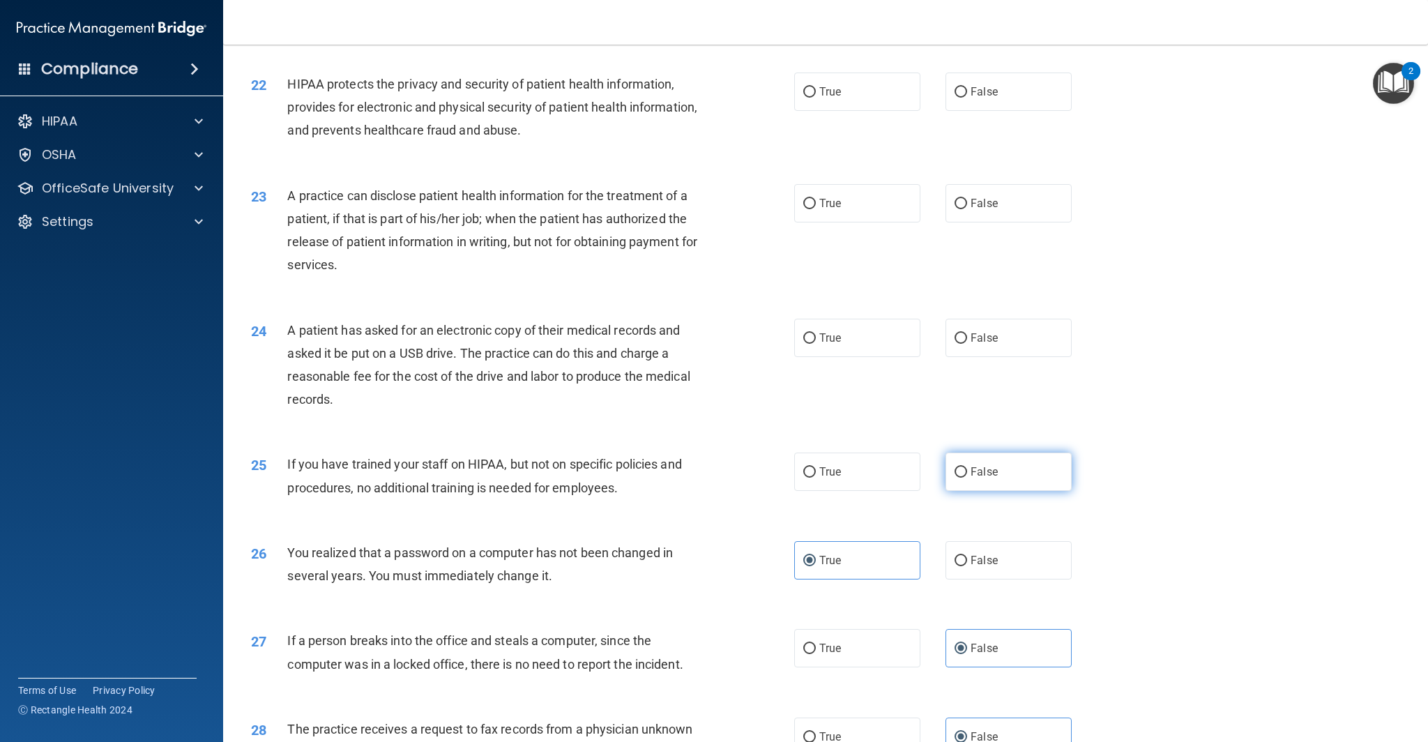
click at [975, 484] on label "False" at bounding box center [1008, 471] width 126 height 38
click at [967, 478] on input "False" at bounding box center [960, 472] width 13 height 10
radio input "true"
click at [869, 325] on label "True" at bounding box center [857, 338] width 126 height 38
click at [816, 333] on input "True" at bounding box center [809, 338] width 13 height 10
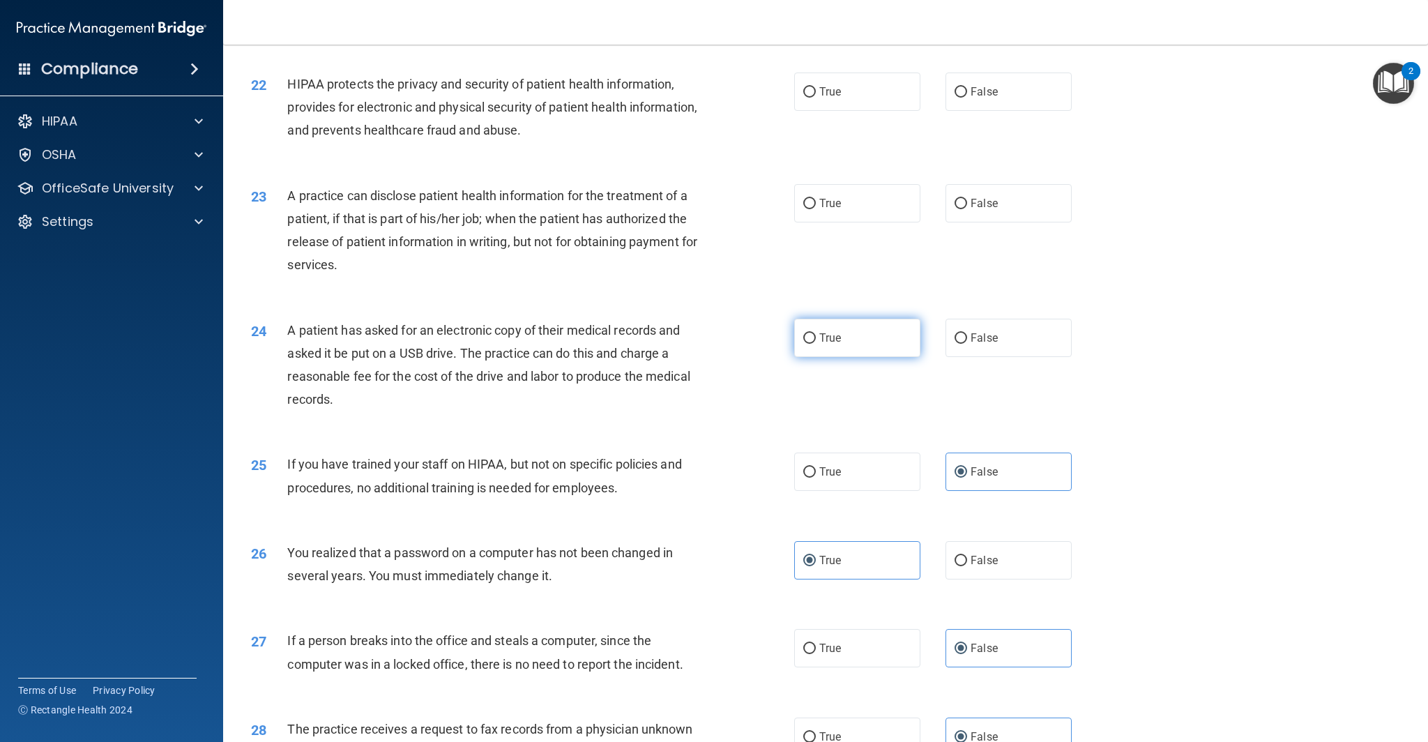
radio input "true"
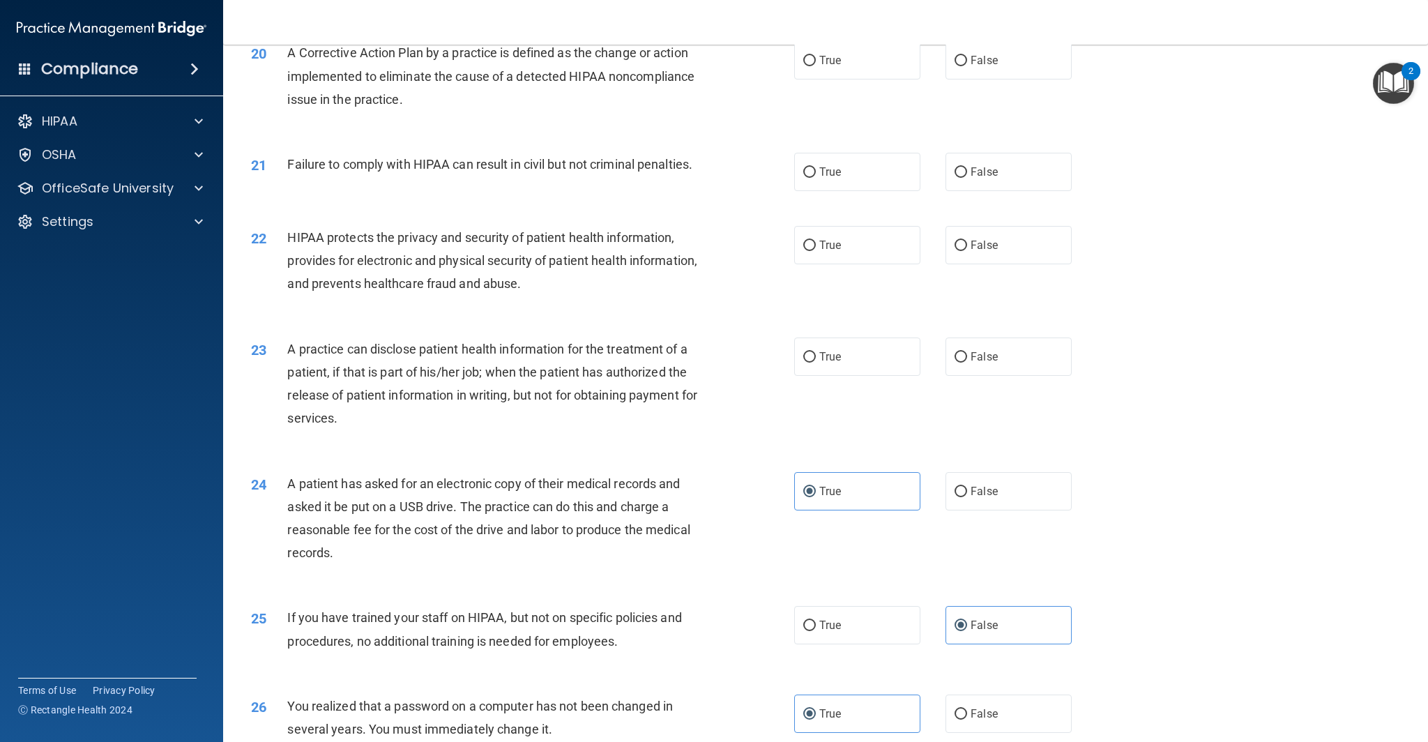
scroll to position [1848, 0]
click at [867, 358] on label "True" at bounding box center [857, 354] width 126 height 38
click at [816, 358] on input "True" at bounding box center [809, 354] width 13 height 10
radio input "true"
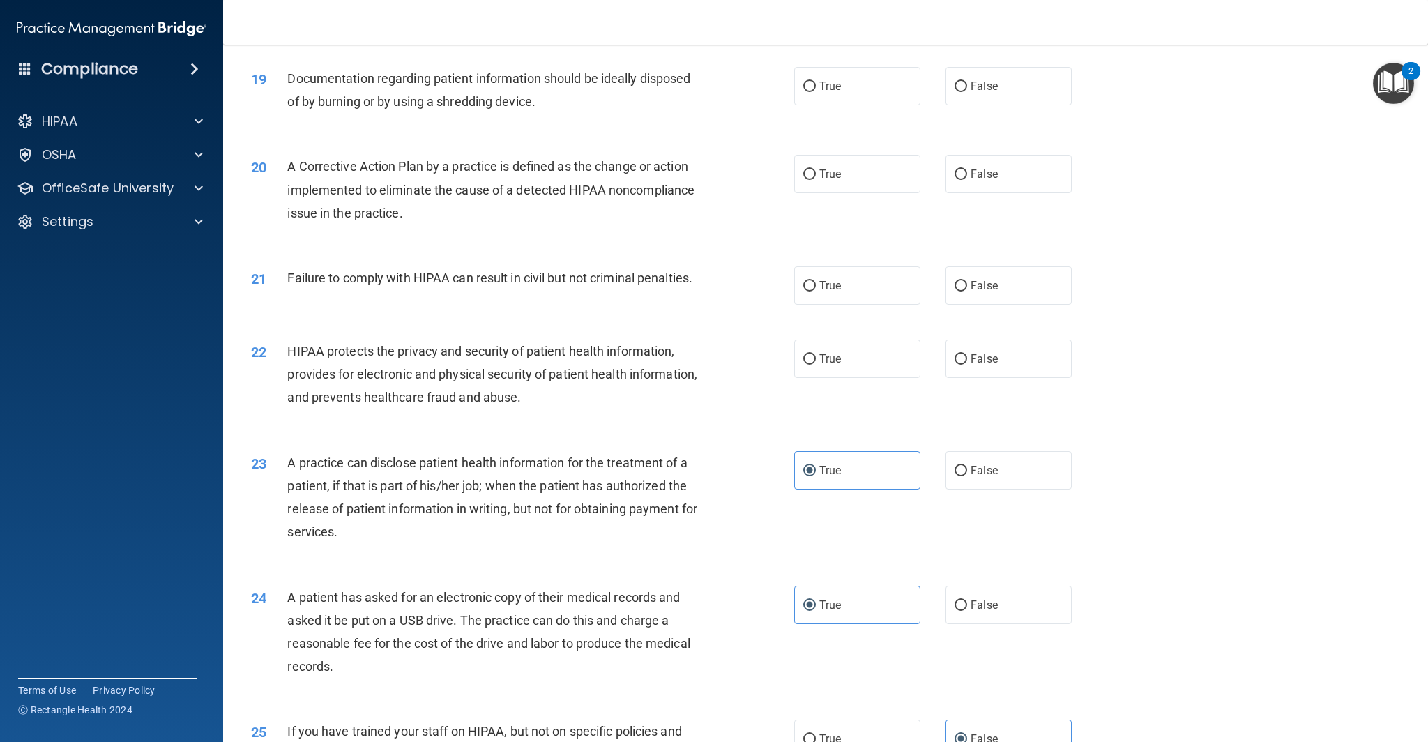
scroll to position [1719, 0]
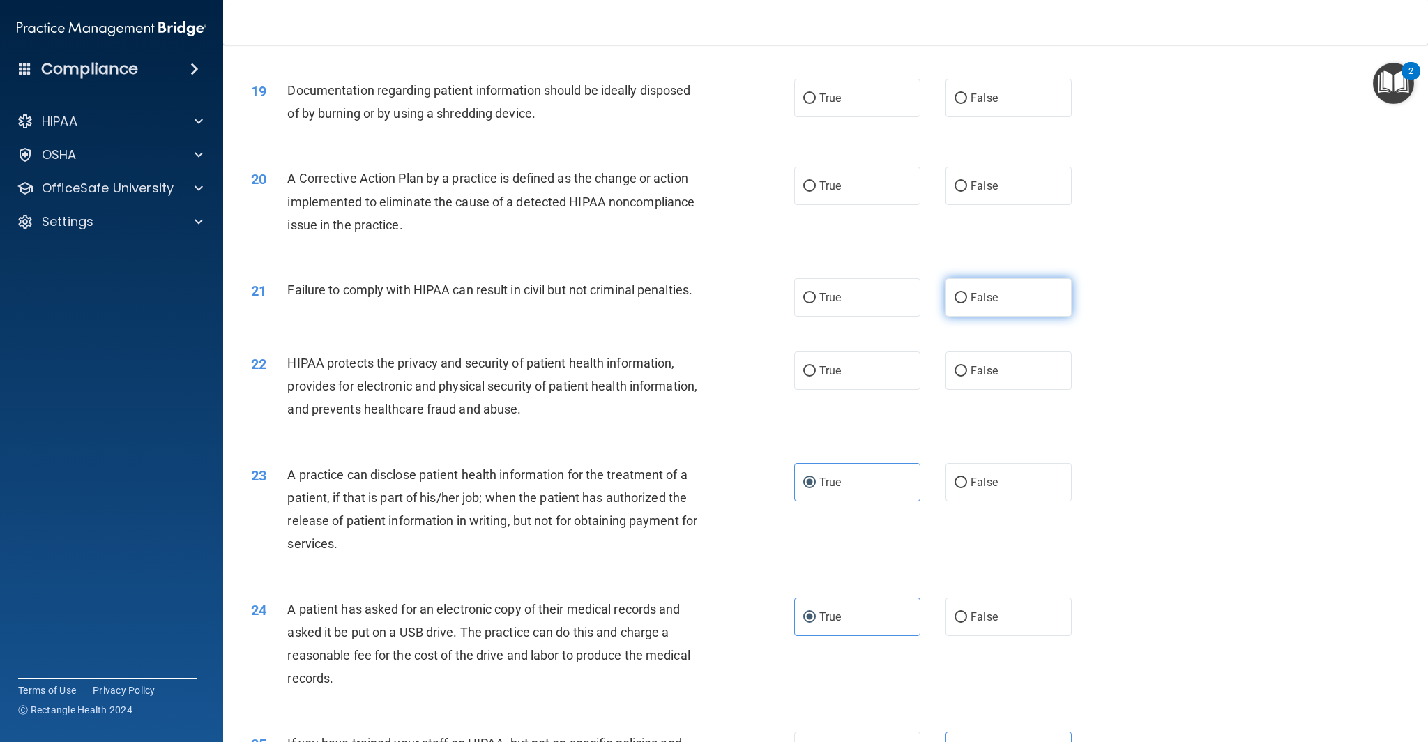
click at [1041, 303] on label "False" at bounding box center [1008, 297] width 126 height 38
click at [967, 303] on input "False" at bounding box center [960, 298] width 13 height 10
radio input "true"
drag, startPoint x: 333, startPoint y: 360, endPoint x: 463, endPoint y: 365, distance: 129.7
click at [454, 363] on span "HIPAA protects the privacy and security of patient health information, provides…" at bounding box center [492, 386] width 410 height 61
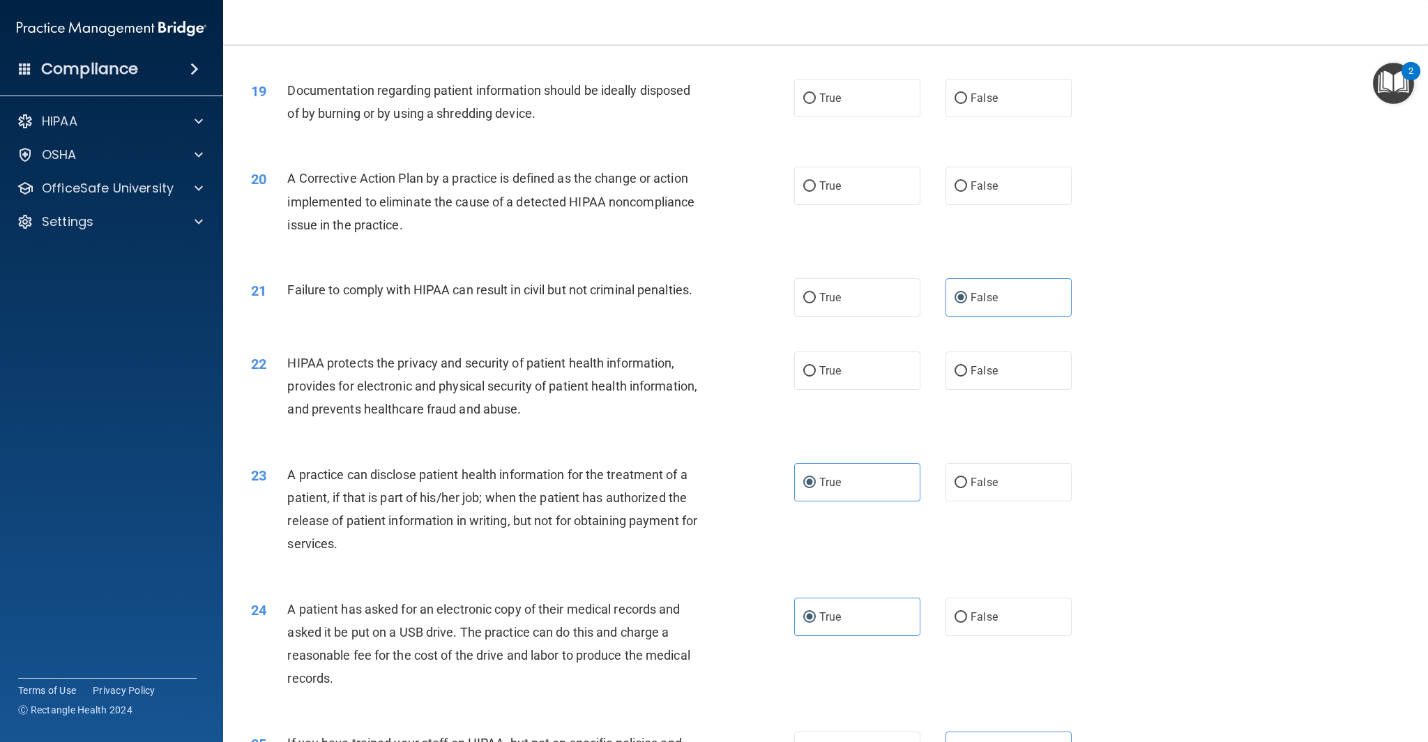
click at [595, 383] on span "HIPAA protects the privacy and security of patient health information, provides…" at bounding box center [492, 386] width 410 height 61
click at [815, 377] on label "True" at bounding box center [857, 370] width 126 height 38
click at [815, 376] on input "True" at bounding box center [809, 371] width 13 height 10
radio input "true"
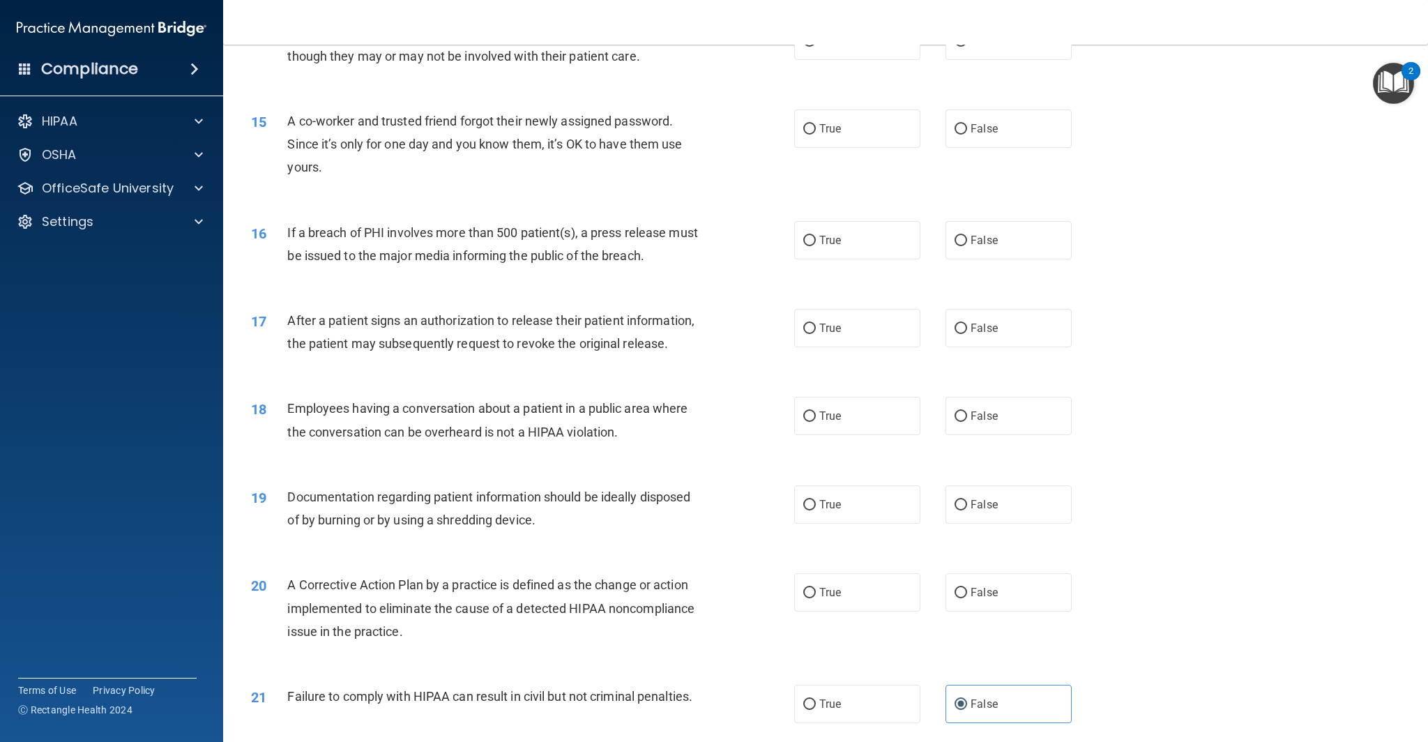
scroll to position [1307, 0]
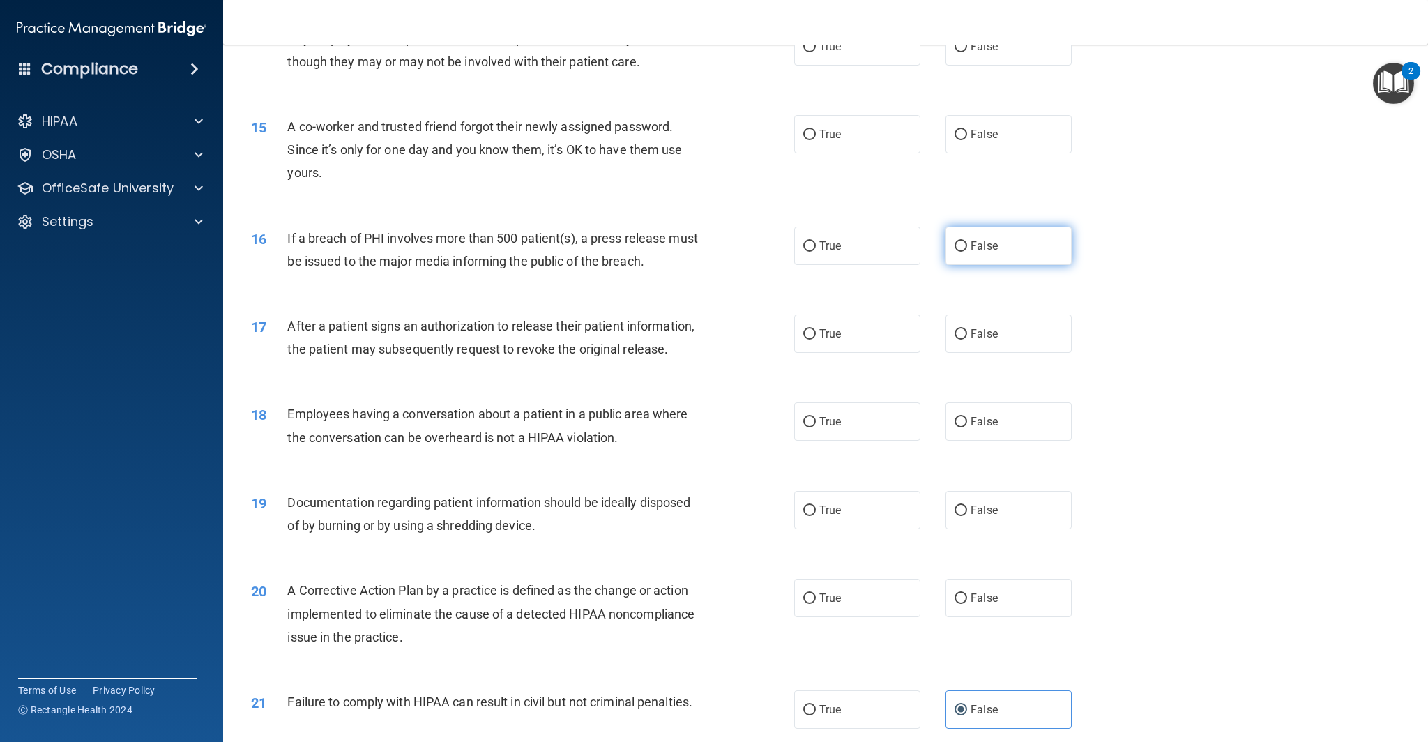
click at [981, 245] on span "False" at bounding box center [984, 245] width 27 height 13
click at [967, 245] on input "False" at bounding box center [960, 246] width 13 height 10
radio input "true"
click at [840, 241] on span "True" at bounding box center [830, 245] width 22 height 13
click at [816, 241] on input "True" at bounding box center [809, 246] width 13 height 10
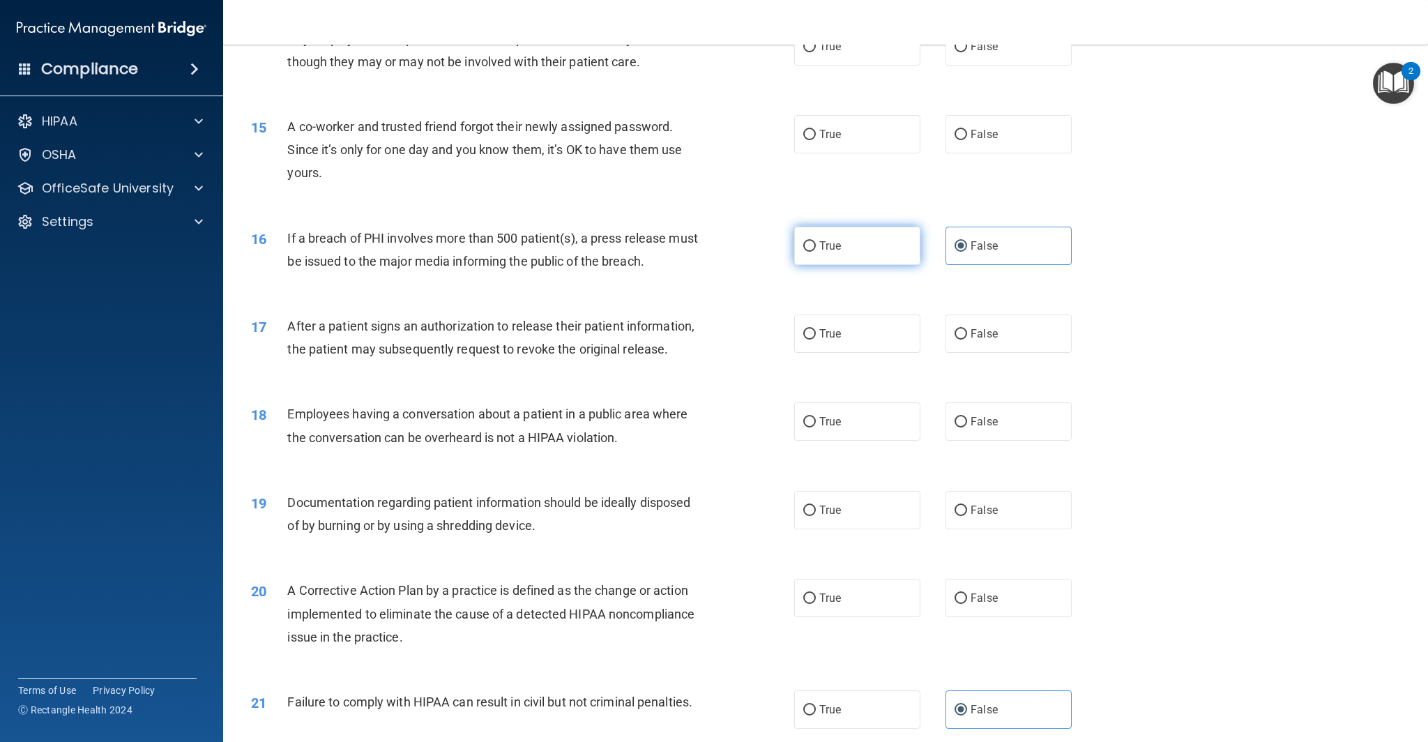
radio input "true"
radio input "false"
click at [990, 344] on label "False" at bounding box center [1008, 333] width 126 height 38
click at [967, 340] on input "False" at bounding box center [960, 334] width 13 height 10
radio input "true"
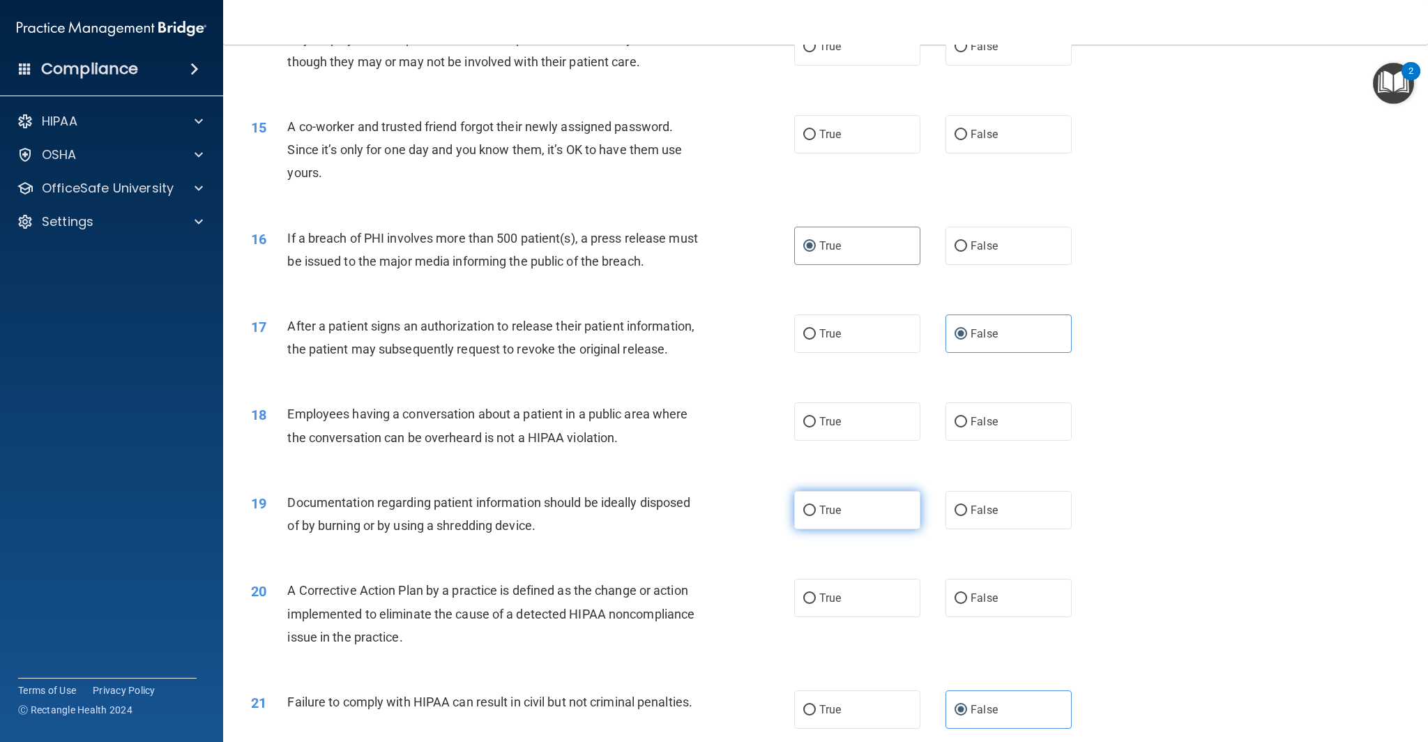
drag, startPoint x: 858, startPoint y: 508, endPoint x: 866, endPoint y: 506, distance: 7.8
click at [859, 508] on label "True" at bounding box center [857, 510] width 126 height 38
click at [816, 508] on input "True" at bounding box center [809, 510] width 13 height 10
radio input "true"
click at [1033, 427] on label "False" at bounding box center [1008, 421] width 126 height 38
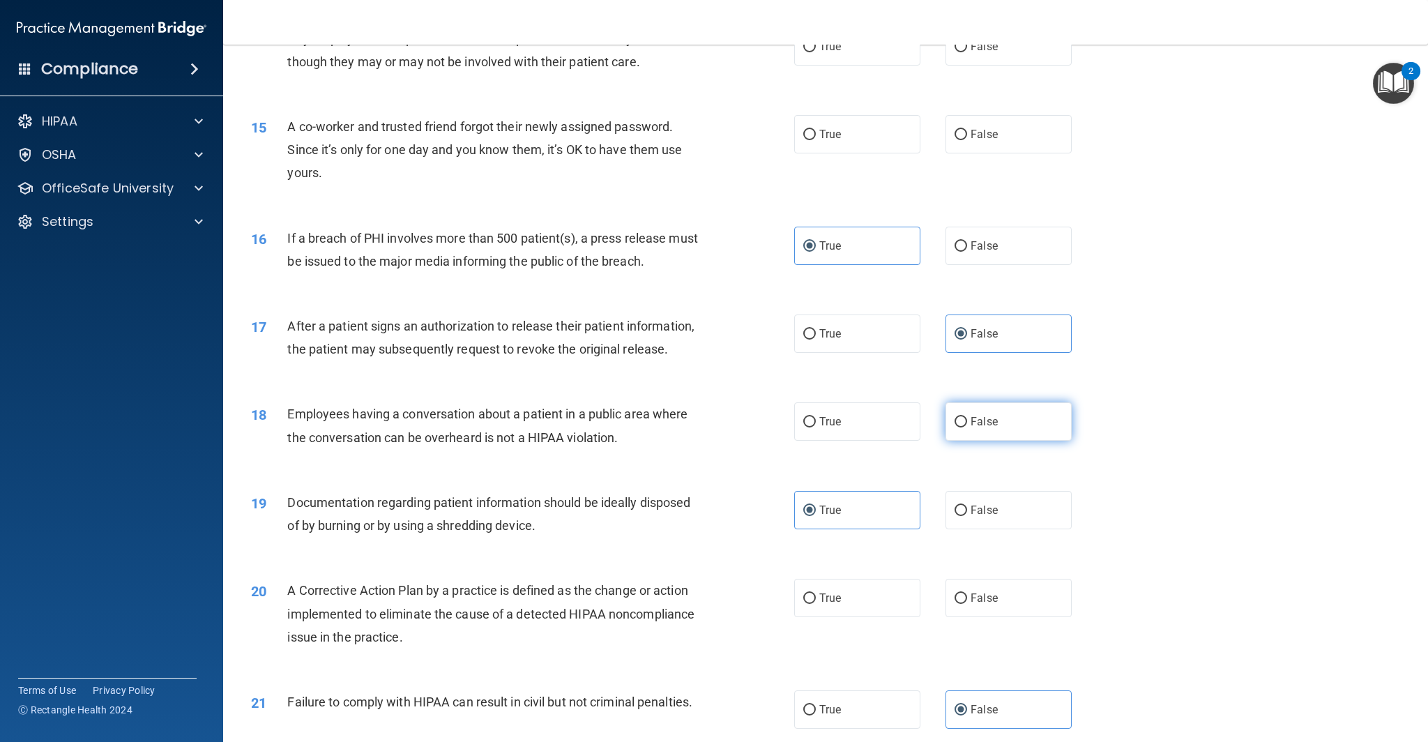
click at [967, 427] on input "False" at bounding box center [960, 422] width 13 height 10
radio input "true"
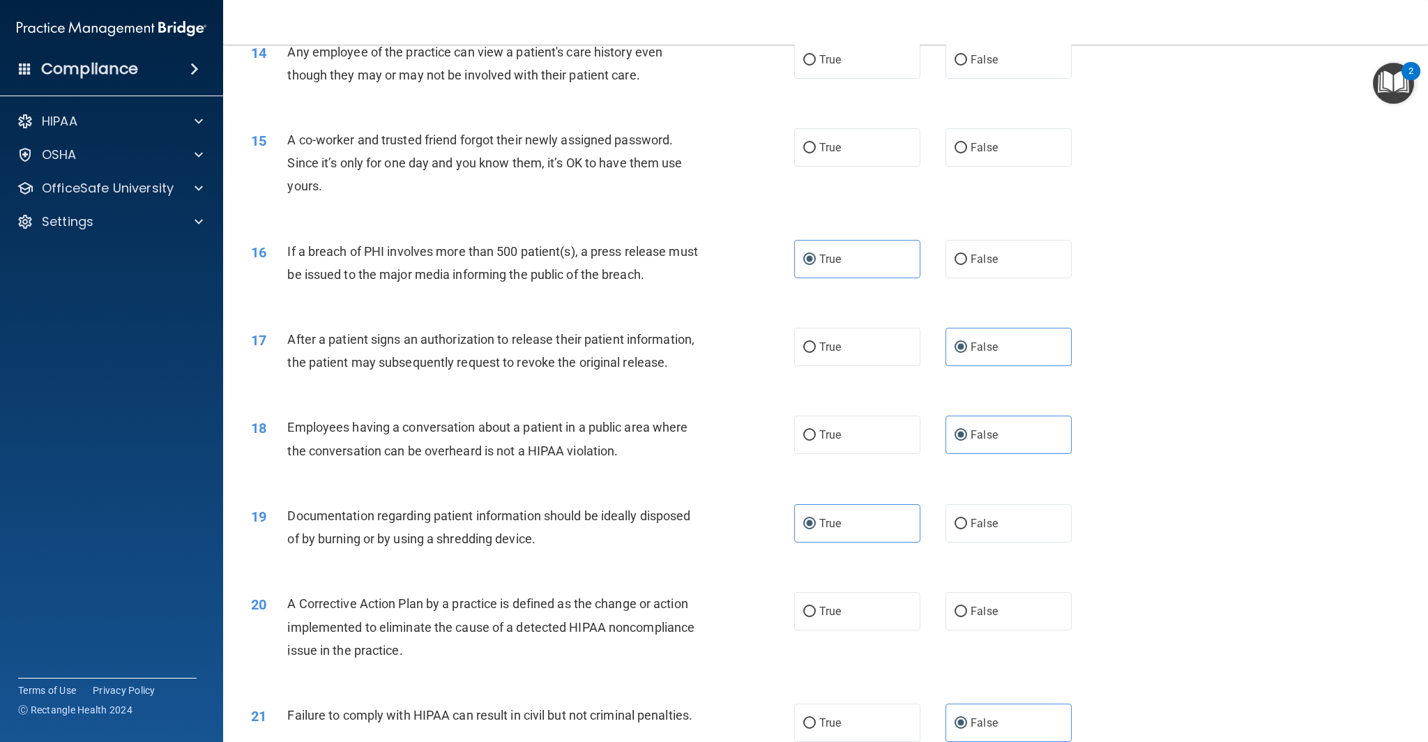
scroll to position [1295, 0]
click at [855, 604] on label "True" at bounding box center [857, 610] width 126 height 38
click at [816, 605] on input "True" at bounding box center [809, 610] width 13 height 10
radio input "true"
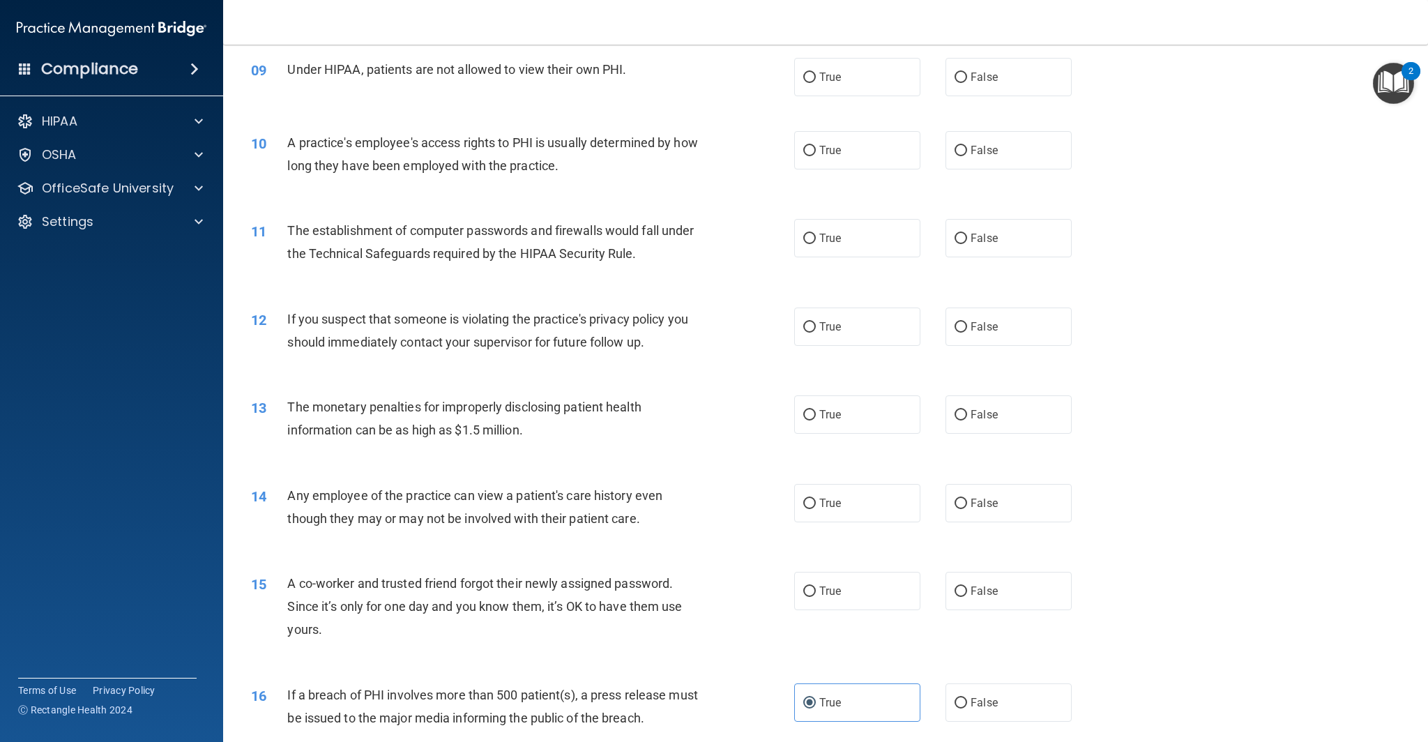
scroll to position [844, 0]
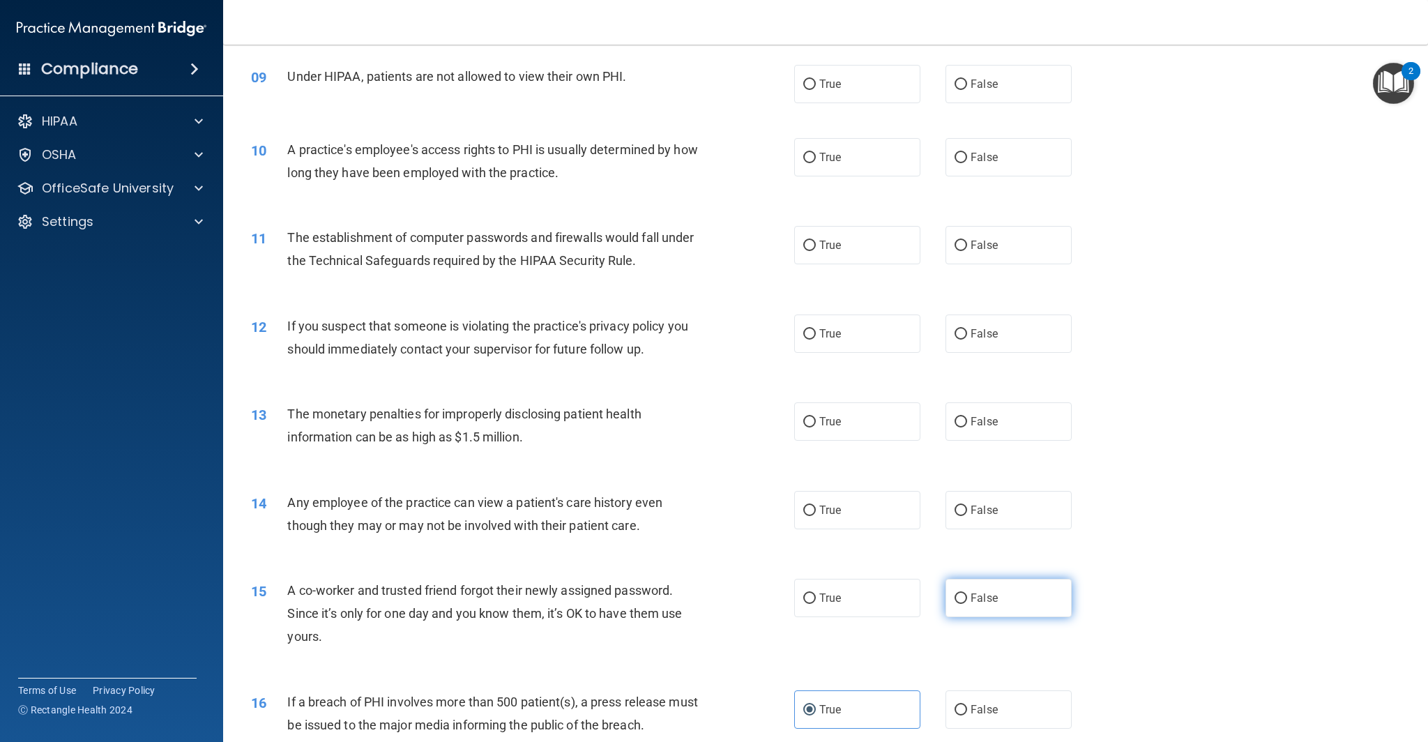
click at [1009, 599] on label "False" at bounding box center [1008, 598] width 126 height 38
click at [967, 599] on input "False" at bounding box center [960, 598] width 13 height 10
radio input "true"
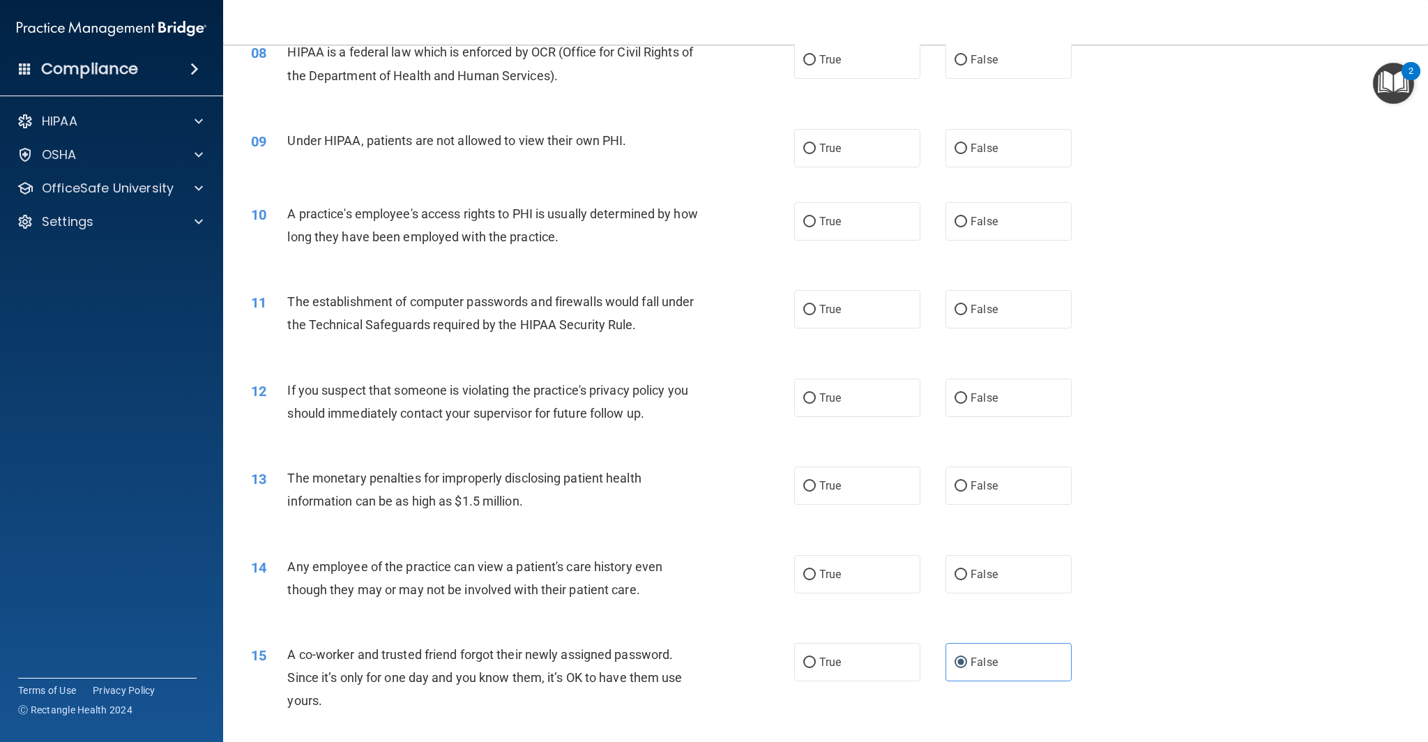
scroll to position [779, 0]
click at [846, 489] on label "True" at bounding box center [857, 486] width 126 height 38
click at [816, 489] on input "True" at bounding box center [809, 487] width 13 height 10
radio input "true"
click at [1000, 487] on label "False" at bounding box center [1008, 486] width 126 height 38
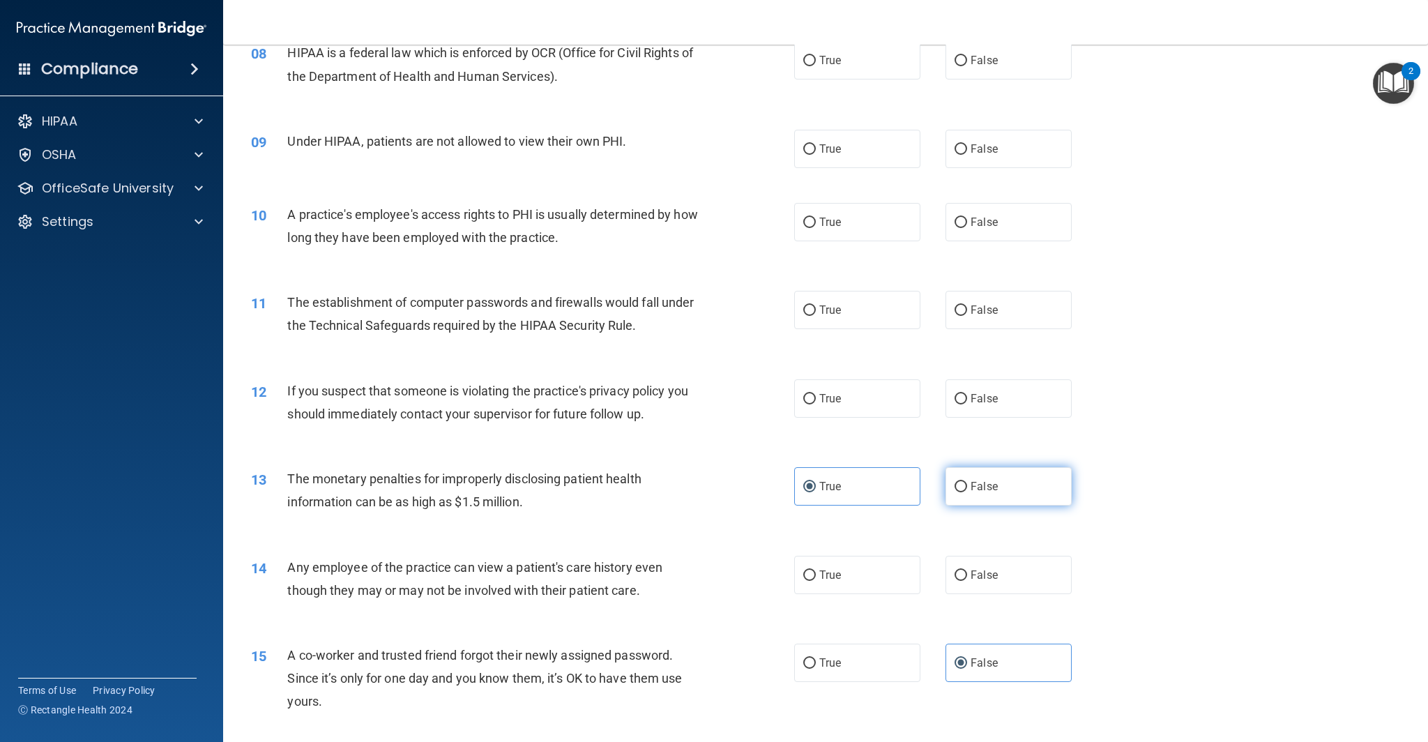
click at [967, 487] on input "False" at bounding box center [960, 487] width 13 height 10
radio input "true"
radio input "false"
click at [1026, 577] on label "False" at bounding box center [1008, 575] width 126 height 38
click at [967, 577] on input "False" at bounding box center [960, 575] width 13 height 10
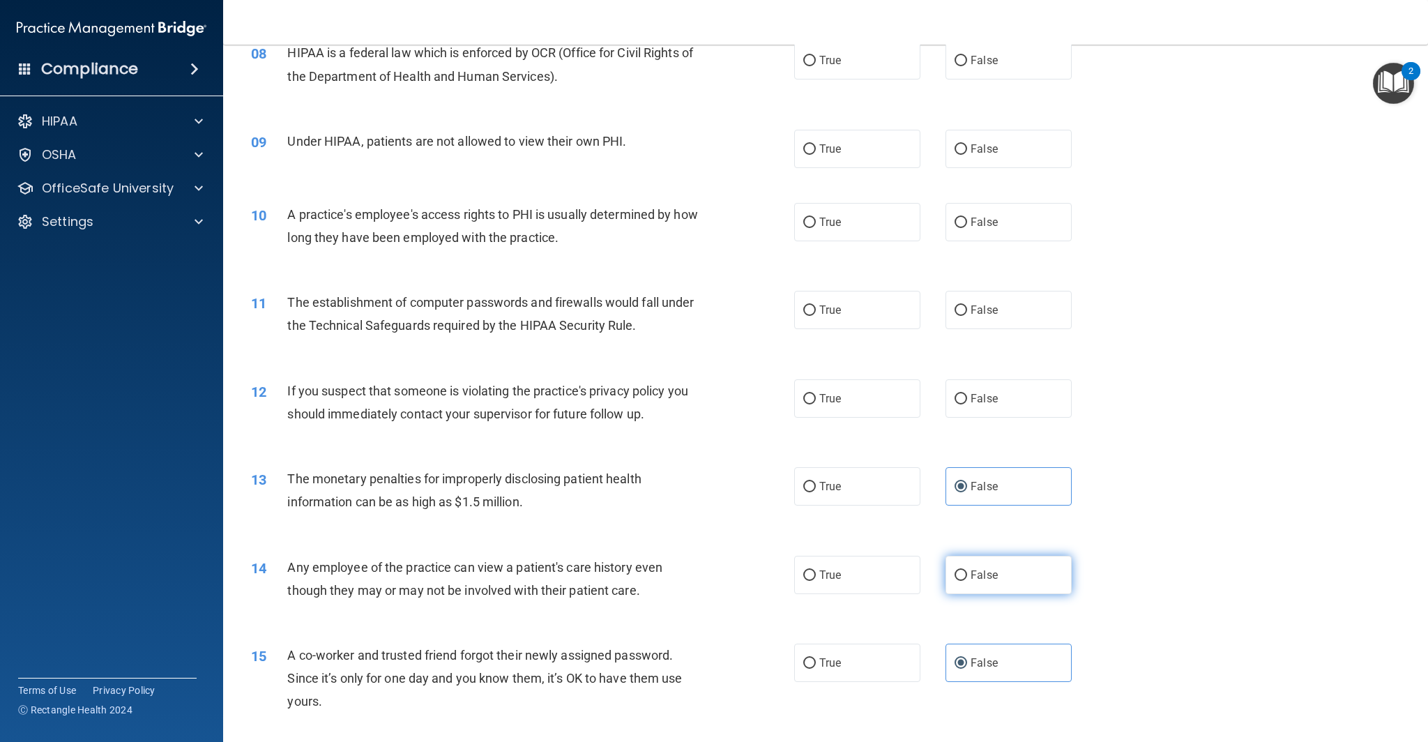
radio input "true"
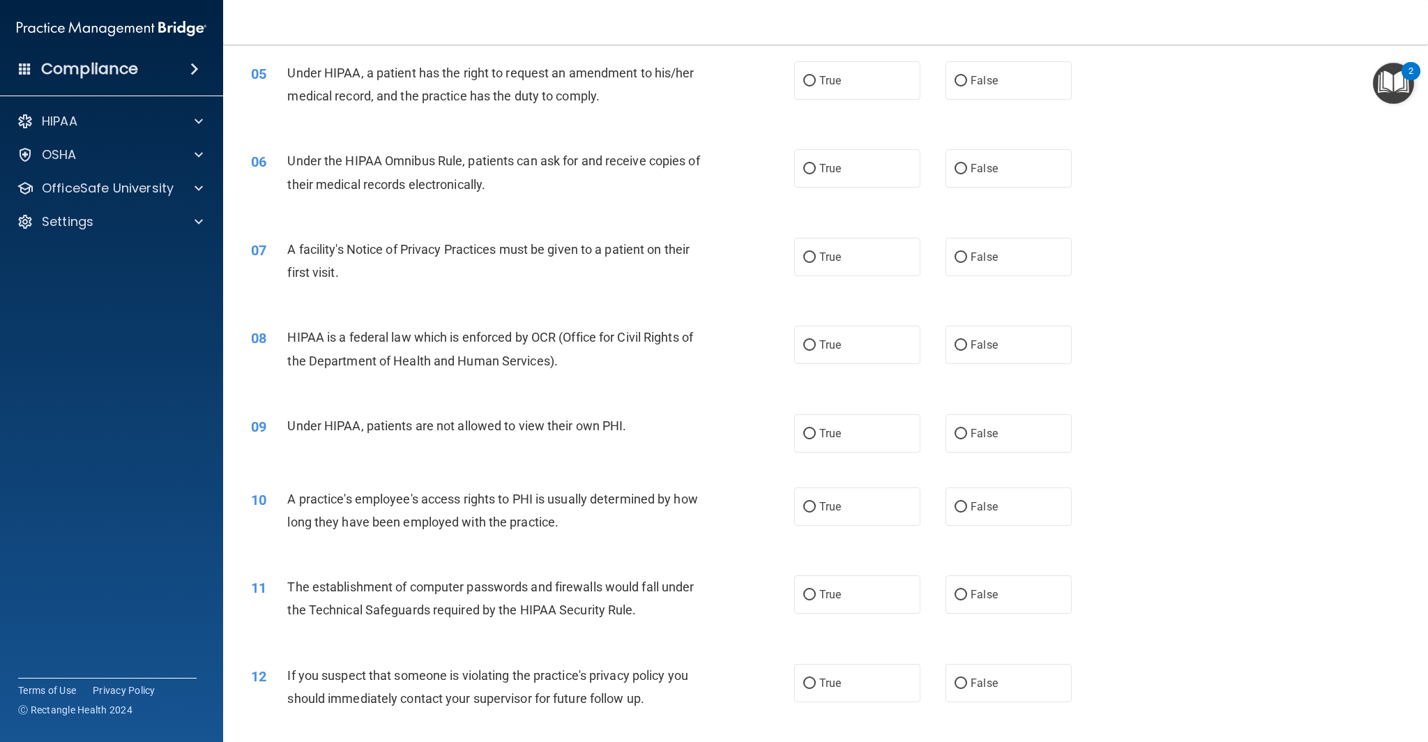
scroll to position [492, 0]
click at [890, 694] on label "True" at bounding box center [857, 686] width 126 height 38
click at [816, 692] on input "True" at bounding box center [809, 686] width 13 height 10
radio input "true"
click at [1001, 444] on label "False" at bounding box center [1008, 436] width 126 height 38
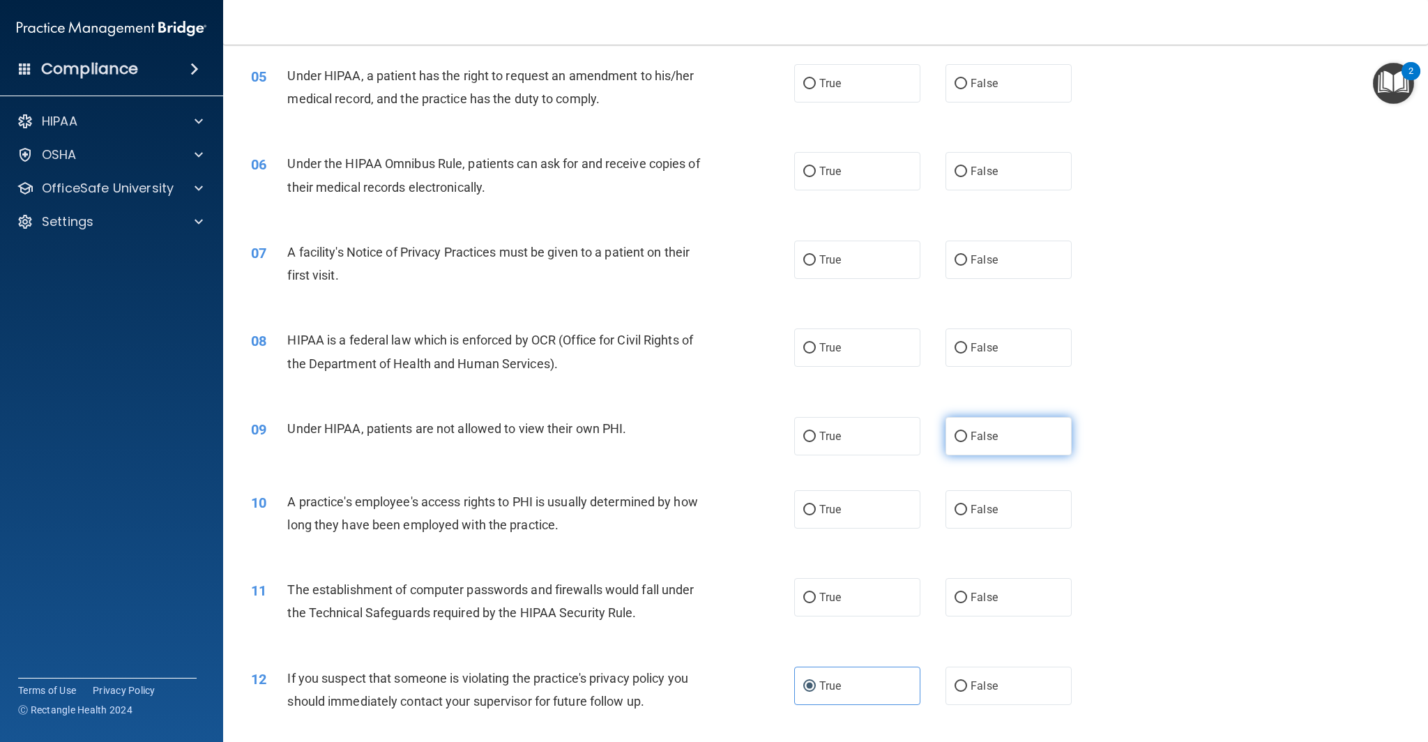
click at [967, 442] on input "False" at bounding box center [960, 437] width 13 height 10
radio input "true"
click at [985, 501] on label "False" at bounding box center [1008, 509] width 126 height 38
click at [967, 505] on input "False" at bounding box center [960, 510] width 13 height 10
radio input "true"
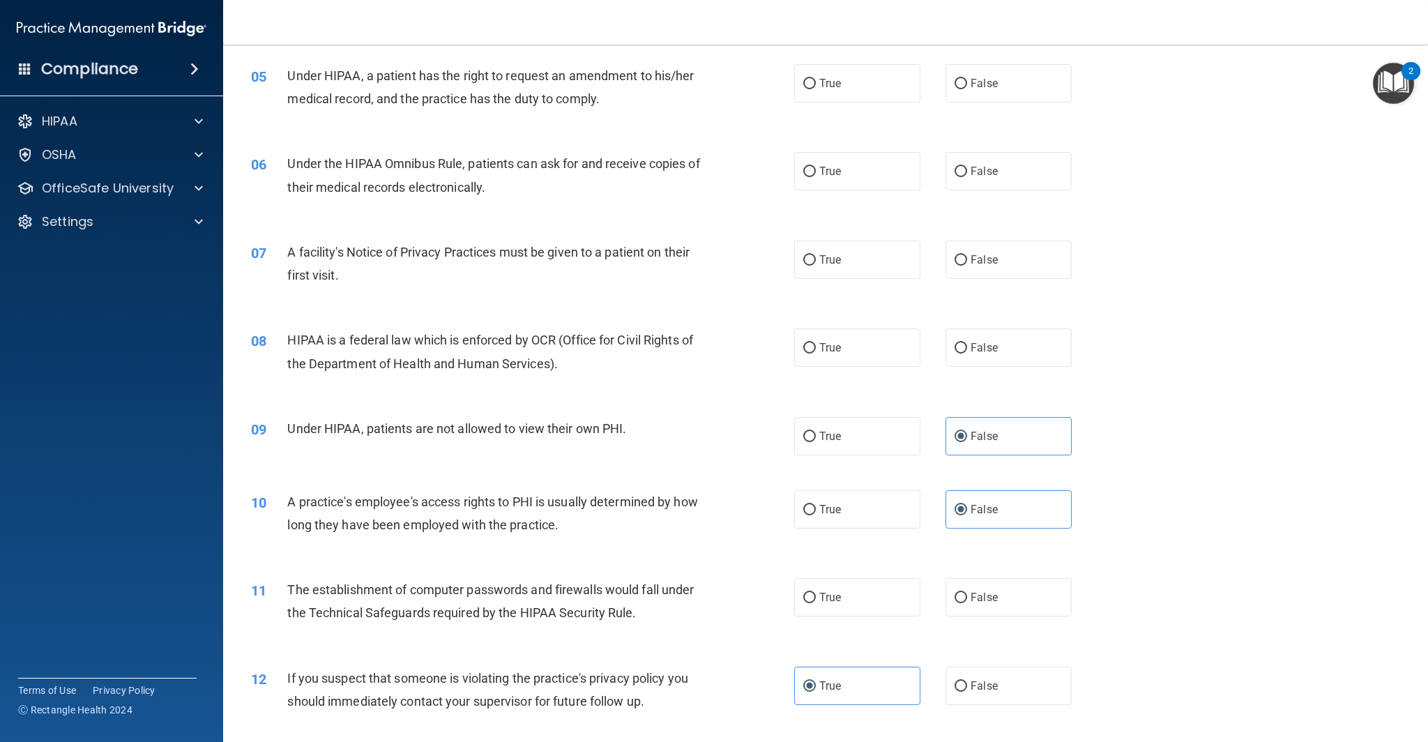
drag, startPoint x: 859, startPoint y: 600, endPoint x: 1127, endPoint y: 603, distance: 268.4
click at [859, 600] on label "True" at bounding box center [857, 597] width 126 height 38
click at [816, 600] on input "True" at bounding box center [809, 598] width 13 height 10
radio input "true"
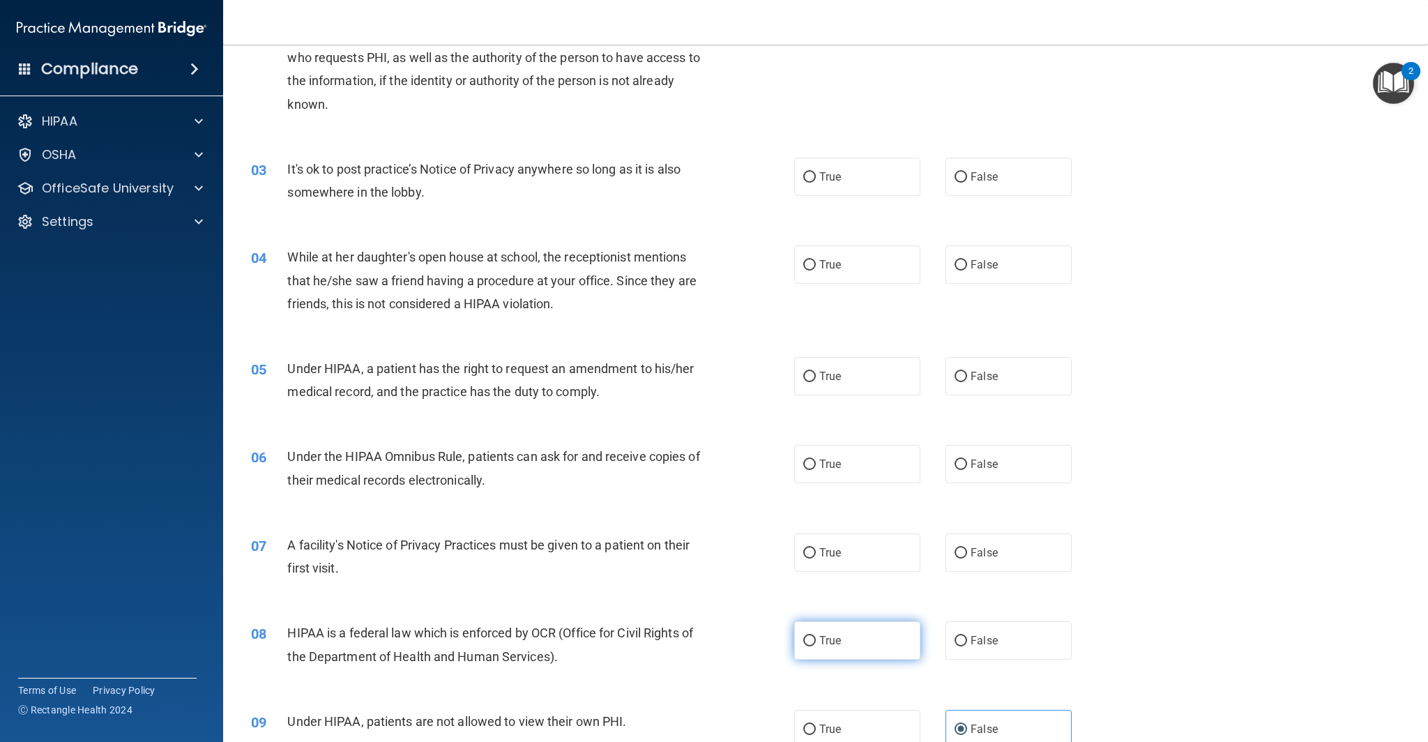
scroll to position [198, 0]
click at [839, 643] on span "True" at bounding box center [830, 640] width 22 height 13
click at [816, 643] on input "True" at bounding box center [809, 642] width 13 height 10
radio input "true"
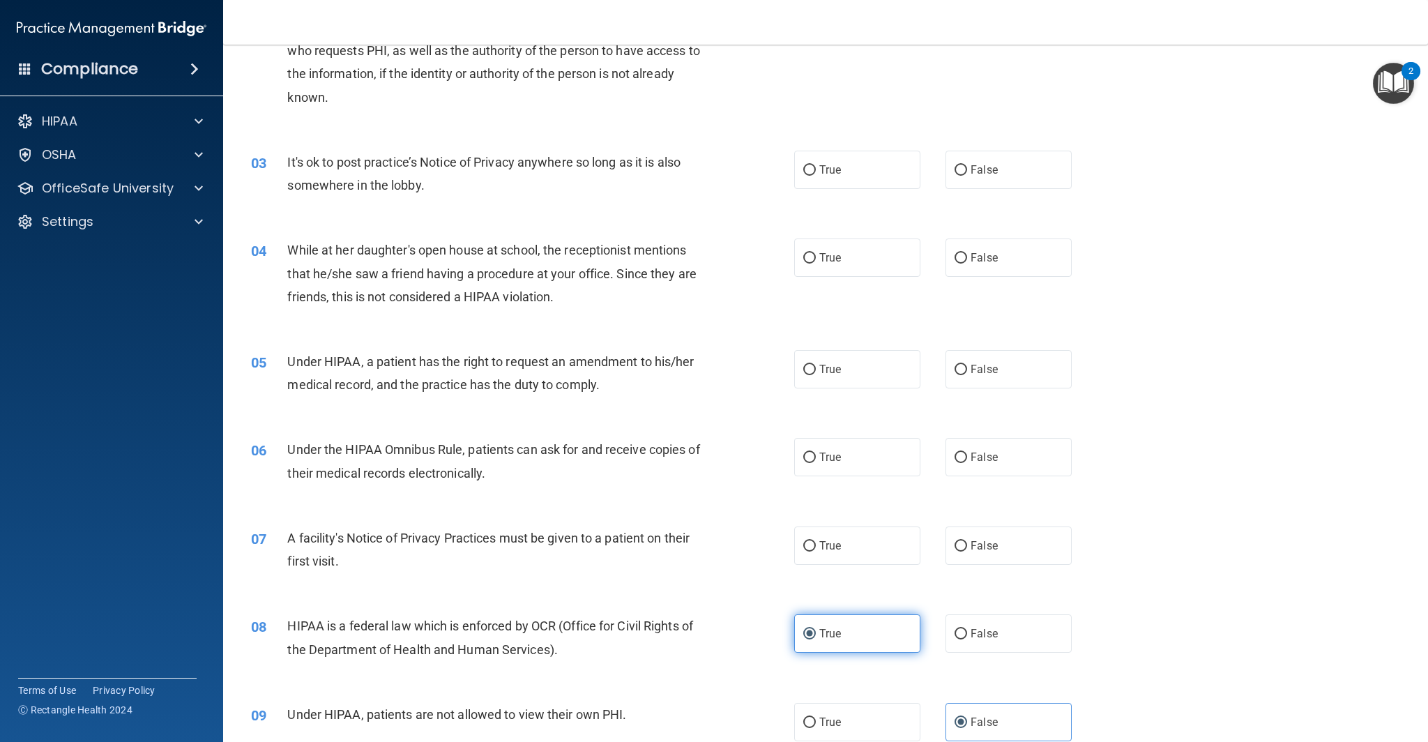
scroll to position [207, 0]
click at [843, 547] on label "True" at bounding box center [857, 544] width 126 height 38
click at [816, 547] on input "True" at bounding box center [809, 545] width 13 height 10
radio input "true"
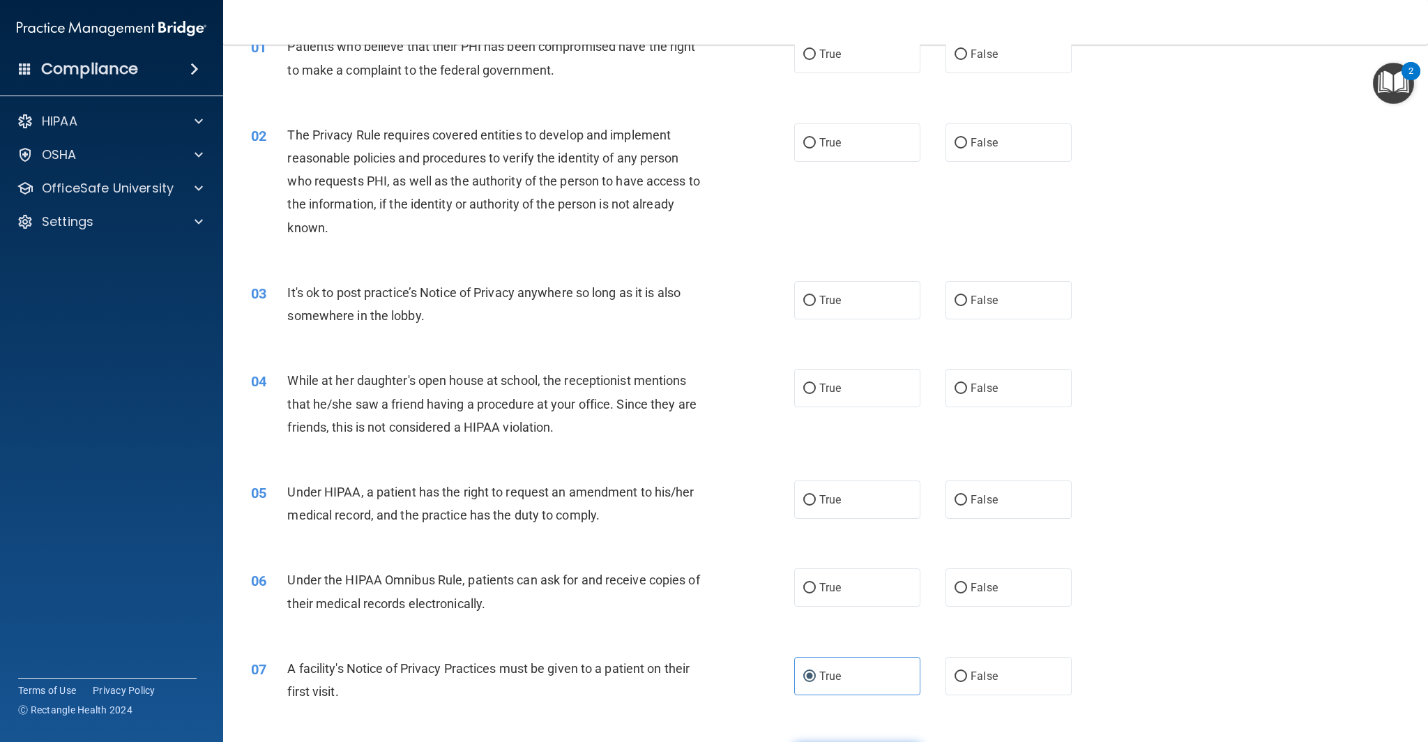
scroll to position [74, 0]
click at [835, 594] on span "True" at bounding box center [830, 588] width 22 height 13
click at [816, 594] on input "True" at bounding box center [809, 589] width 13 height 10
radio input "true"
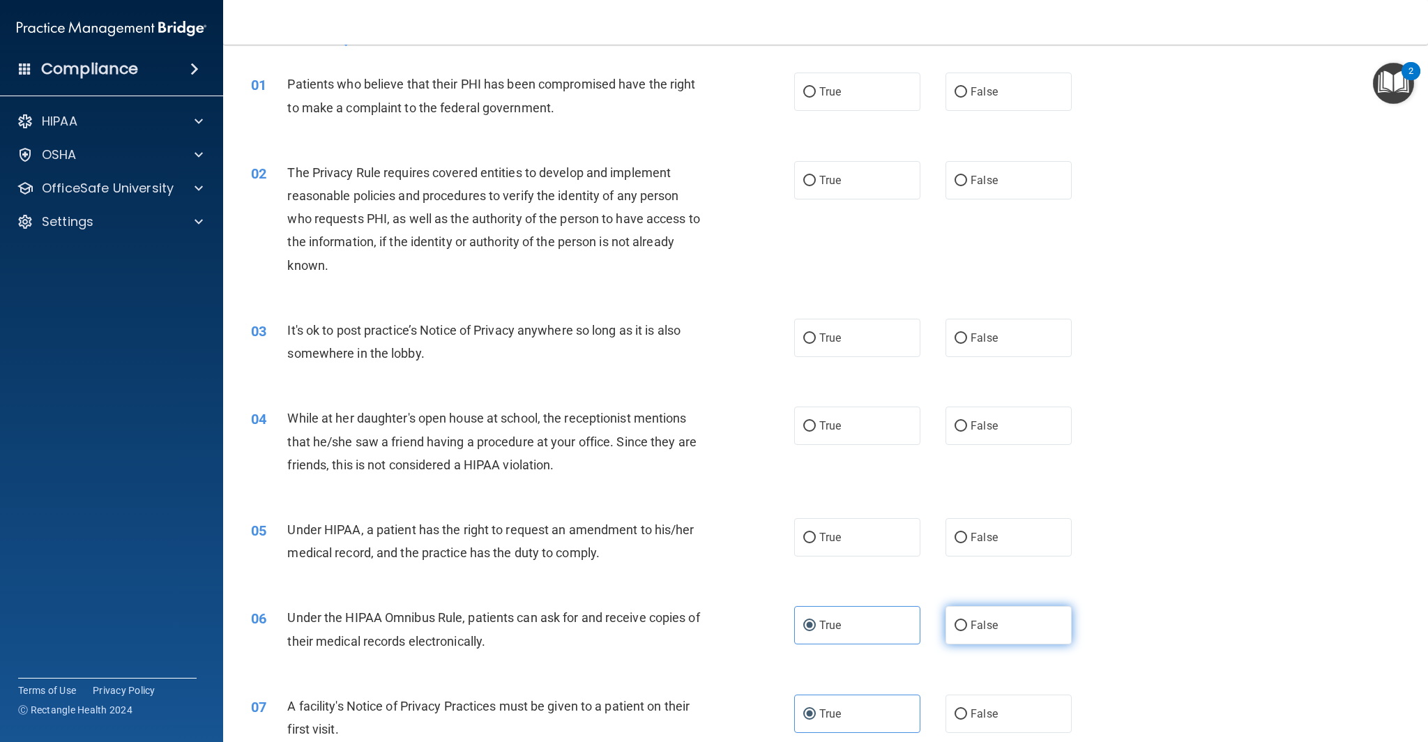
scroll to position [37, 0]
click at [999, 627] on label "False" at bounding box center [1008, 626] width 126 height 38
click at [967, 627] on input "False" at bounding box center [960, 626] width 13 height 10
radio input "true"
radio input "false"
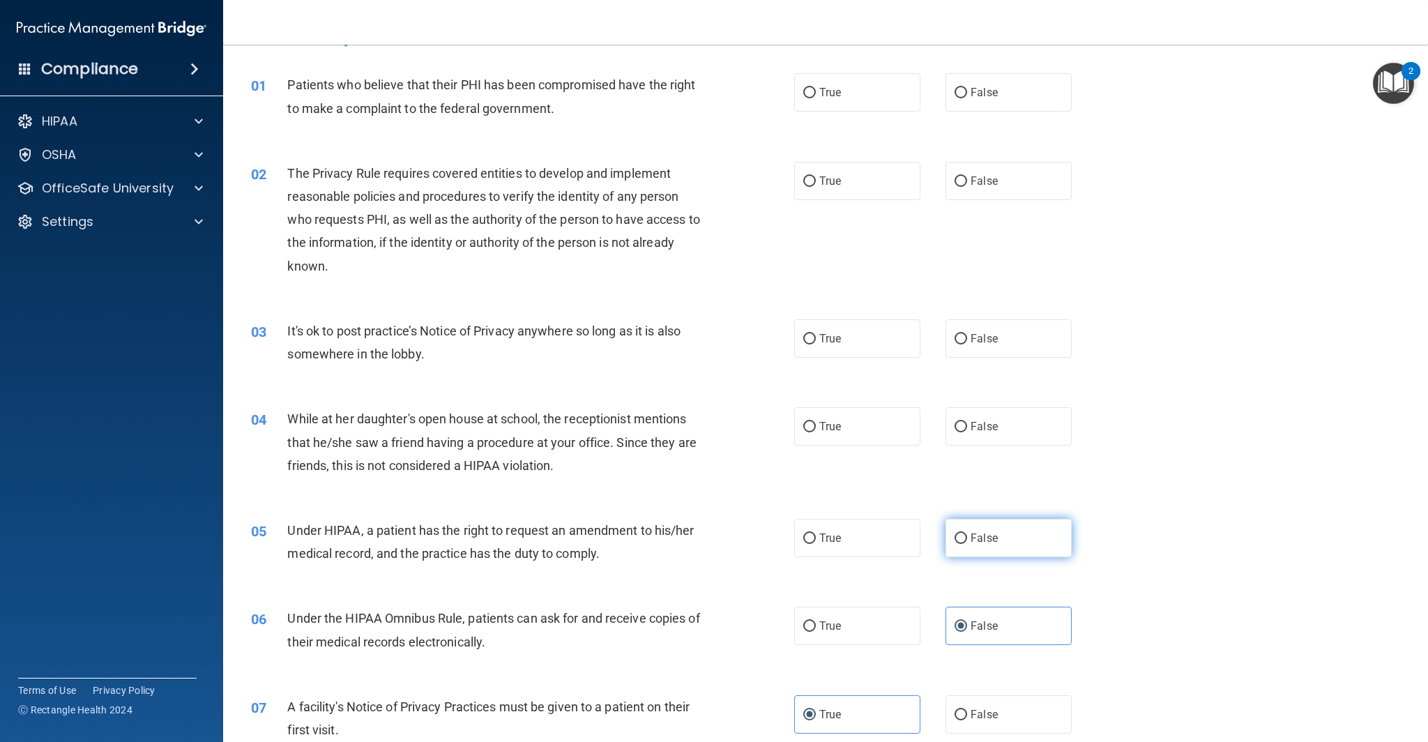
click at [972, 526] on label "False" at bounding box center [1008, 538] width 126 height 38
click at [967, 533] on input "False" at bounding box center [960, 538] width 13 height 10
radio input "true"
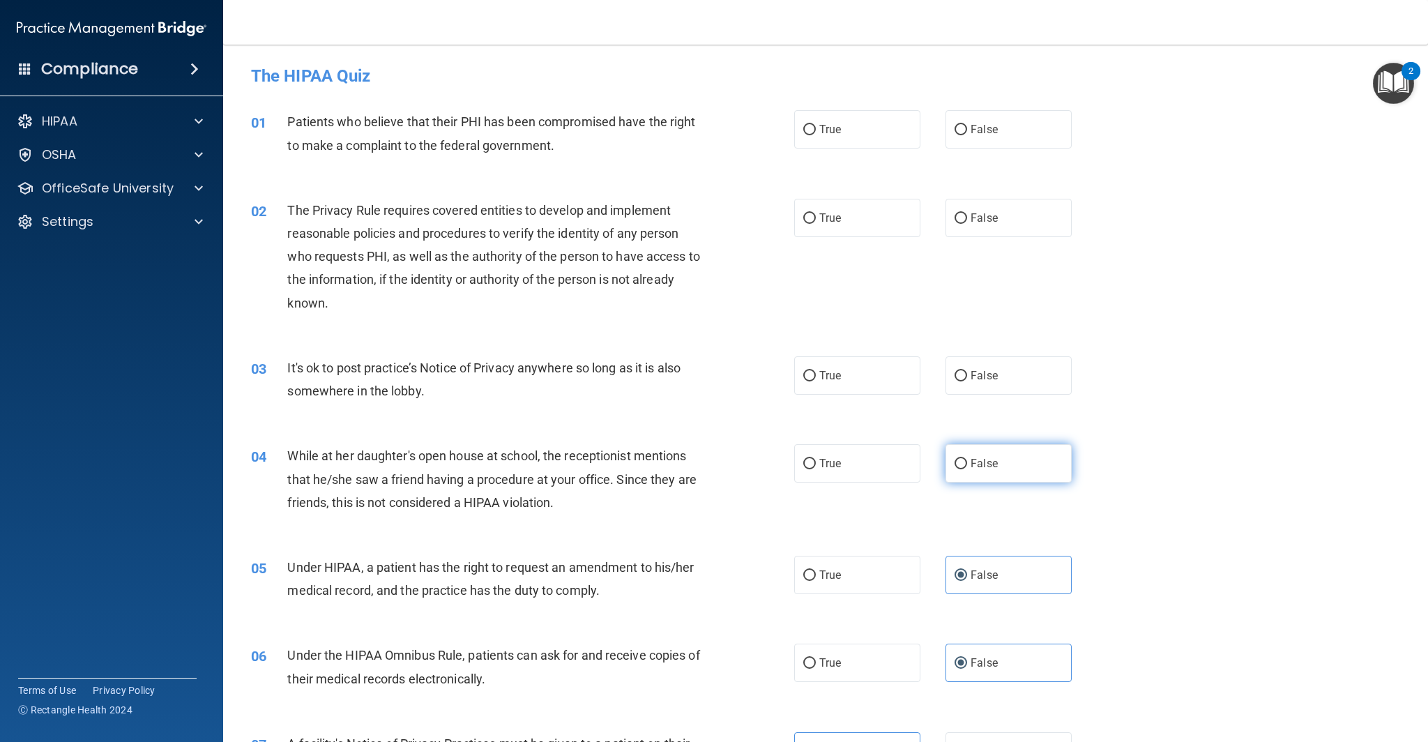
click at [964, 471] on label "False" at bounding box center [1008, 463] width 126 height 38
click at [964, 469] on input "False" at bounding box center [960, 464] width 13 height 10
radio input "true"
click at [961, 380] on input "False" at bounding box center [960, 376] width 13 height 10
radio input "true"
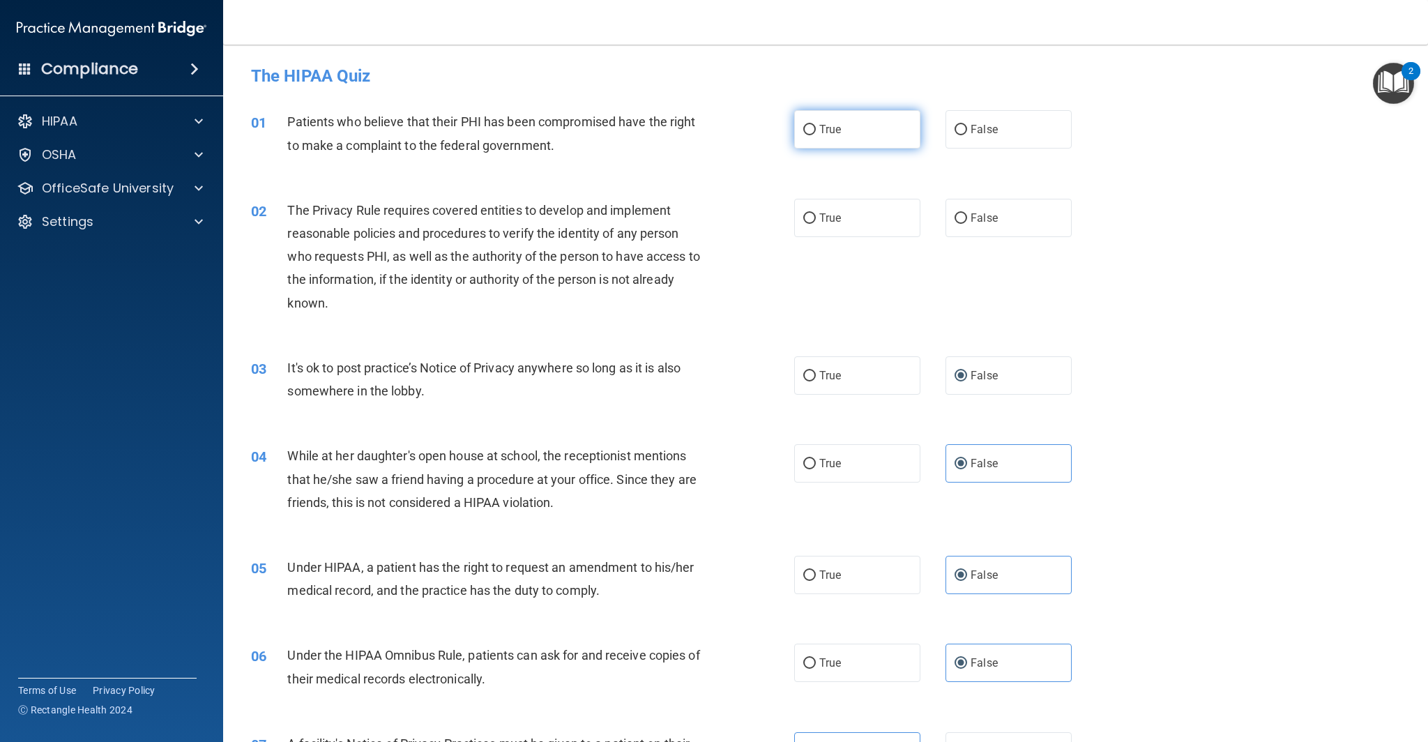
click at [892, 123] on label "True" at bounding box center [857, 129] width 126 height 38
click at [816, 125] on input "True" at bounding box center [809, 130] width 13 height 10
radio input "true"
click at [867, 222] on label "True" at bounding box center [857, 218] width 126 height 38
click at [816, 222] on input "True" at bounding box center [809, 218] width 13 height 10
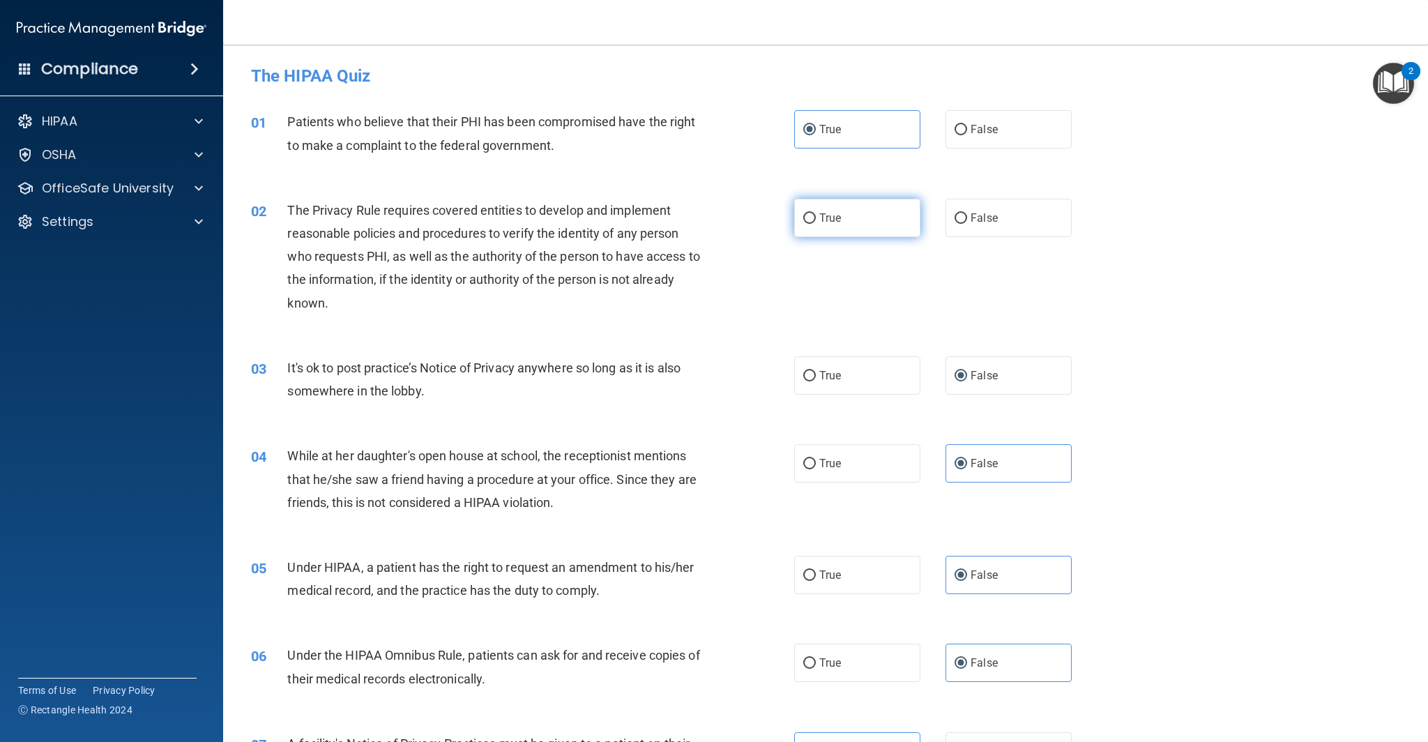
radio input "true"
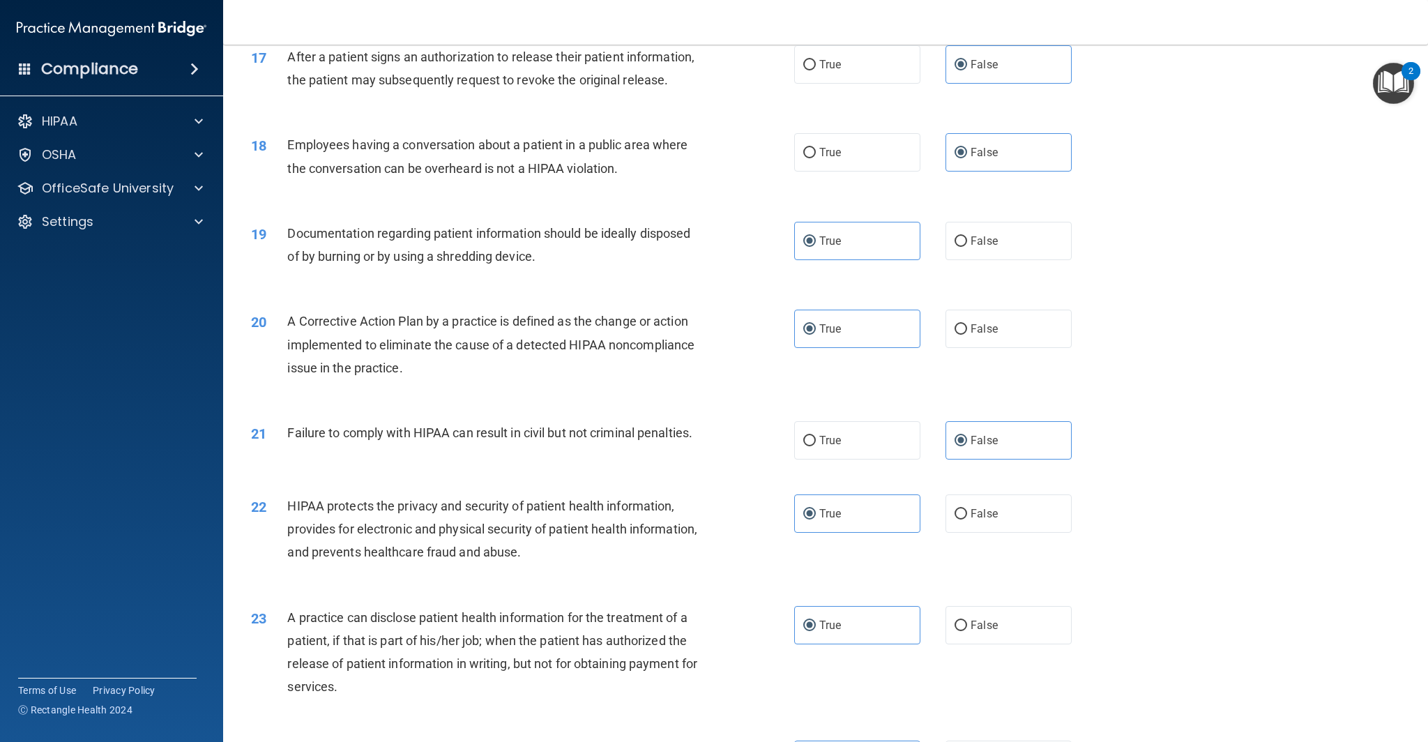
scroll to position [2335, 0]
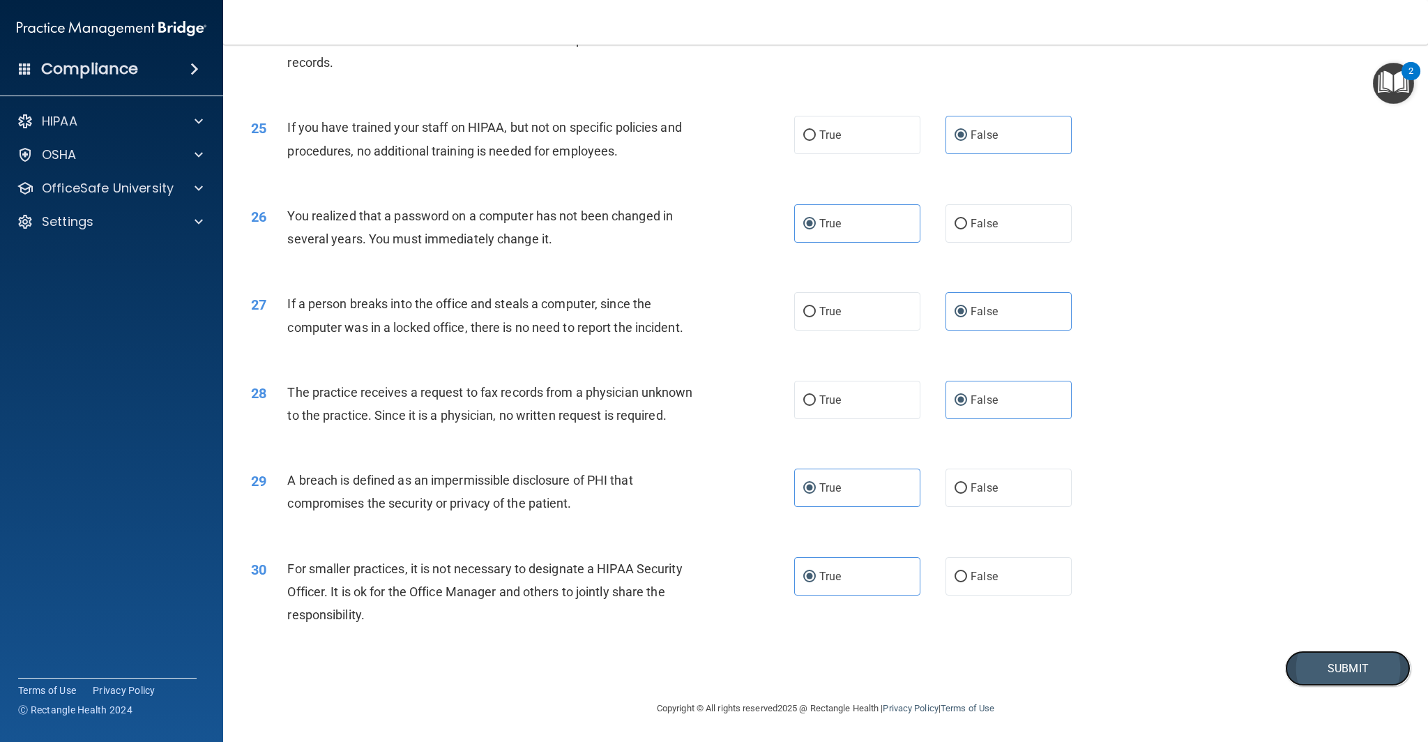
click at [1364, 660] on button "Submit" at bounding box center [1347, 668] width 125 height 36
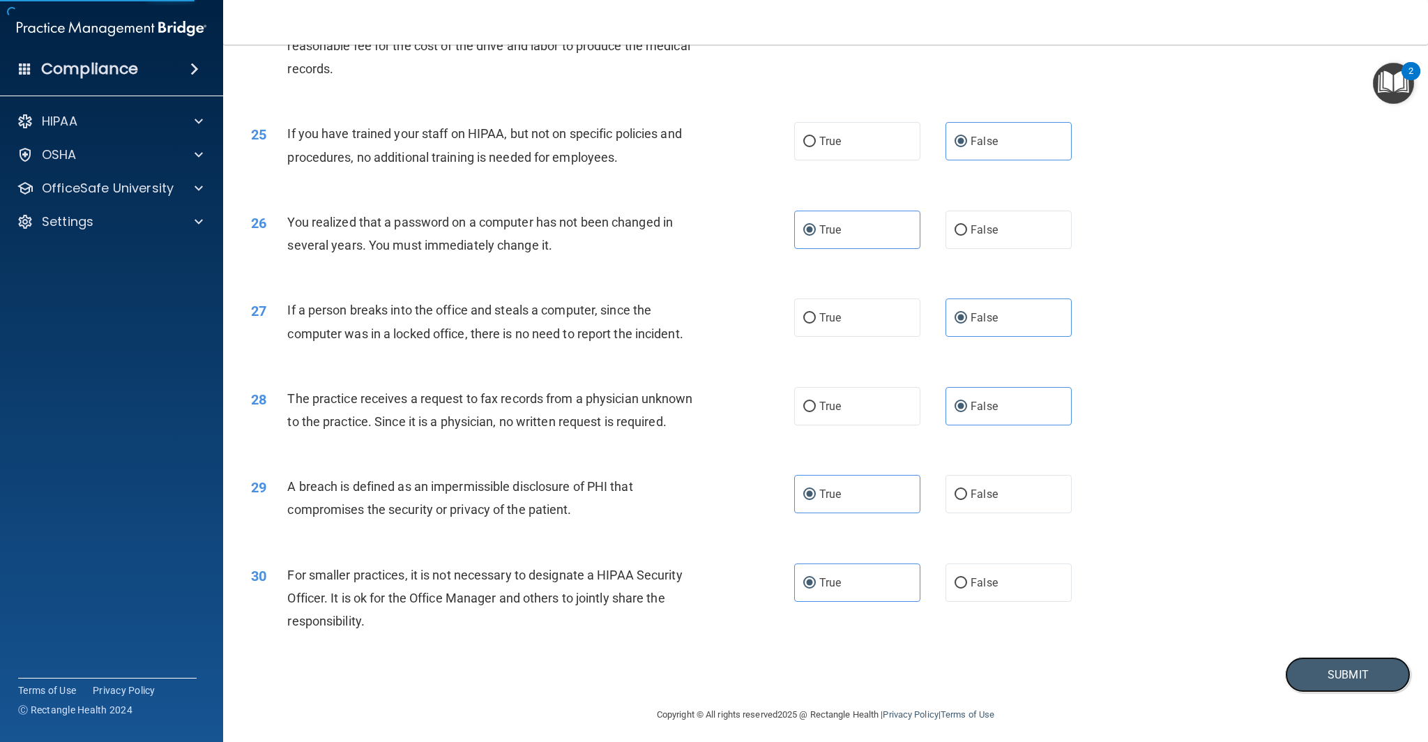
scroll to position [2331, 0]
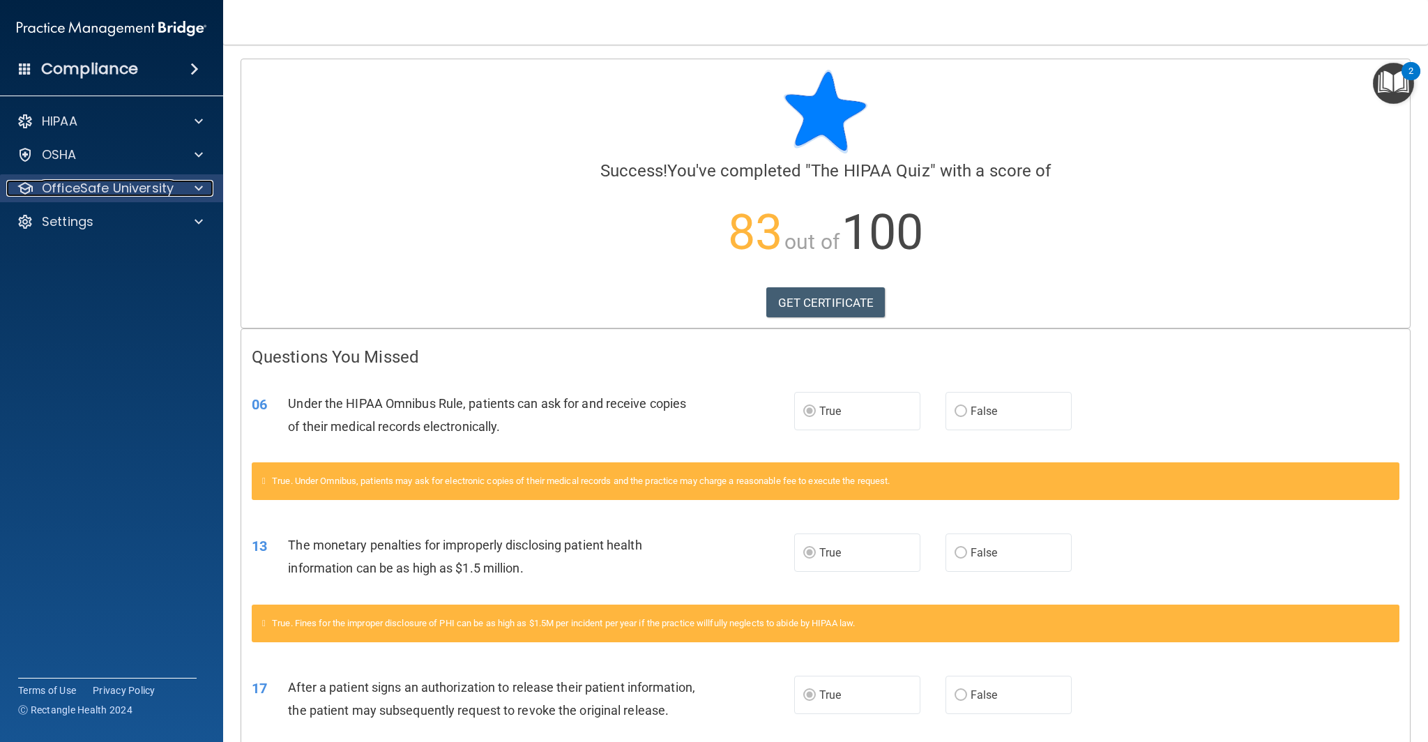
click at [178, 185] on div "OfficeSafe University" at bounding box center [109, 188] width 207 height 17
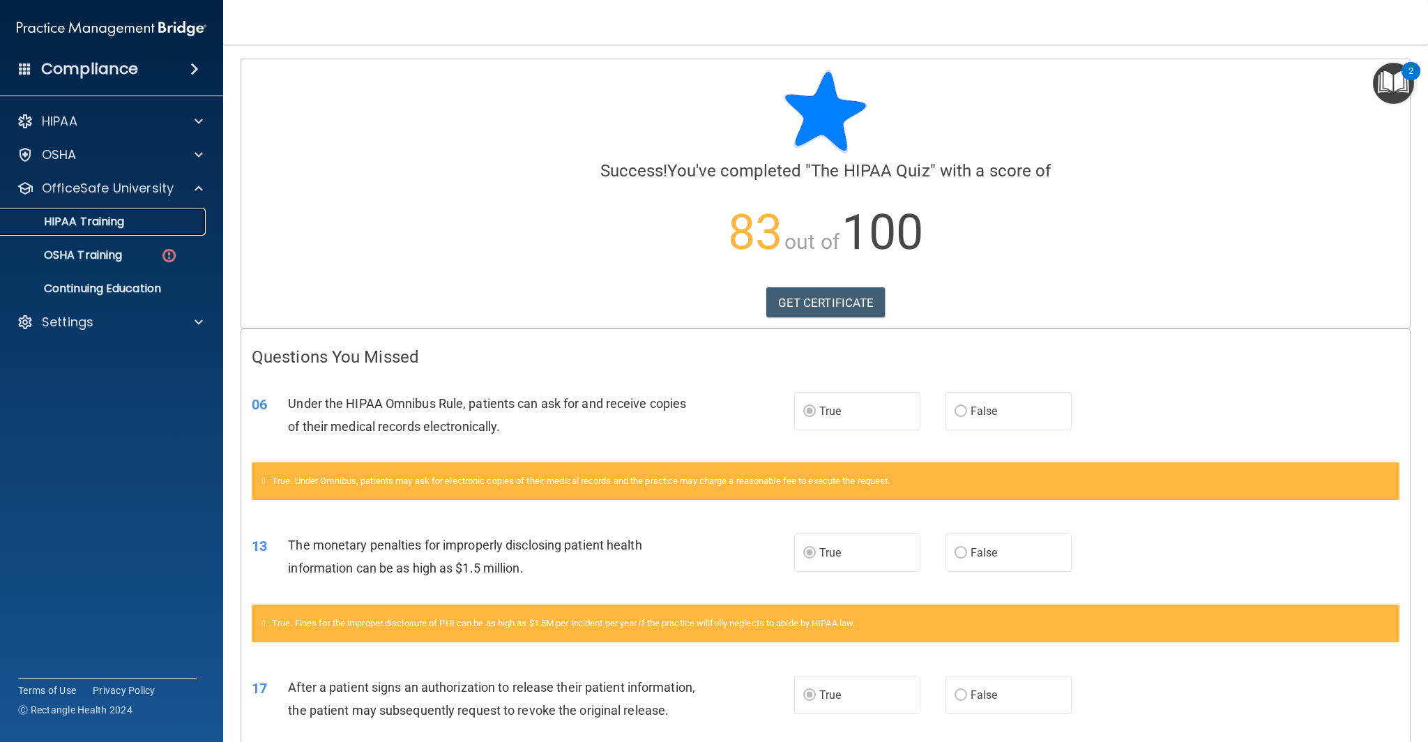
click at [117, 226] on p "HIPAA Training" at bounding box center [66, 222] width 115 height 14
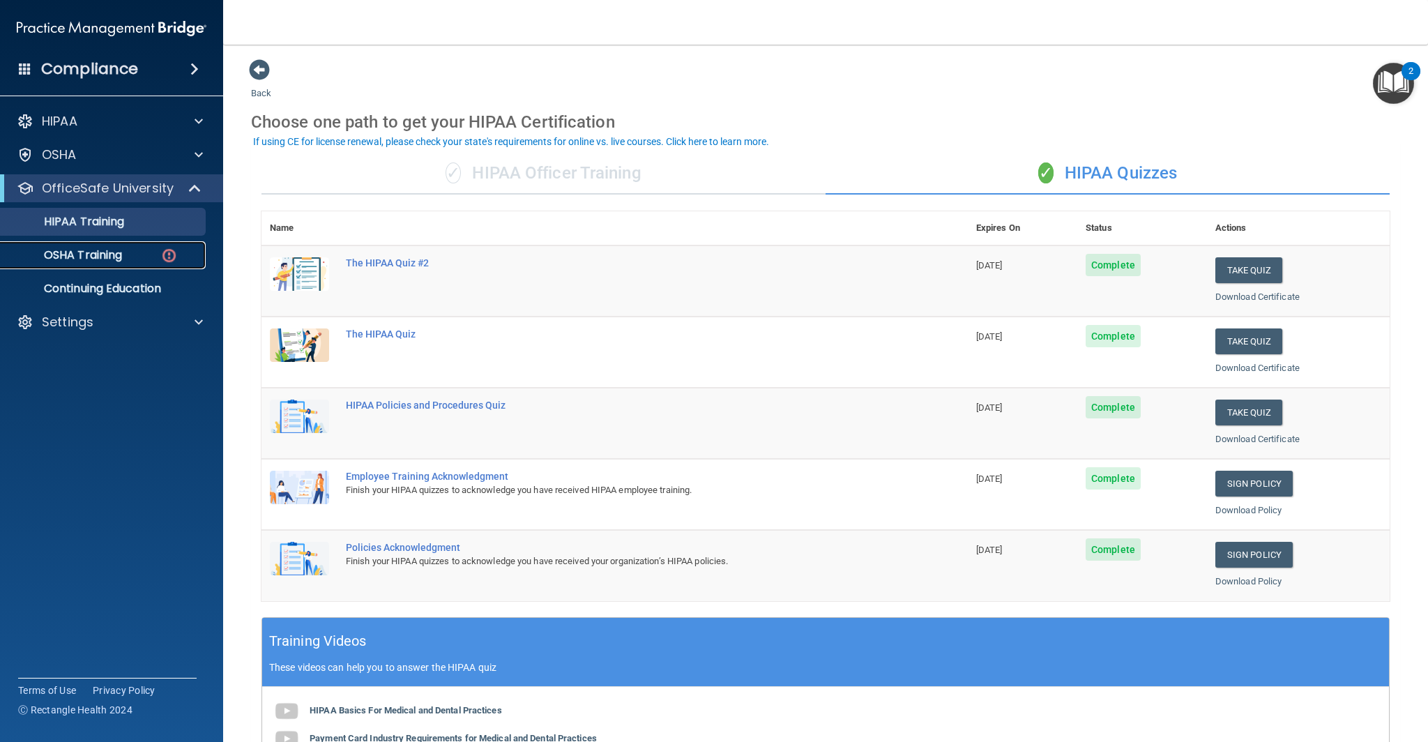
click at [81, 257] on p "OSHA Training" at bounding box center [65, 255] width 113 height 14
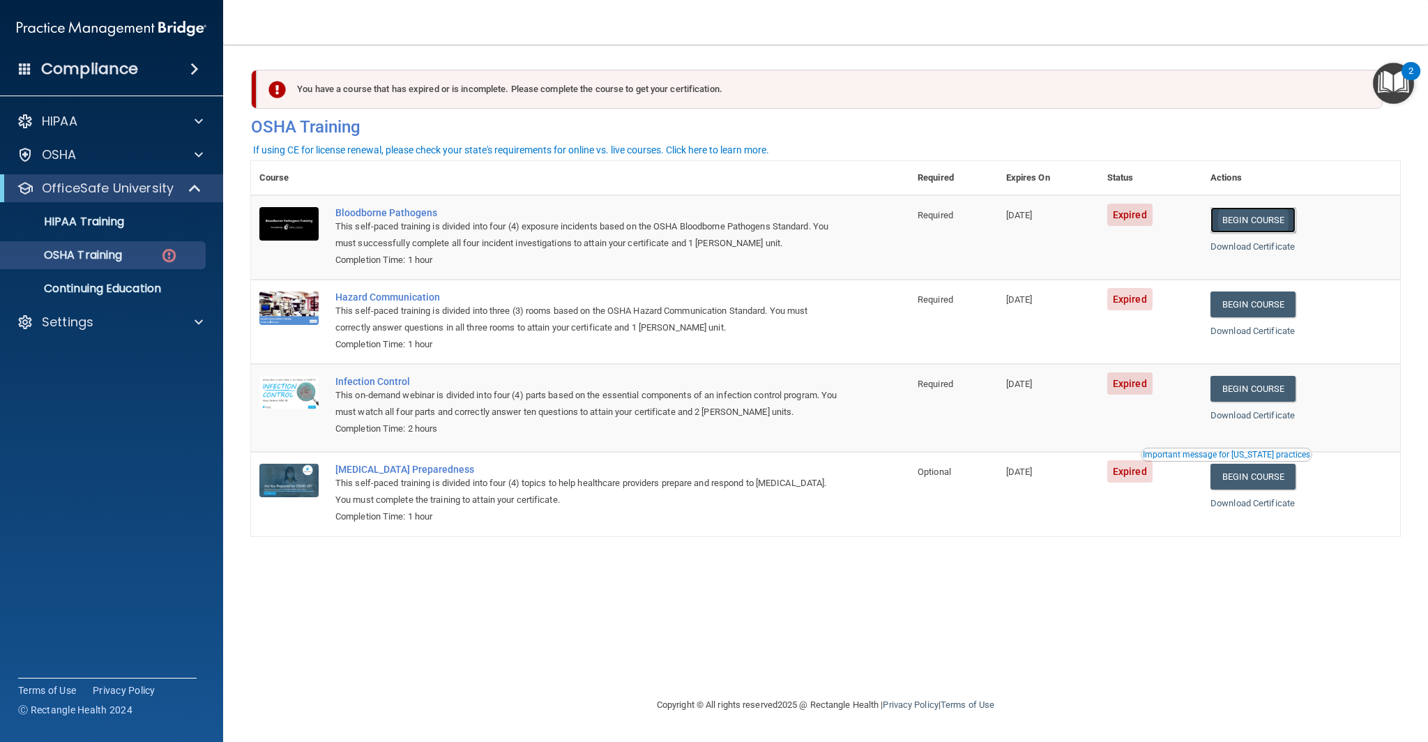
click at [1262, 229] on link "Begin Course" at bounding box center [1252, 220] width 85 height 26
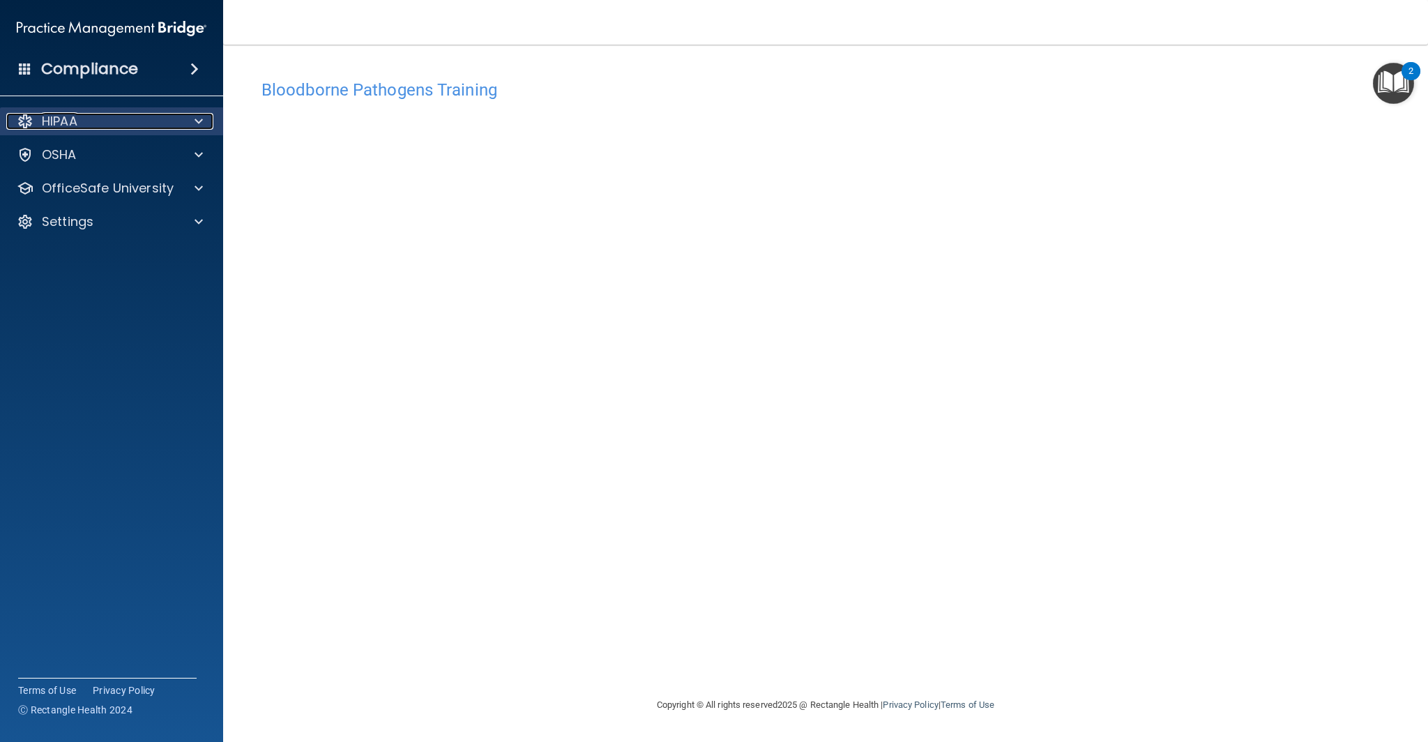
click at [178, 121] on div "HIPAA" at bounding box center [92, 121] width 173 height 17
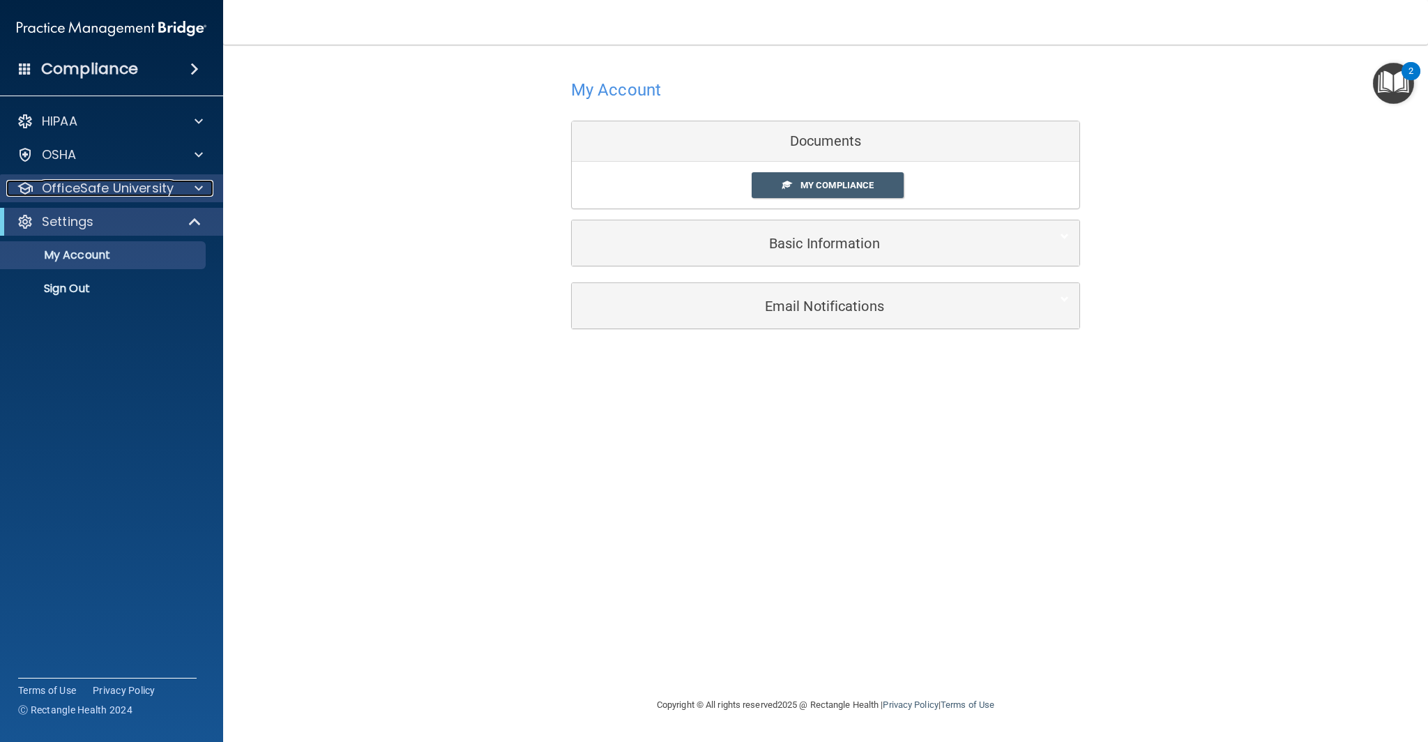
click at [120, 190] on p "OfficeSafe University" at bounding box center [108, 188] width 132 height 17
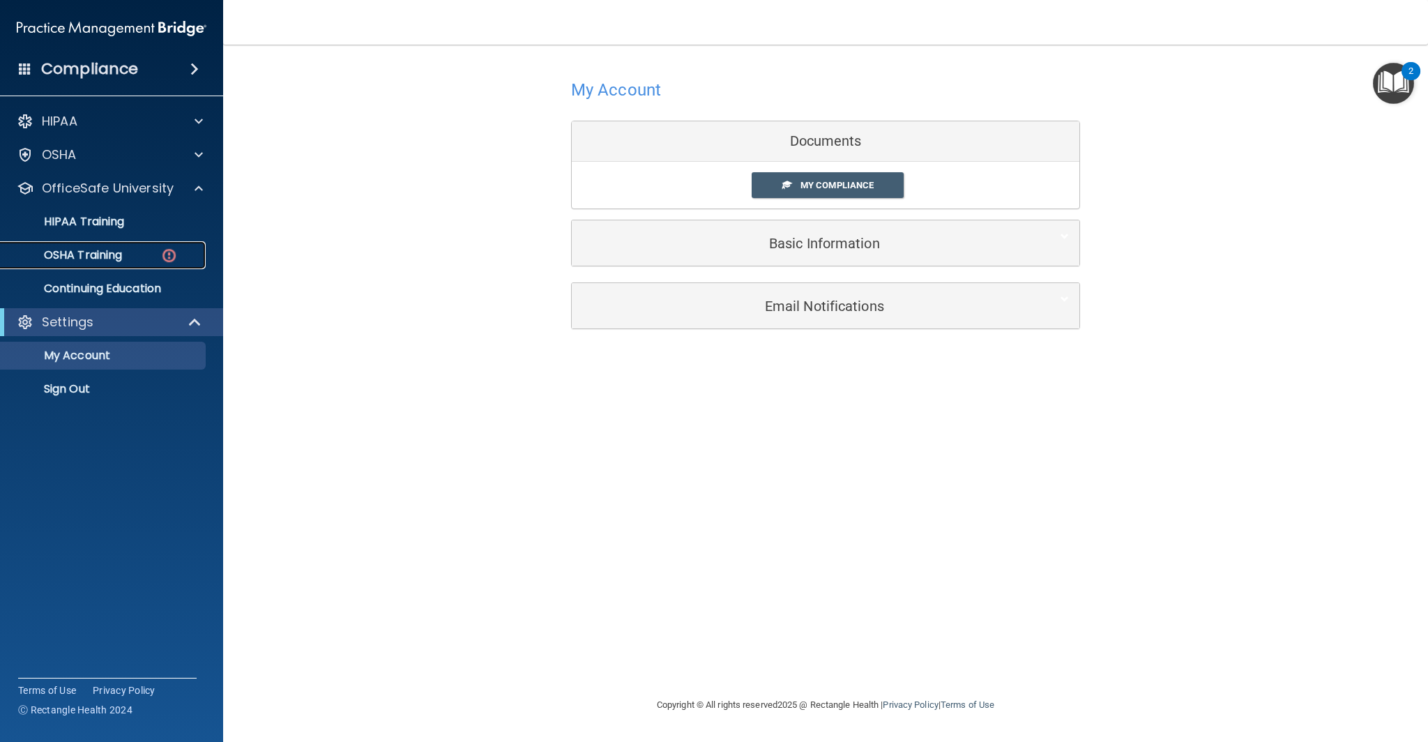
click at [127, 261] on div "OSHA Training" at bounding box center [104, 255] width 190 height 14
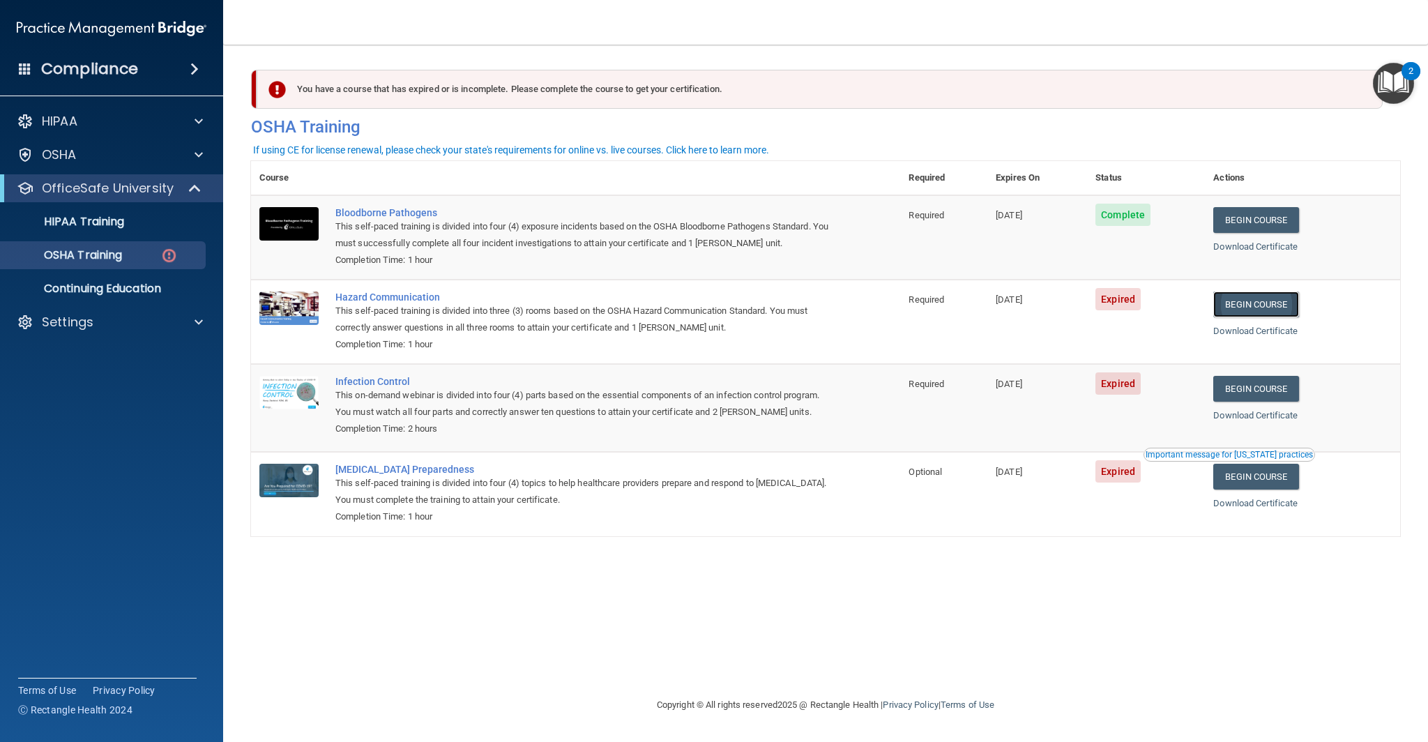
click at [1285, 303] on link "Begin Course" at bounding box center [1255, 304] width 85 height 26
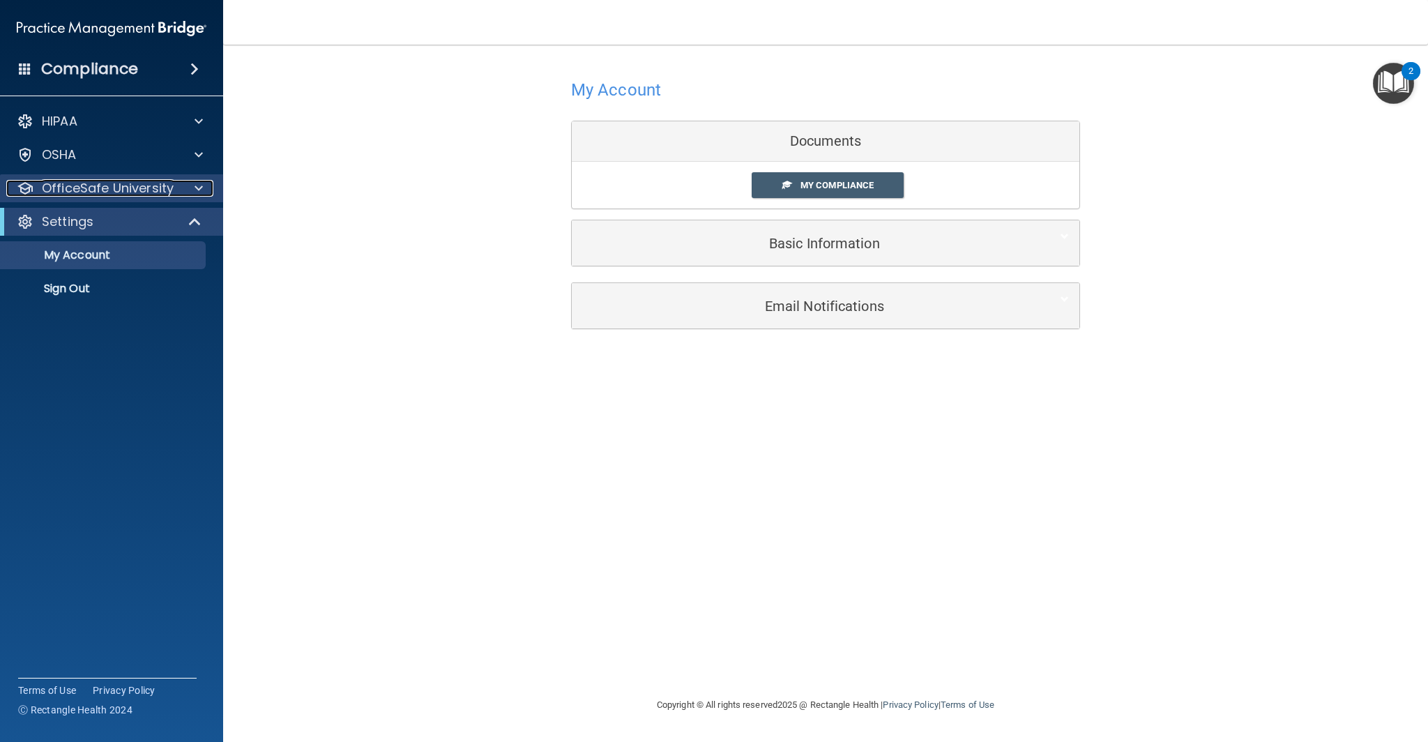
click at [152, 188] on p "OfficeSafe University" at bounding box center [108, 188] width 132 height 17
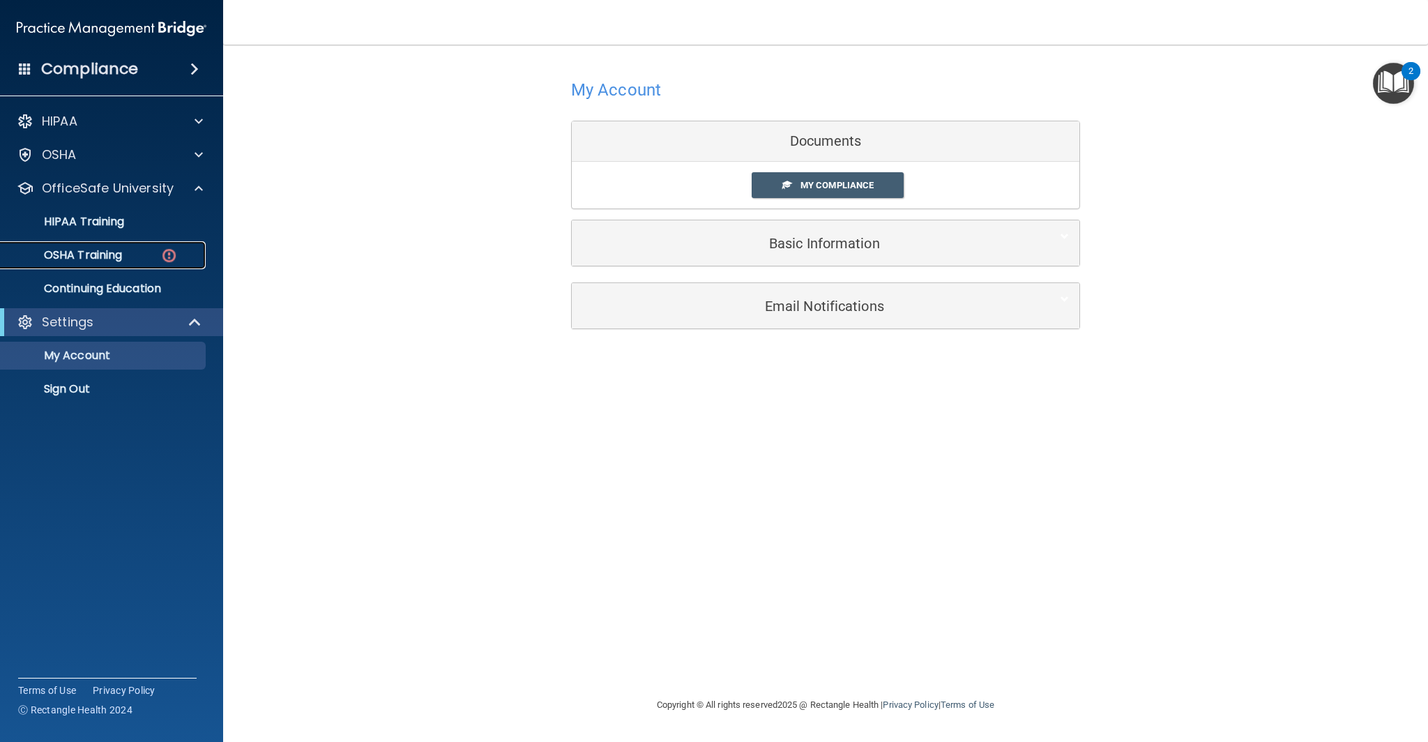
click at [149, 259] on div "OSHA Training" at bounding box center [104, 255] width 190 height 14
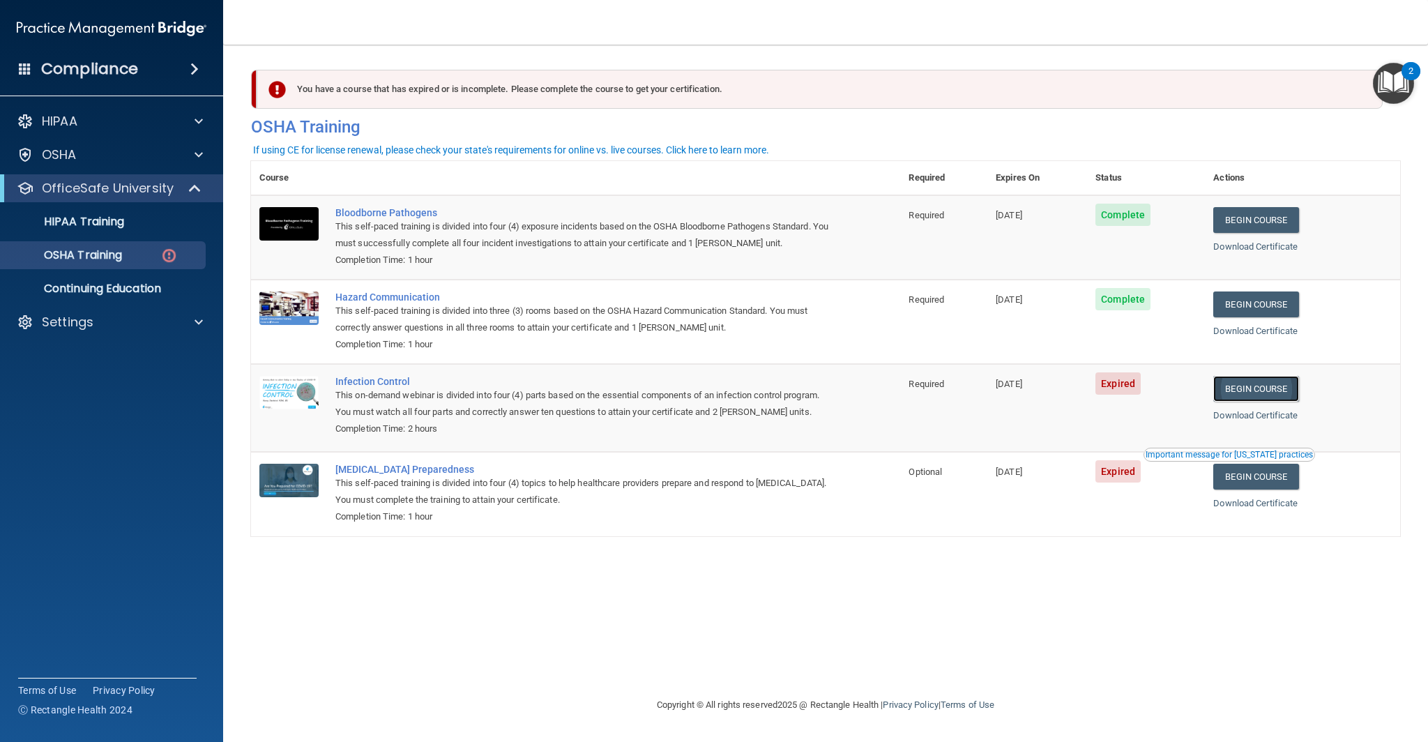
click at [1288, 385] on link "Begin Course" at bounding box center [1255, 389] width 85 height 26
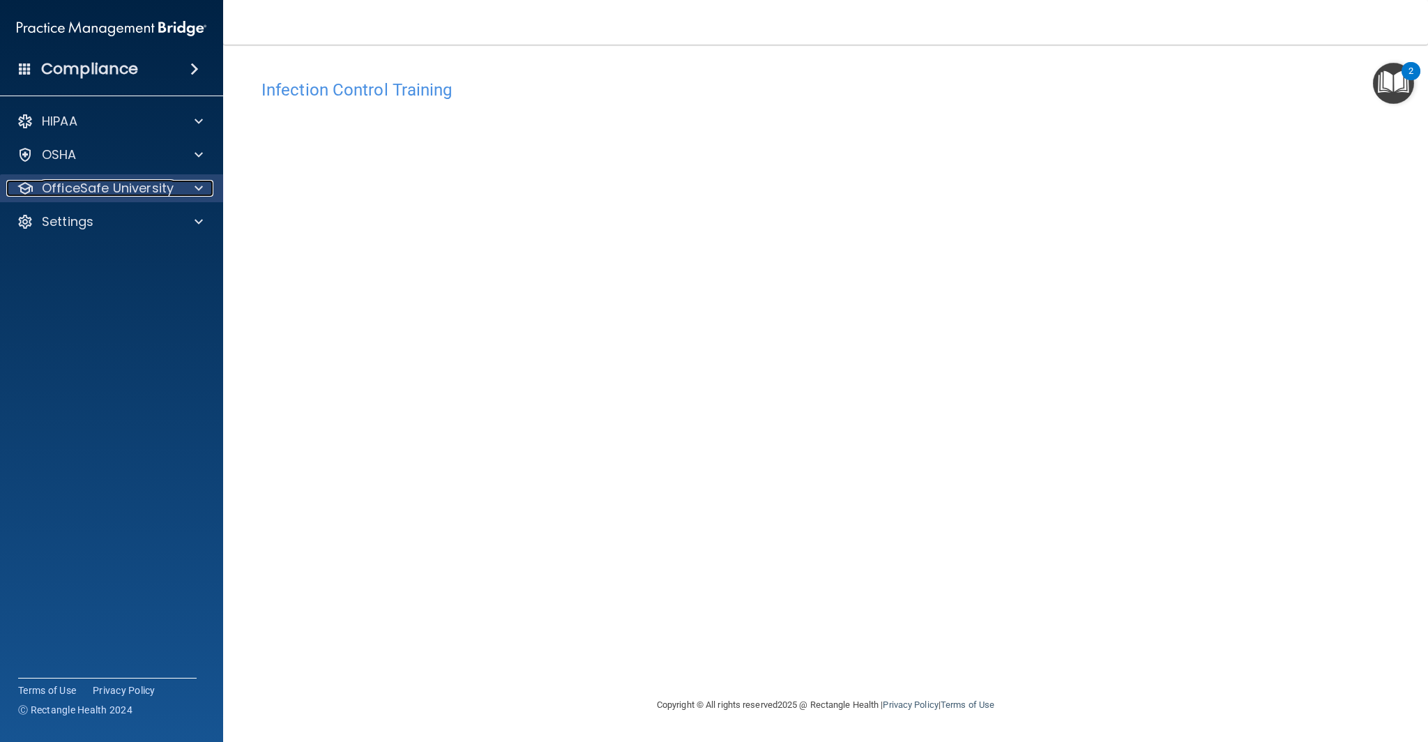
click at [125, 186] on p "OfficeSafe University" at bounding box center [108, 188] width 132 height 17
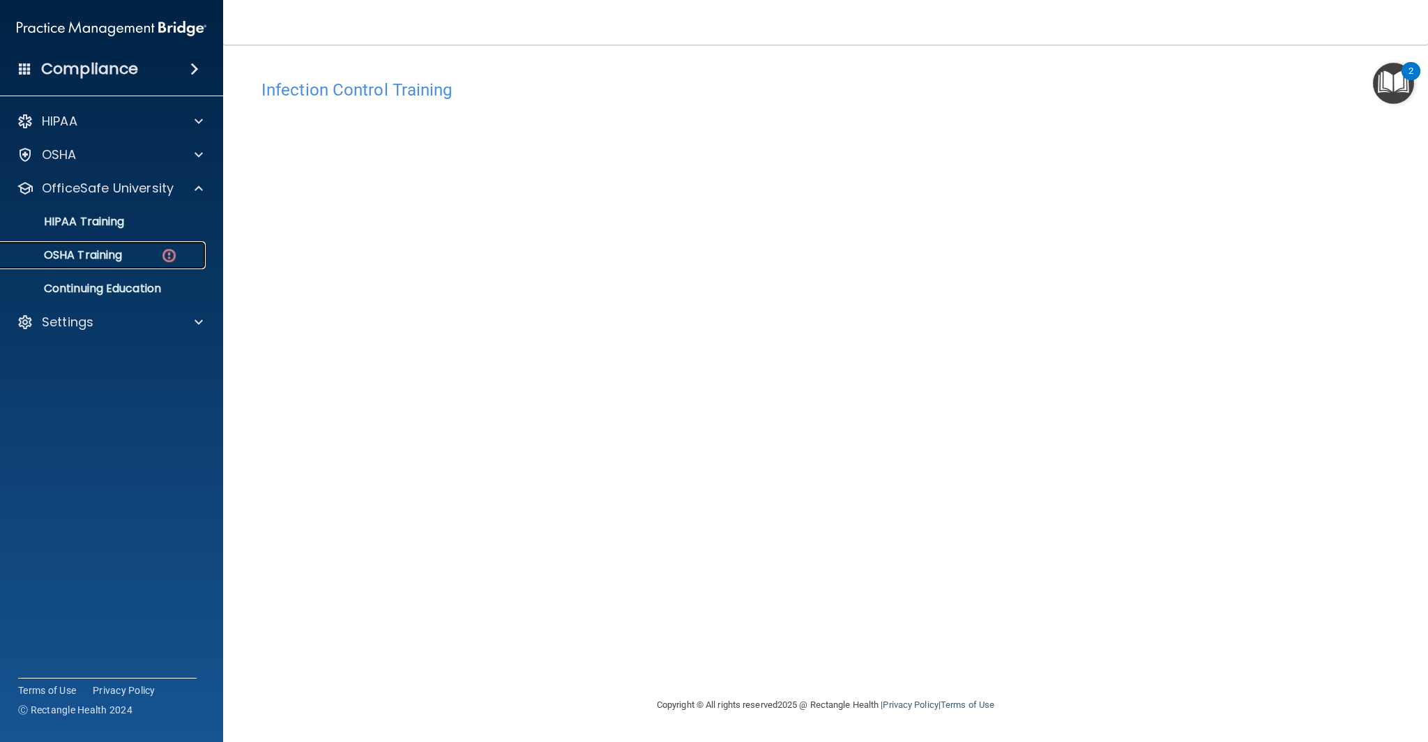
click at [148, 247] on link "OSHA Training" at bounding box center [96, 255] width 220 height 28
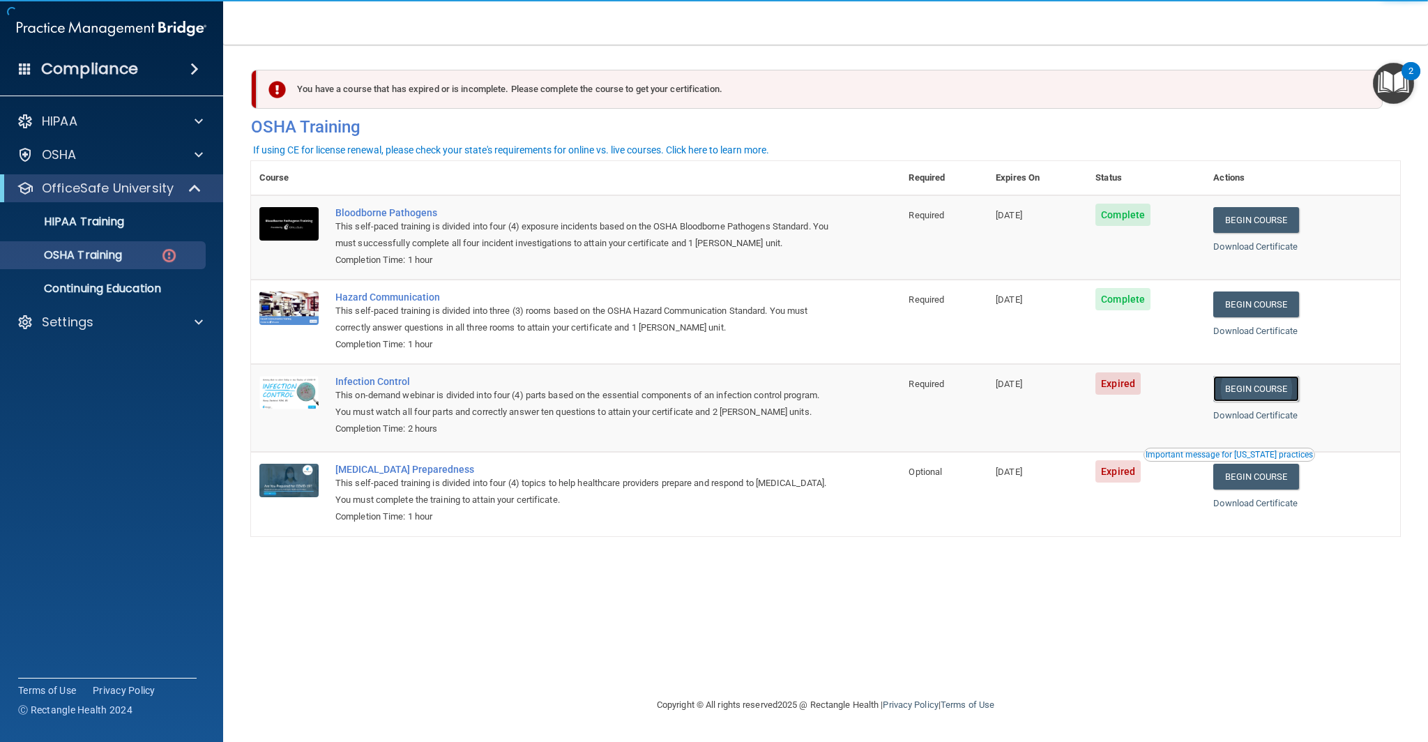
click at [1261, 388] on link "Begin Course" at bounding box center [1255, 389] width 85 height 26
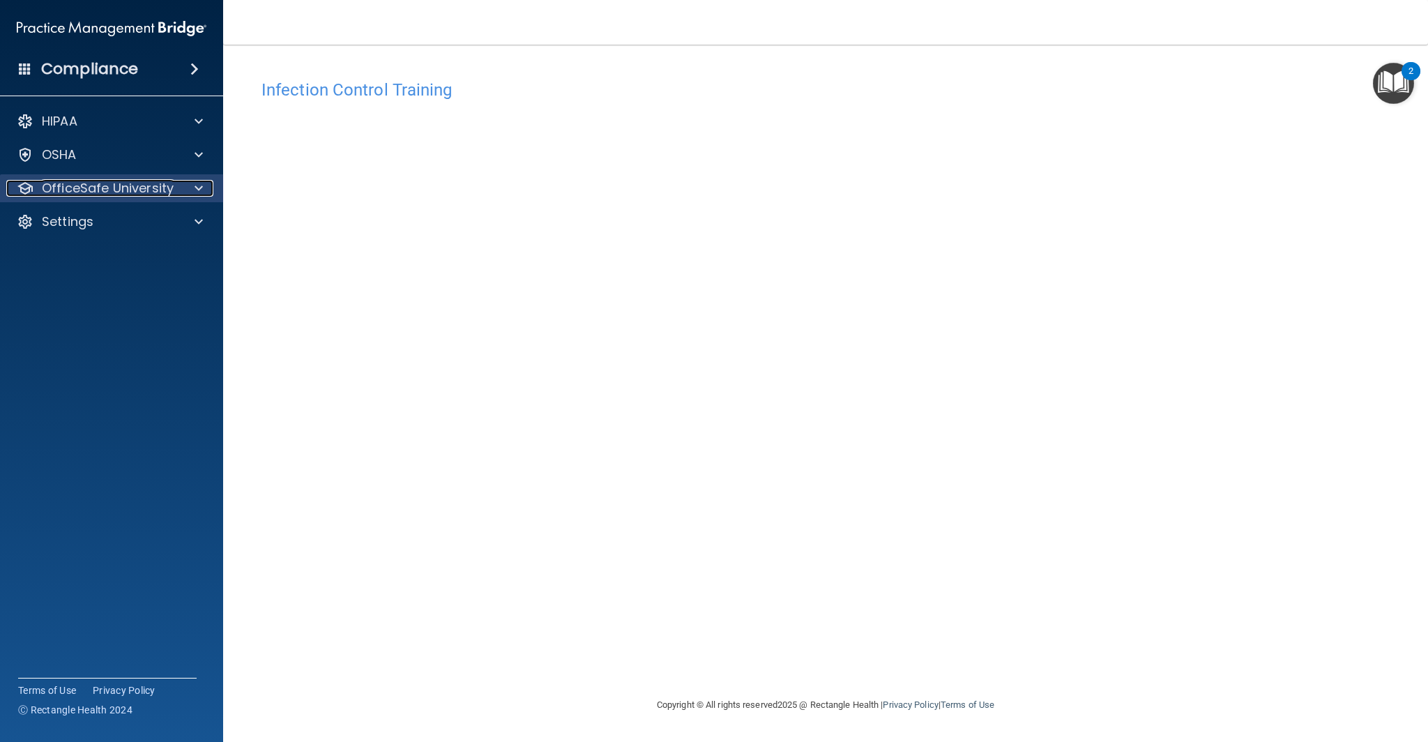
click at [97, 184] on p "OfficeSafe University" at bounding box center [108, 188] width 132 height 17
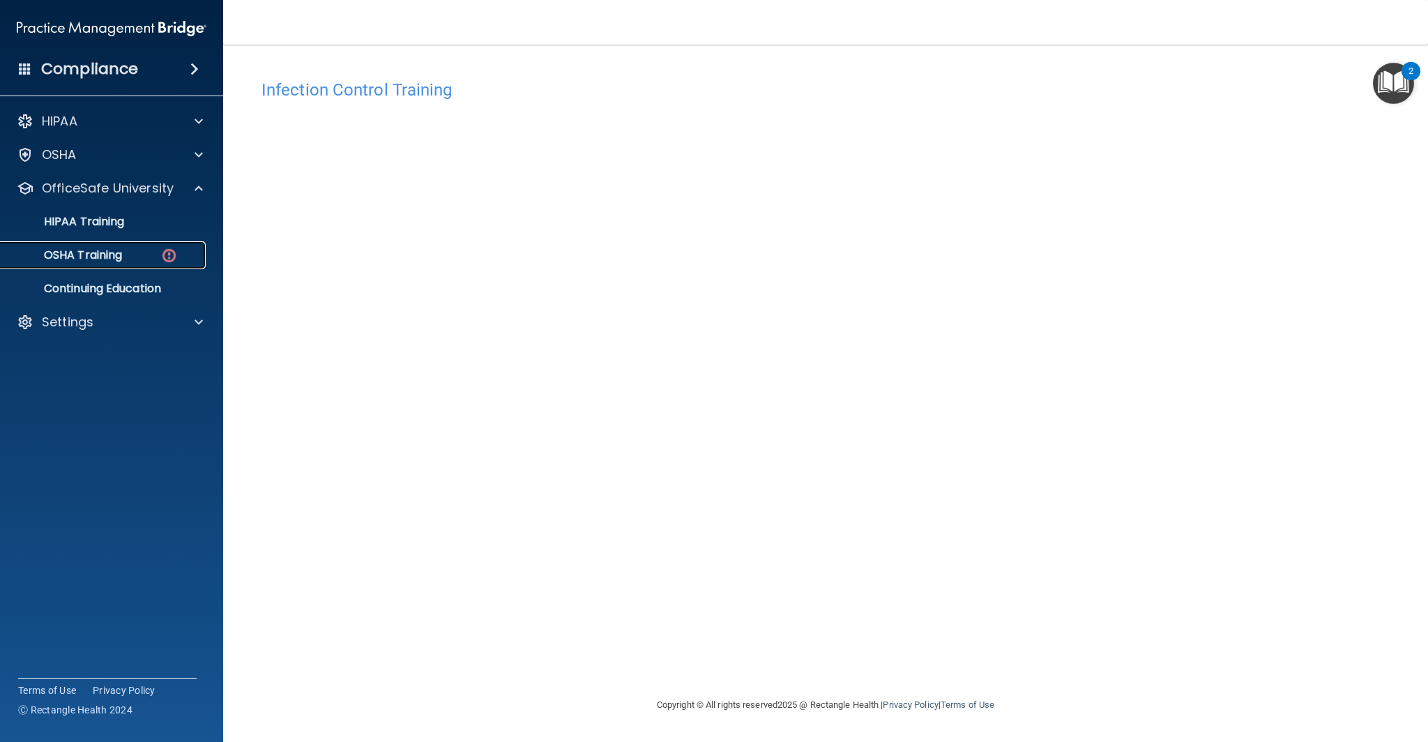
click at [109, 264] on link "OSHA Training" at bounding box center [96, 255] width 220 height 28
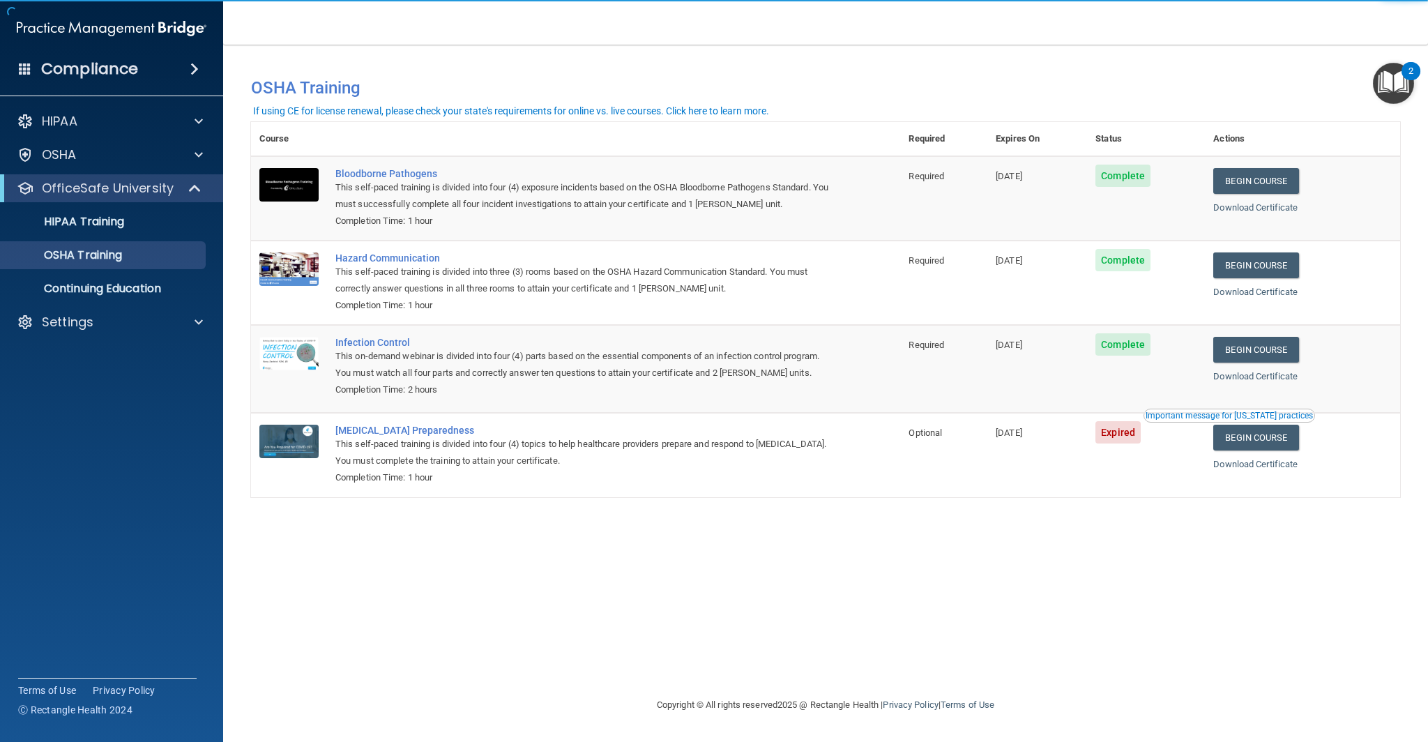
click at [1100, 599] on div "You have a course that has expired or is incomplete. Please complete the course…" at bounding box center [825, 371] width 1149 height 624
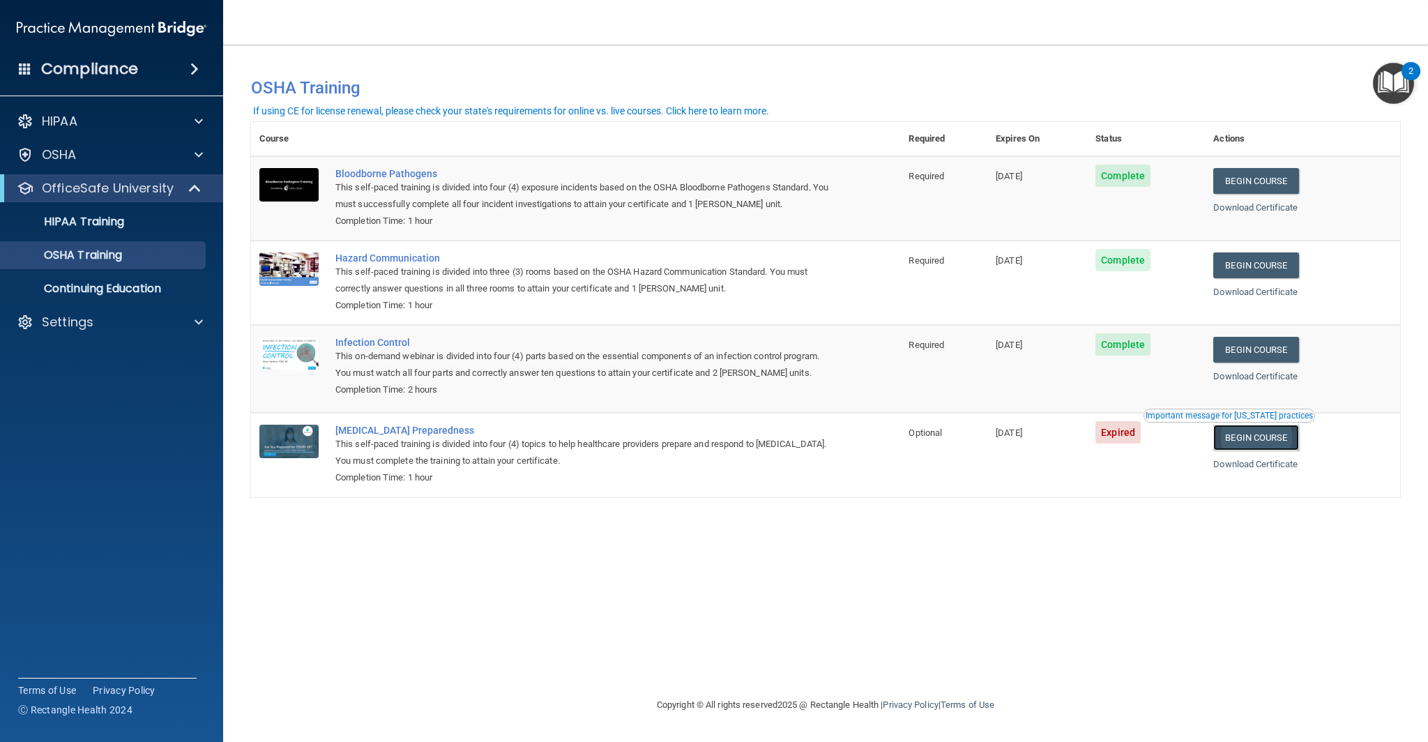
click at [1274, 439] on link "Begin Course" at bounding box center [1255, 438] width 85 height 26
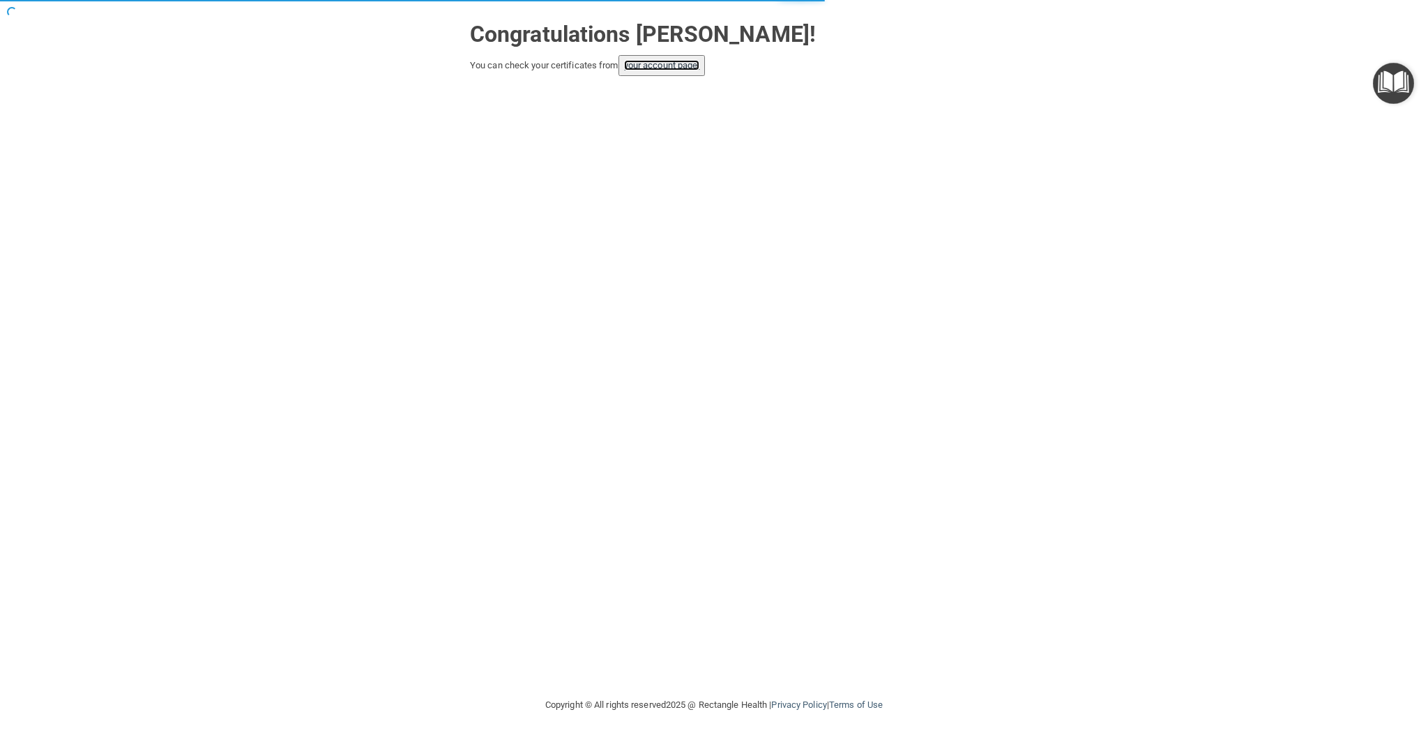
click at [655, 63] on link "your account page!" at bounding box center [662, 65] width 76 height 10
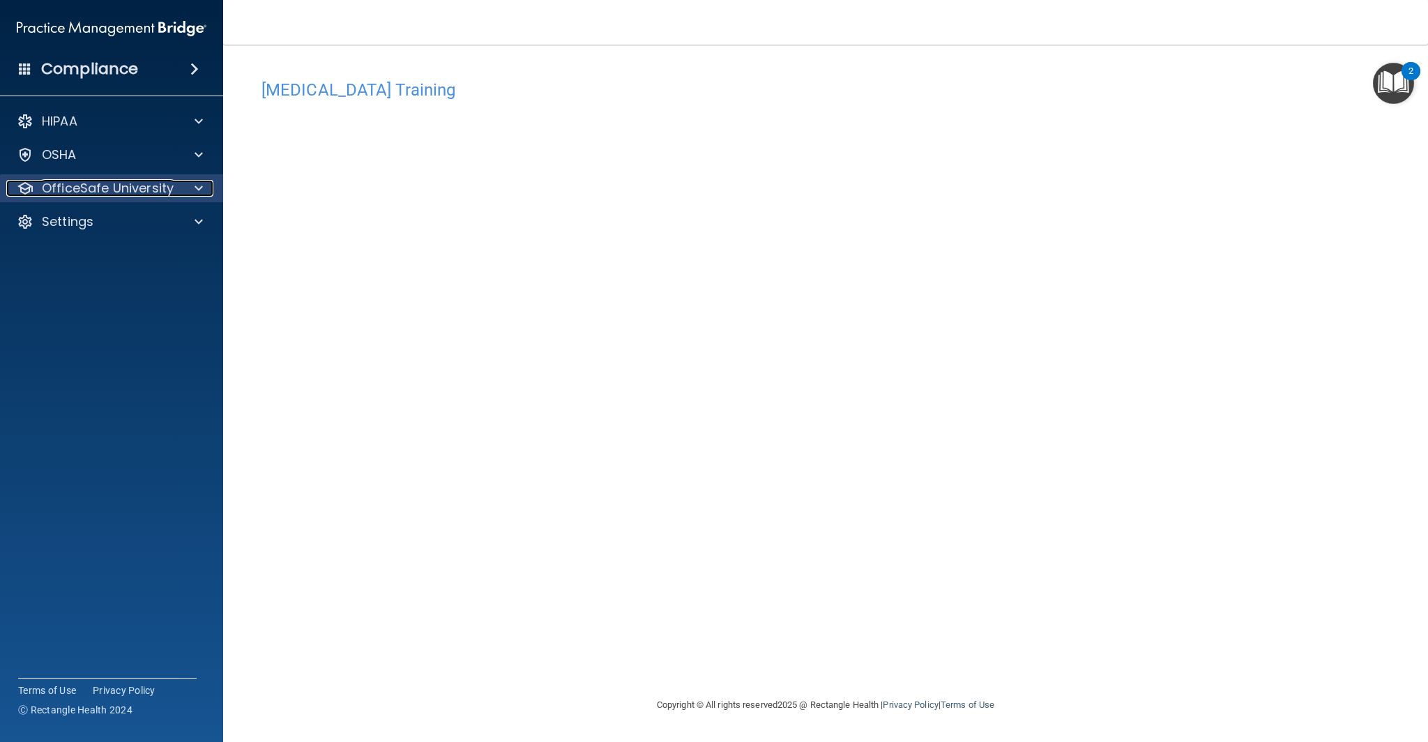
click at [142, 192] on p "OfficeSafe University" at bounding box center [108, 188] width 132 height 17
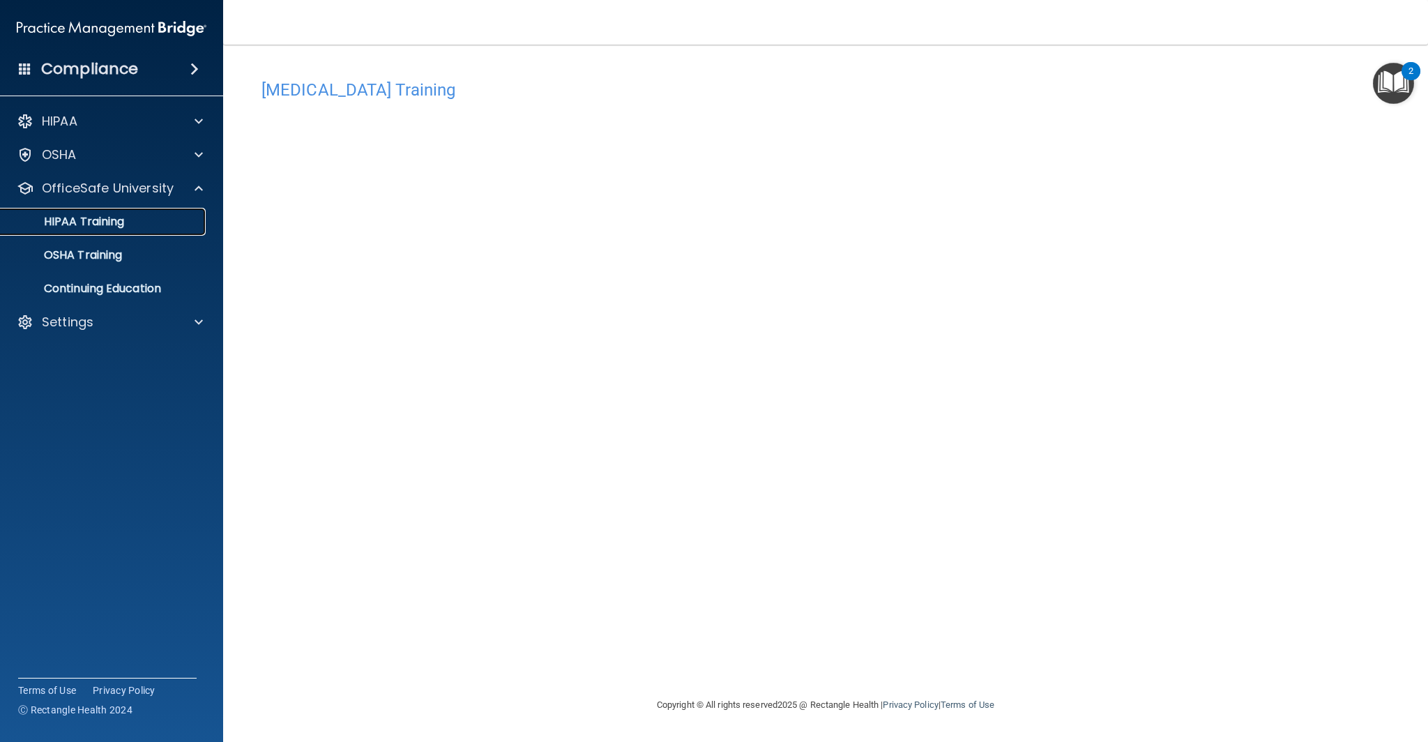
click at [121, 224] on p "HIPAA Training" at bounding box center [66, 222] width 115 height 14
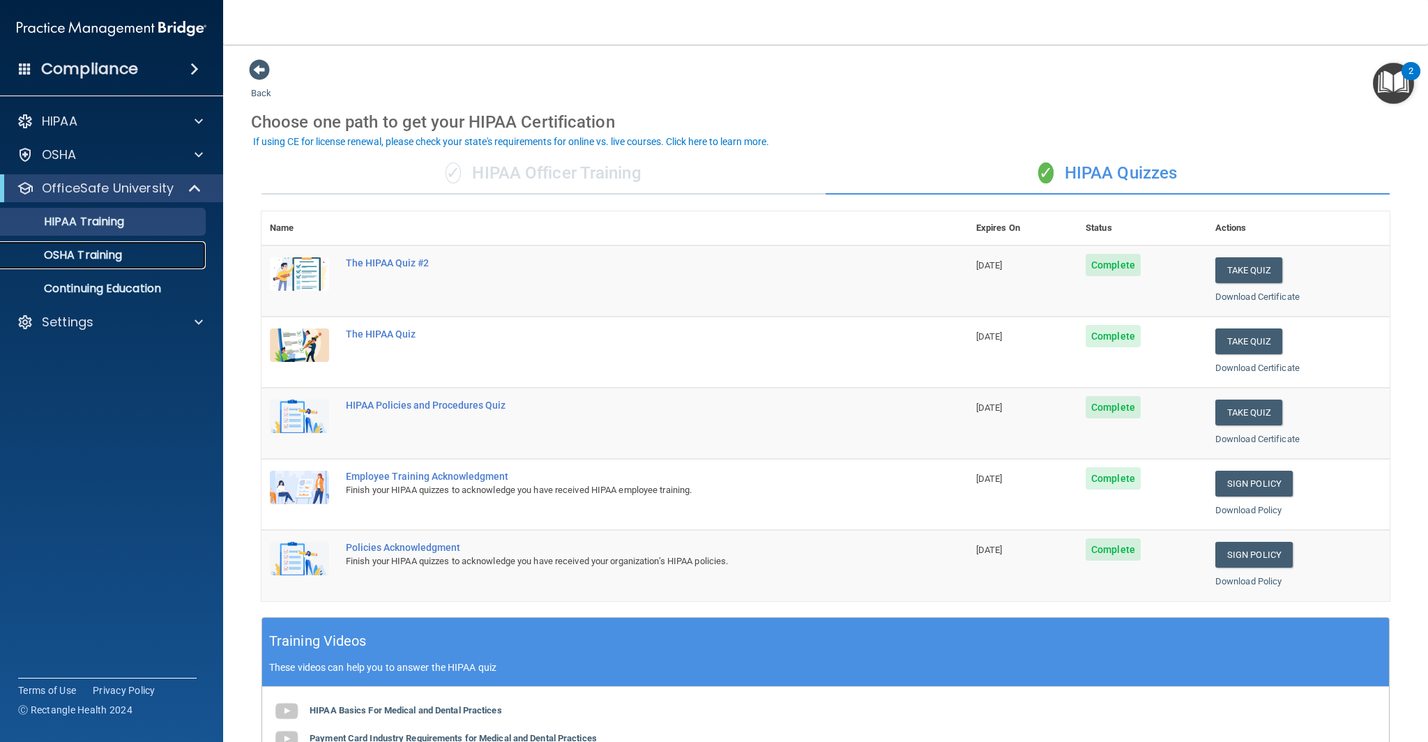
click at [86, 254] on p "OSHA Training" at bounding box center [65, 255] width 113 height 14
